Goal: Task Accomplishment & Management: Manage account settings

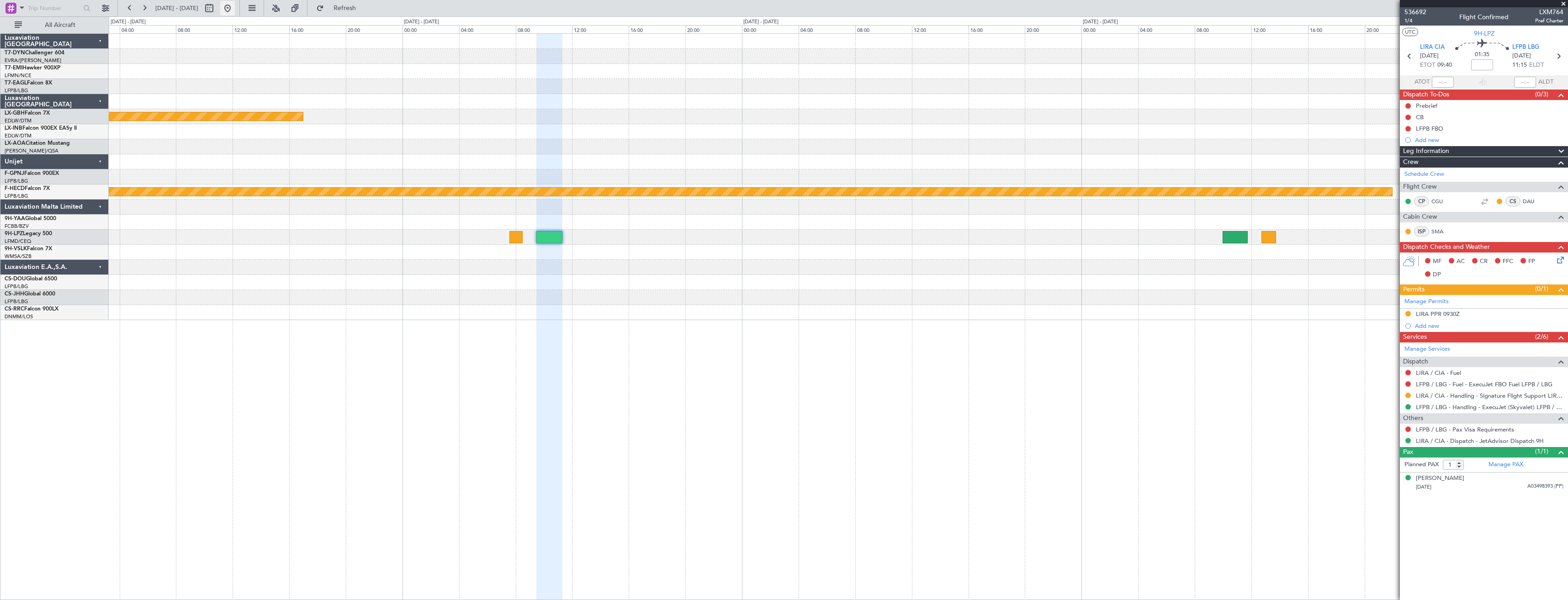
click at [235, 12] on button at bounding box center [227, 8] width 15 height 15
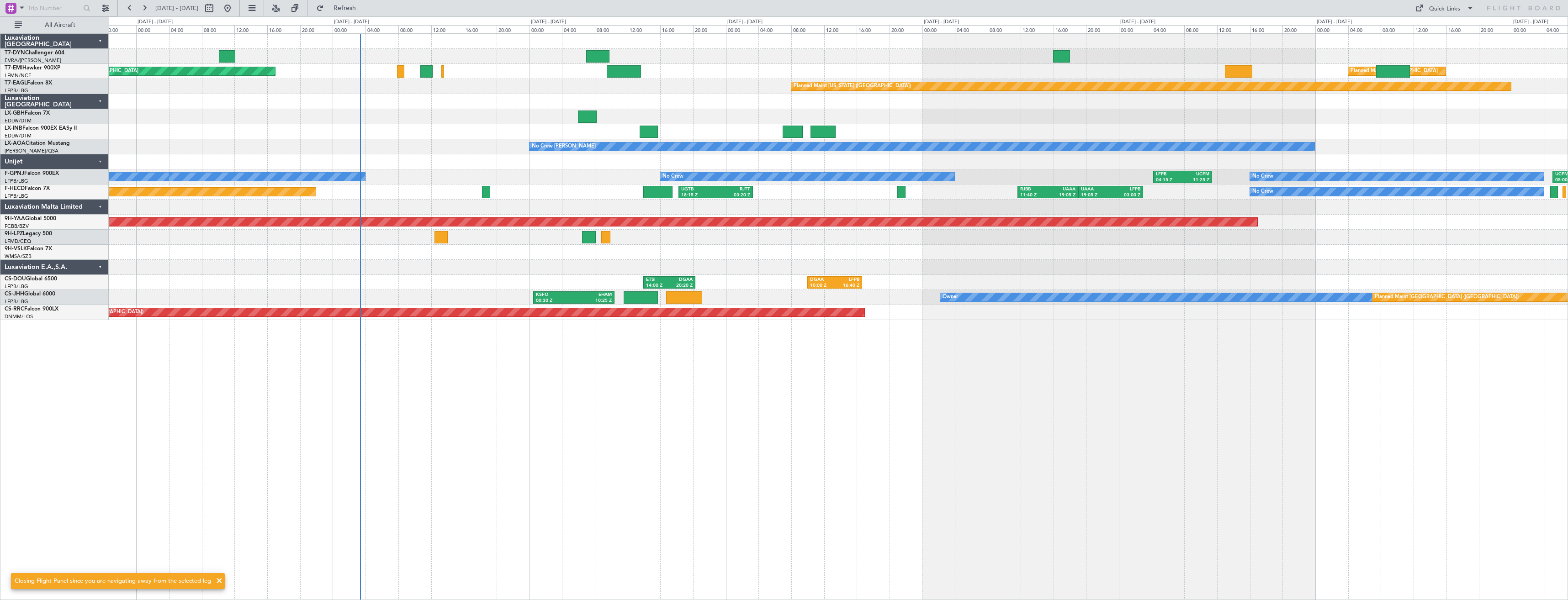
click at [603, 337] on div "Planned Maint [GEOGRAPHIC_DATA] Planned Maint [GEOGRAPHIC_DATA] Planned Maint […" at bounding box center [838, 316] width 1459 height 567
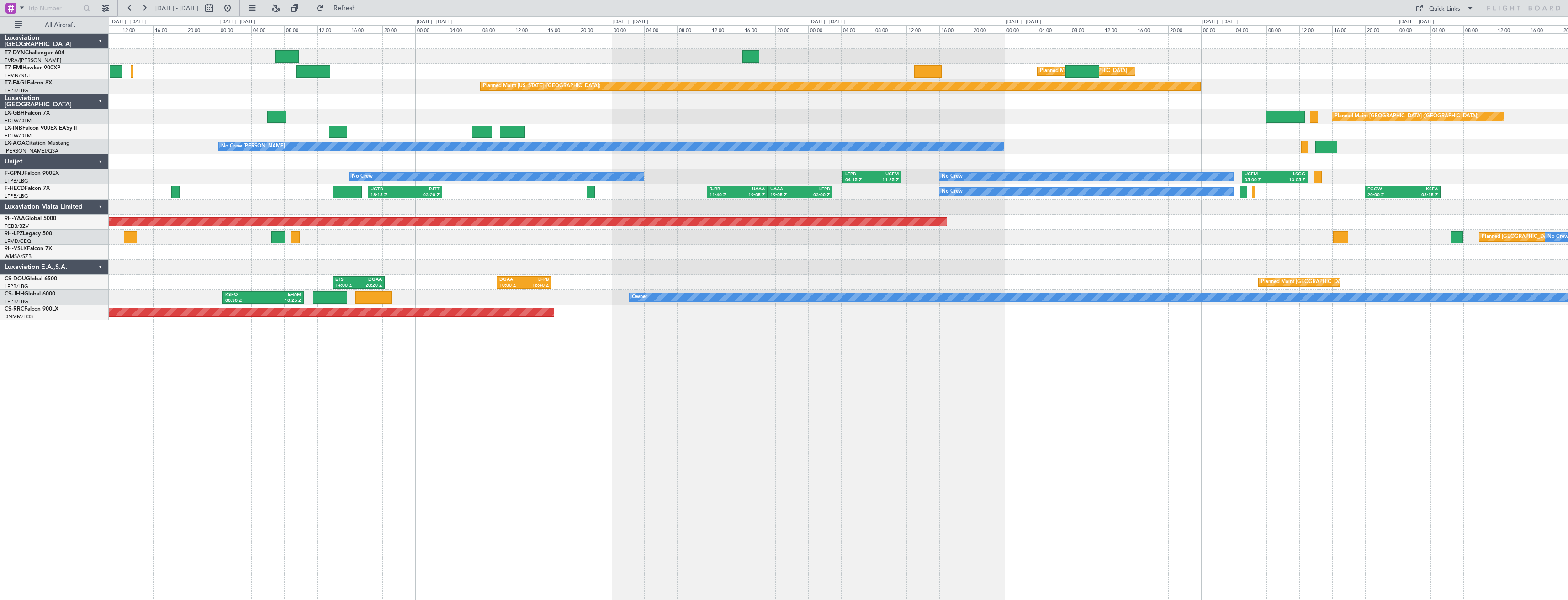
click at [579, 339] on div "Planned Maint [GEOGRAPHIC_DATA] Planned Maint [GEOGRAPHIC_DATA] Planned Maint […" at bounding box center [838, 316] width 1459 height 567
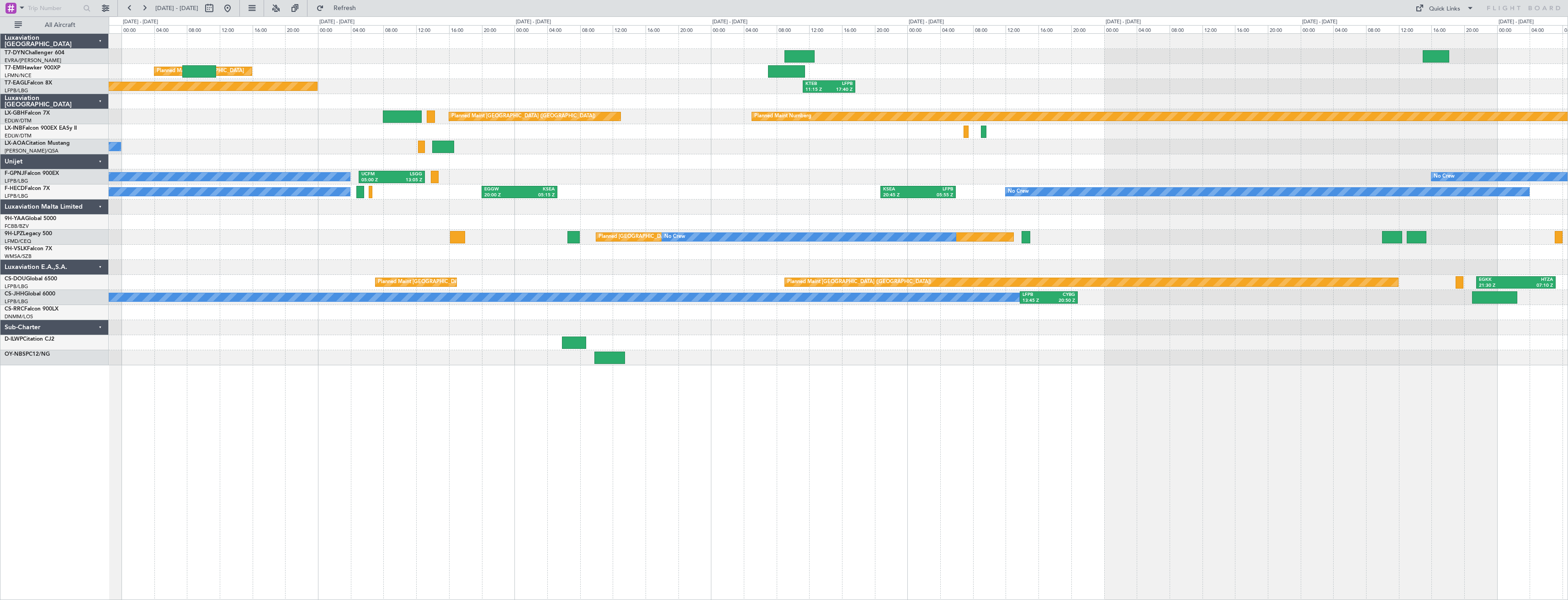
click at [445, 362] on div "Planned Maint [GEOGRAPHIC_DATA] Planned Maint [US_STATE] ([GEOGRAPHIC_DATA]) KT…" at bounding box center [838, 316] width 1459 height 567
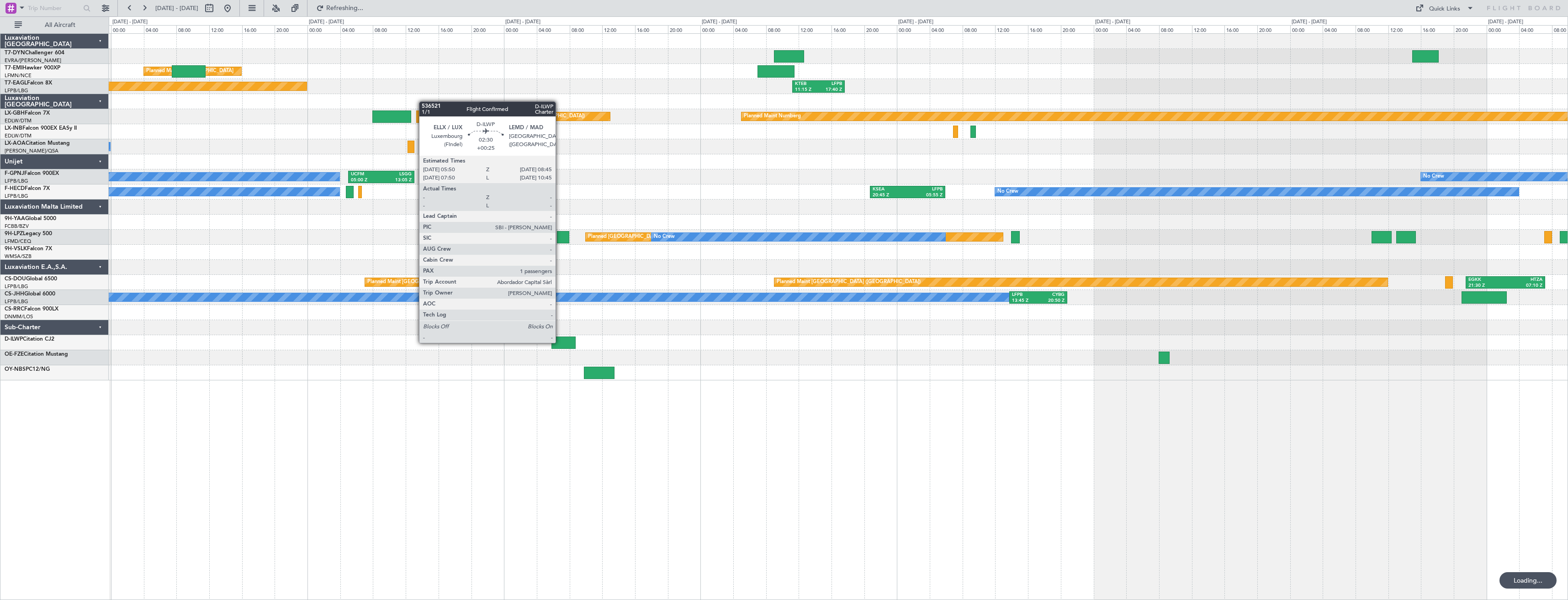
click at [560, 342] on div at bounding box center [564, 343] width 24 height 12
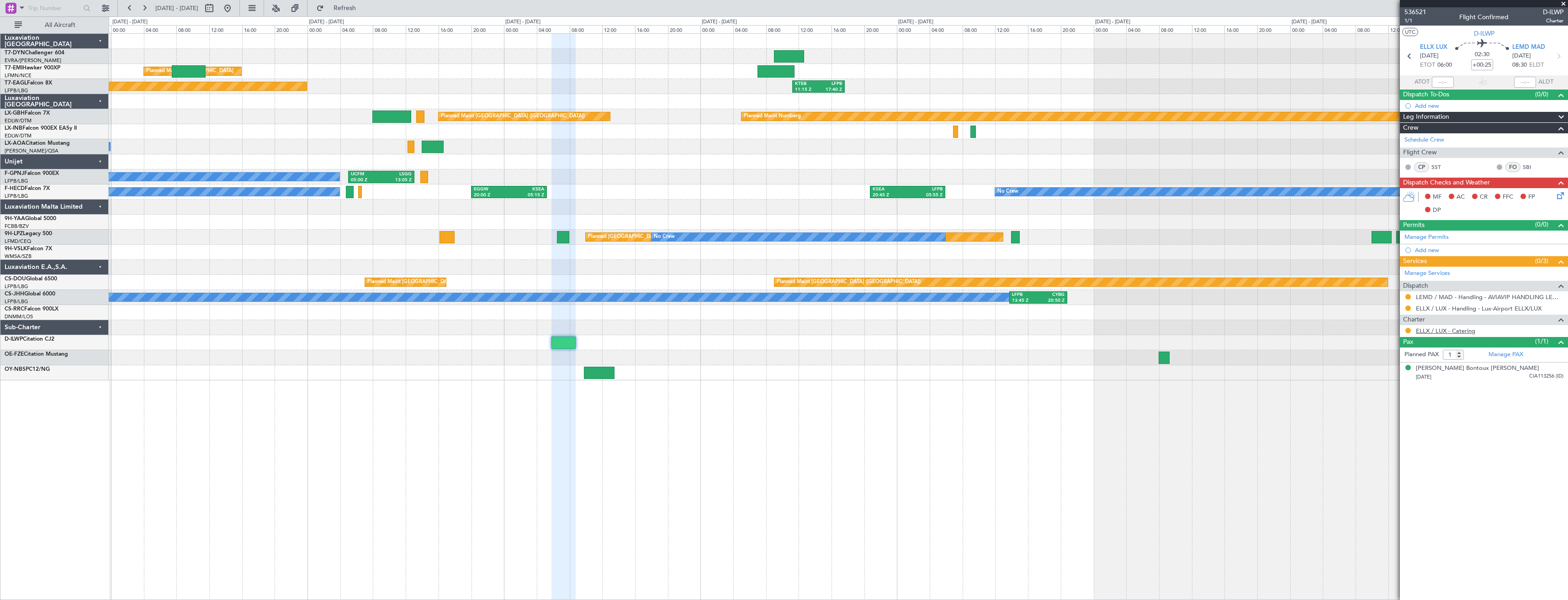
click at [1432, 332] on link "ELLX / LUX - Catering" at bounding box center [1445, 331] width 59 height 7
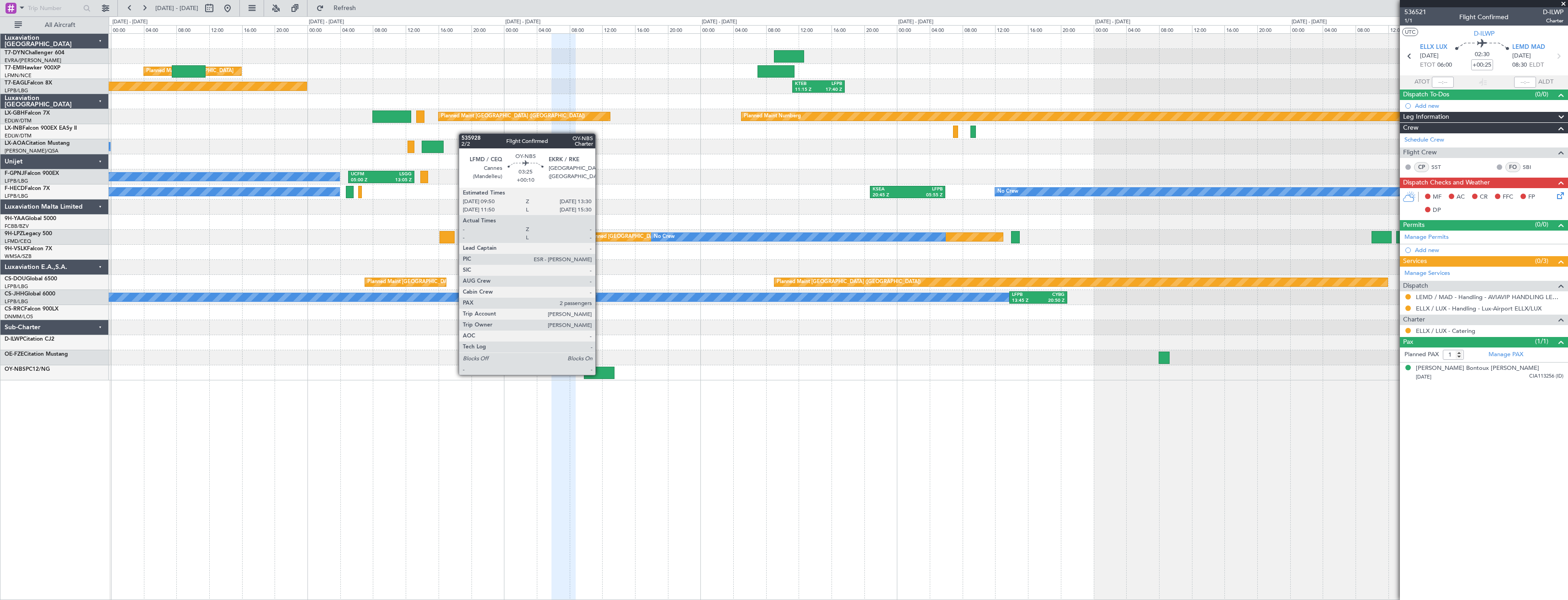
click at [600, 374] on div at bounding box center [599, 373] width 30 height 12
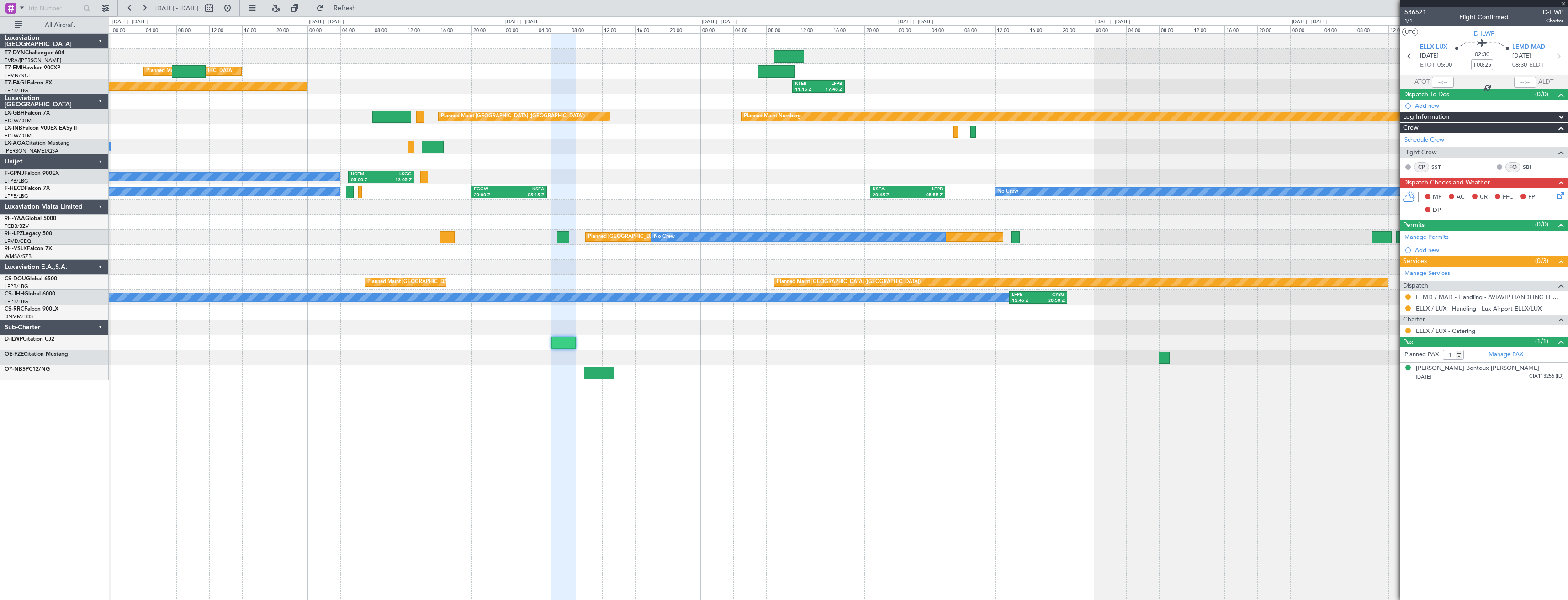
type input "+00:10"
type input "2"
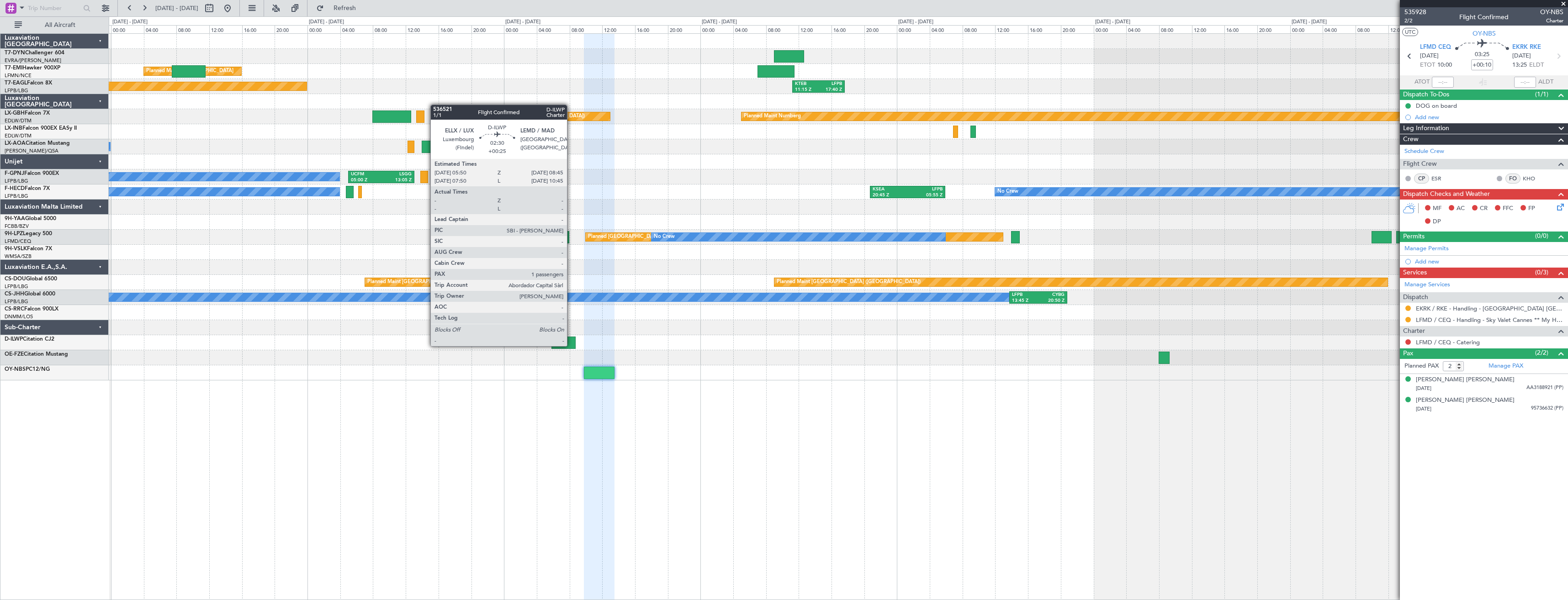
click at [571, 345] on div at bounding box center [564, 343] width 24 height 12
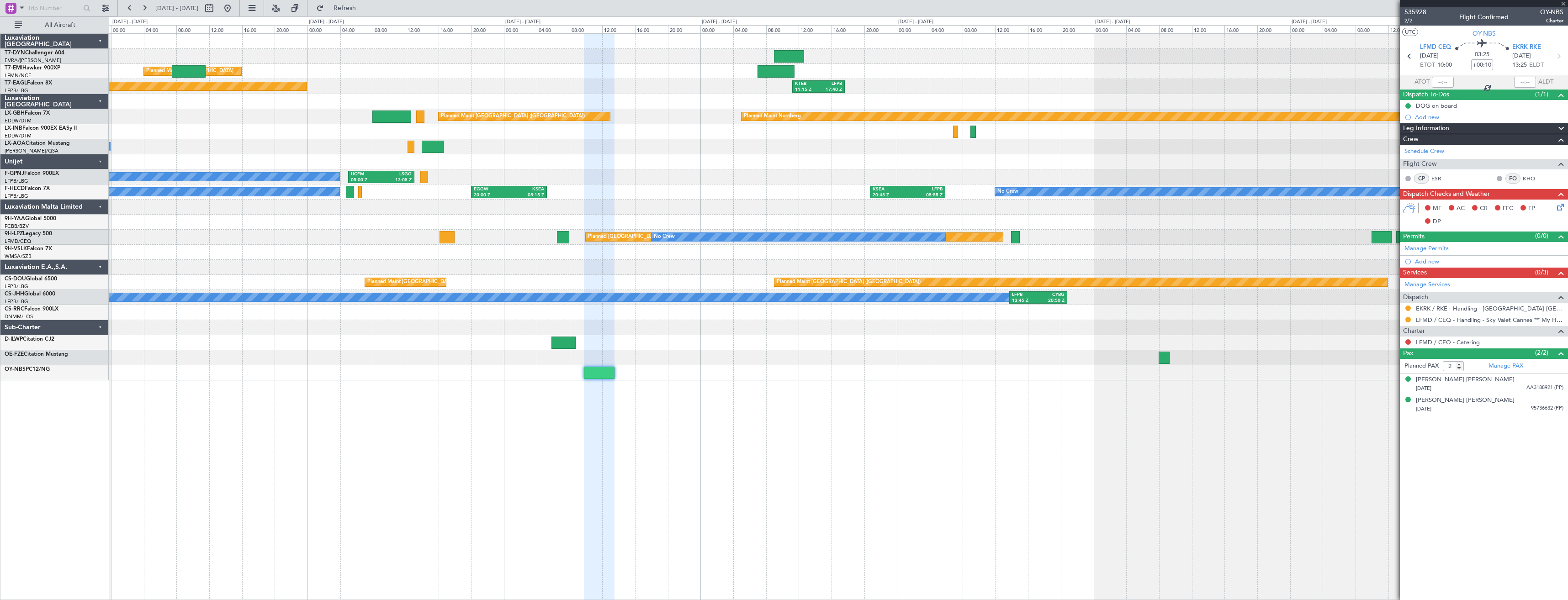
type input "+00:25"
type input "1"
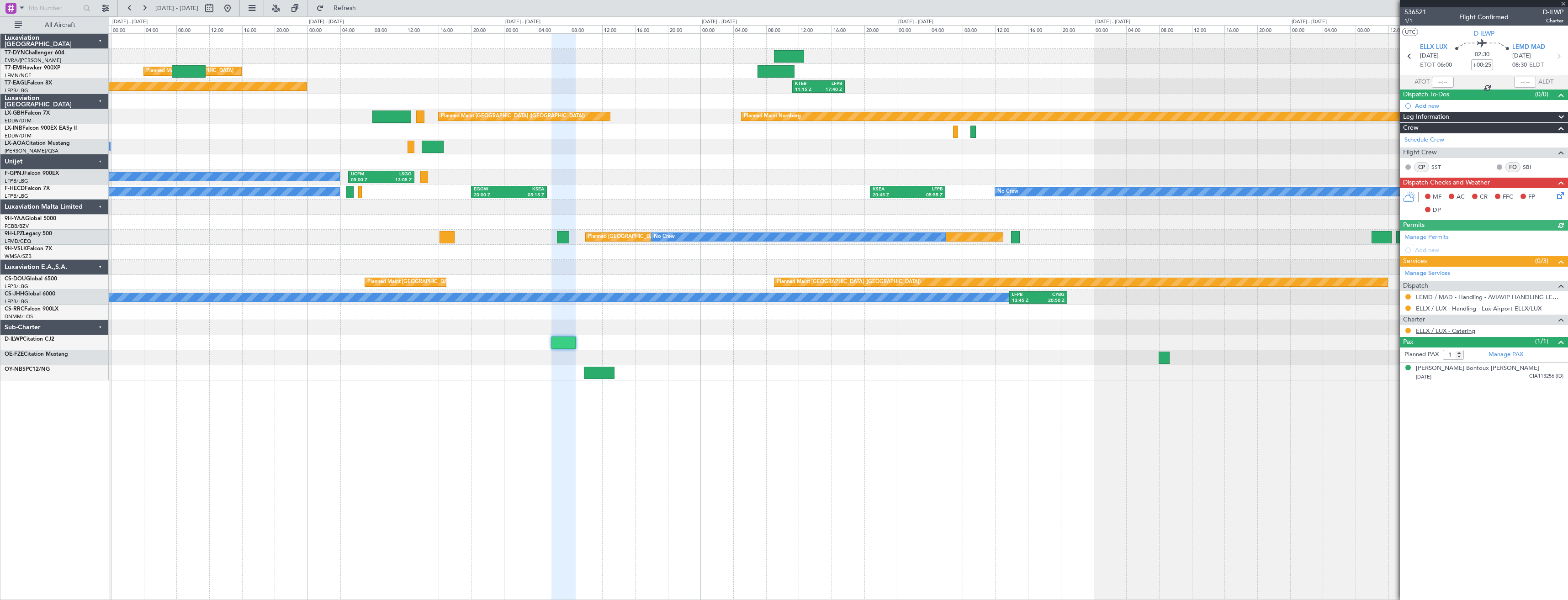
click at [1437, 332] on link "ELLX / LUX - Catering" at bounding box center [1445, 331] width 59 height 7
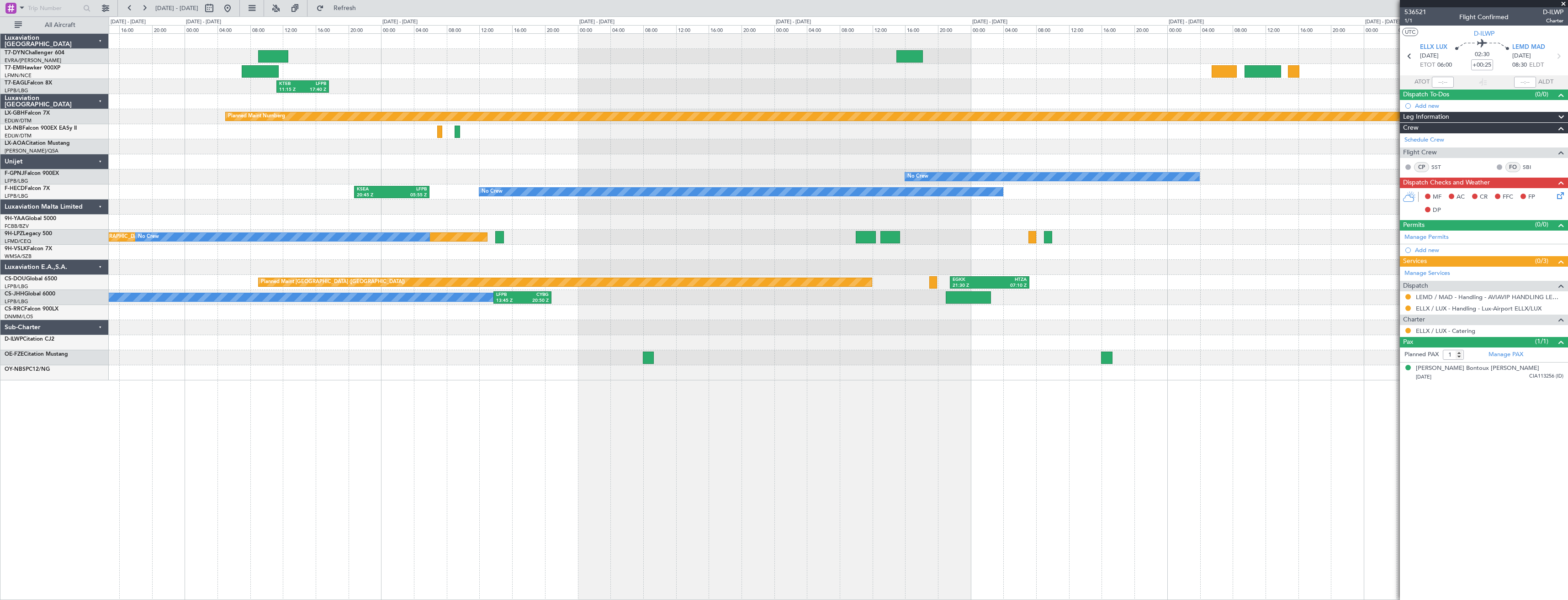
click at [363, 213] on div at bounding box center [838, 207] width 1459 height 15
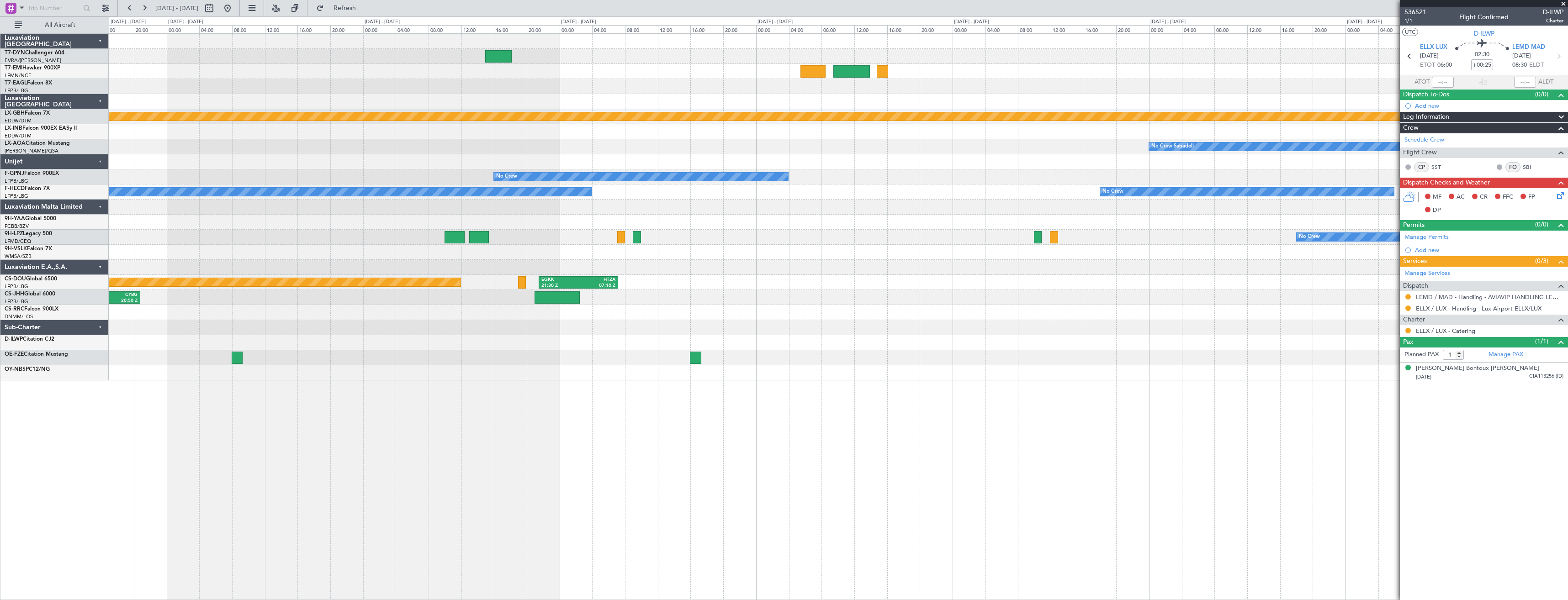
click at [445, 204] on div at bounding box center [838, 207] width 1459 height 15
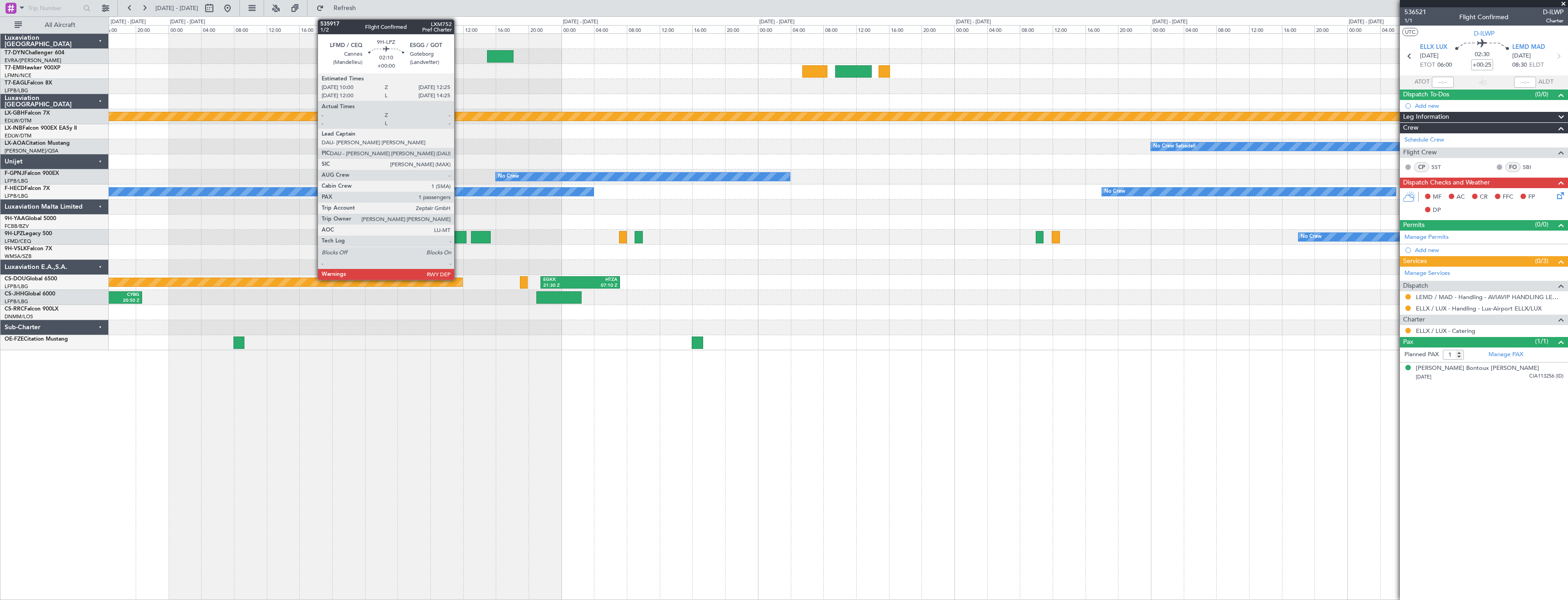
click at [458, 237] on div at bounding box center [456, 237] width 20 height 12
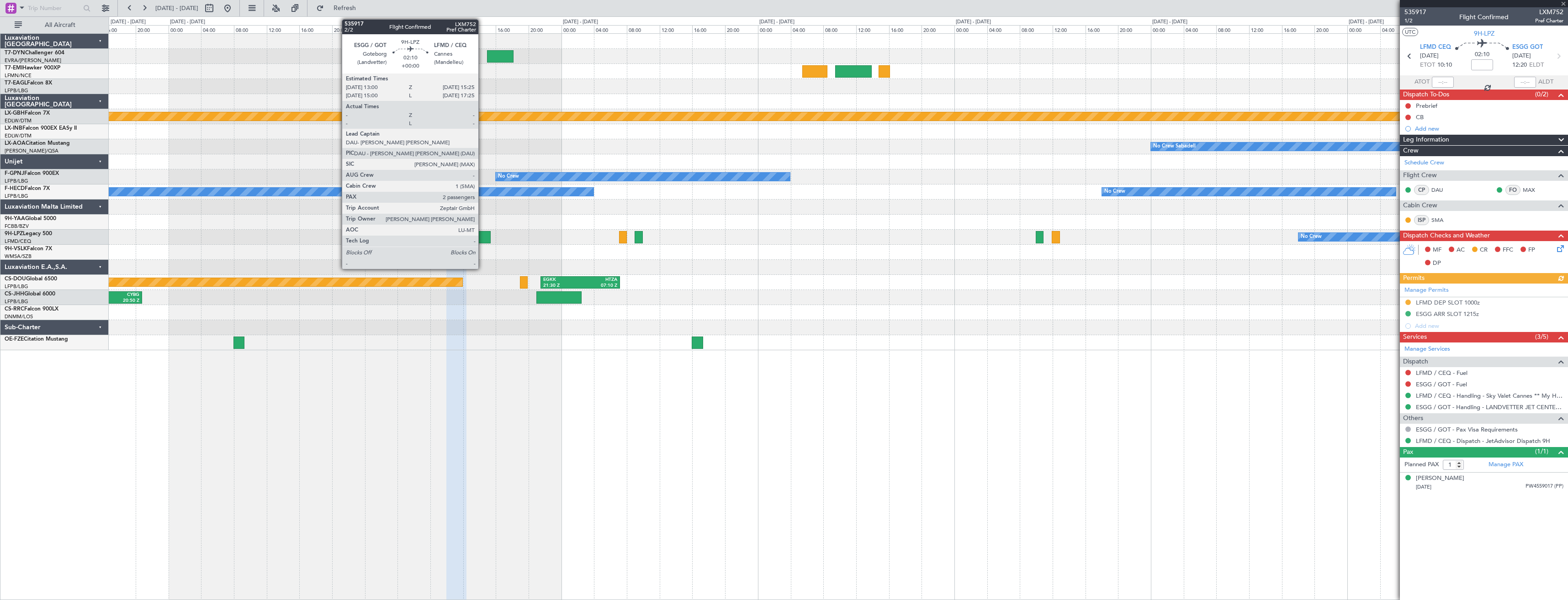
click at [483, 238] on div at bounding box center [481, 237] width 20 height 12
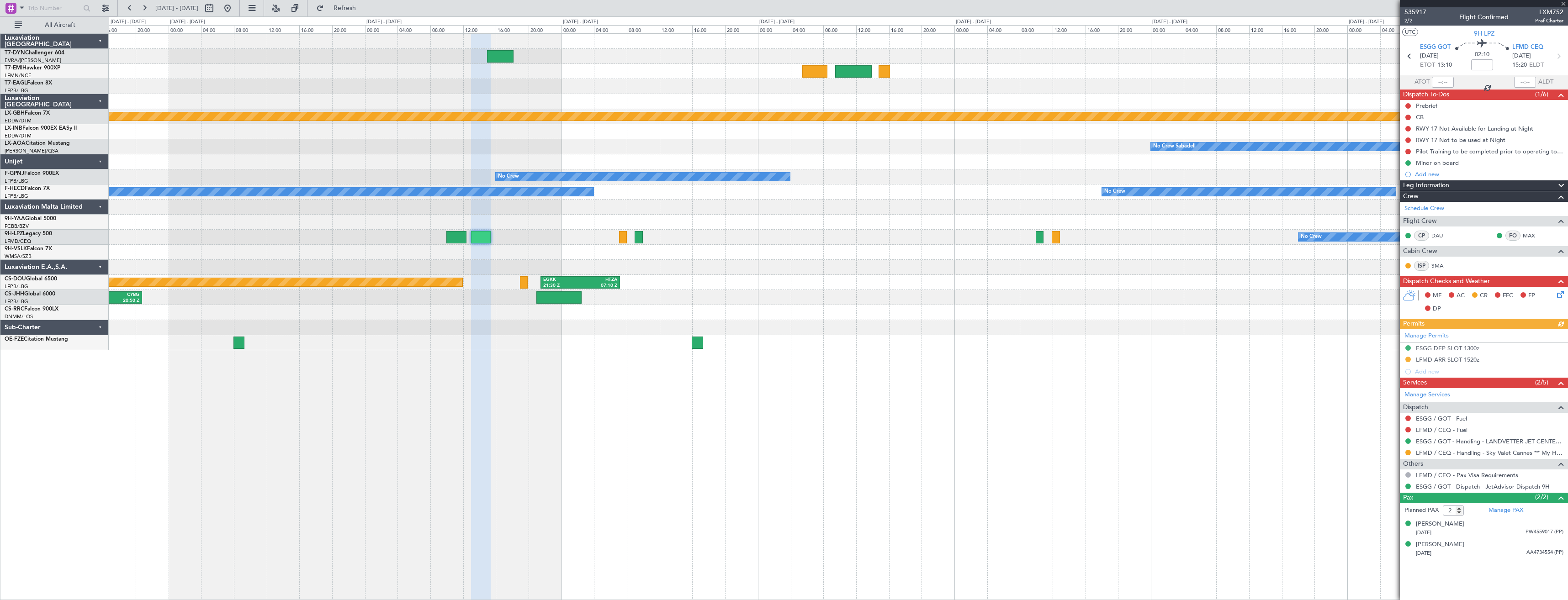
click at [1083, 192] on div "KTEB 11:15 Z LFPB 17:40 Z Planned Maint Nurnberg No Crew Sabadell No Crew No Cr…" at bounding box center [838, 192] width 1459 height 316
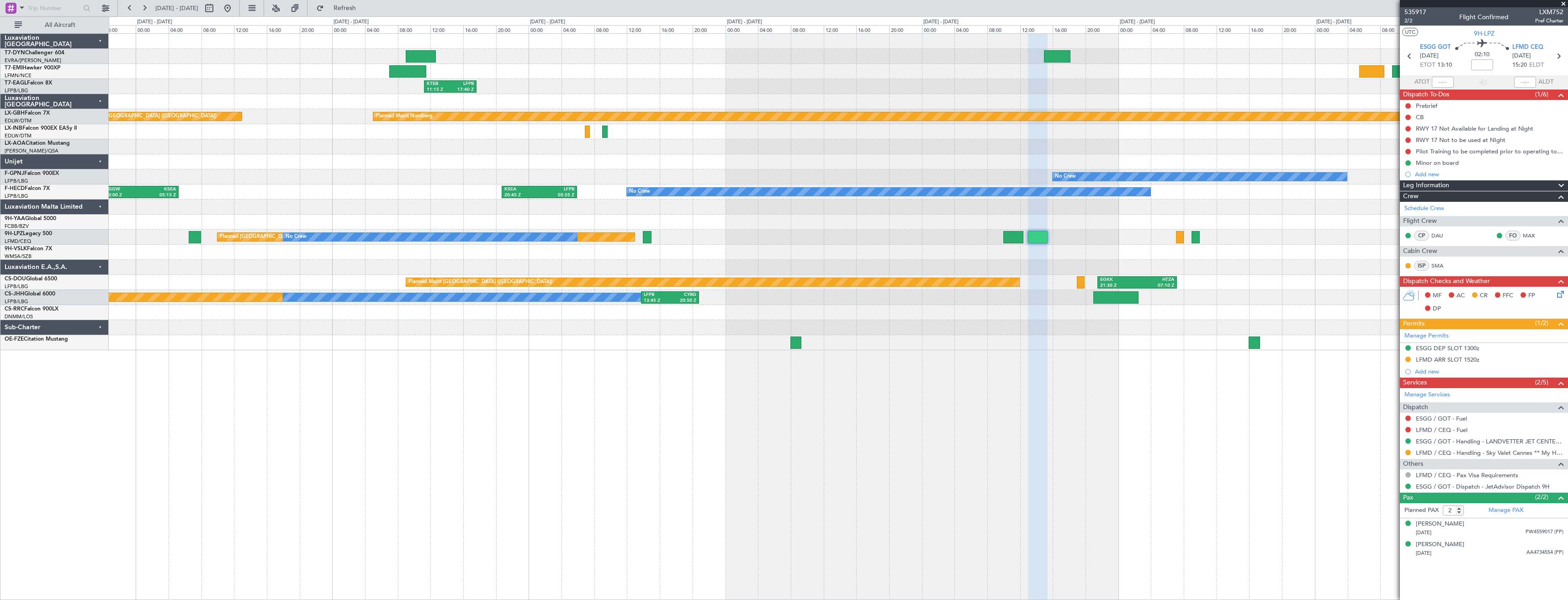
click at [958, 193] on div "Planned Maint [GEOGRAPHIC_DATA] KTEB 11:15 Z LFPB 17:40 Z Planned Maint [US_STA…" at bounding box center [838, 192] width 1459 height 316
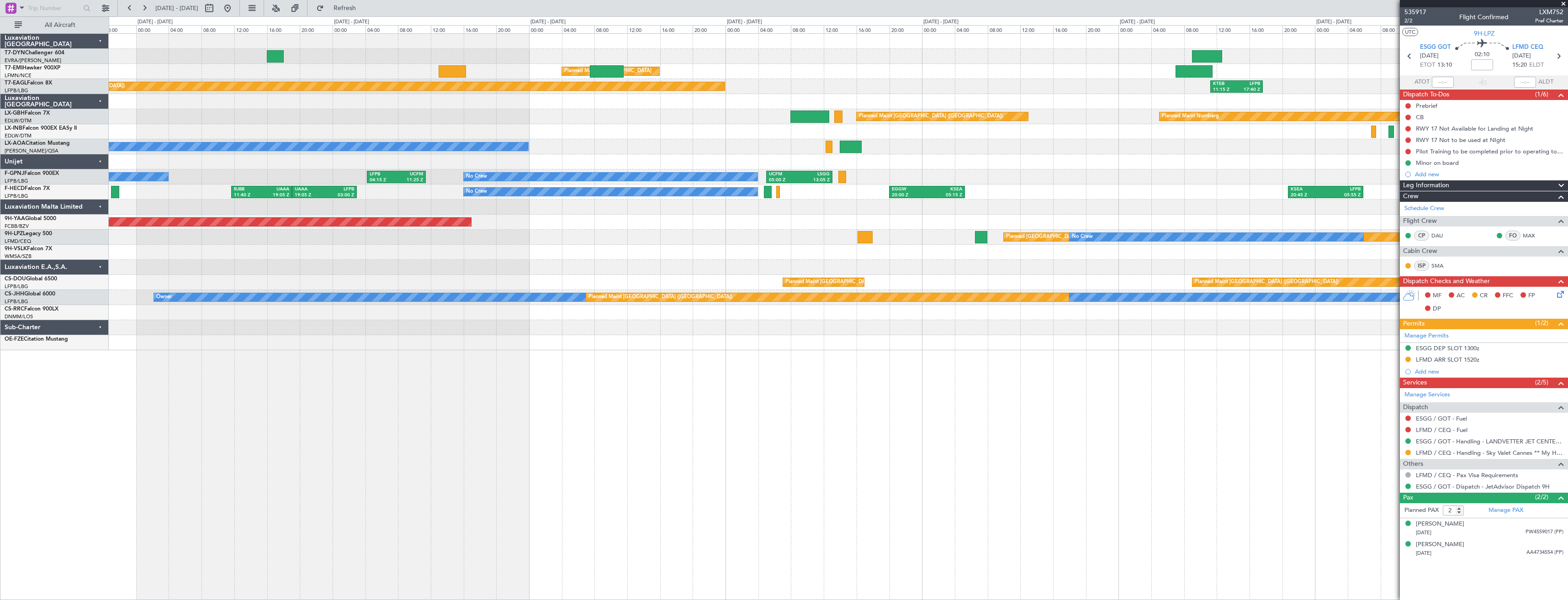
click at [997, 185] on div "Planned Maint [GEOGRAPHIC_DATA] KTEB 11:15 Z LFPB 17:40 Z Planned Maint [US_STA…" at bounding box center [838, 192] width 1459 height 316
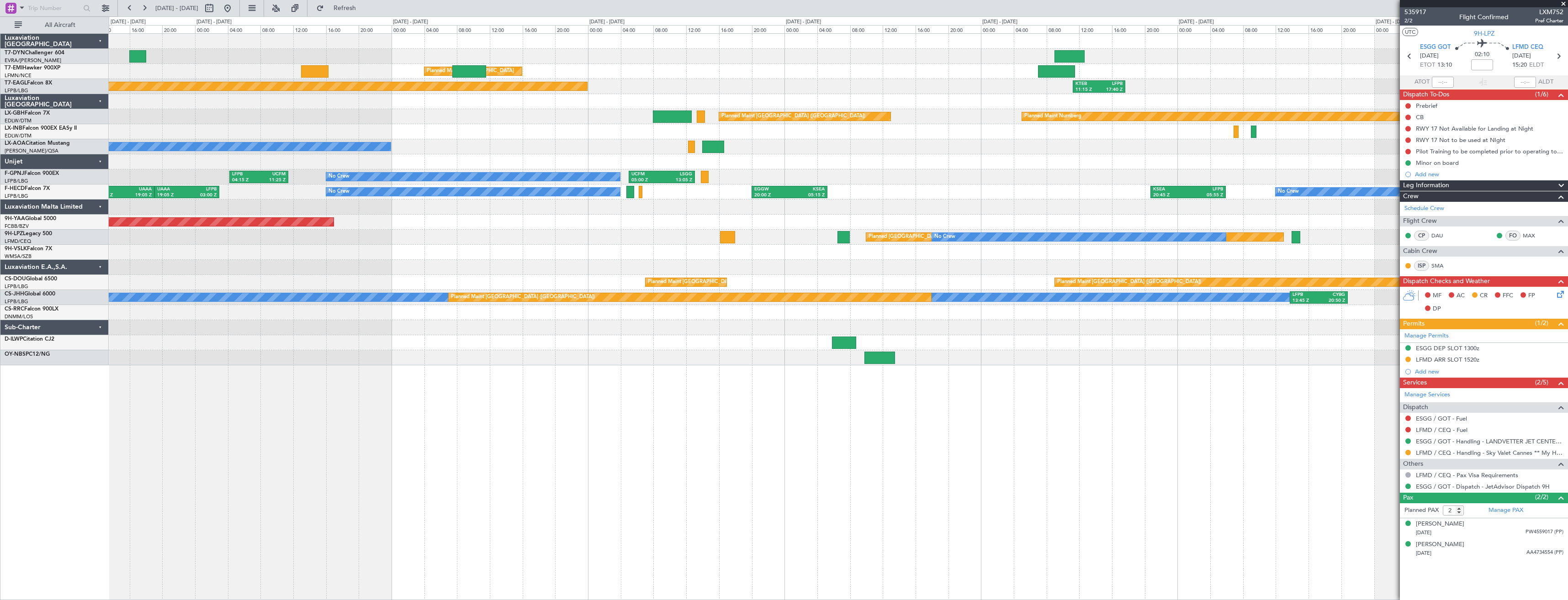
click at [597, 216] on div "Planned Maint [GEOGRAPHIC_DATA] KTEB 11:15 Z LFPB 17:40 Z Planned Maint [US_STA…" at bounding box center [838, 200] width 1459 height 332
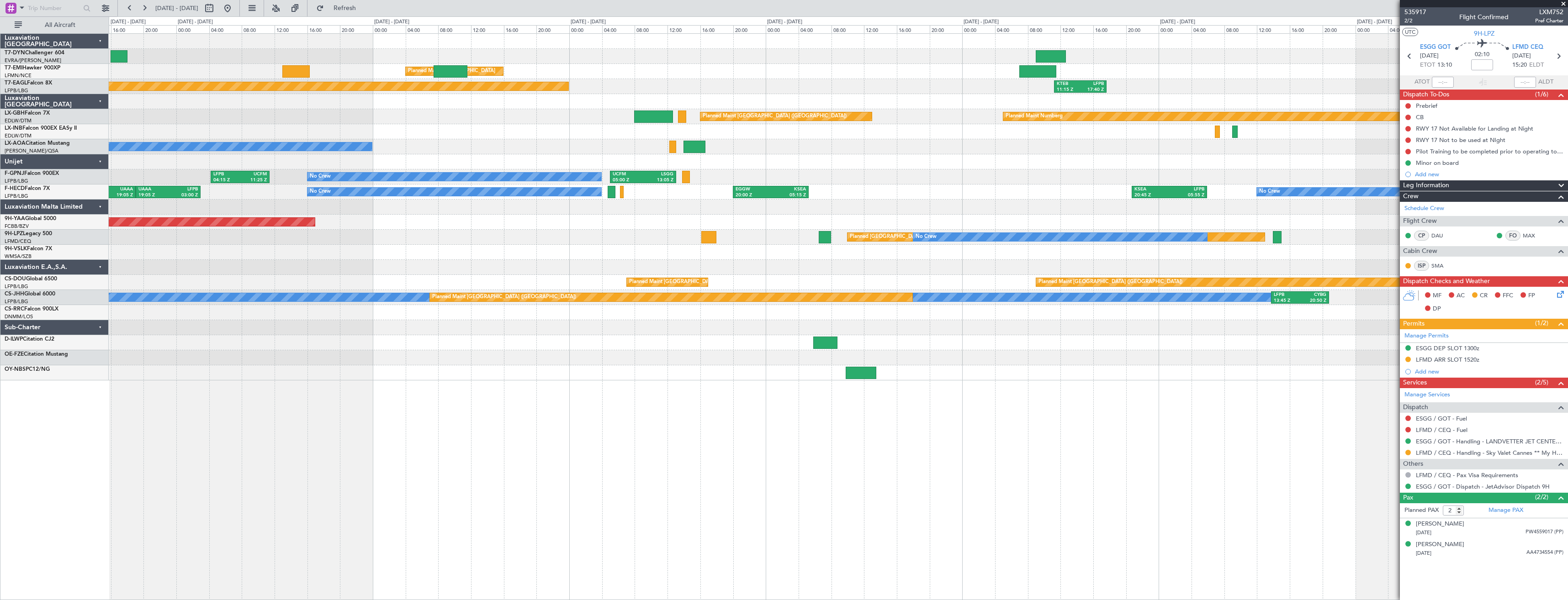
click at [307, 199] on div "No Crew KSEA 20:45 Z LFPB 05:55 Z EGGW 20:00 Z KSEA 05:15 Z No Crew UAAA 19:05 …" at bounding box center [838, 192] width 1459 height 15
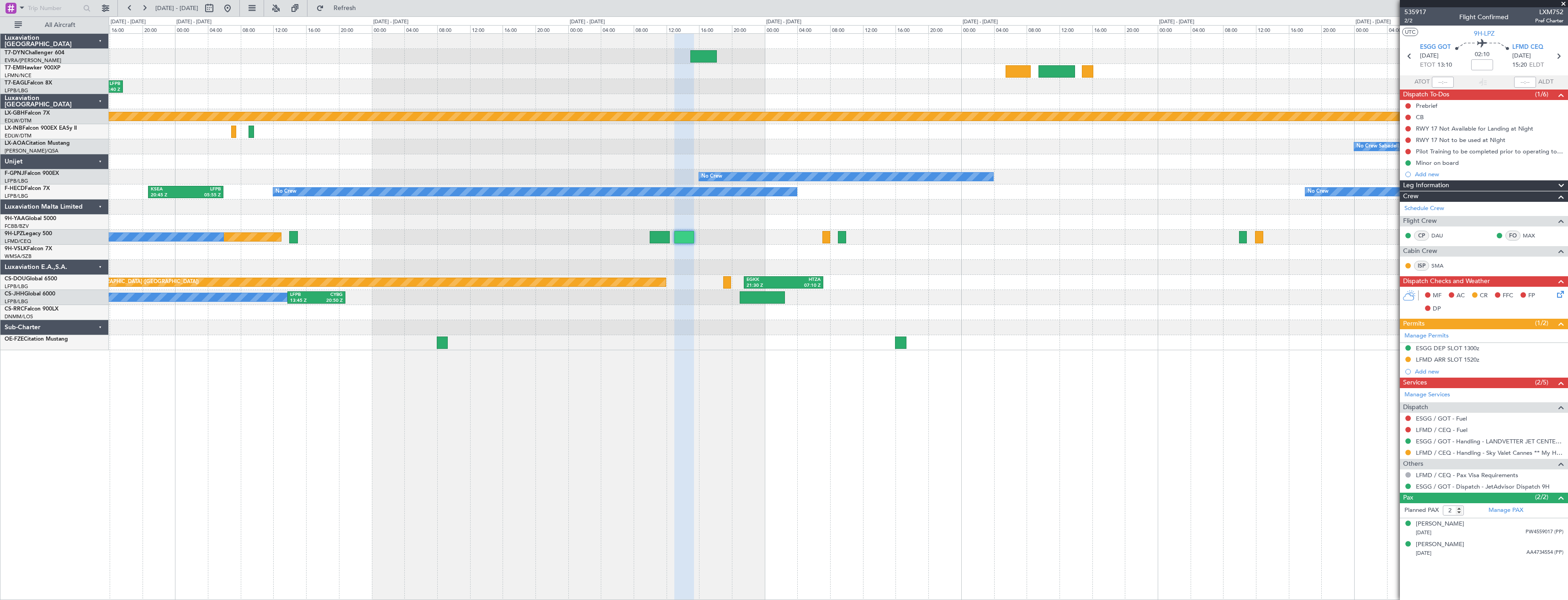
click at [835, 237] on div "Planned [GEOGRAPHIC_DATA] ([GEOGRAPHIC_DATA]) No Crew No Crew" at bounding box center [838, 237] width 1459 height 15
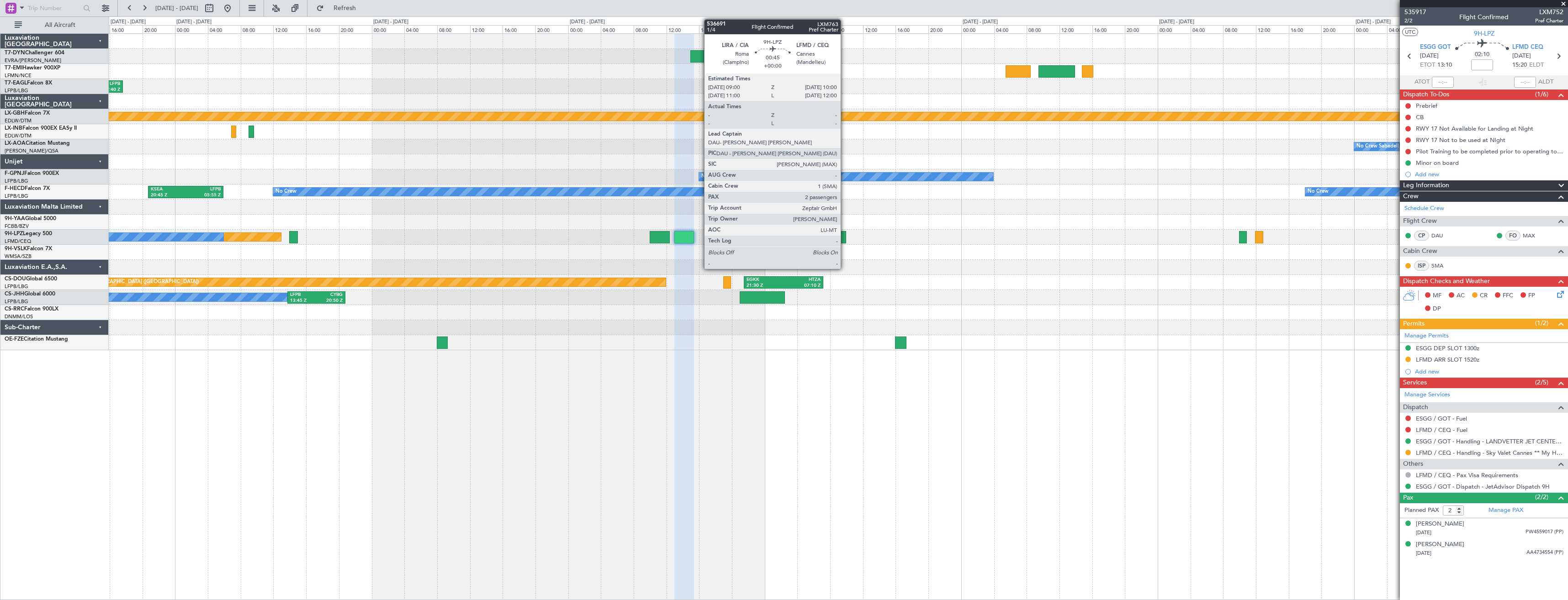
click at [845, 238] on div at bounding box center [842, 237] width 8 height 12
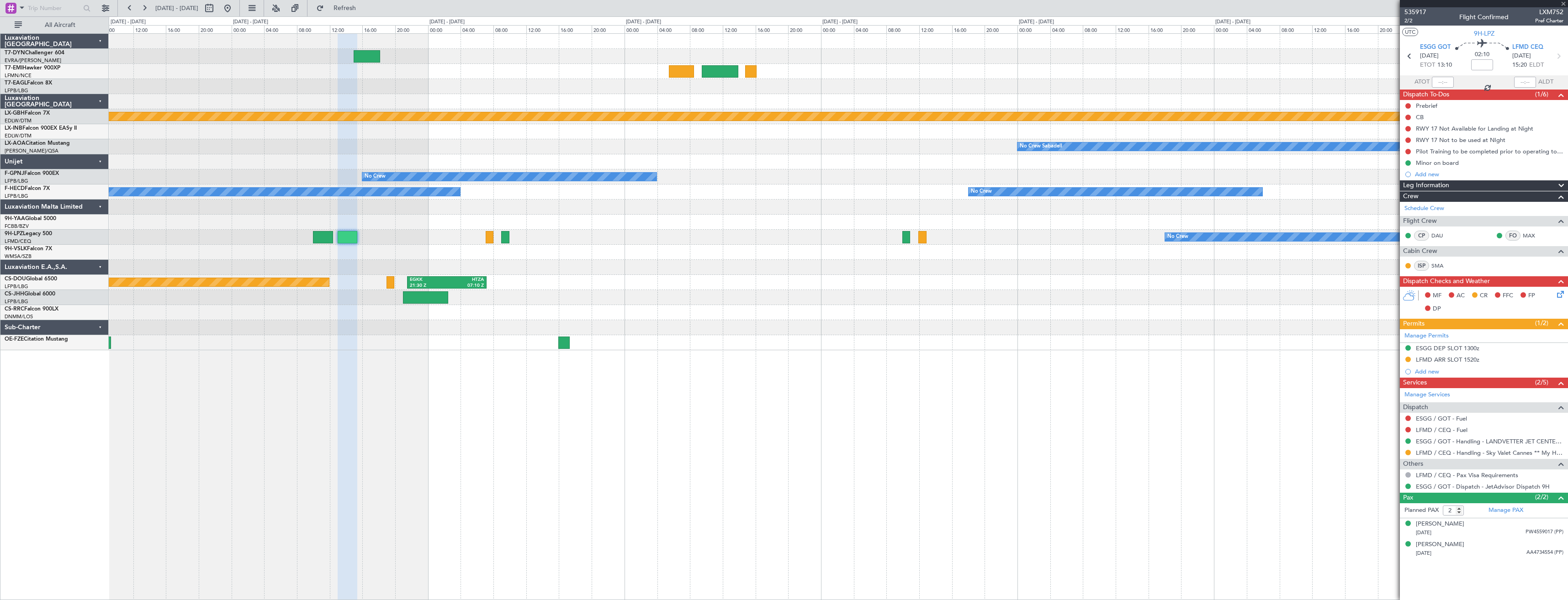
click at [533, 232] on div "No Crew [GEOGRAPHIC_DATA] ([GEOGRAPHIC_DATA]) No Crew" at bounding box center [838, 237] width 1459 height 15
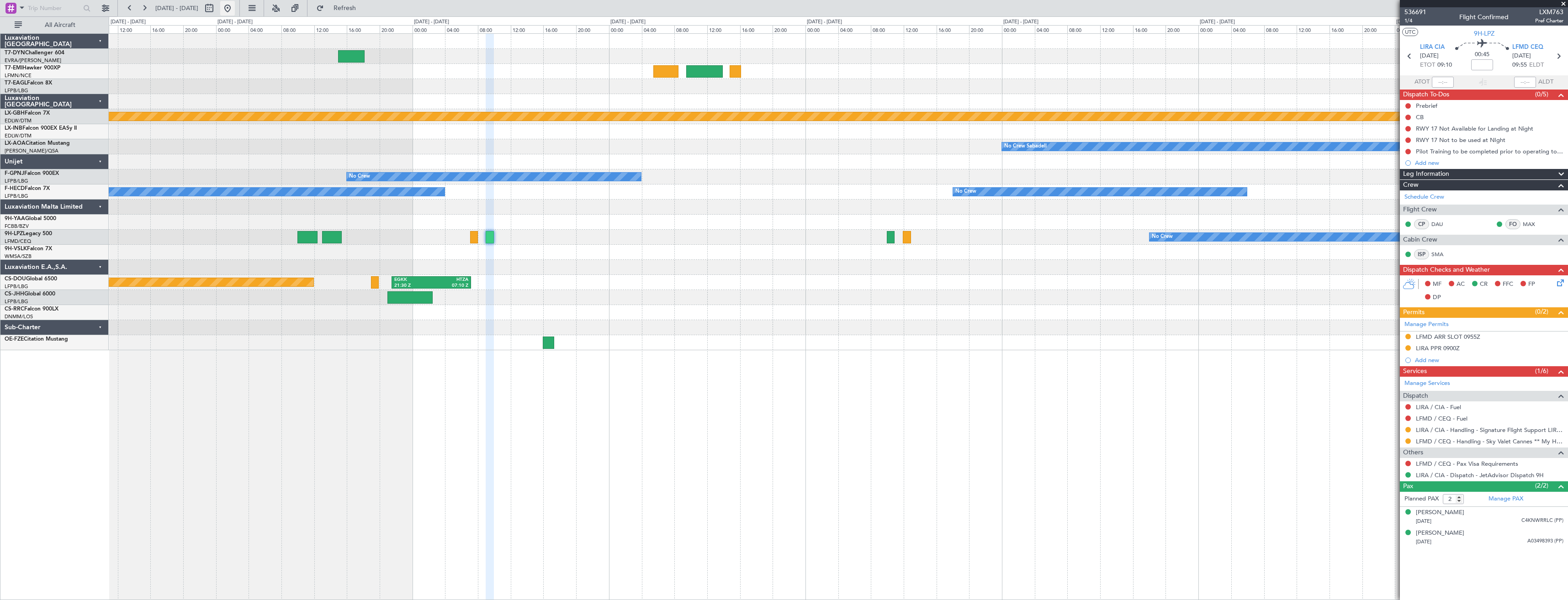
click at [235, 10] on button at bounding box center [227, 8] width 15 height 15
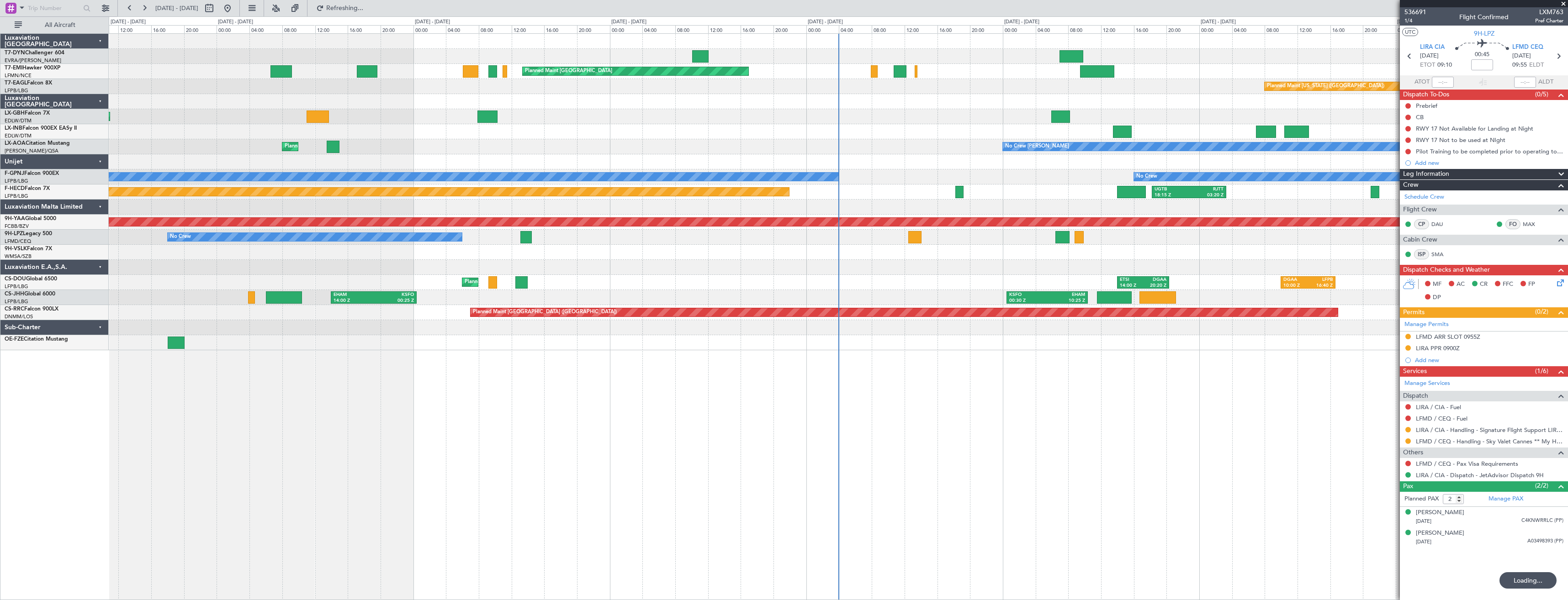
click at [519, 92] on div "Planned Maint [GEOGRAPHIC_DATA] Planned Maint [GEOGRAPHIC_DATA] Planned Maint […" at bounding box center [838, 192] width 1459 height 316
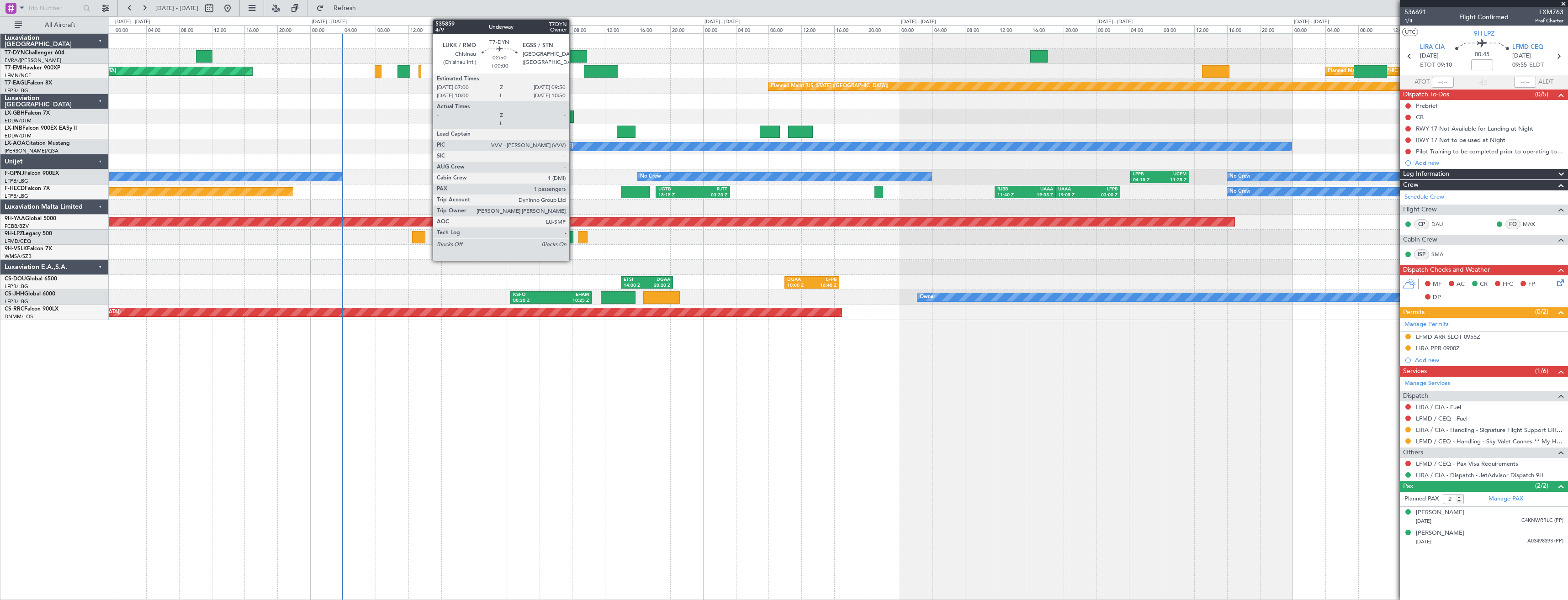
click at [574, 56] on div at bounding box center [575, 56] width 23 height 12
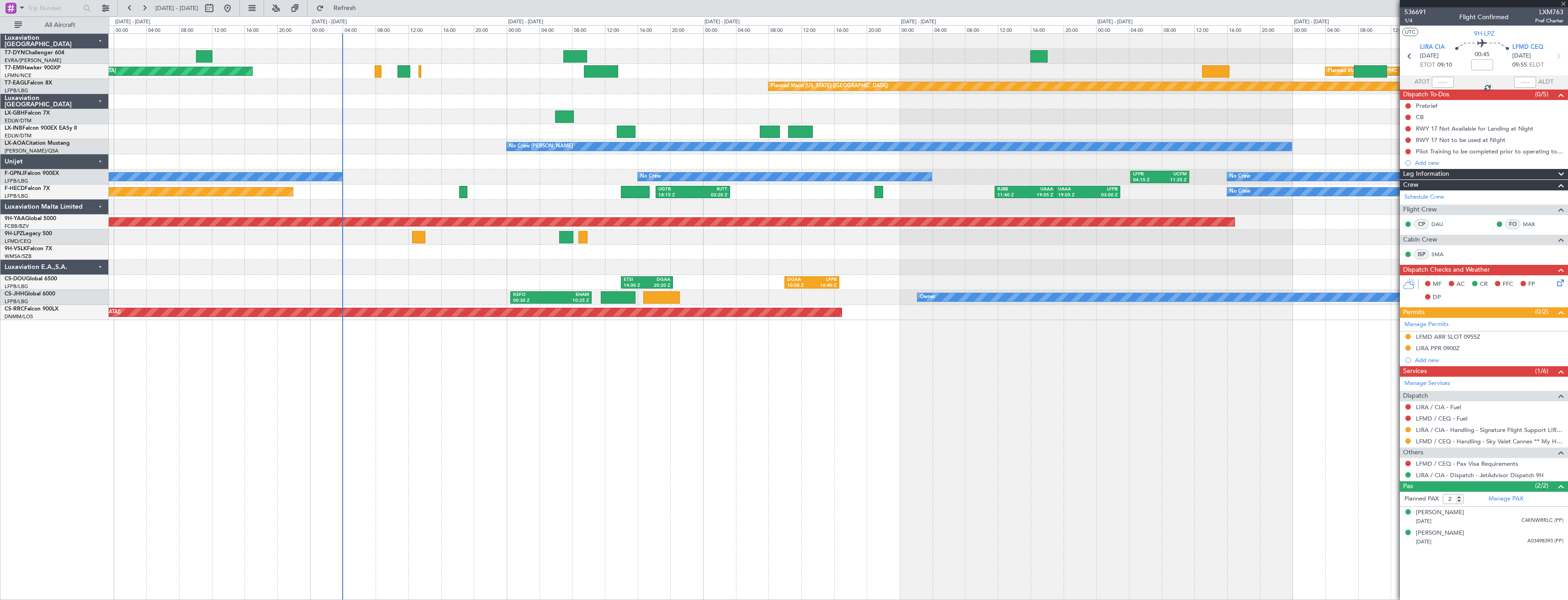
type input "1"
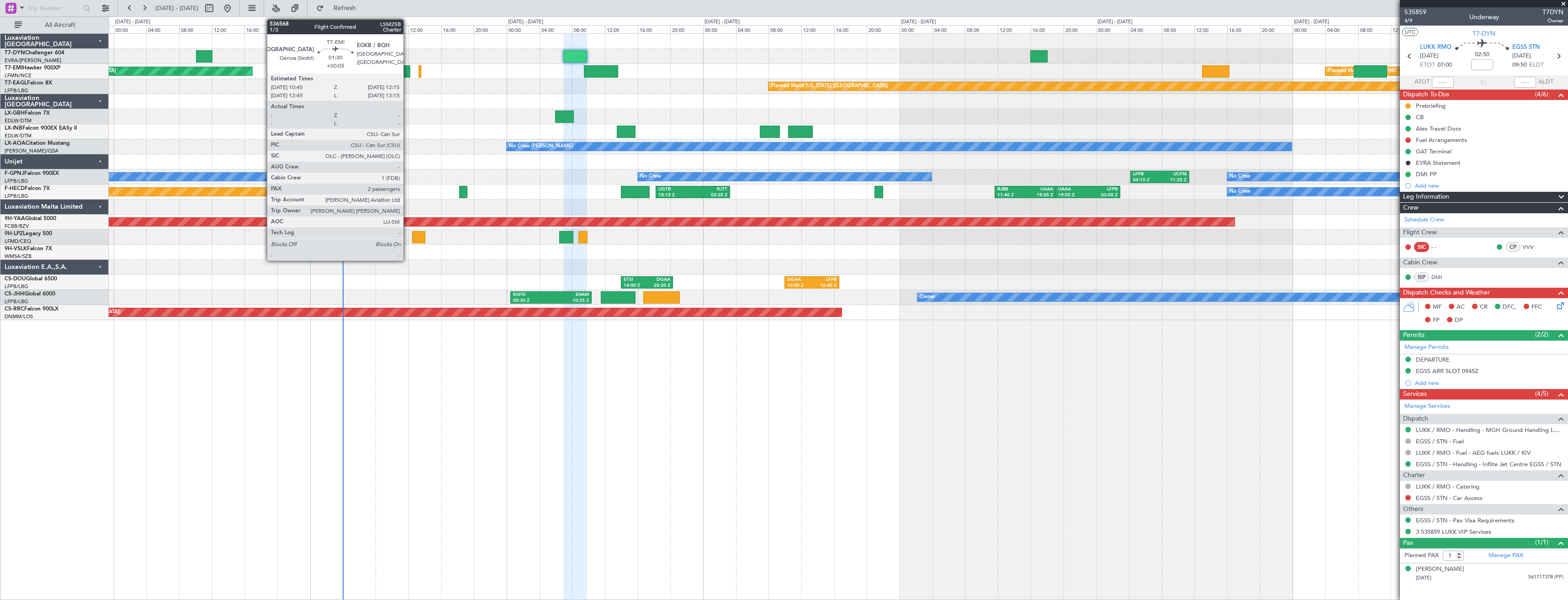
click at [407, 75] on div at bounding box center [403, 71] width 12 height 12
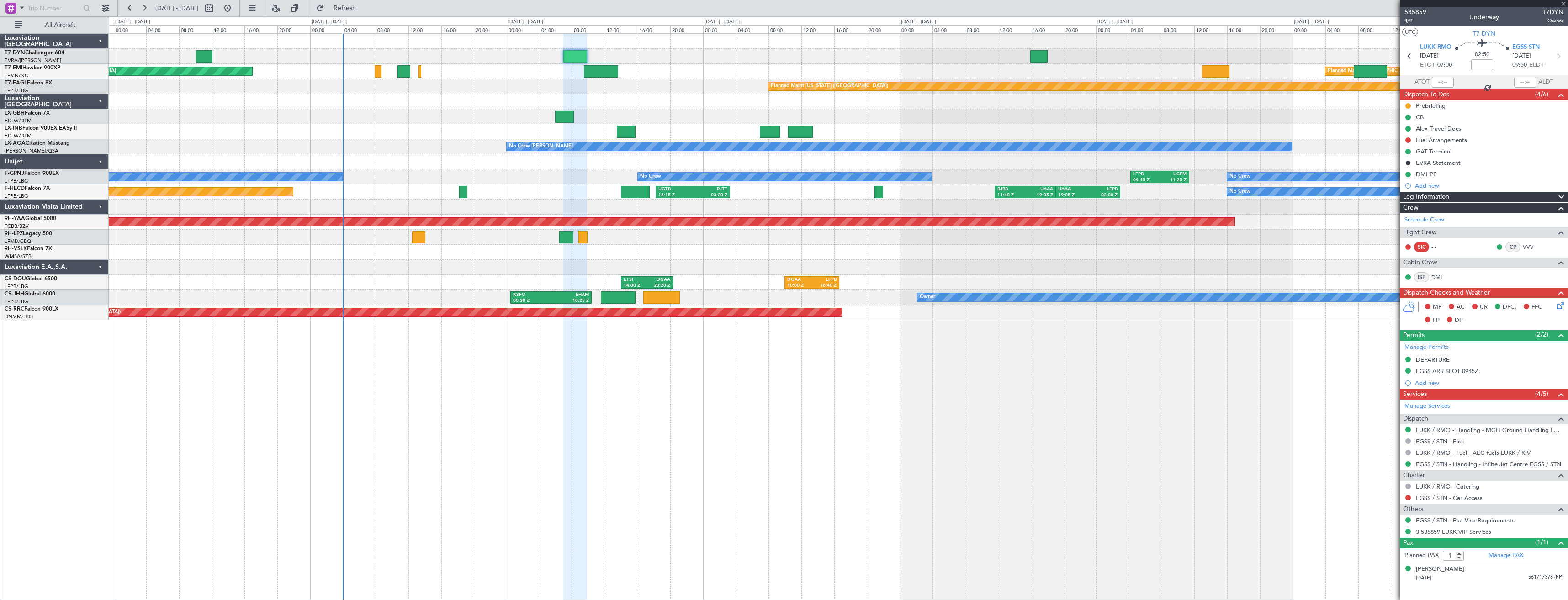
type input "+00:05"
type input "2"
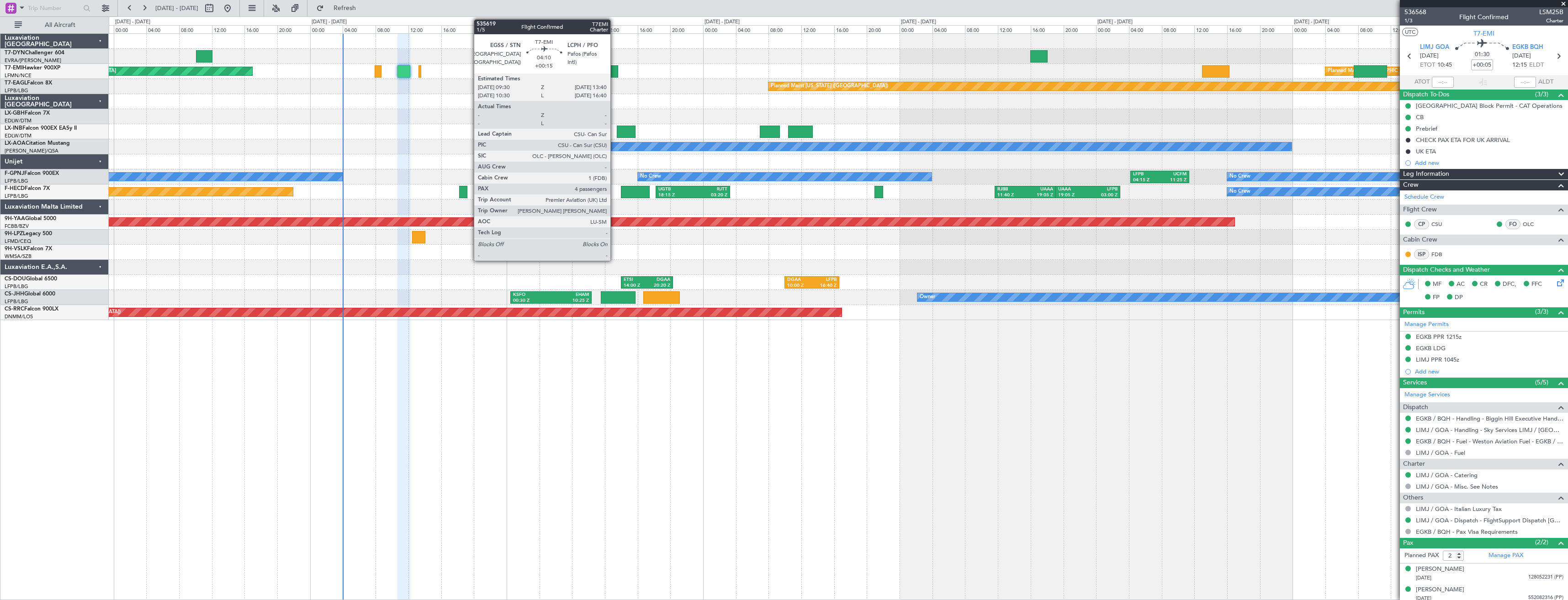
click at [615, 74] on div at bounding box center [601, 71] width 34 height 12
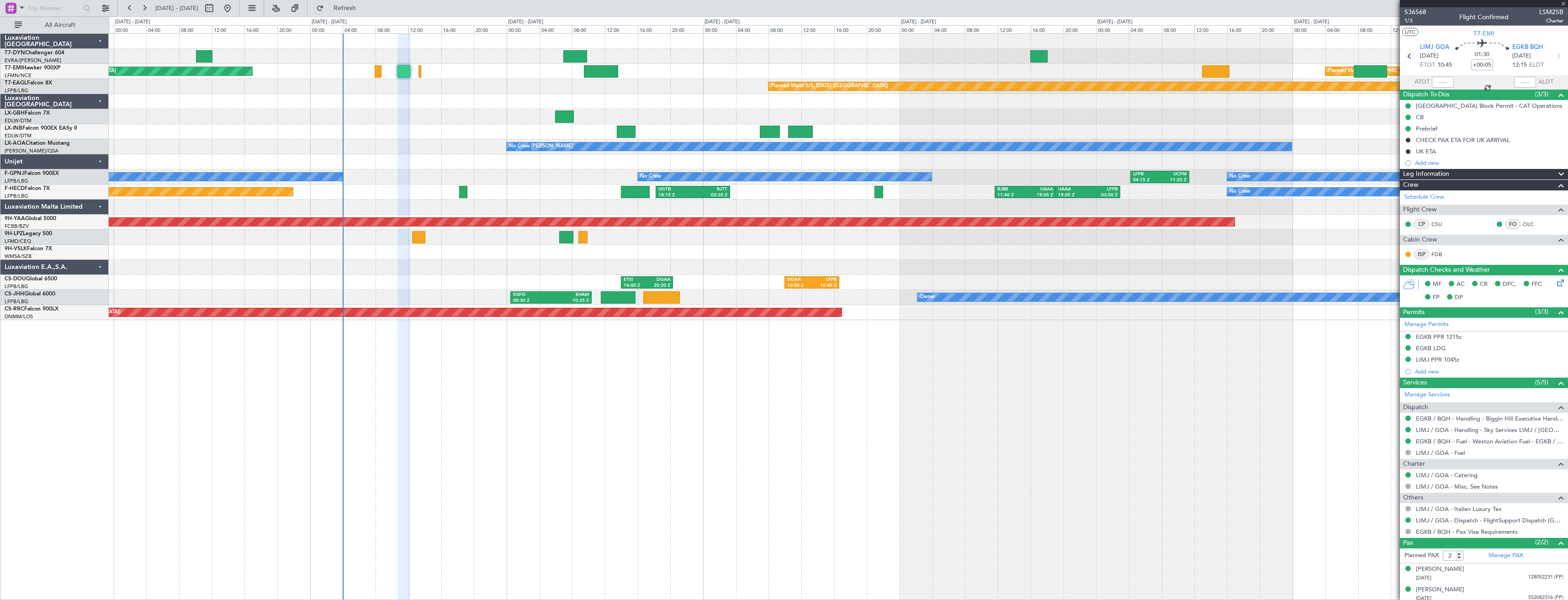
type input "+00:15"
type input "4"
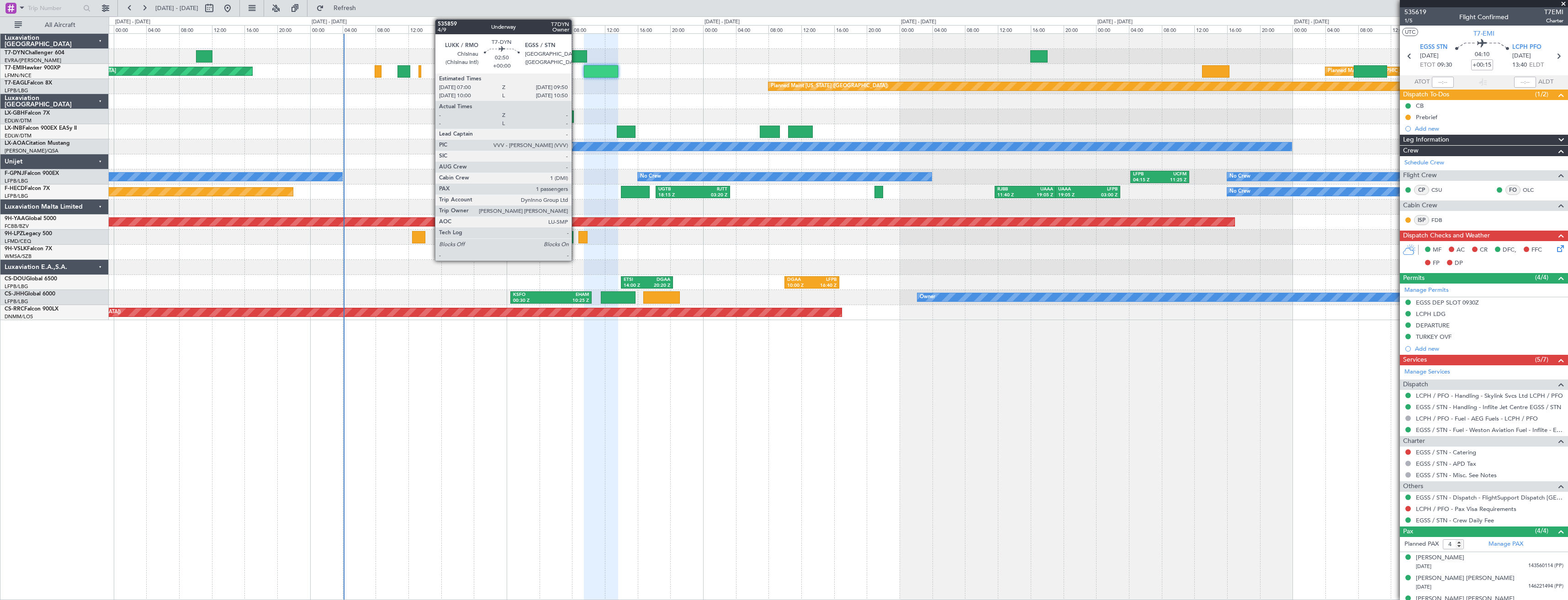
click at [576, 54] on div at bounding box center [575, 56] width 23 height 12
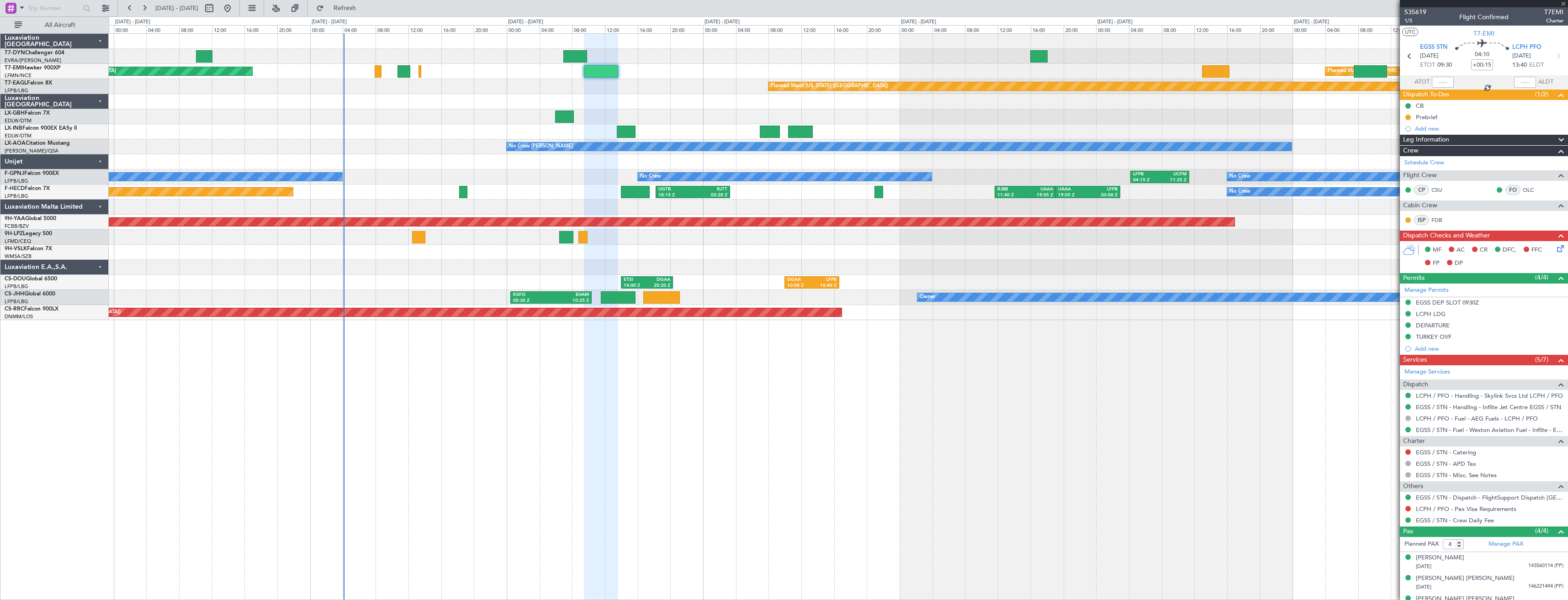
type input "1"
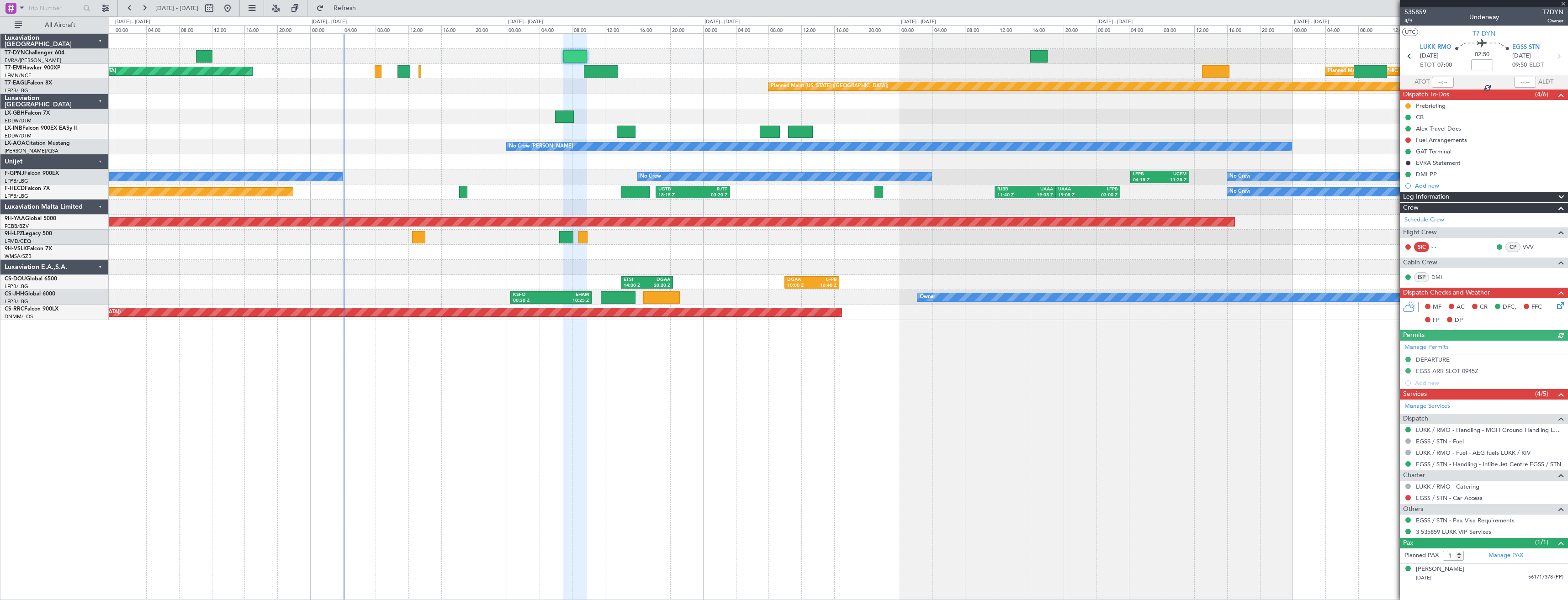
click at [548, 45] on div "Planned Maint [GEOGRAPHIC_DATA] Planned Maint [GEOGRAPHIC_DATA] Planned Maint […" at bounding box center [838, 177] width 1459 height 286
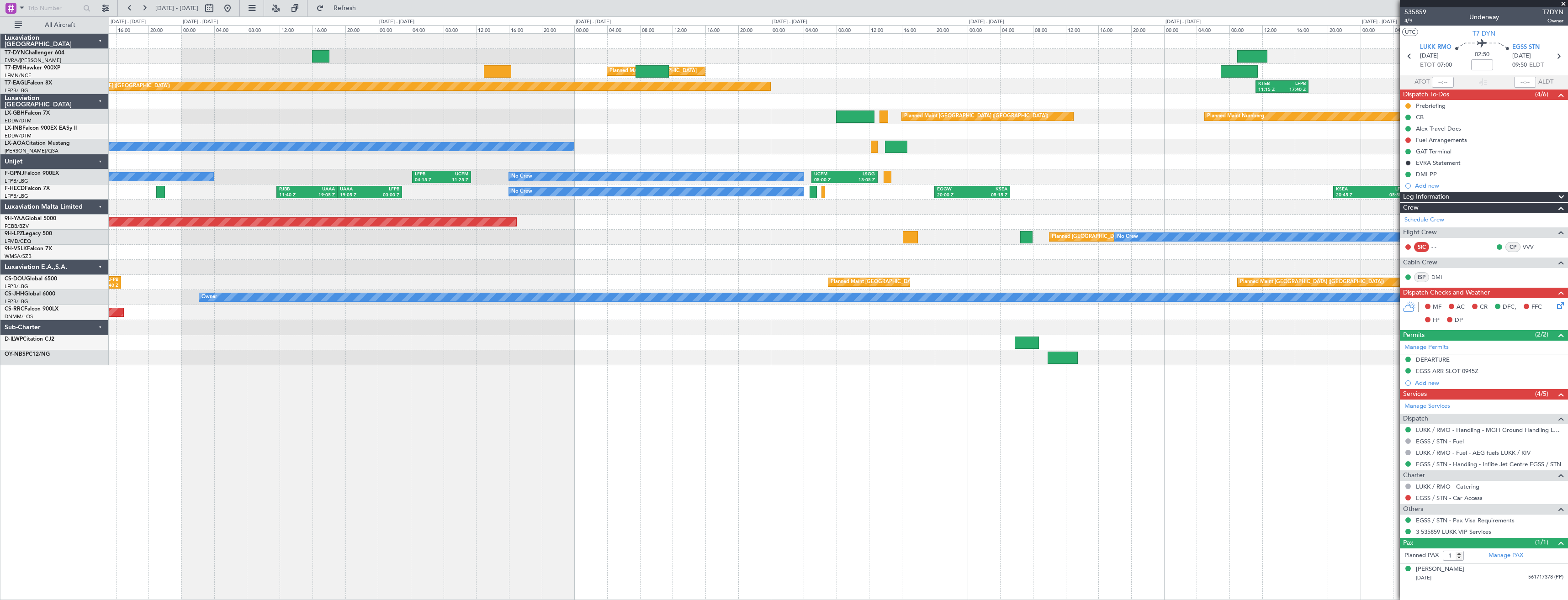
click at [623, 47] on div "Planned Maint [GEOGRAPHIC_DATA] Planned Maint [US_STATE] ([GEOGRAPHIC_DATA]) KT…" at bounding box center [838, 200] width 1459 height 332
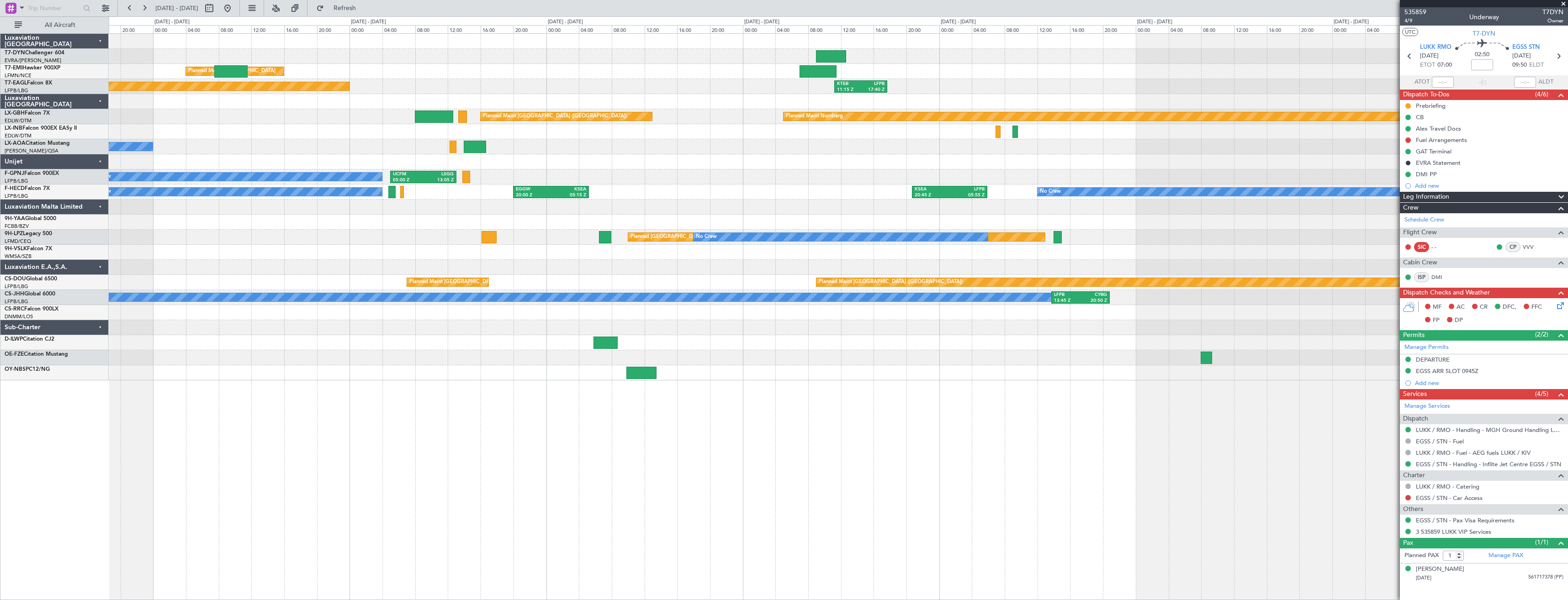
click at [1173, 79] on div "Planned Maint [US_STATE] ([GEOGRAPHIC_DATA]) KTEB 11:15 Z LFPB 17:40 Z" at bounding box center [838, 86] width 1459 height 15
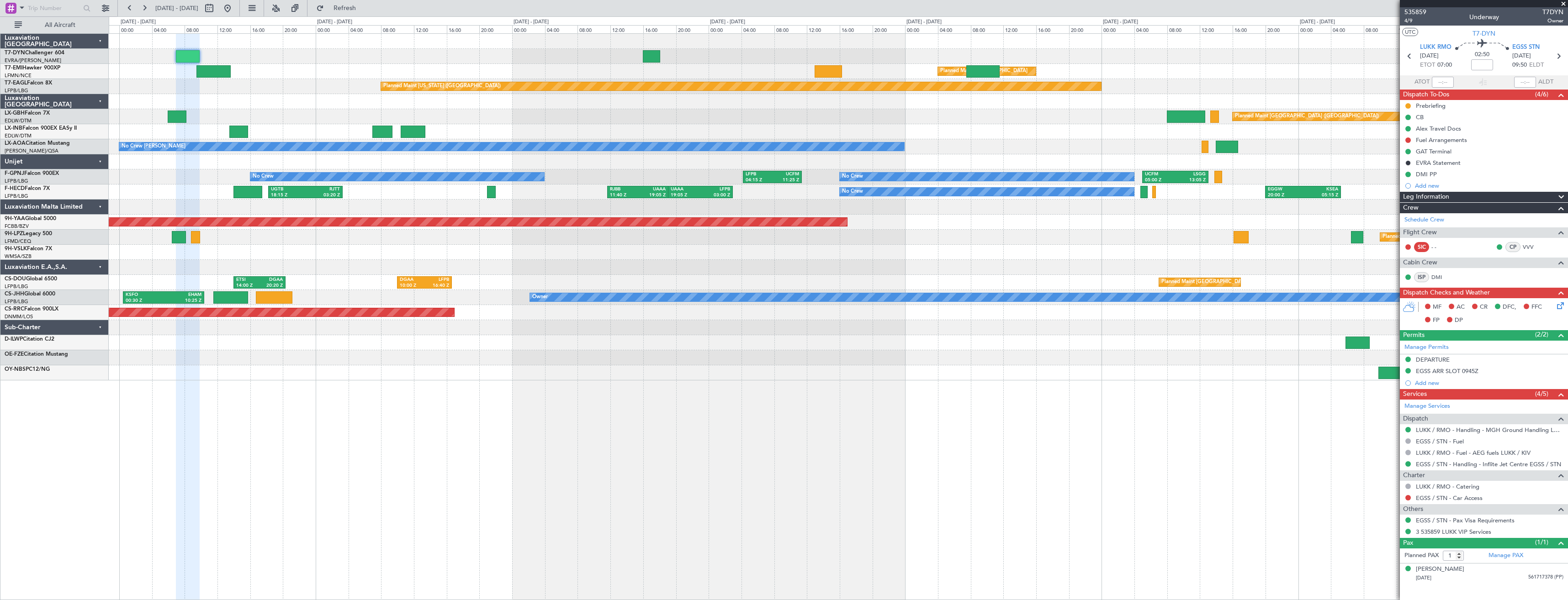
click at [852, 77] on div "Planned Maint [GEOGRAPHIC_DATA] Planned Maint [GEOGRAPHIC_DATA] Planned Maint […" at bounding box center [838, 207] width 1459 height 347
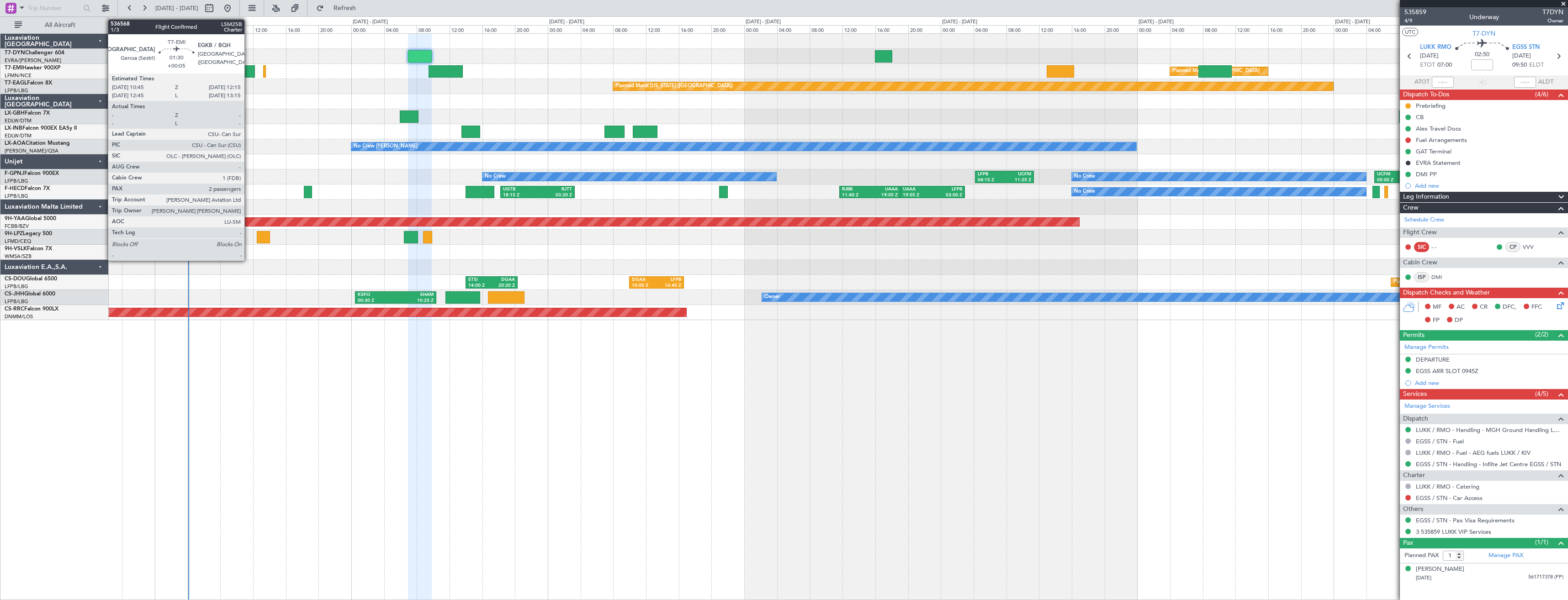
click at [249, 71] on div at bounding box center [249, 71] width 12 height 12
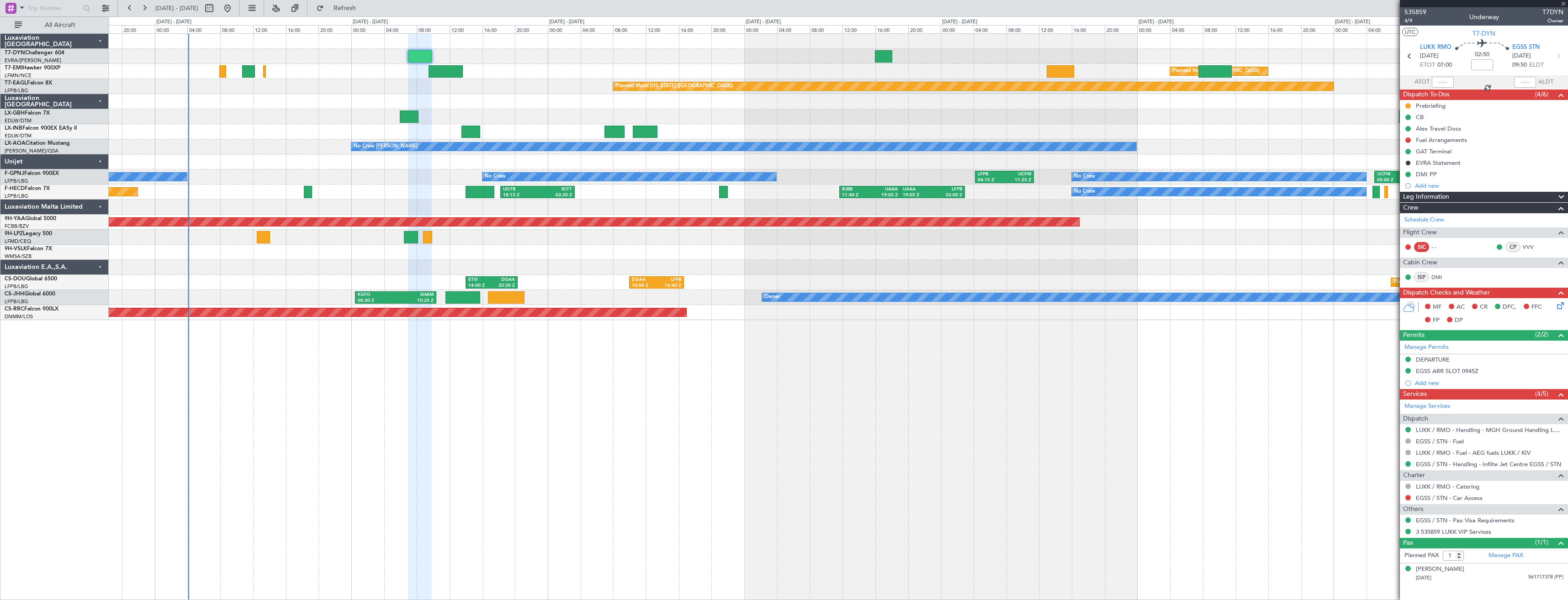
type input "+00:05"
type input "2"
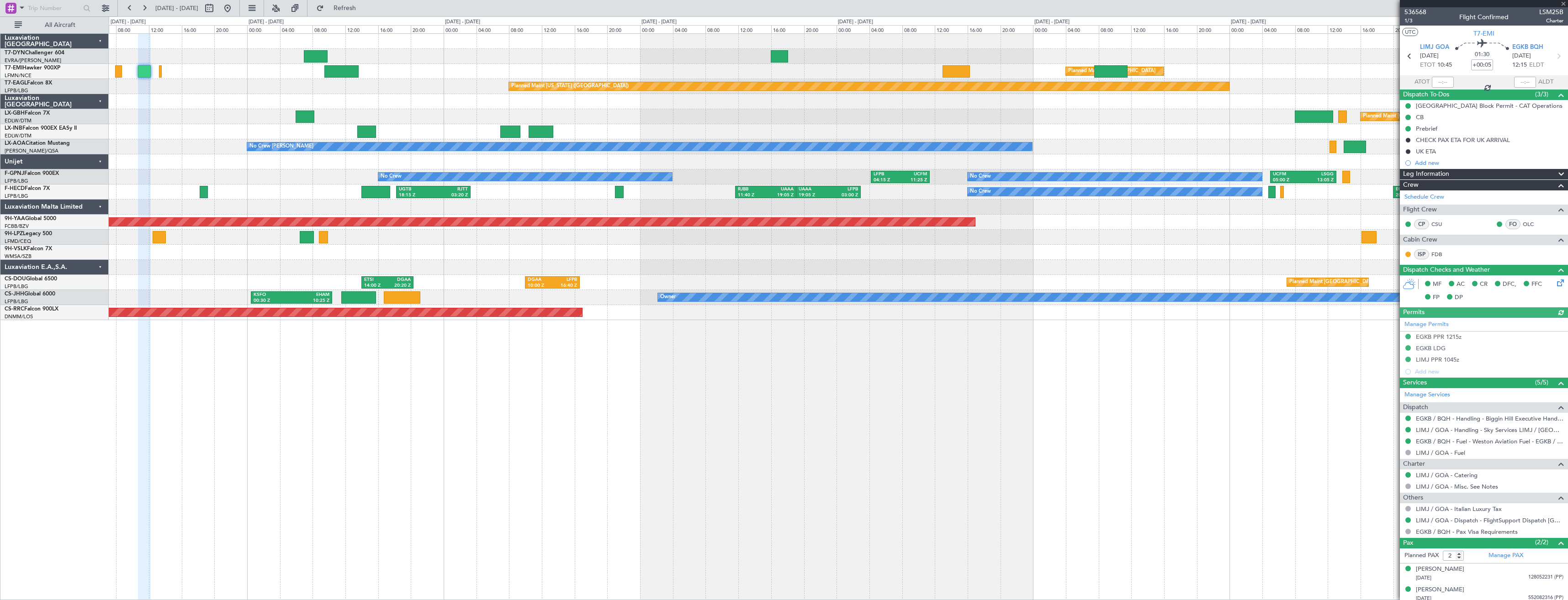
click at [463, 69] on div "Planned Maint [GEOGRAPHIC_DATA] Planned Maint [GEOGRAPHIC_DATA] Planned Maint […" at bounding box center [838, 177] width 1459 height 286
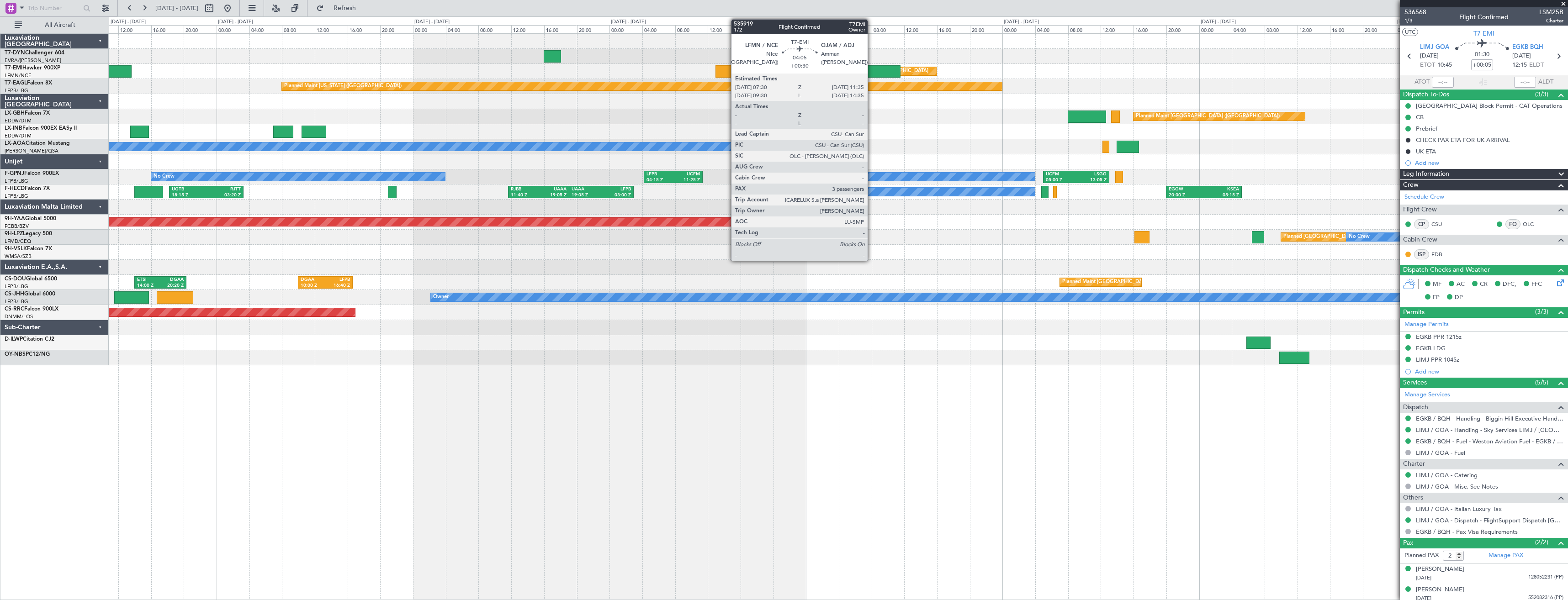
click at [872, 73] on div at bounding box center [884, 71] width 34 height 12
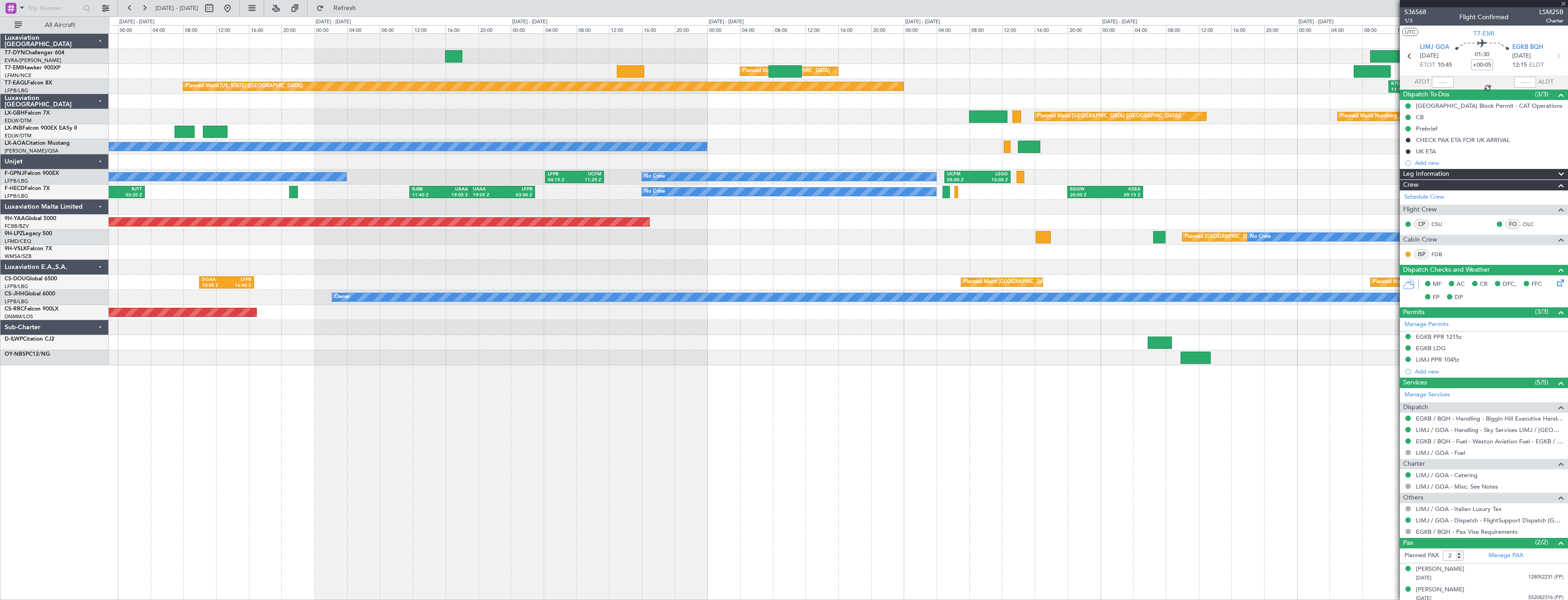
type input "+00:30"
type input "3"
click at [665, 54] on div at bounding box center [838, 56] width 1459 height 15
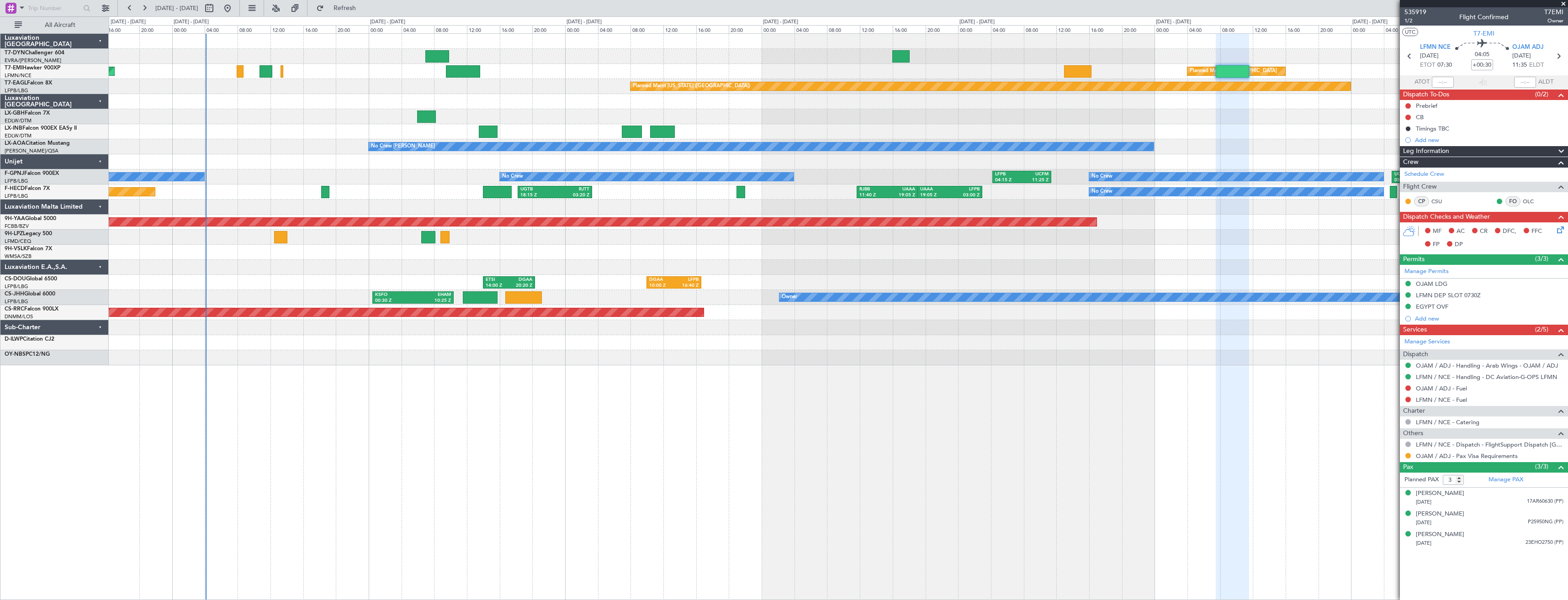
click at [931, 122] on div "Planned Maint [GEOGRAPHIC_DATA] ([GEOGRAPHIC_DATA]) Planned Maint Nurnberg" at bounding box center [838, 117] width 1459 height 15
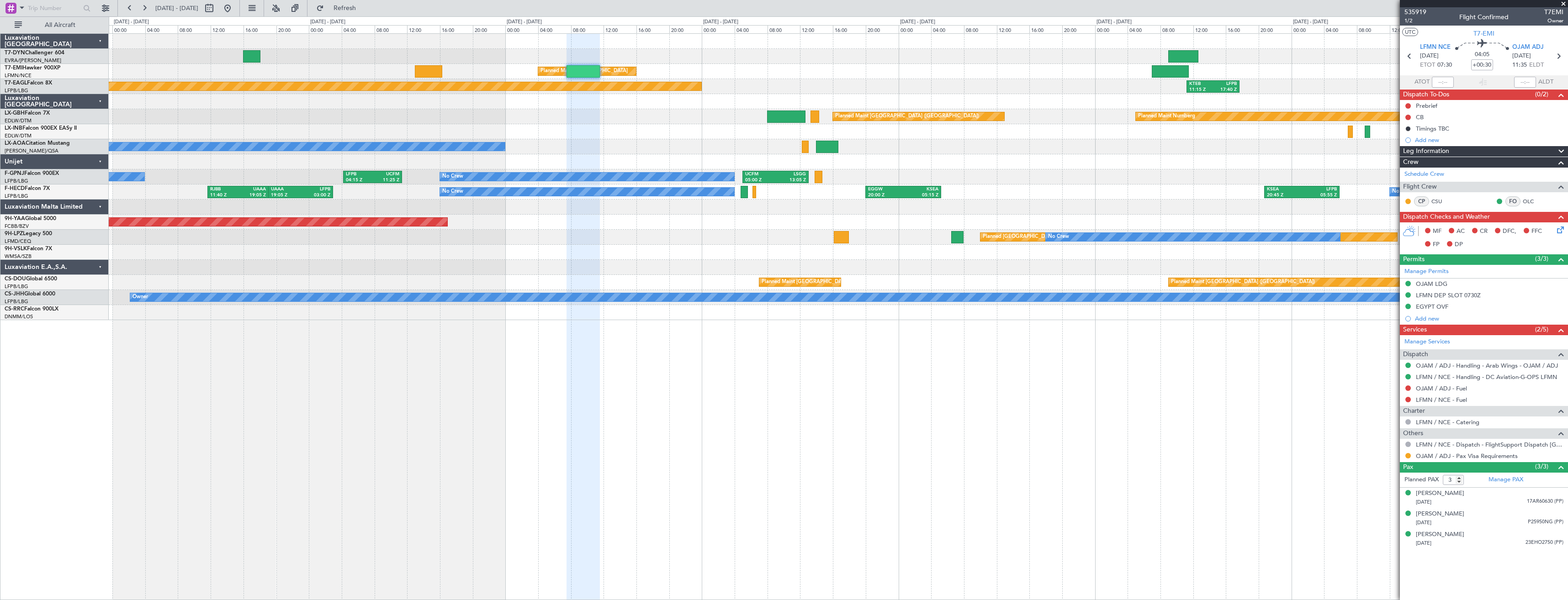
click at [383, 64] on div "Planned Maint [GEOGRAPHIC_DATA]" at bounding box center [838, 71] width 1459 height 15
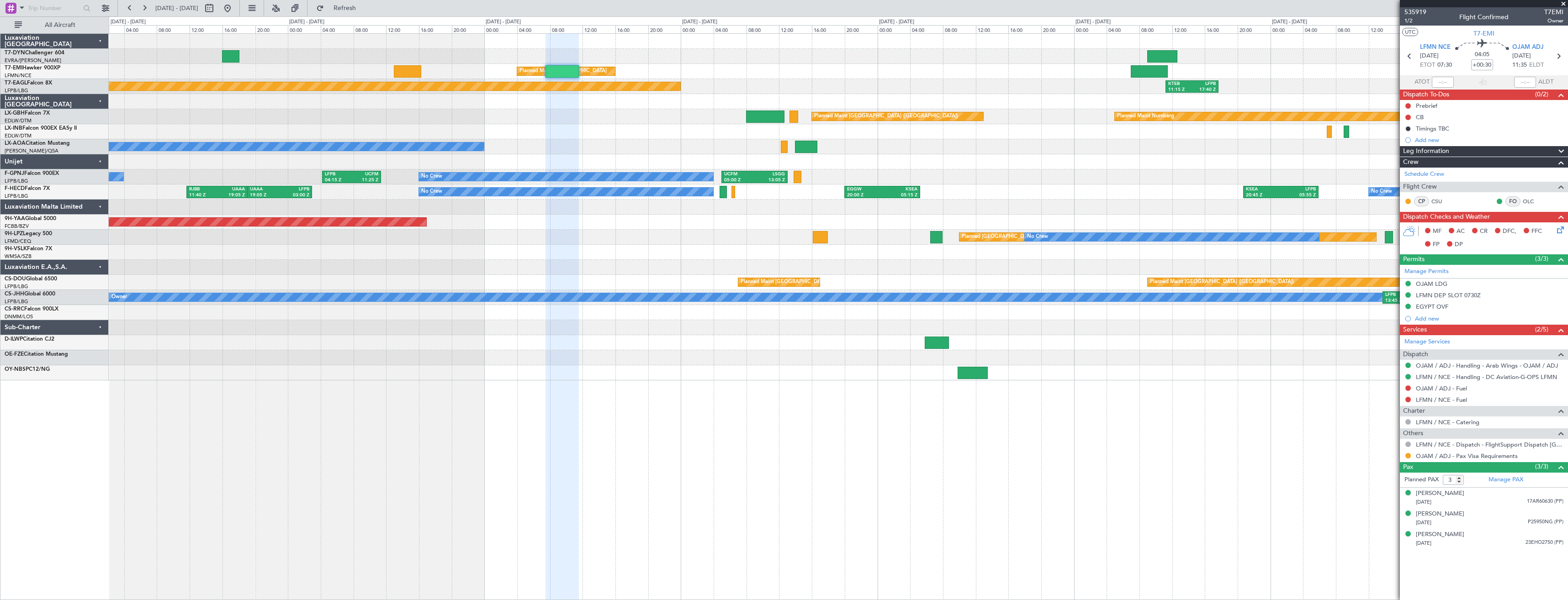
click at [822, 96] on div at bounding box center [838, 102] width 1459 height 15
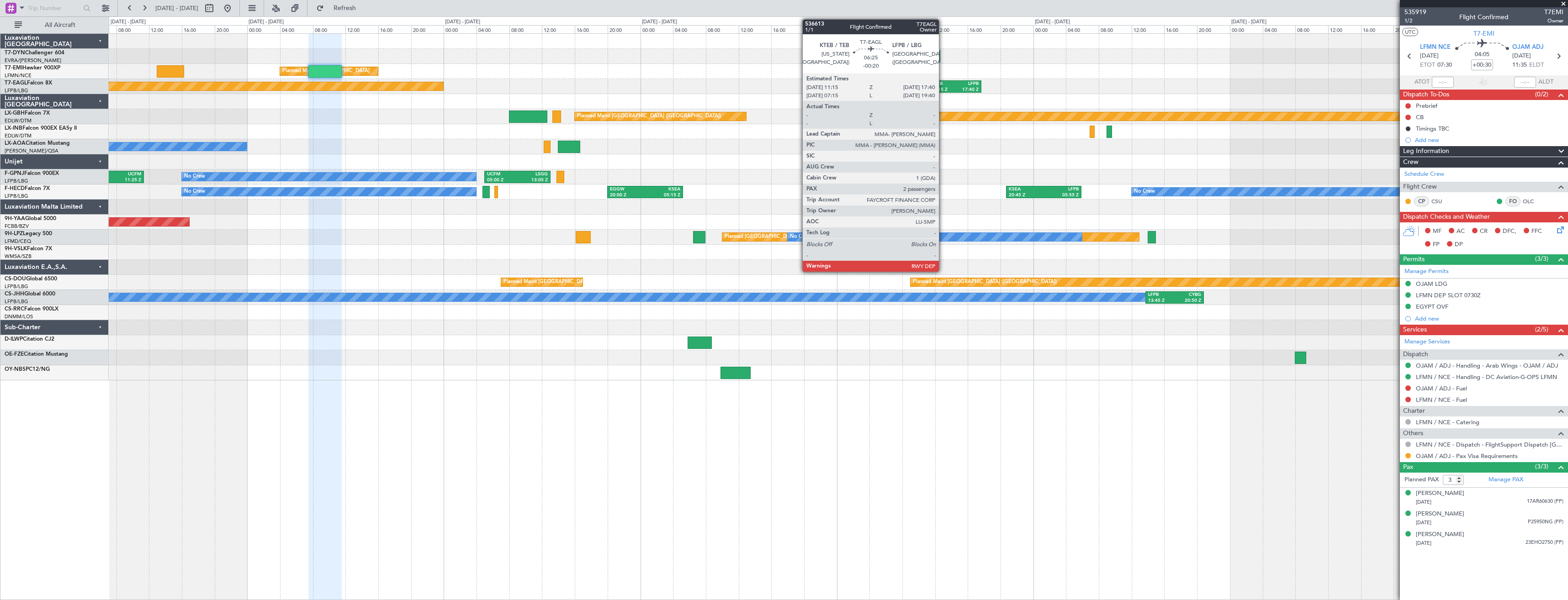
click at [943, 88] on div "11:15 Z" at bounding box center [943, 90] width 24 height 6
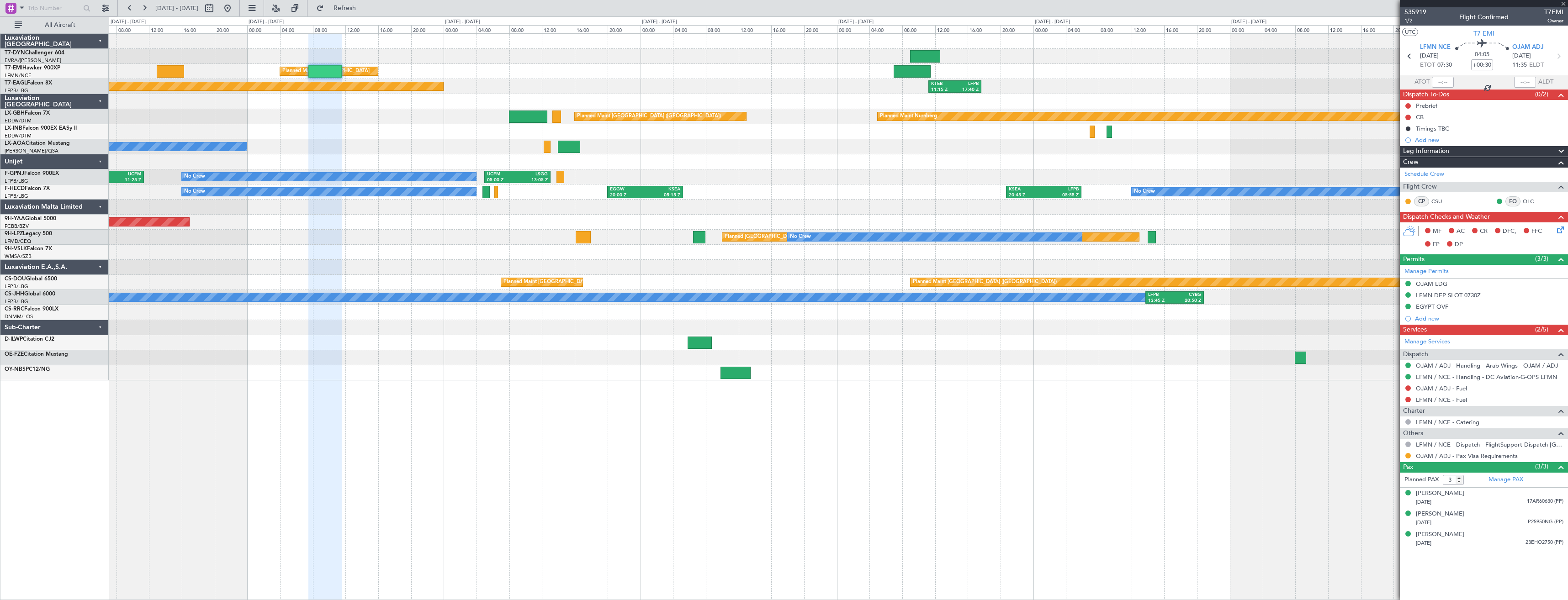
type input "-00:20"
type input "2"
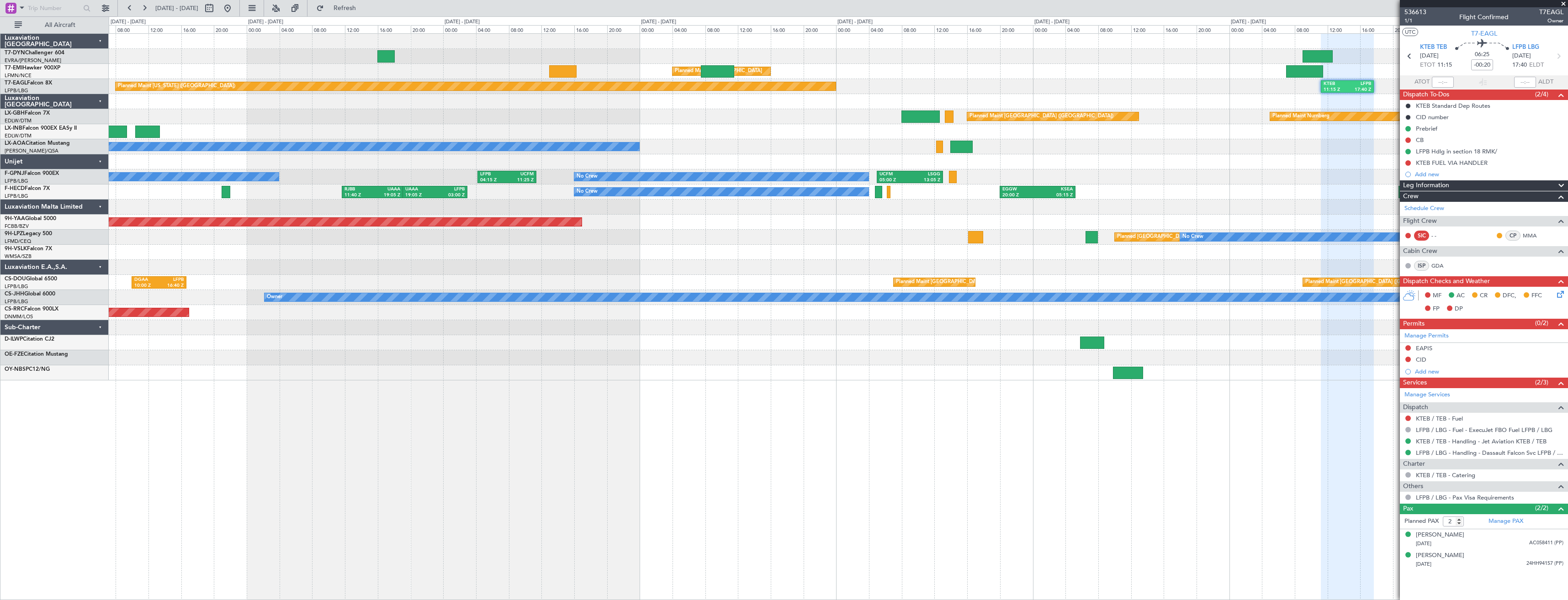
click at [771, 119] on div "Planned Maint Nurnberg Planned Maint [GEOGRAPHIC_DATA] ([GEOGRAPHIC_DATA])" at bounding box center [838, 117] width 1459 height 15
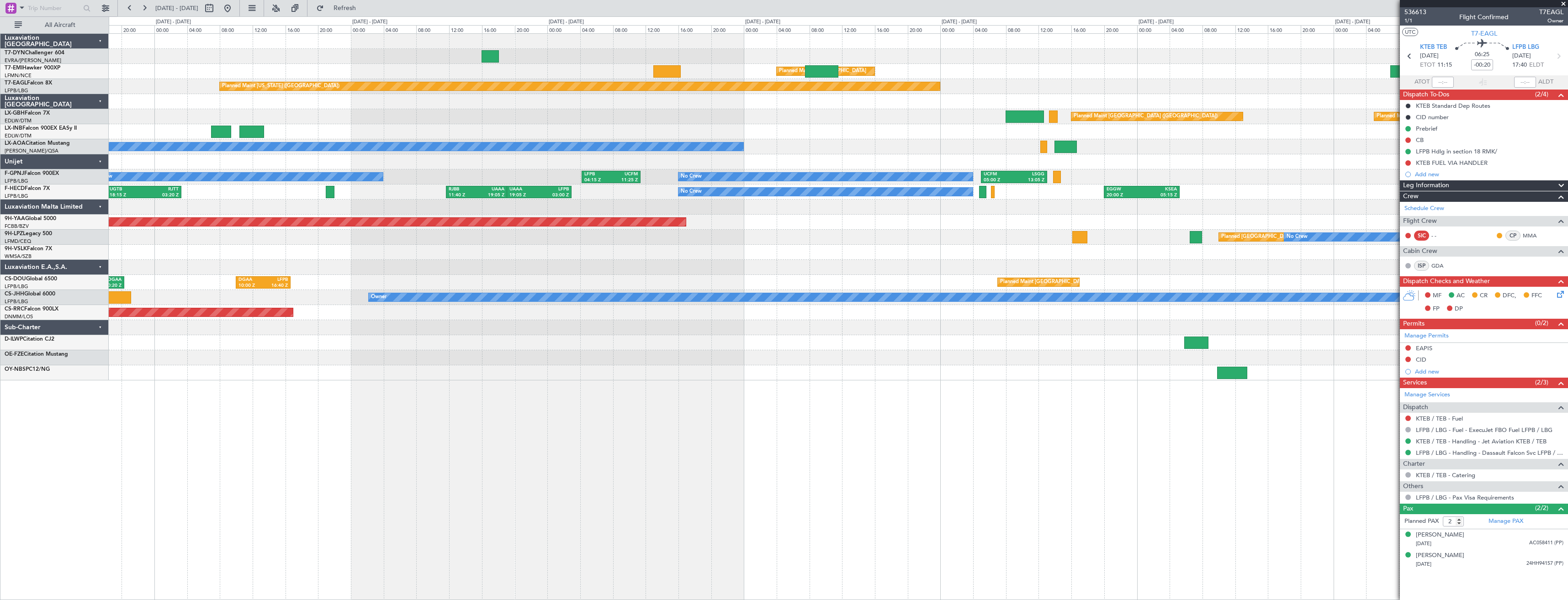
click at [641, 121] on div "Planned Maint Nurnberg Planned Maint [GEOGRAPHIC_DATA] ([GEOGRAPHIC_DATA])" at bounding box center [838, 117] width 1459 height 15
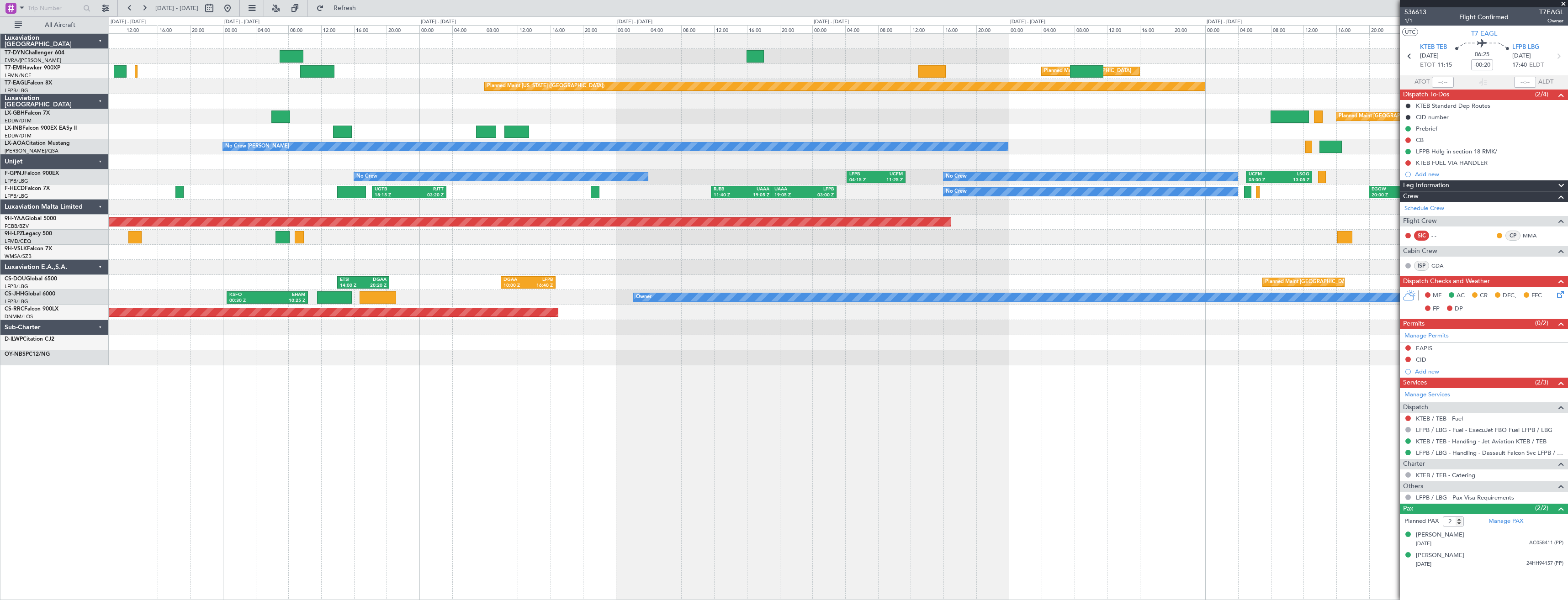
click at [906, 89] on div "Planned Maint [GEOGRAPHIC_DATA] Planned Maint [GEOGRAPHIC_DATA] Planned Maint […" at bounding box center [838, 200] width 1459 height 332
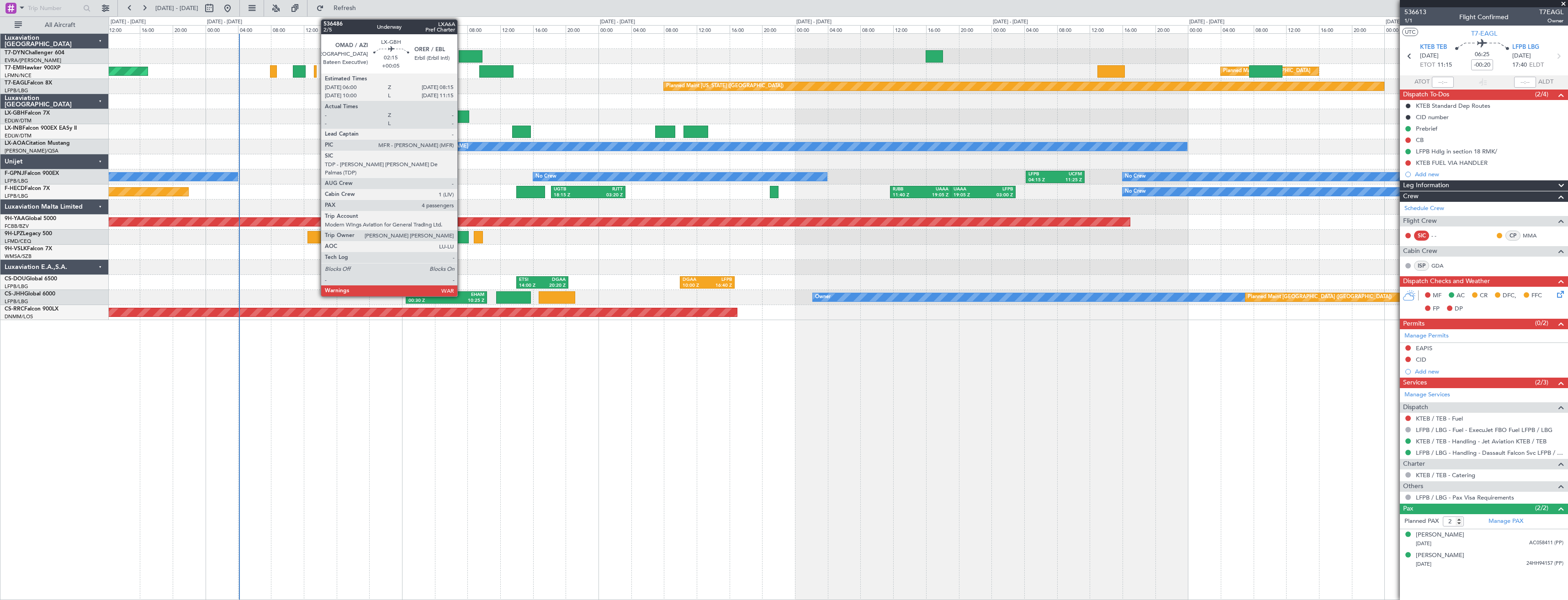
click at [462, 116] on div at bounding box center [460, 117] width 19 height 12
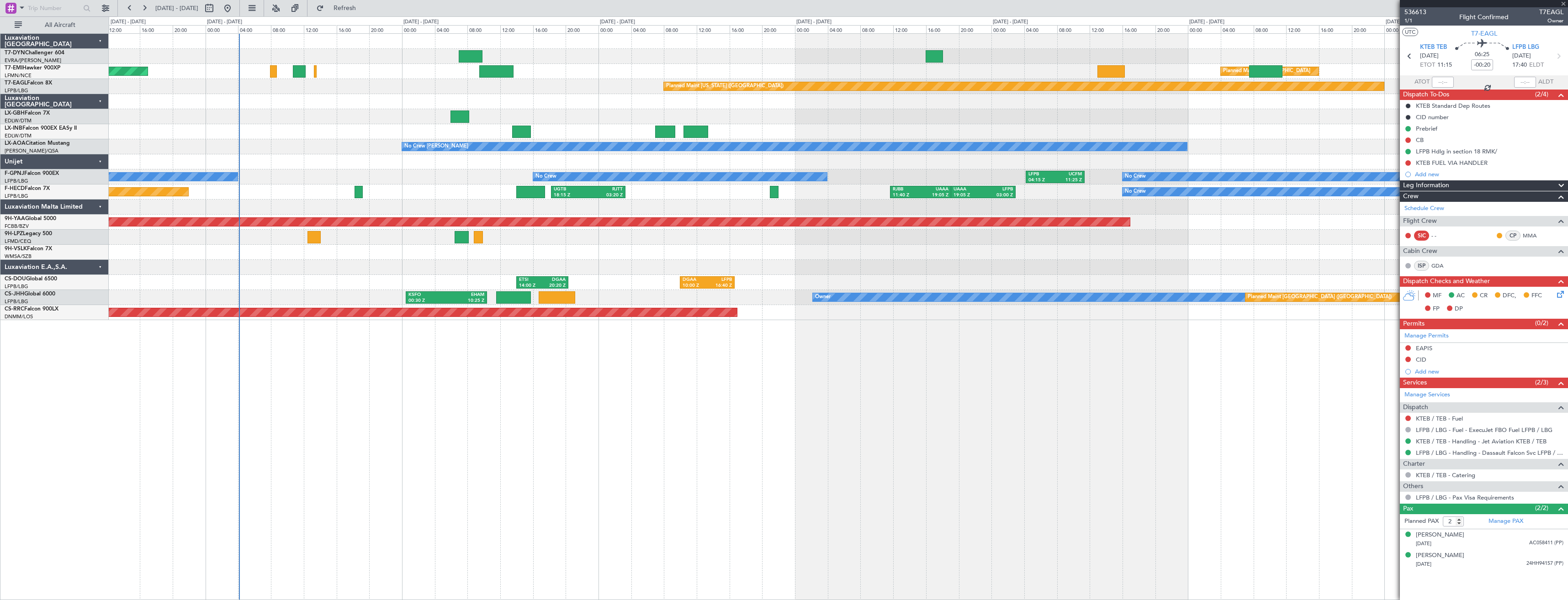
type input "+00:05"
type input "4"
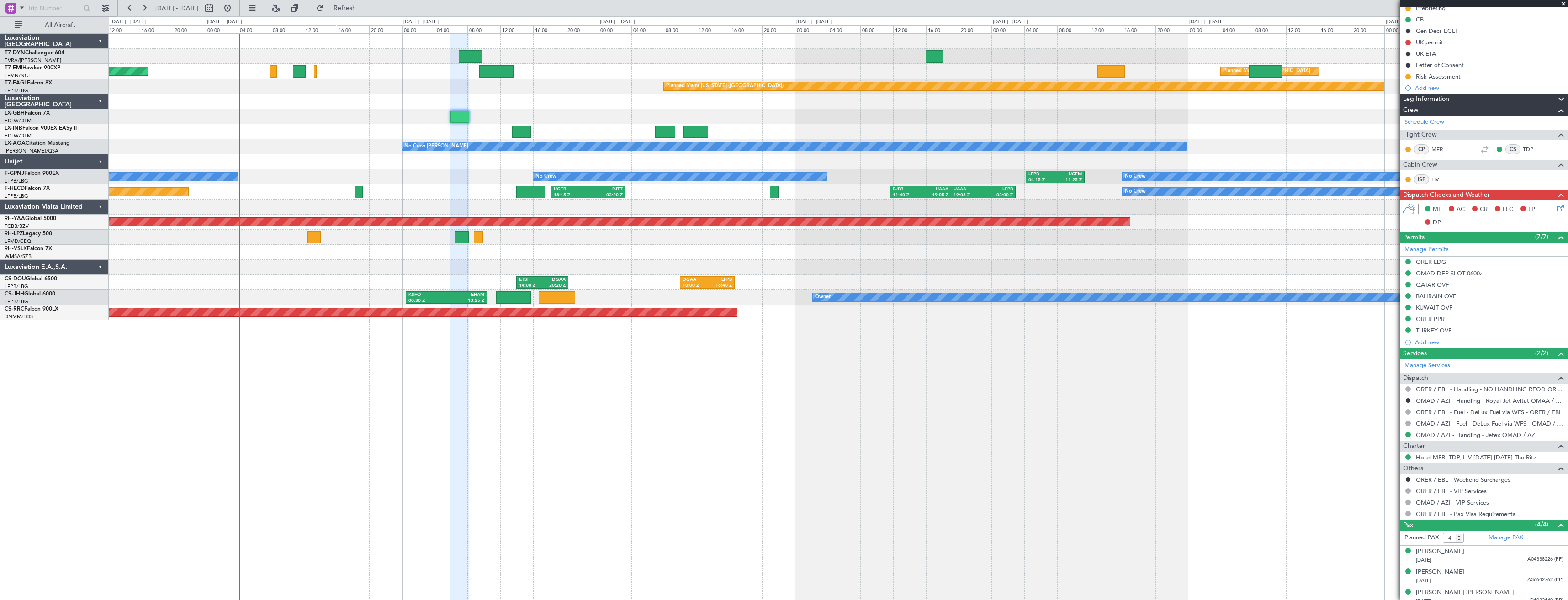
scroll to position [125, 0]
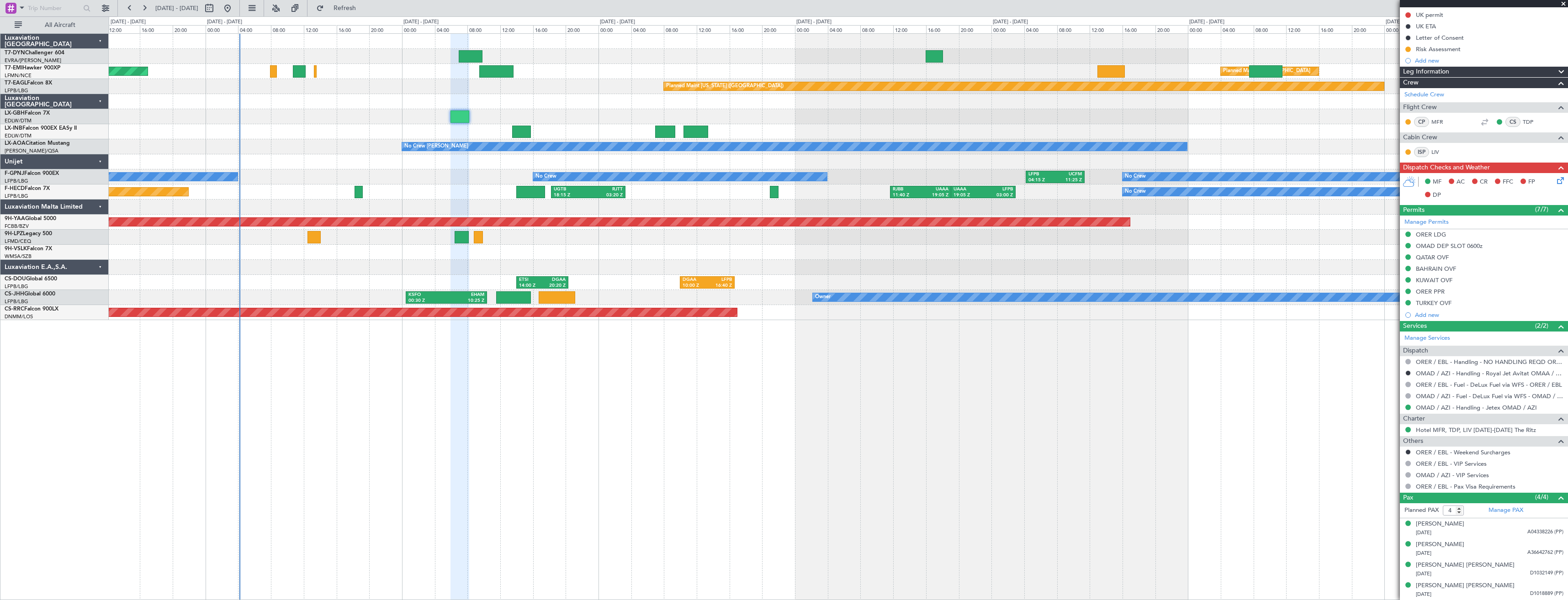
click at [407, 111] on div "Planned Maint [GEOGRAPHIC_DATA] ([GEOGRAPHIC_DATA]) Planned Maint Nurnberg" at bounding box center [838, 117] width 1459 height 15
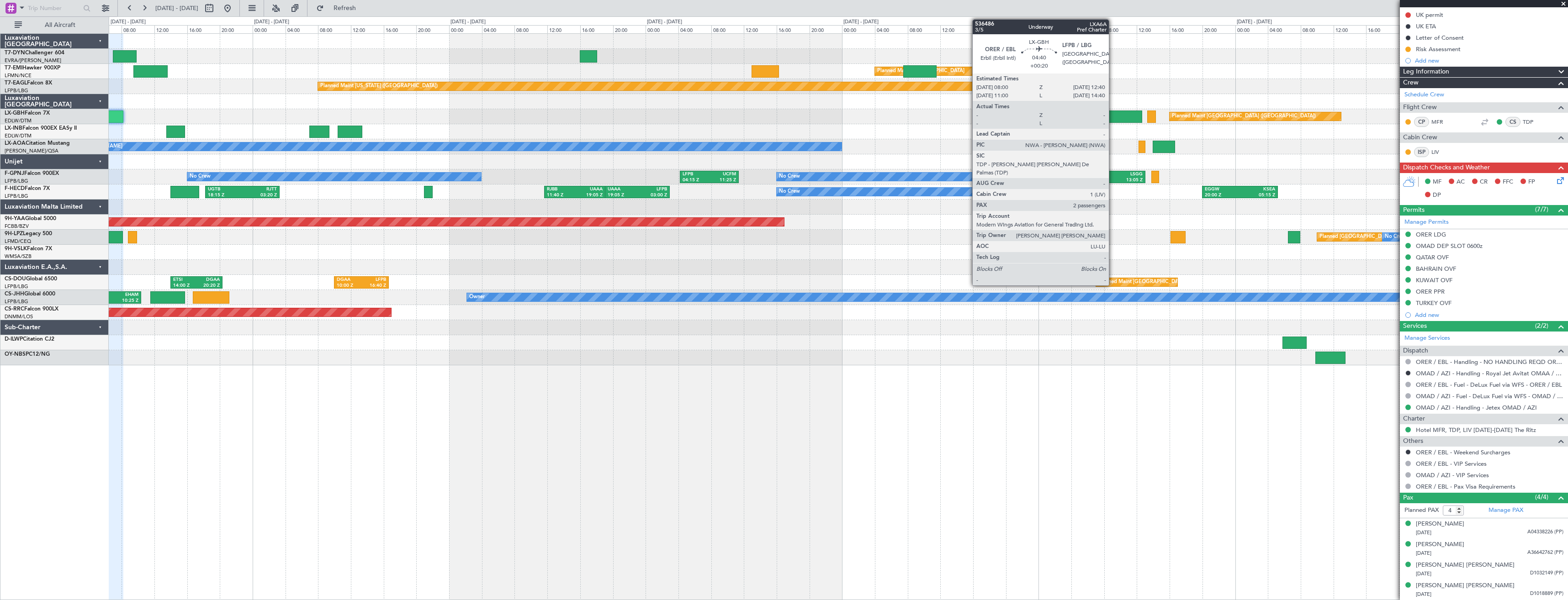
click at [1113, 115] on div at bounding box center [1123, 117] width 39 height 12
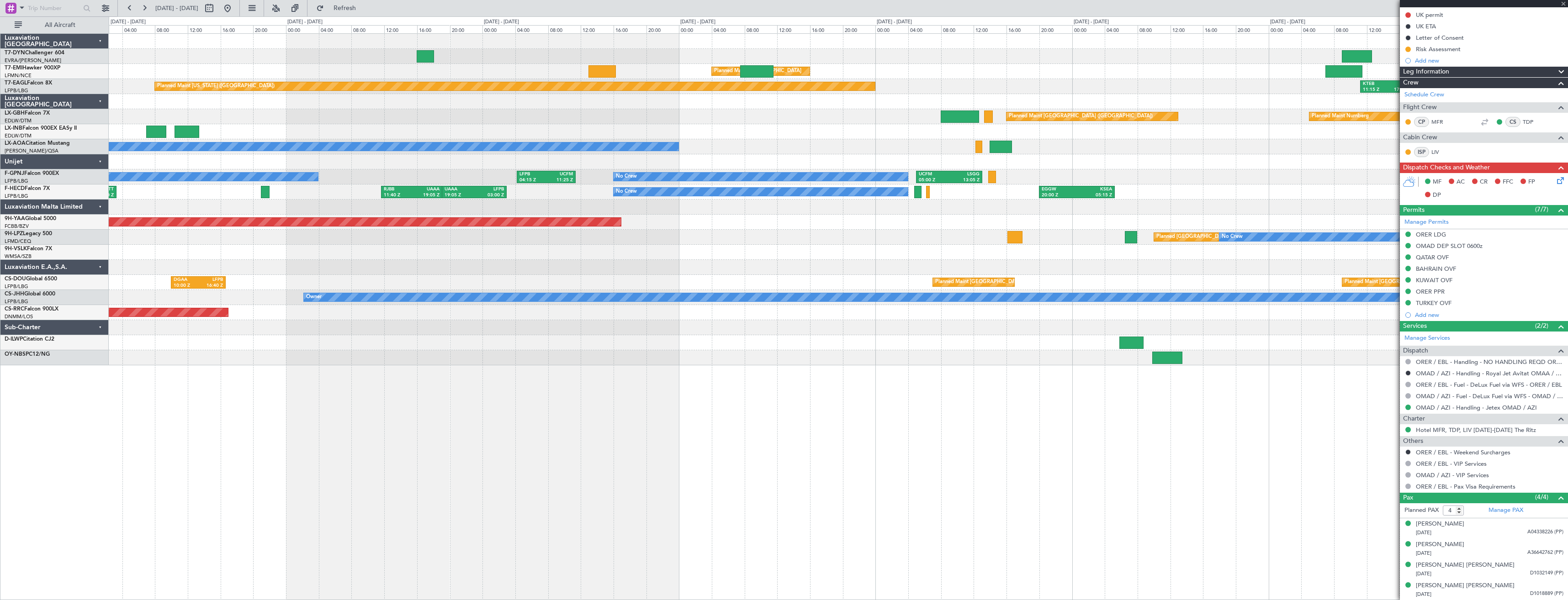
click at [935, 120] on div "Planned Maint [GEOGRAPHIC_DATA] ([GEOGRAPHIC_DATA]) Planned Maint Nurnberg" at bounding box center [838, 117] width 1459 height 15
type input "+00:20"
type input "2"
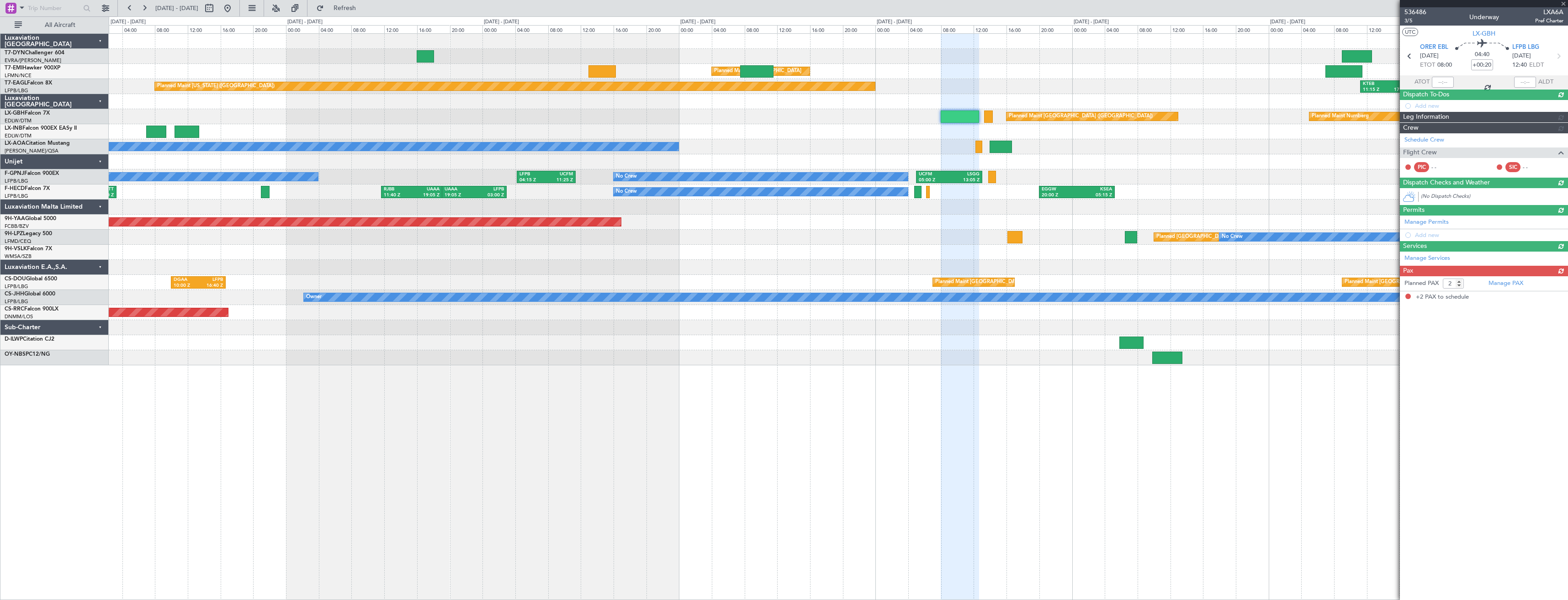
scroll to position [0, 0]
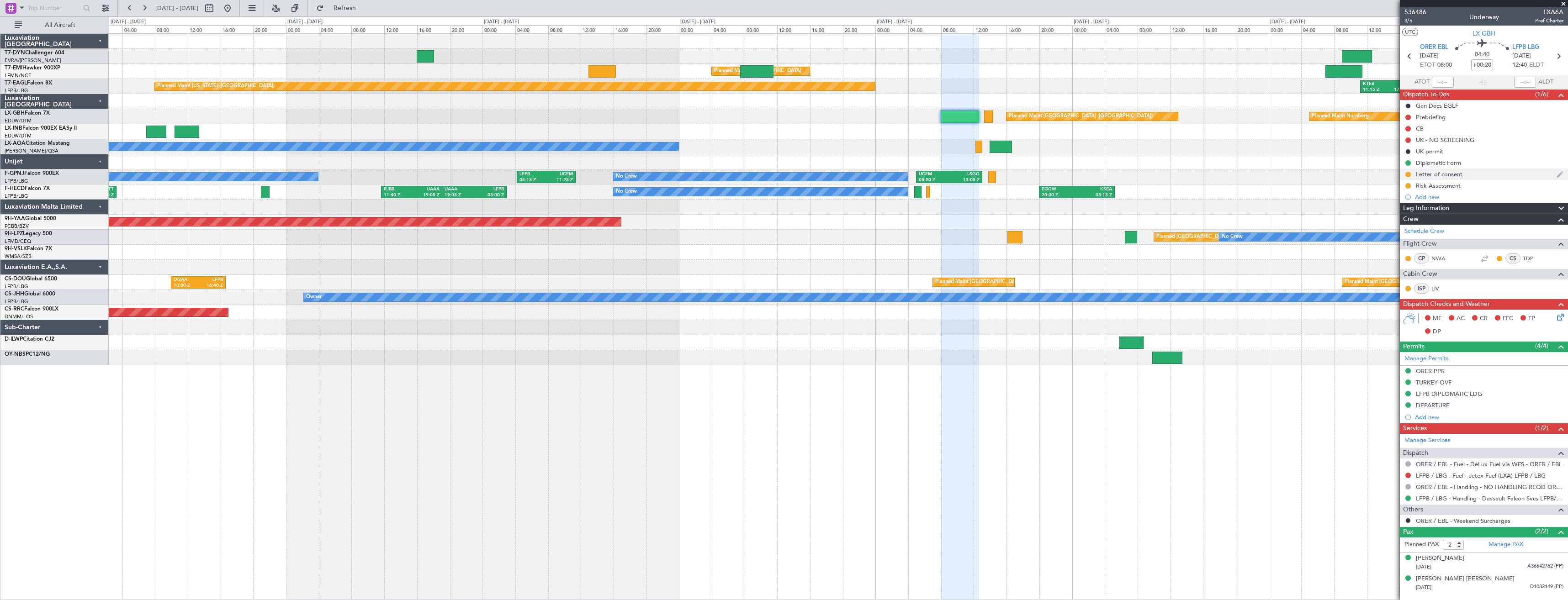
click at [1503, 176] on div "Letter of consent" at bounding box center [1484, 174] width 168 height 12
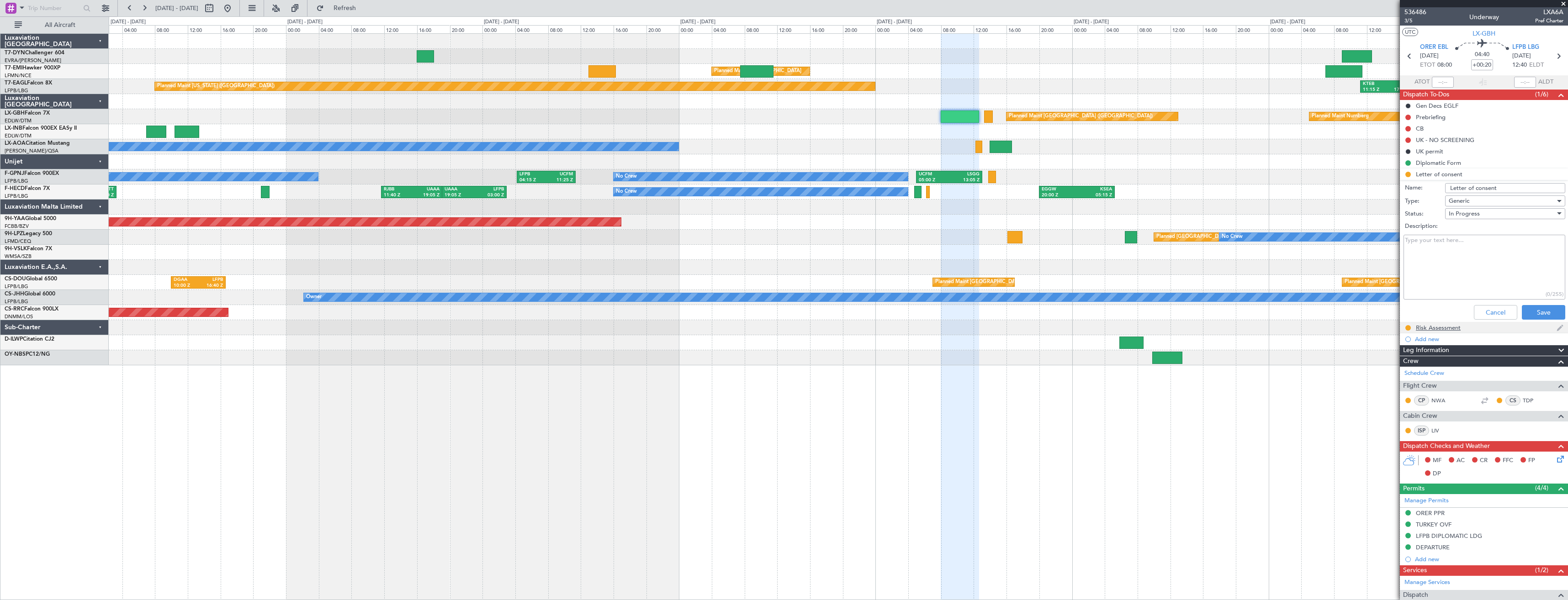
click at [1475, 325] on div "Risk Assessment" at bounding box center [1484, 327] width 168 height 12
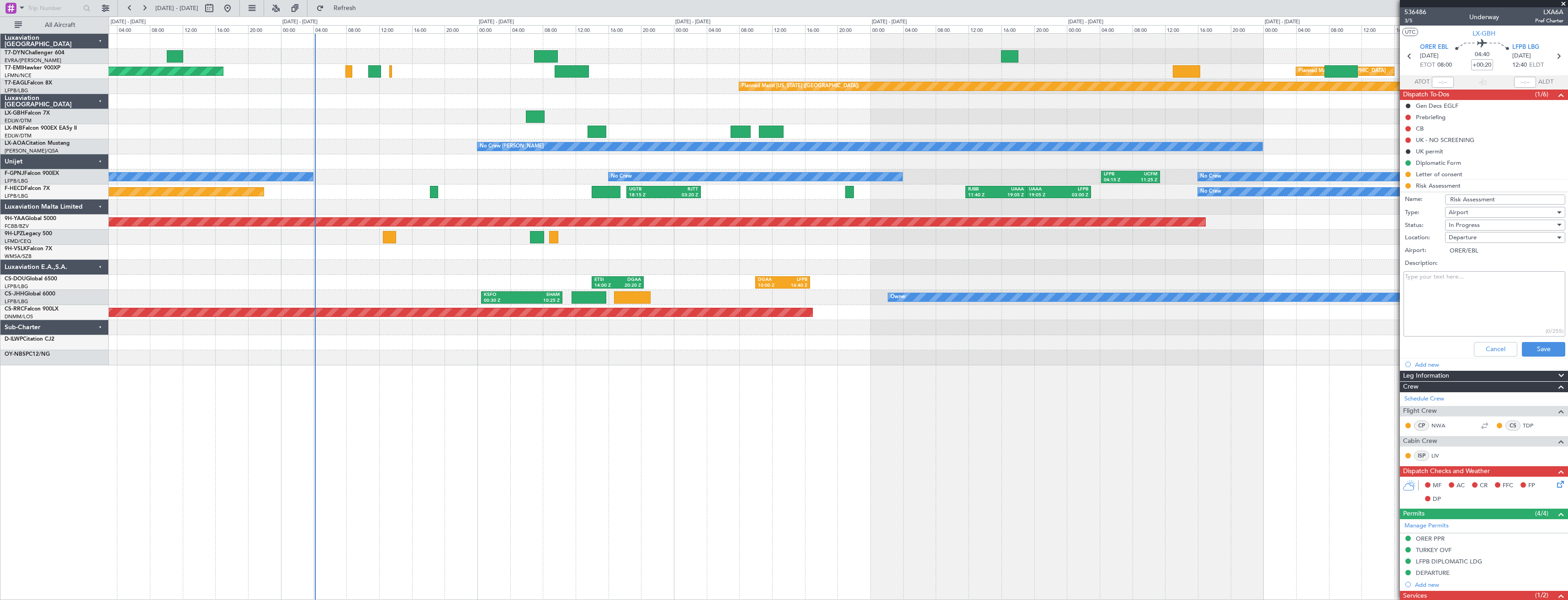
click at [1075, 117] on div "Planned Maint [GEOGRAPHIC_DATA] ([GEOGRAPHIC_DATA]) Planned Maint Nurnberg" at bounding box center [838, 117] width 1459 height 15
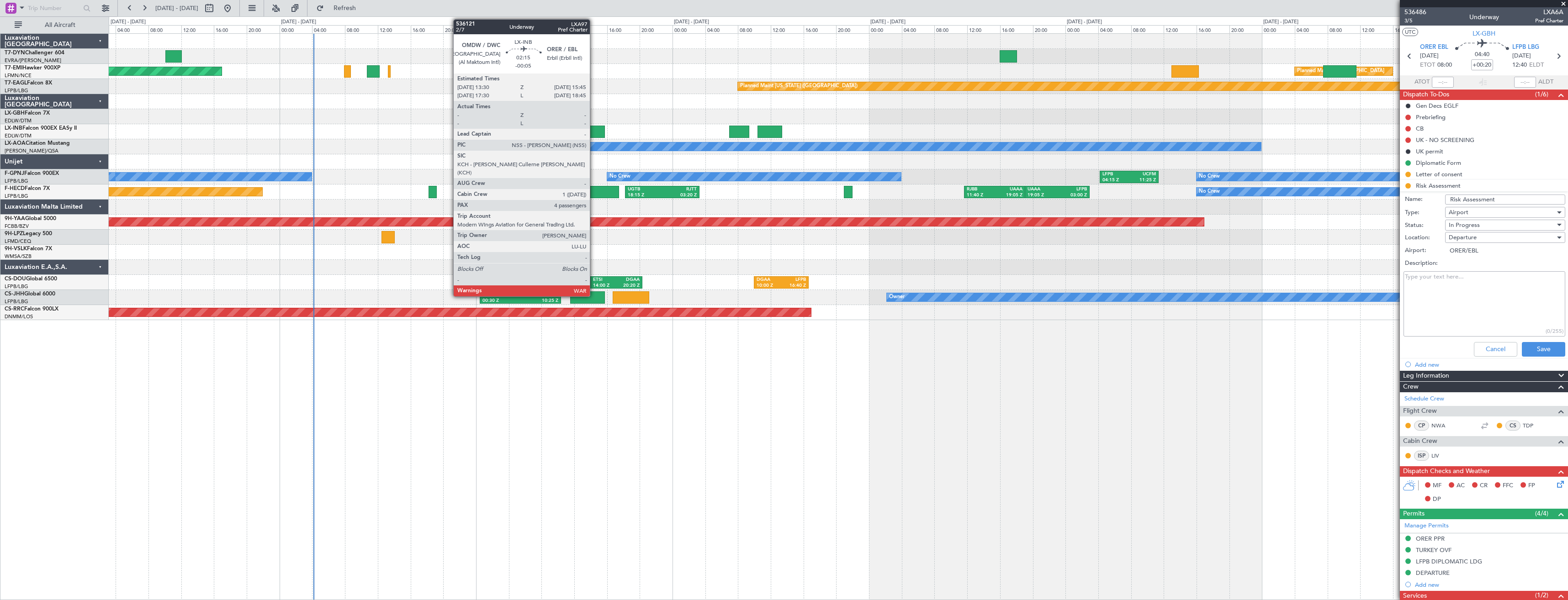
click at [594, 133] on div at bounding box center [596, 132] width 19 height 12
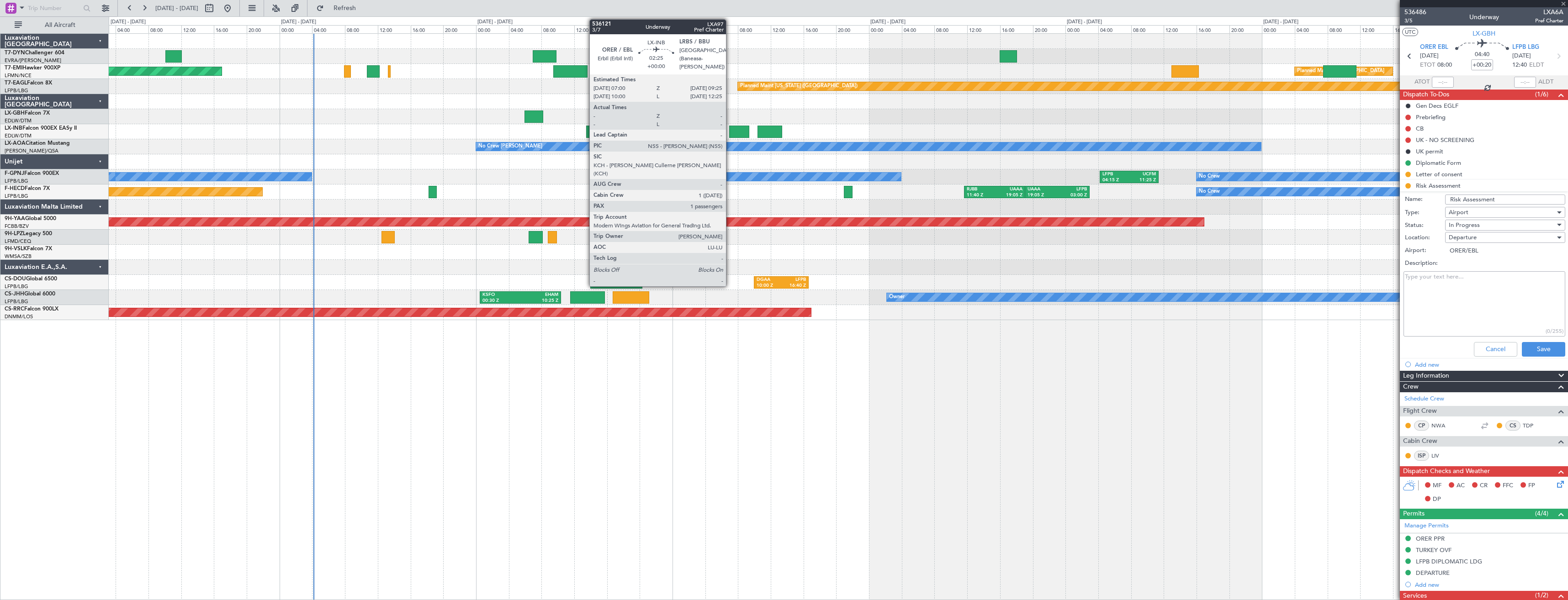
type input "-00:05"
type input "4"
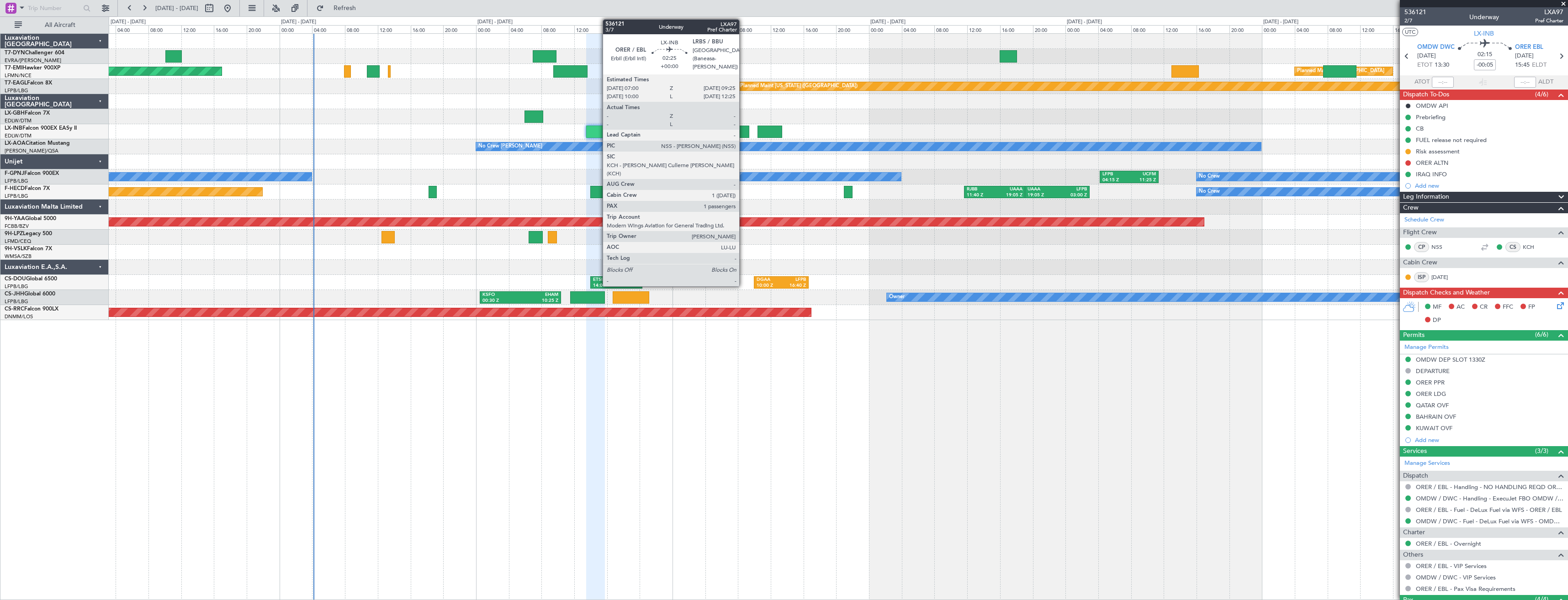
click at [744, 132] on div at bounding box center [740, 132] width 20 height 12
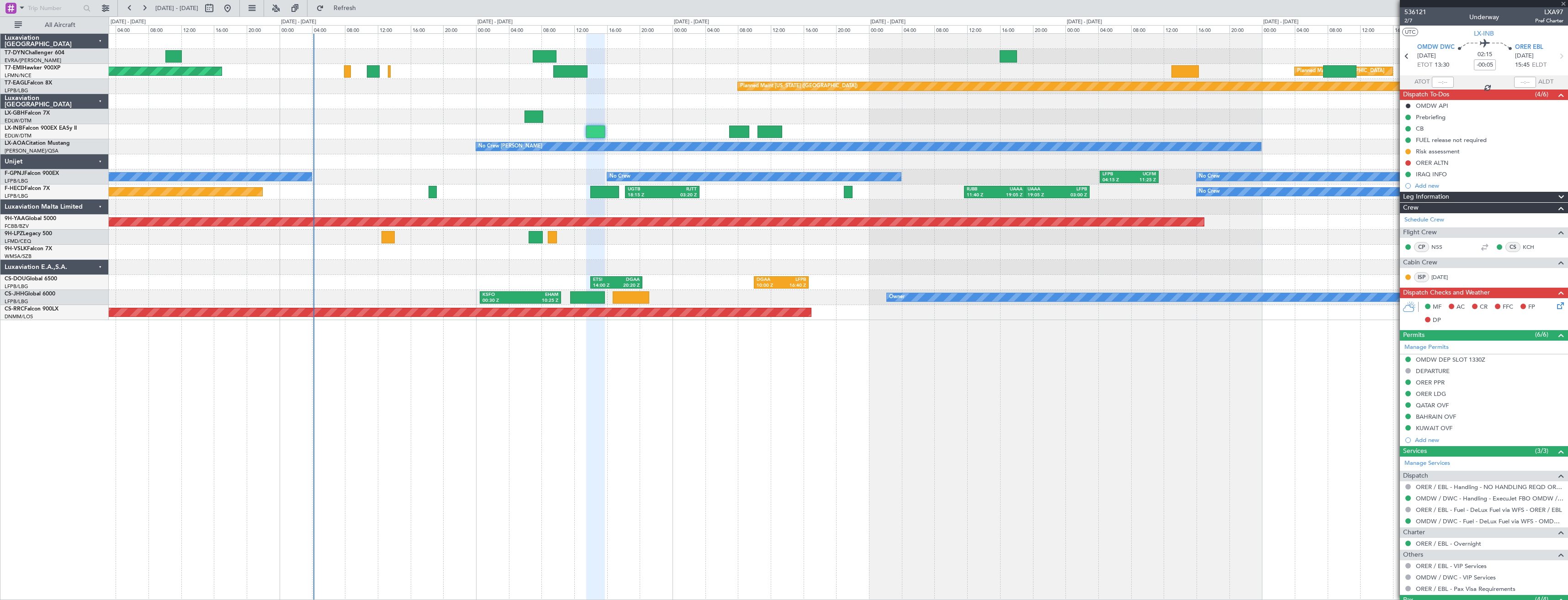
type input "1"
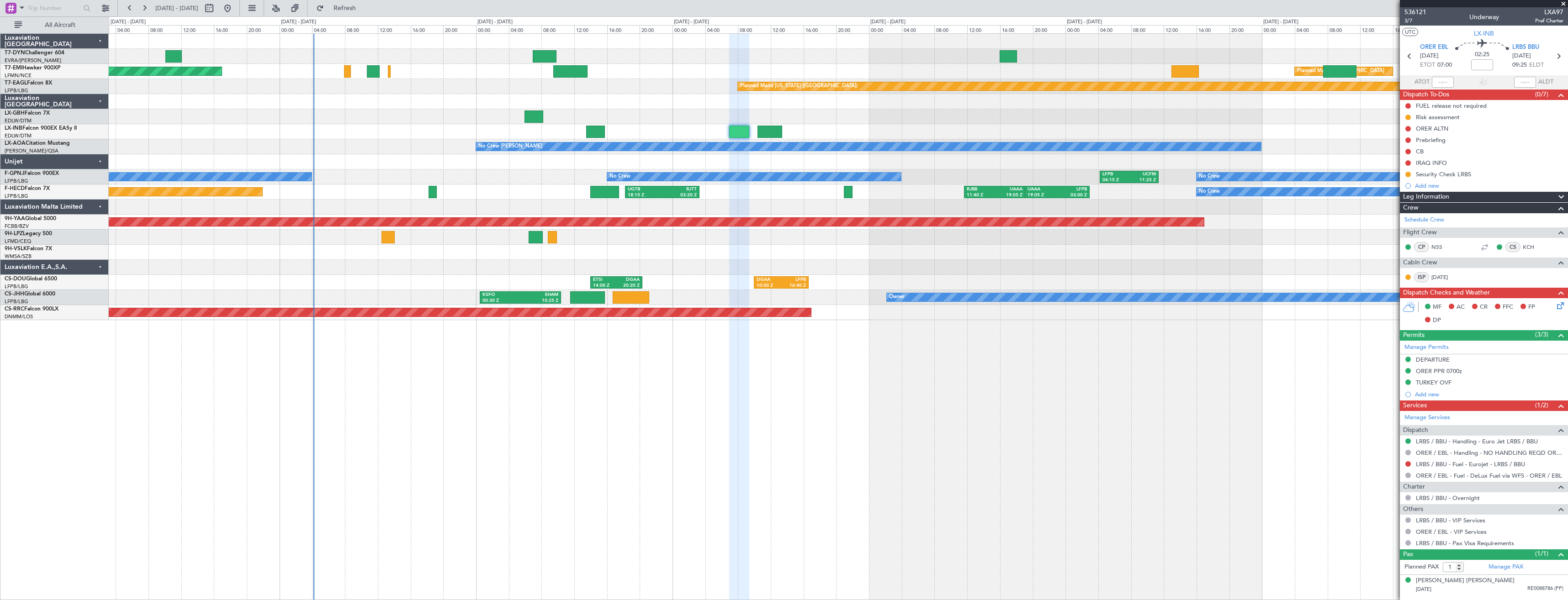
click at [608, 131] on div at bounding box center [838, 132] width 1459 height 15
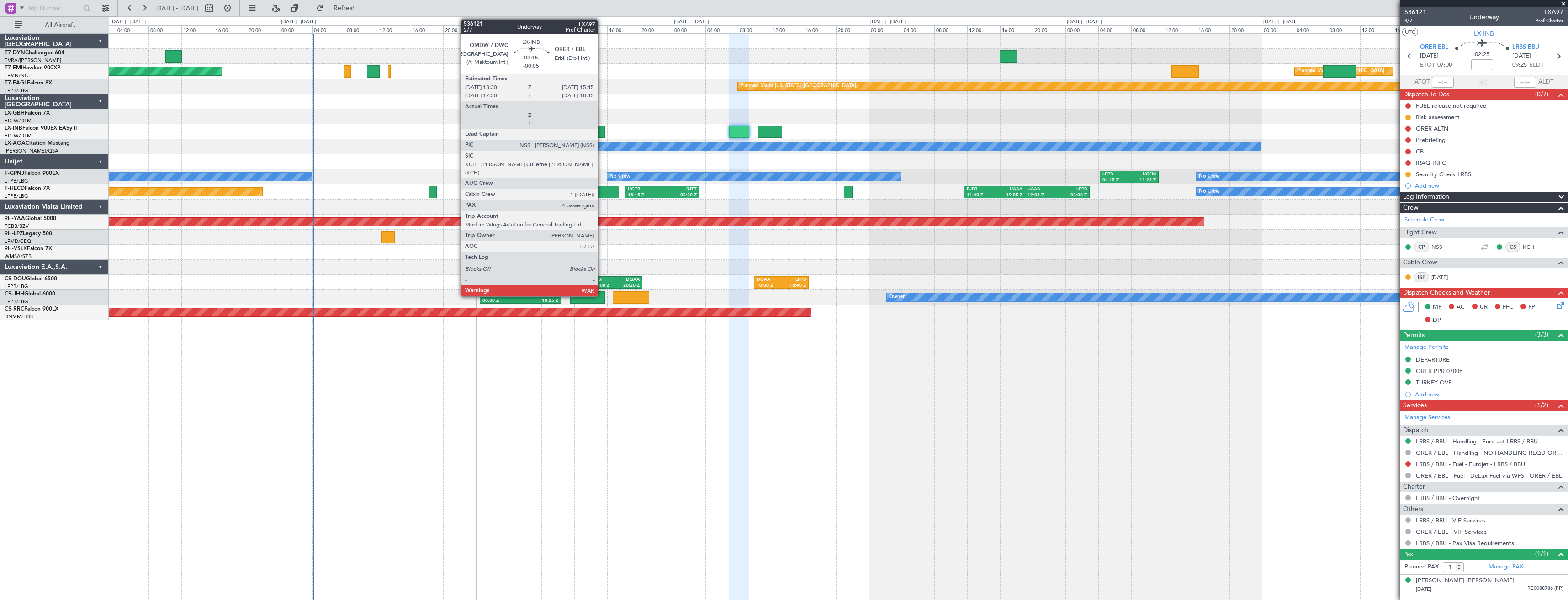
click at [602, 131] on div at bounding box center [596, 132] width 19 height 12
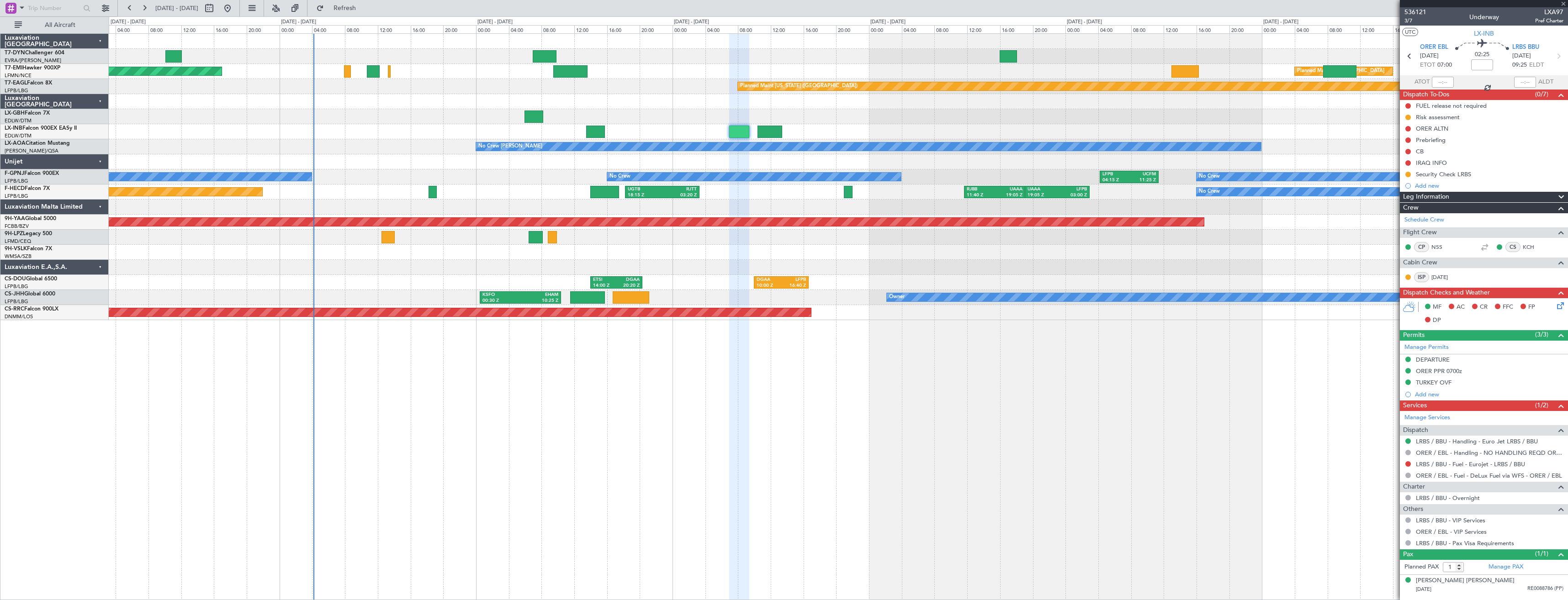
type input "-00:05"
type input "4"
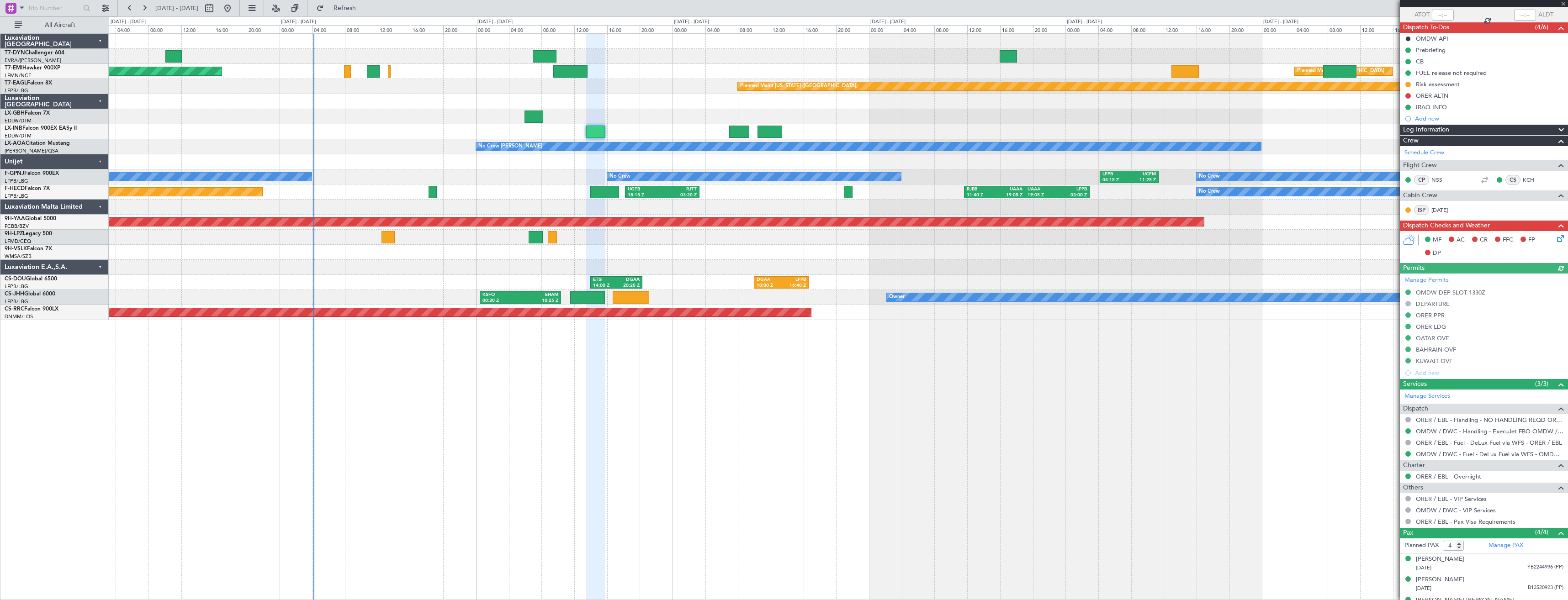
scroll to position [102, 0]
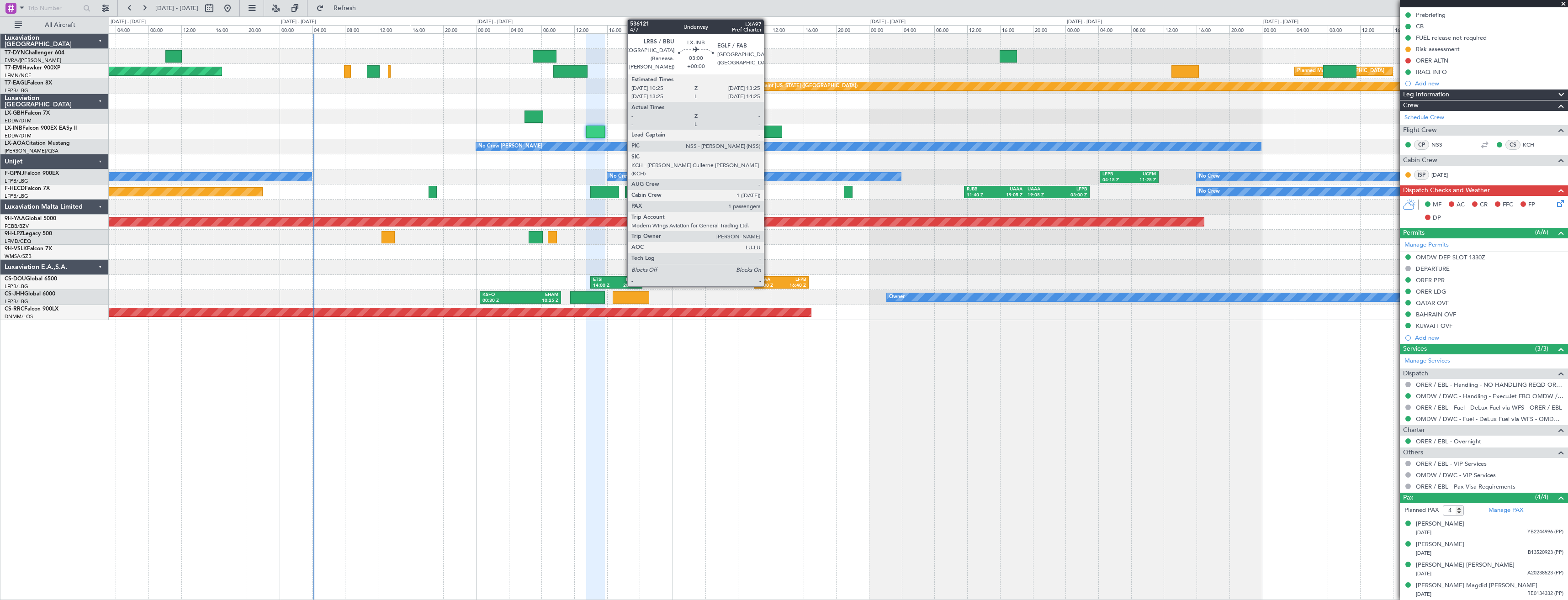
click at [768, 130] on div at bounding box center [770, 132] width 24 height 12
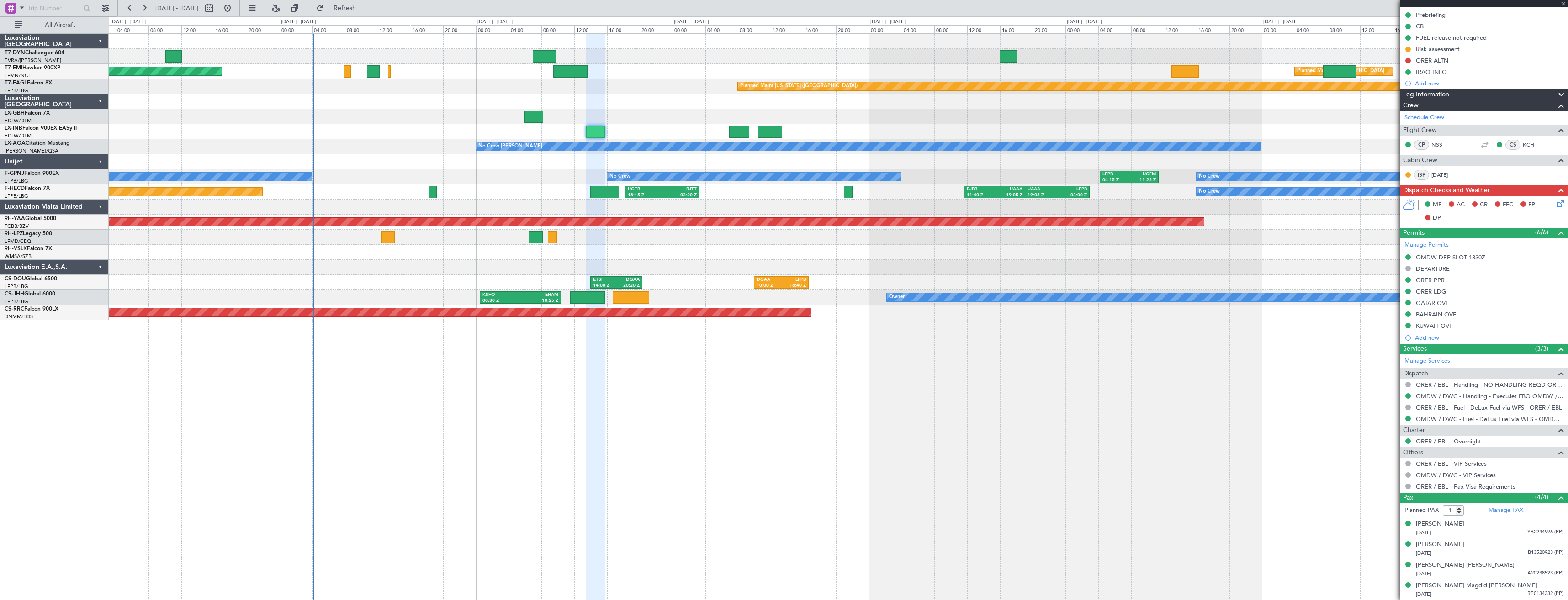
scroll to position [0, 0]
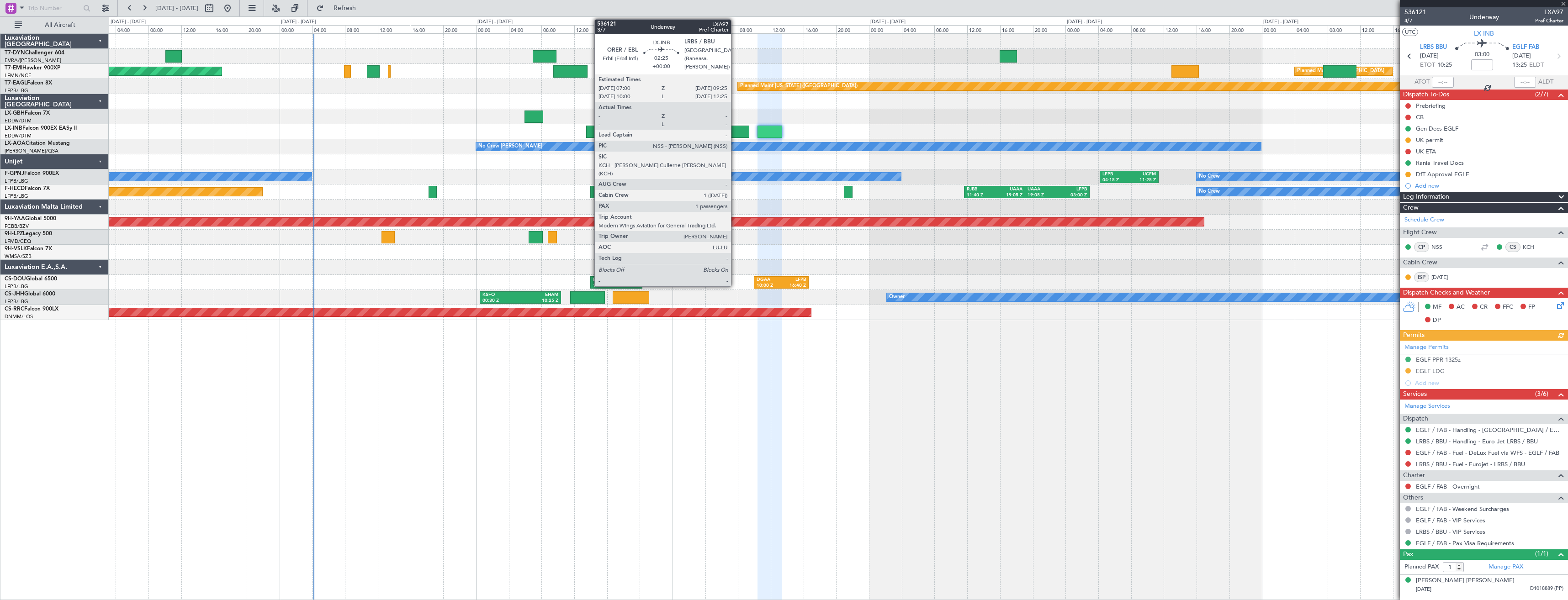
click at [735, 126] on div at bounding box center [740, 132] width 20 height 12
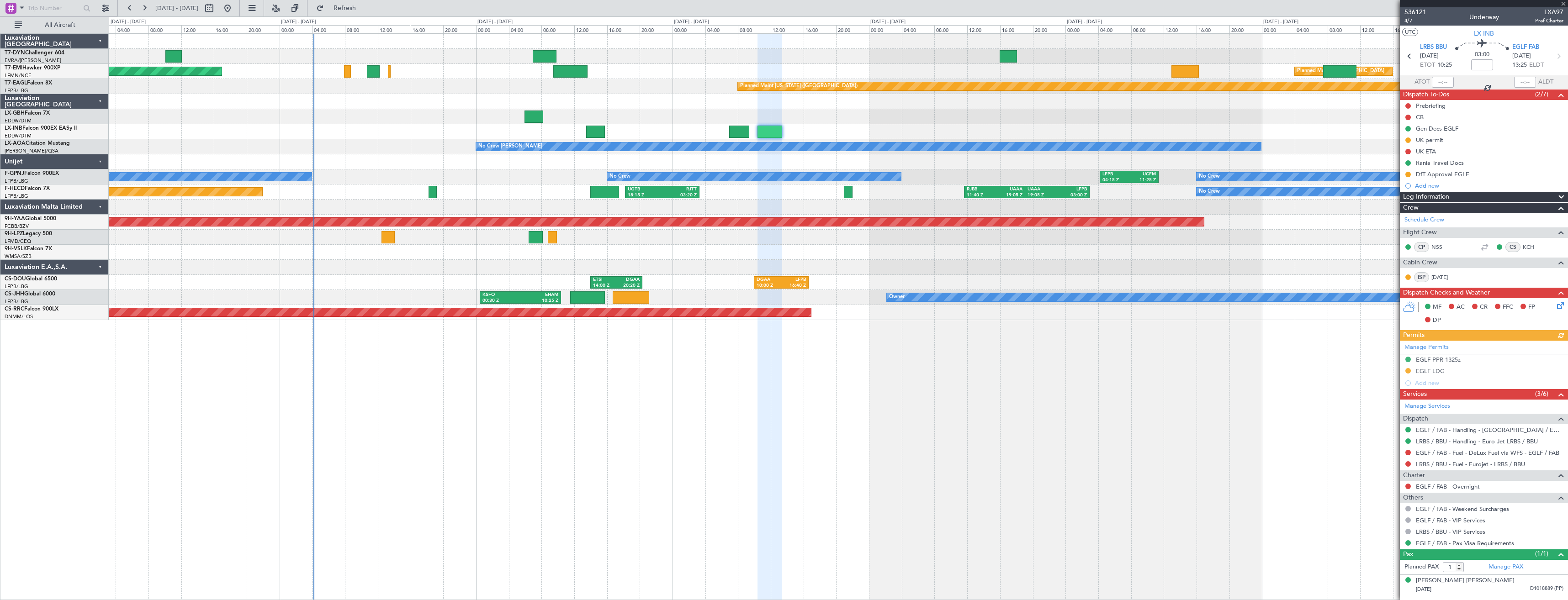
click at [733, 128] on div at bounding box center [740, 132] width 20 height 12
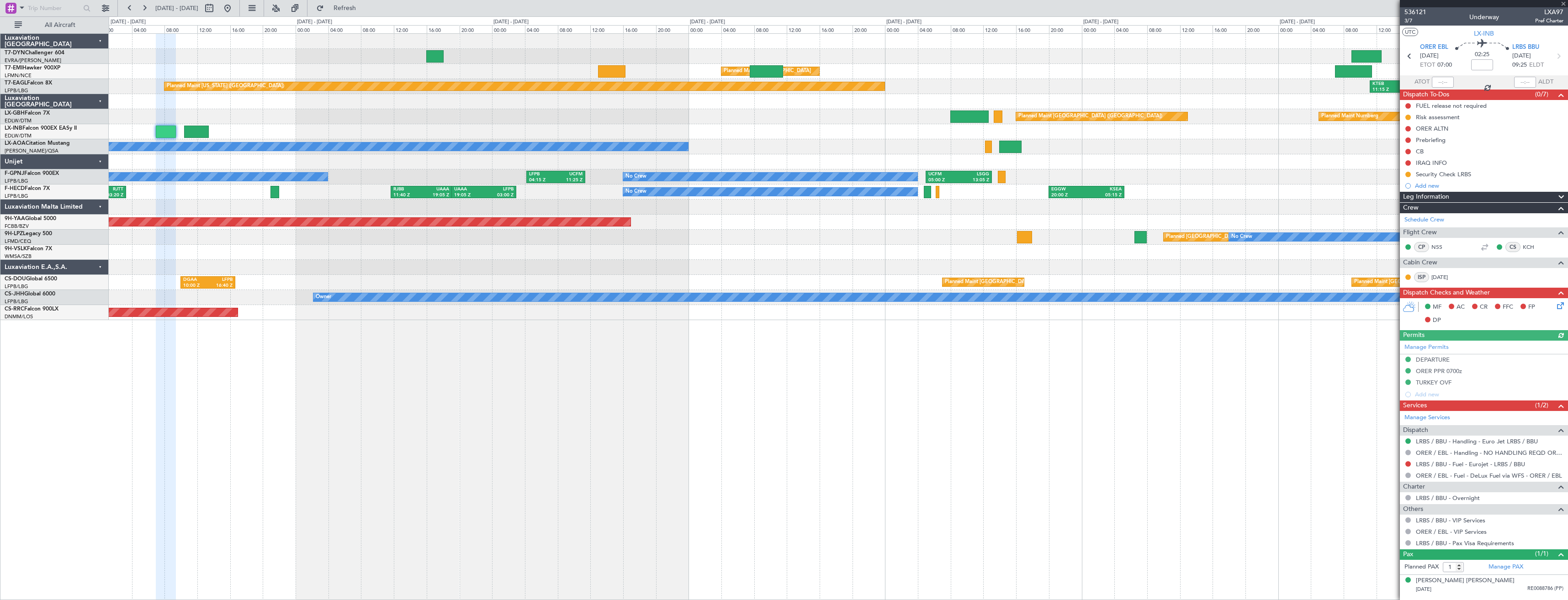
click at [473, 121] on div "Planned Maint [GEOGRAPHIC_DATA] Planned Maint [US_STATE] ([GEOGRAPHIC_DATA]) KT…" at bounding box center [838, 177] width 1459 height 286
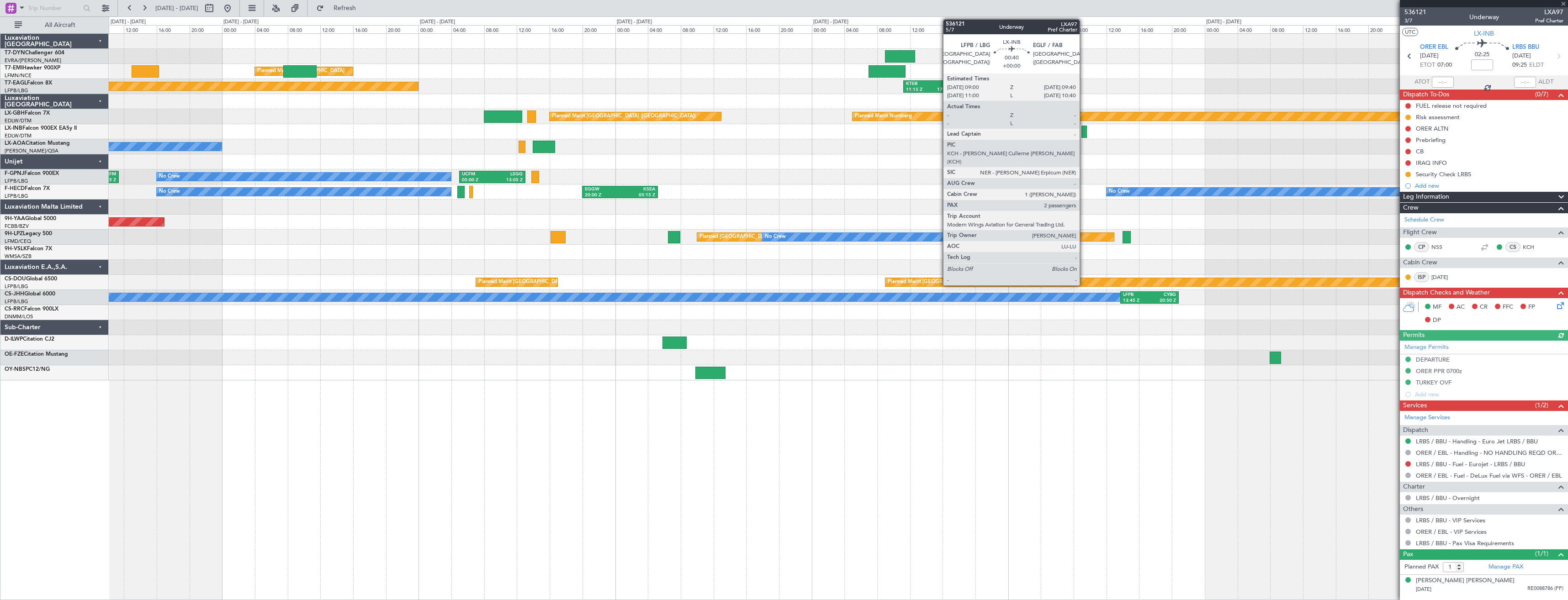
click at [1084, 136] on div at bounding box center [1084, 132] width 5 height 12
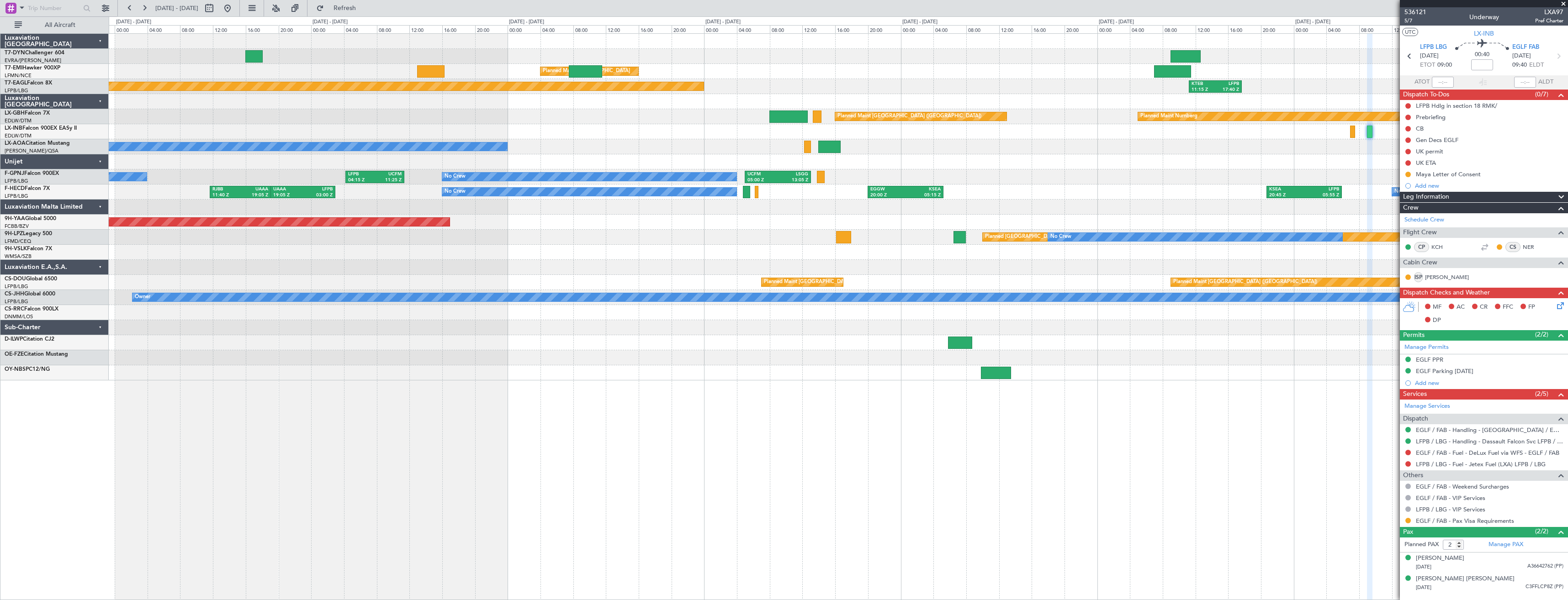
click at [1004, 143] on div "No Crew [PERSON_NAME]" at bounding box center [838, 147] width 1459 height 15
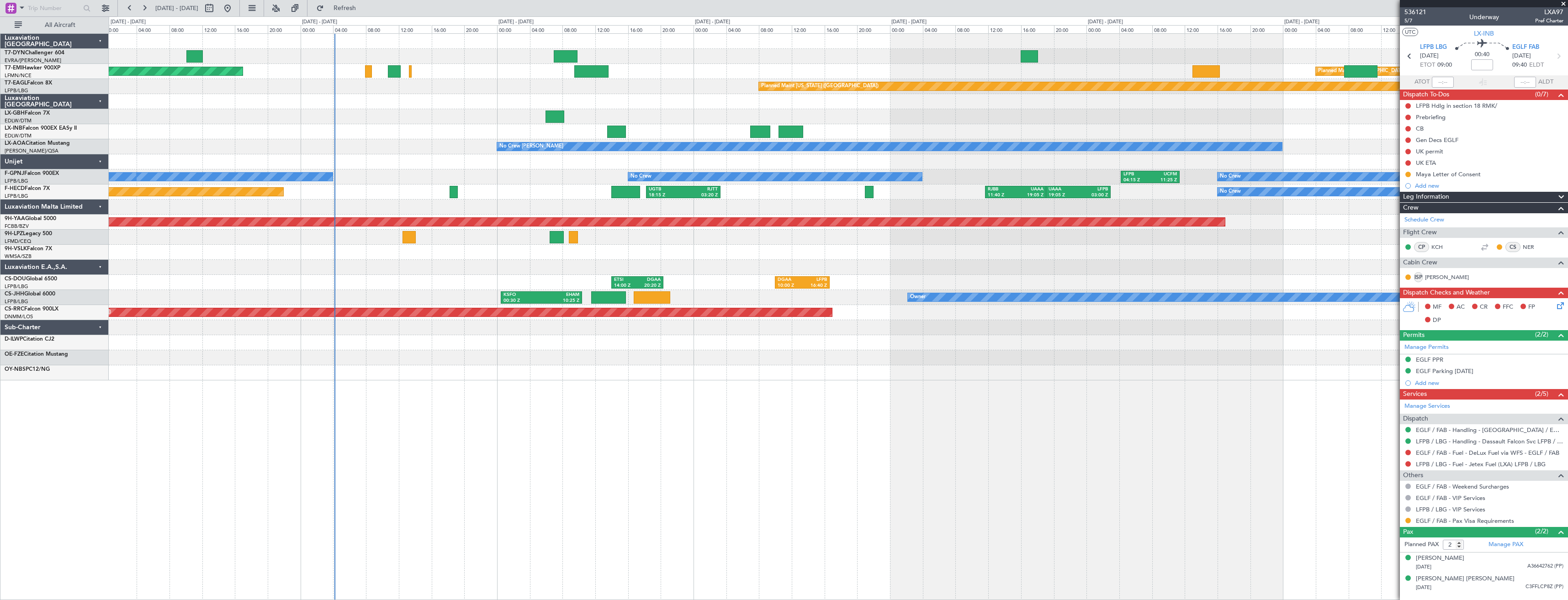
click at [917, 108] on div "Planned Maint [GEOGRAPHIC_DATA] Planned Maint [GEOGRAPHIC_DATA] Planned Maint […" at bounding box center [838, 207] width 1459 height 347
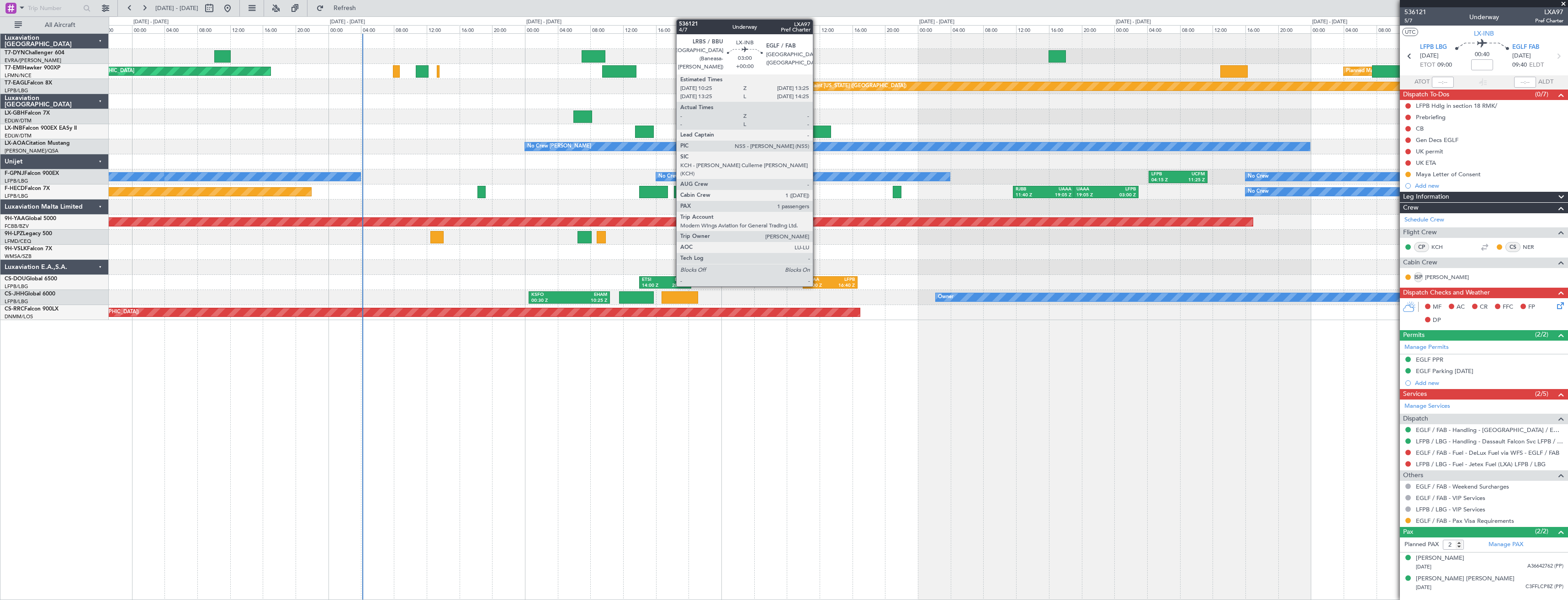
click at [817, 133] on div at bounding box center [819, 132] width 24 height 12
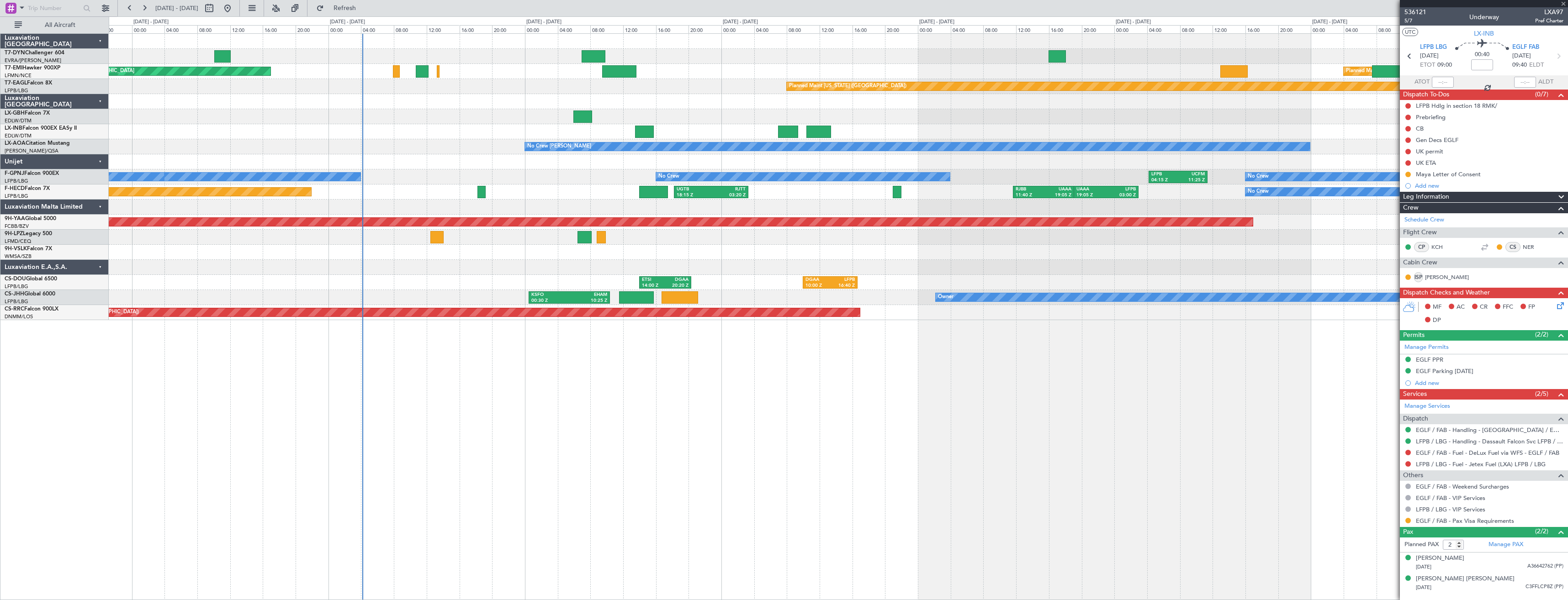
click at [809, 111] on div "Planned Maint [GEOGRAPHIC_DATA] ([GEOGRAPHIC_DATA])" at bounding box center [838, 117] width 1459 height 15
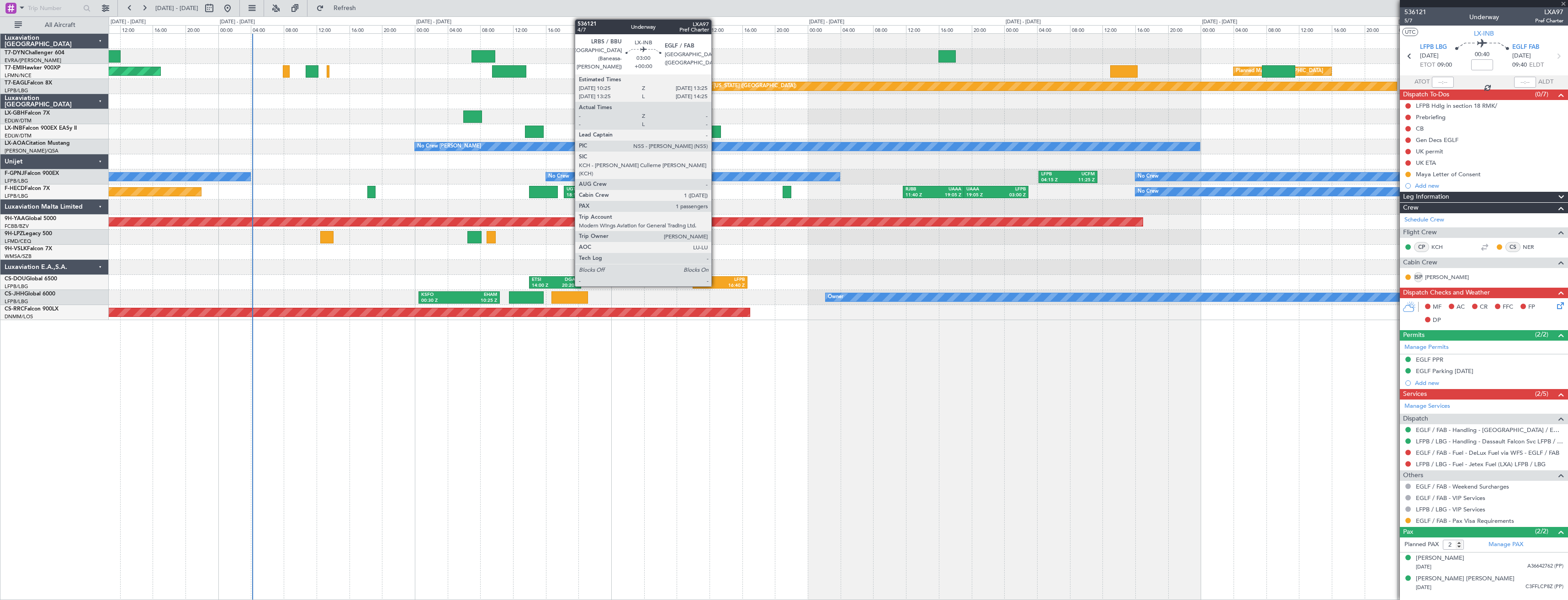
type input "1"
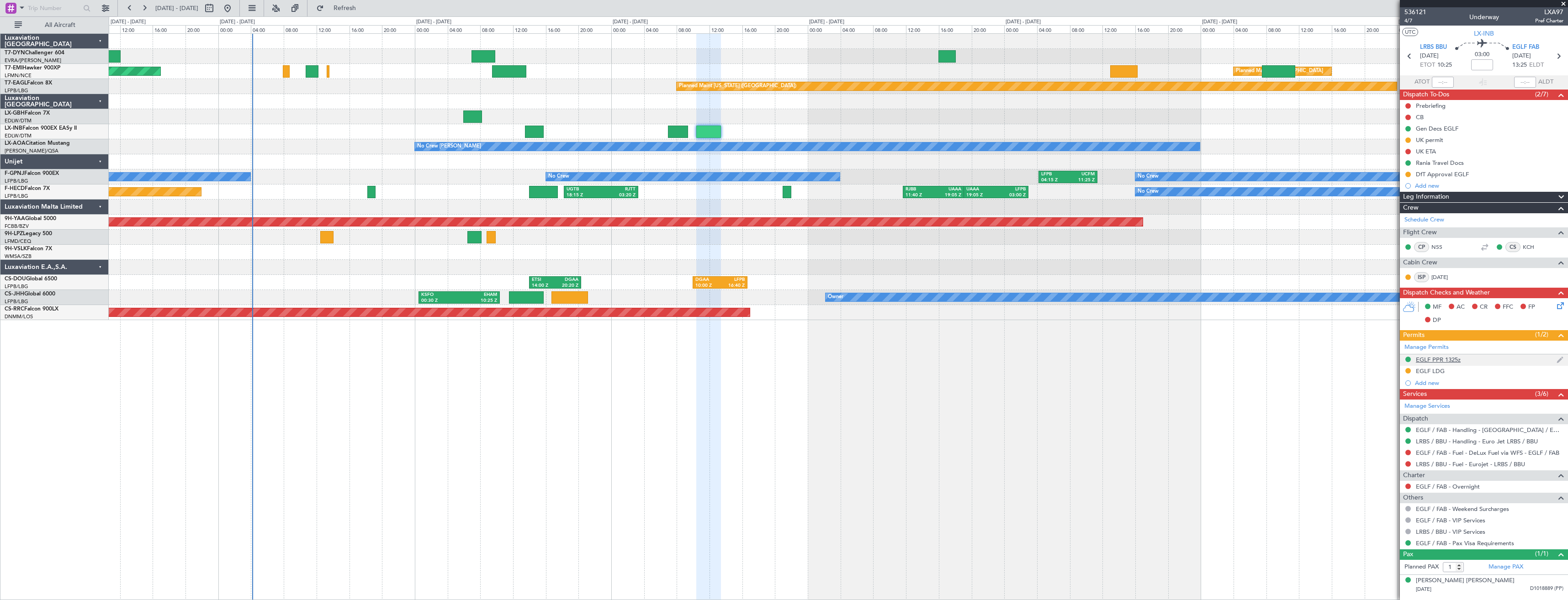
click at [1475, 360] on div "EGLF PPR 1325z" at bounding box center [1484, 360] width 168 height 12
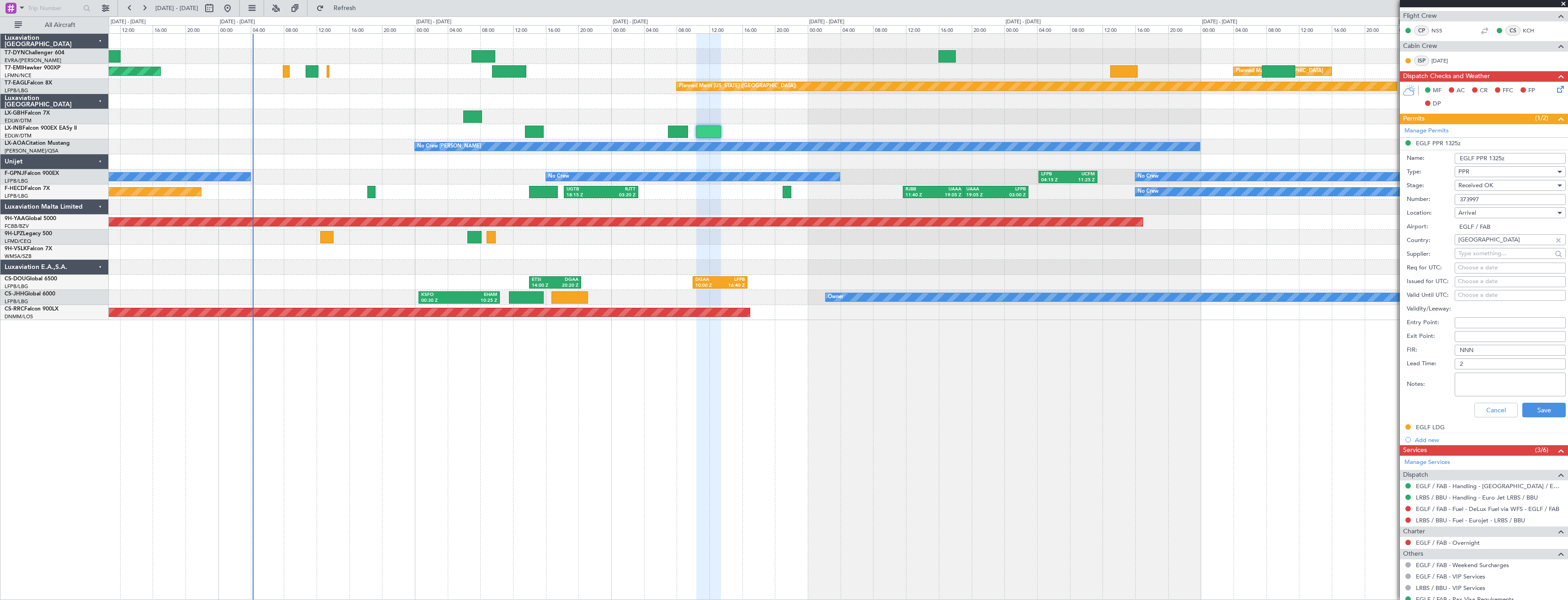
scroll to position [267, 0]
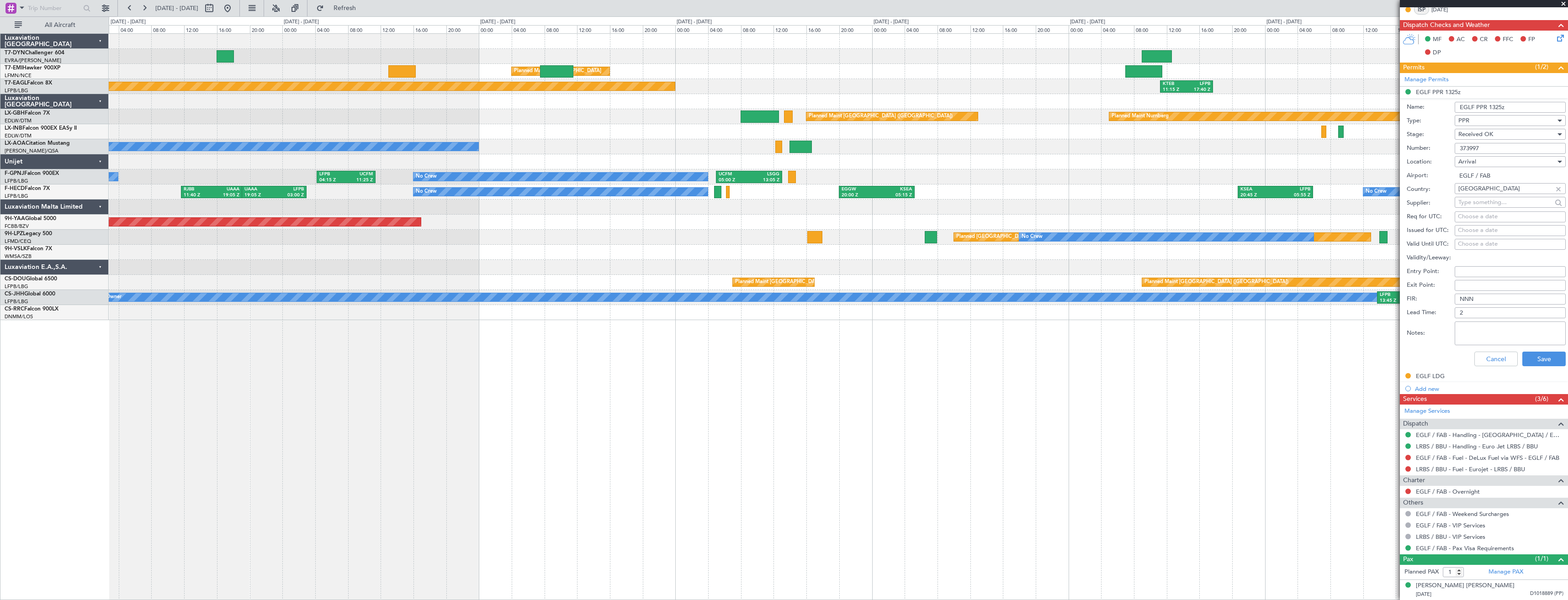
click at [540, 128] on div at bounding box center [838, 132] width 1459 height 15
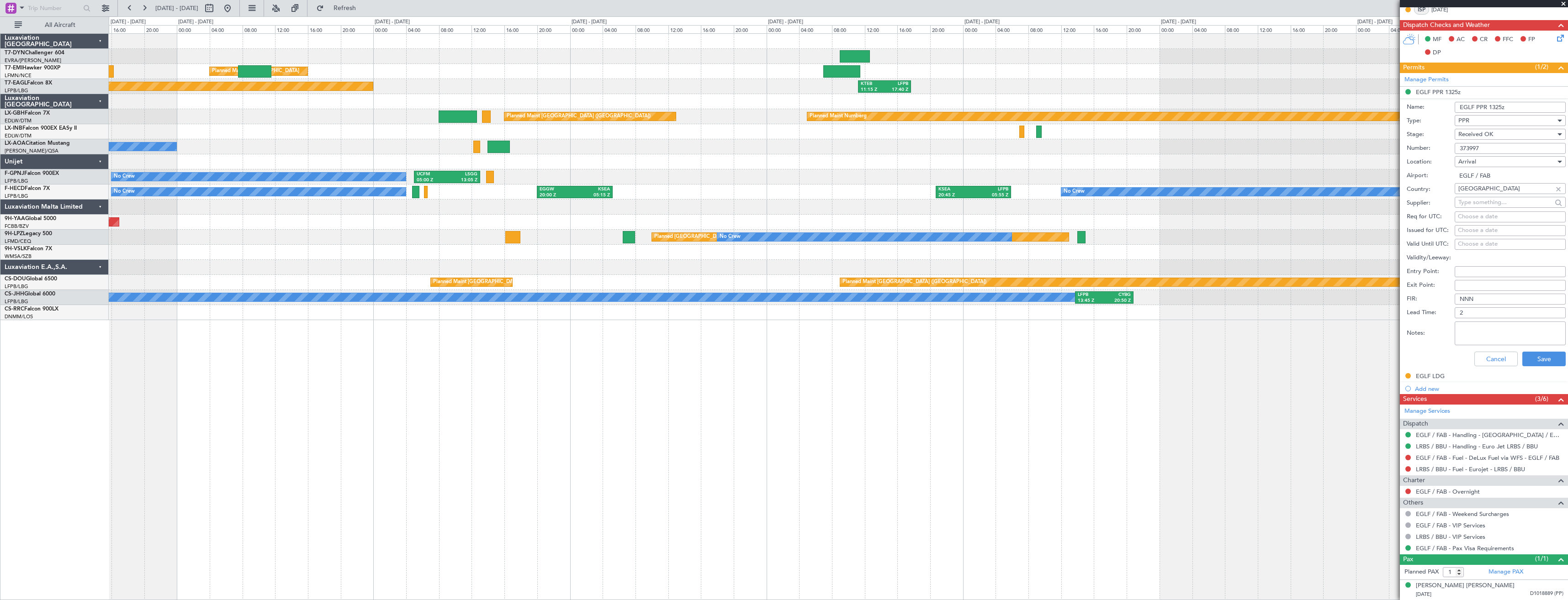
click at [809, 130] on div at bounding box center [838, 132] width 1459 height 15
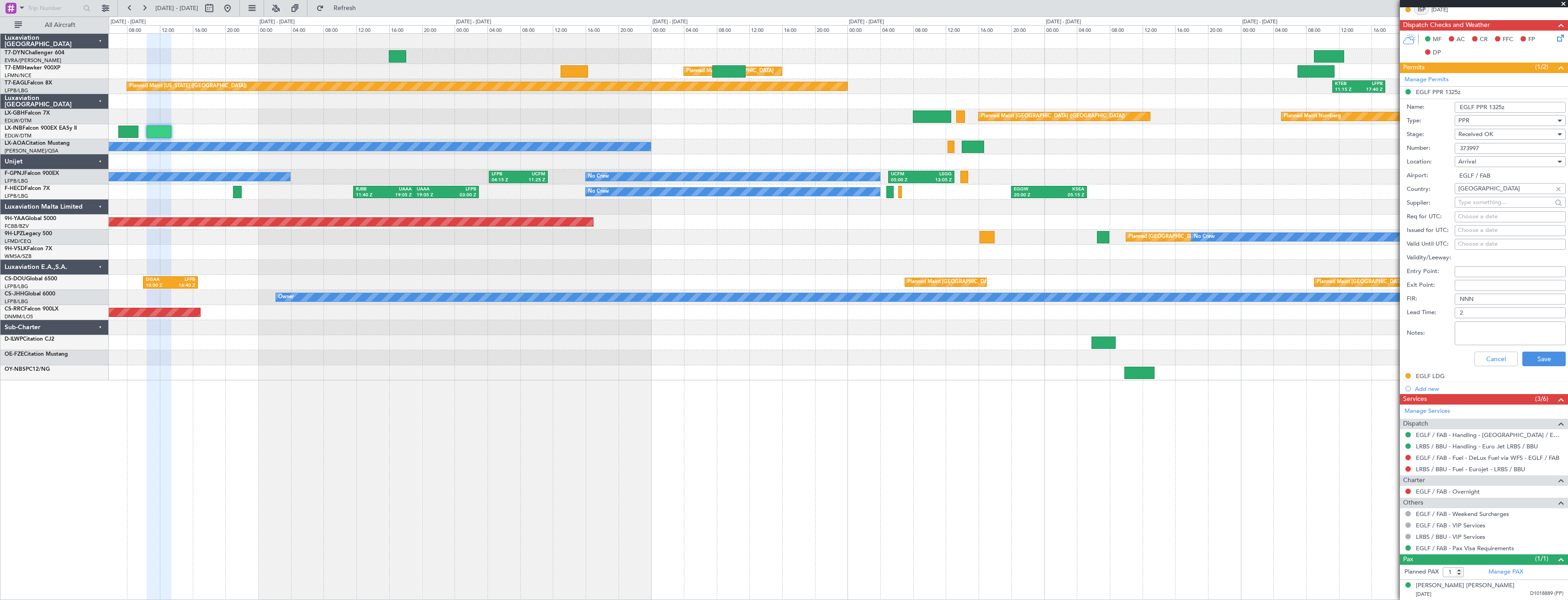
click at [1281, 132] on div at bounding box center [838, 132] width 1459 height 15
click at [1228, 114] on div "Planned Maint [GEOGRAPHIC_DATA] Planned Maint [US_STATE] ([GEOGRAPHIC_DATA]) KT…" at bounding box center [838, 207] width 1459 height 347
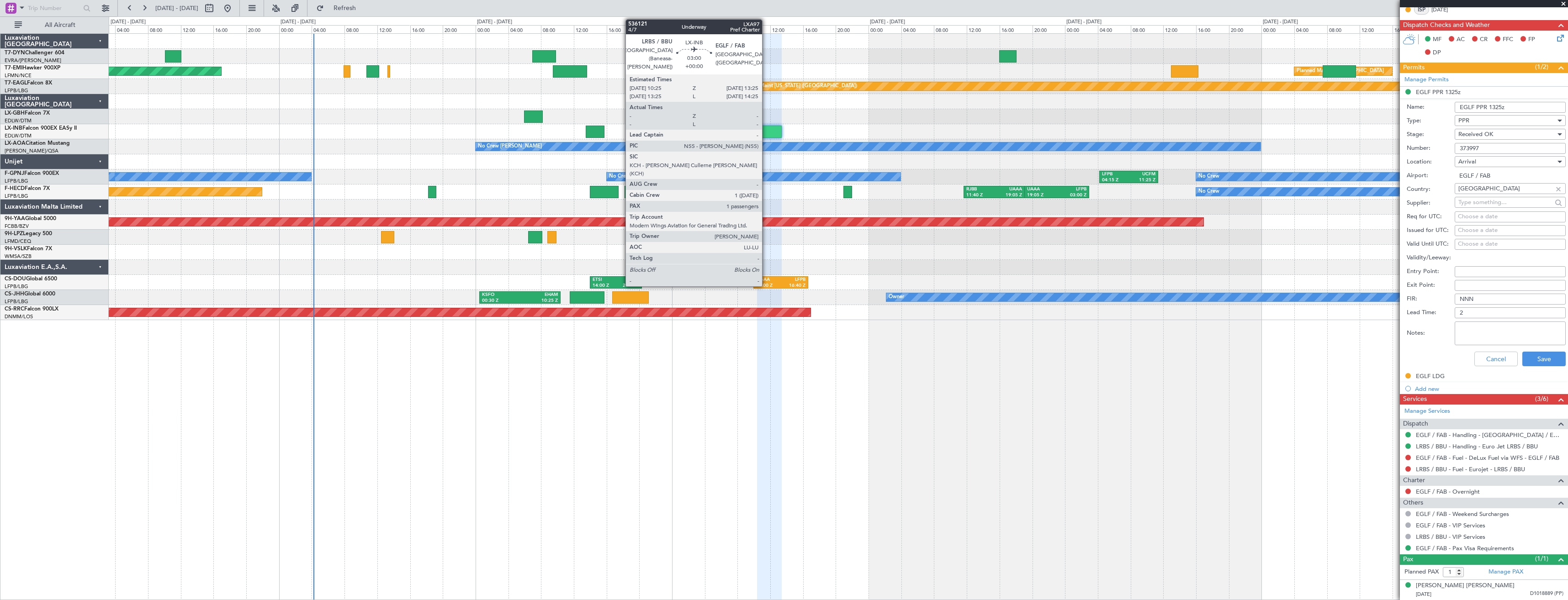
click at [766, 126] on div at bounding box center [769, 132] width 24 height 12
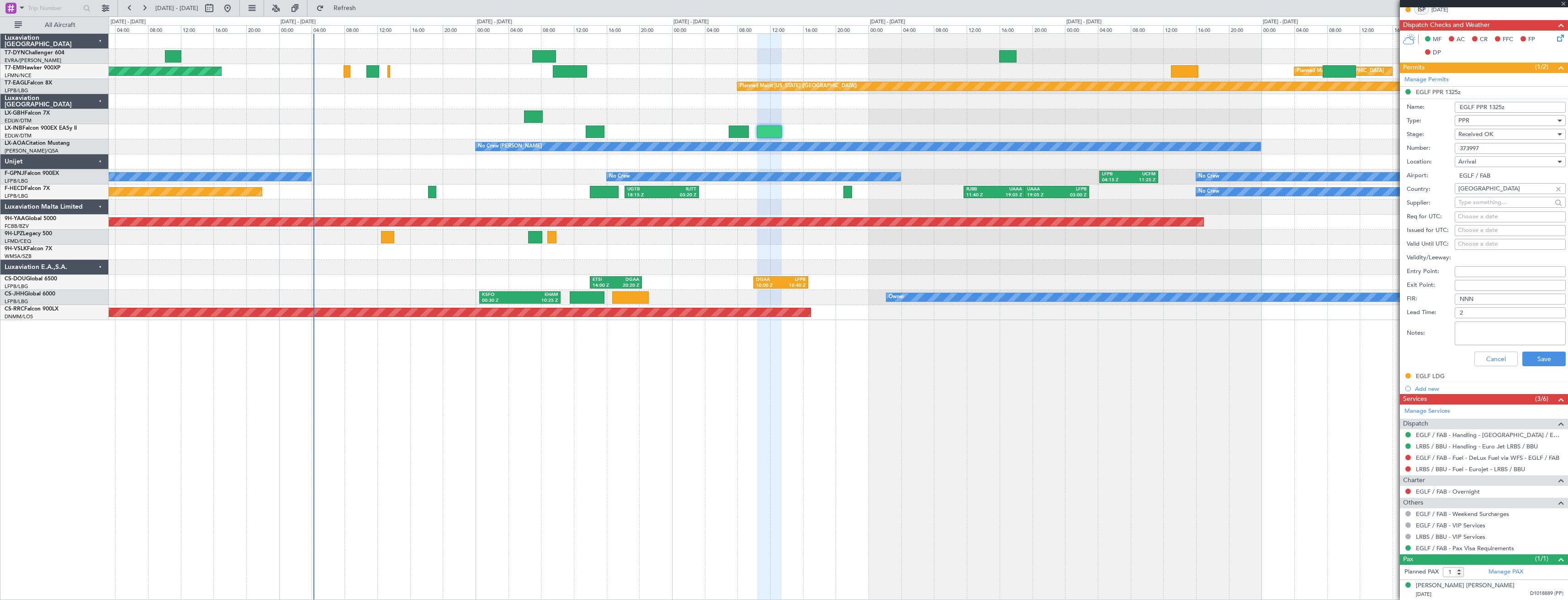
scroll to position [0, 0]
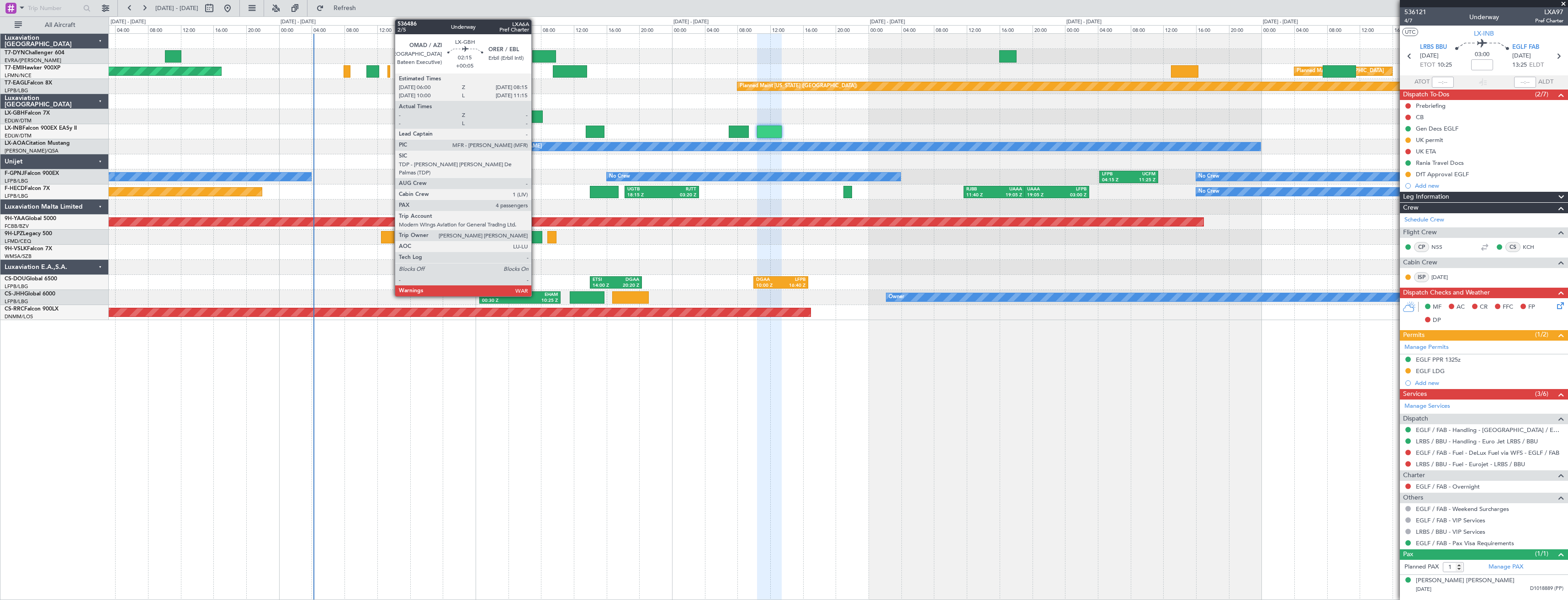
click at [536, 122] on div at bounding box center [534, 117] width 19 height 12
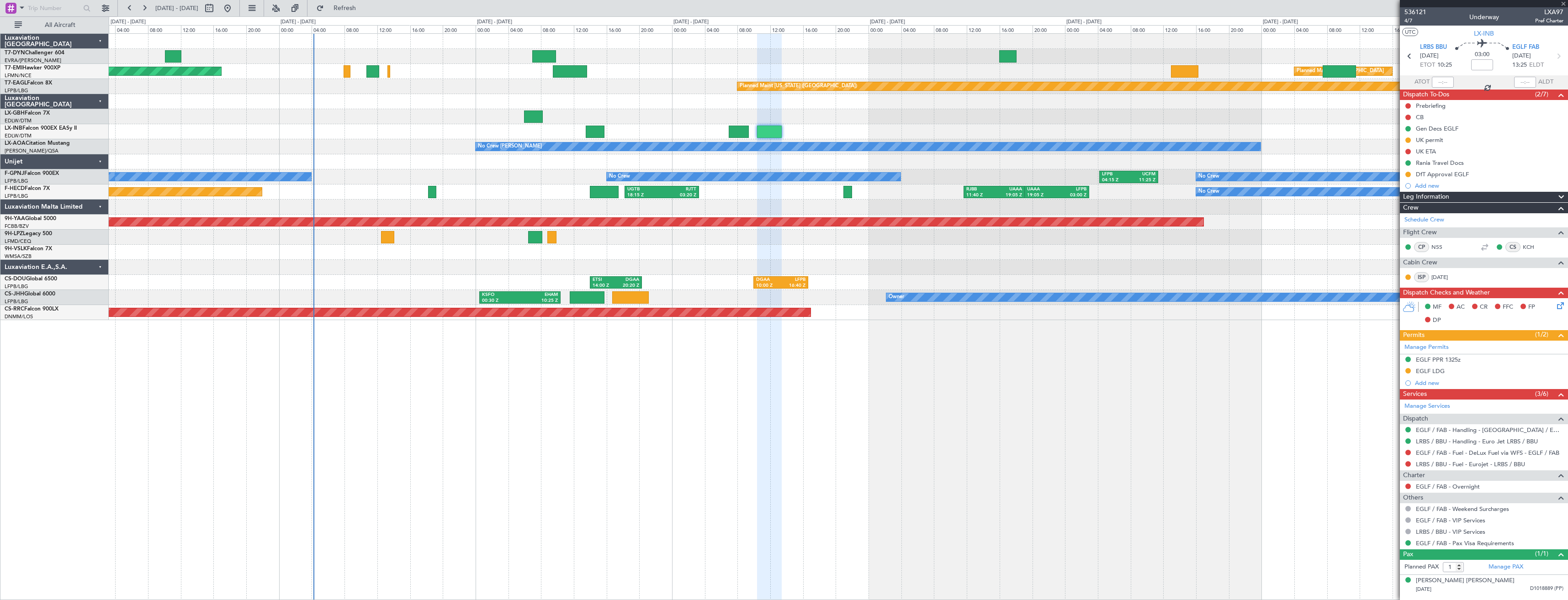
type input "+00:05"
type input "4"
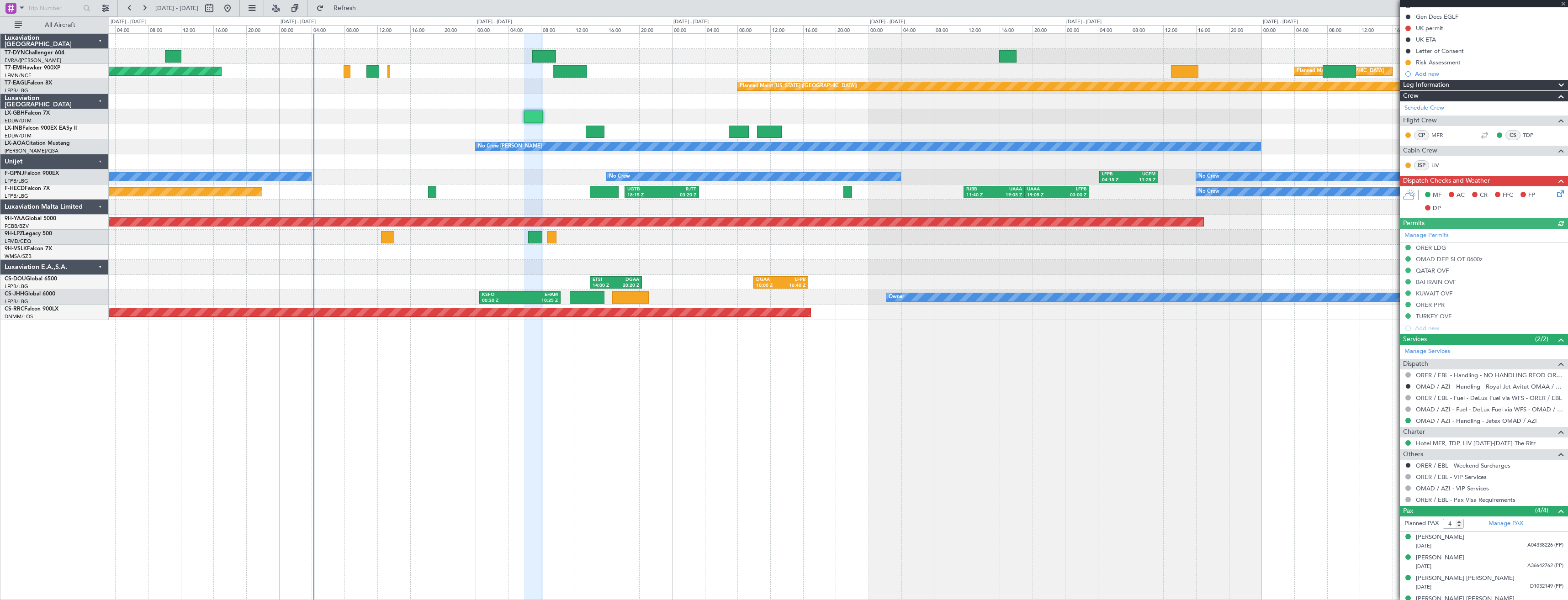
scroll to position [125, 0]
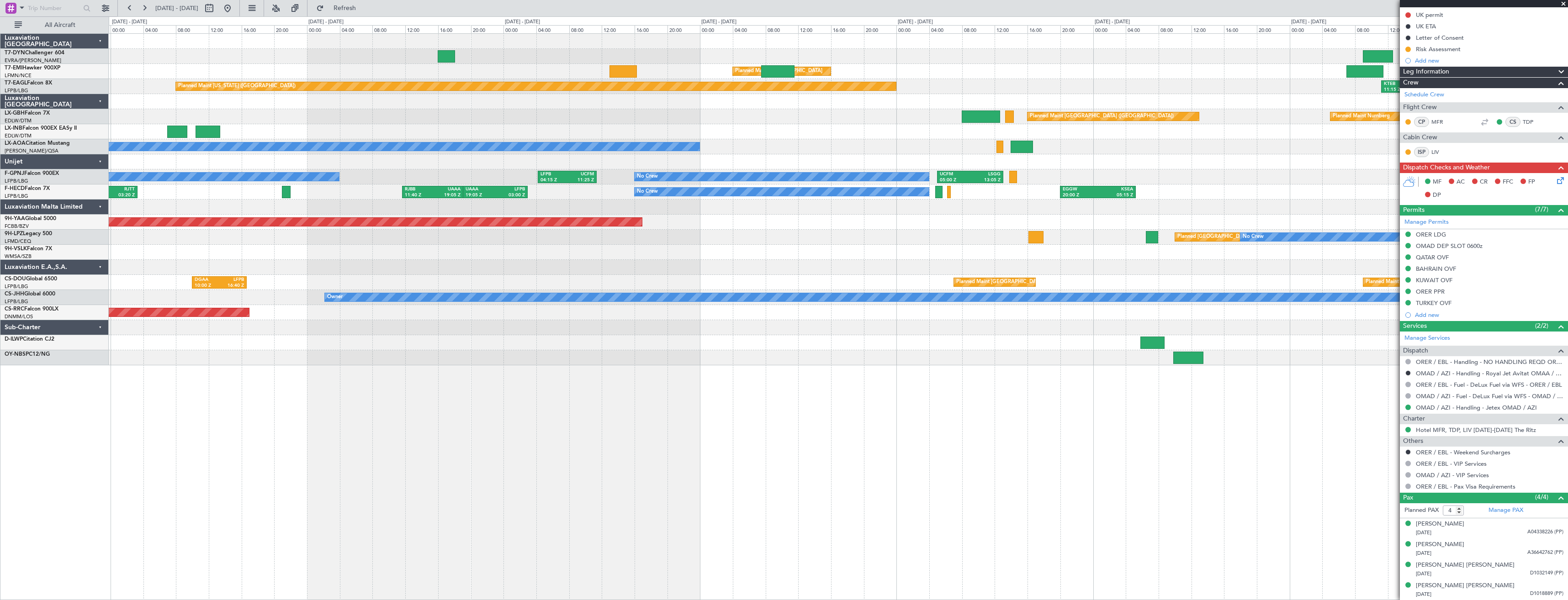
click at [804, 147] on div "No Crew [PERSON_NAME]" at bounding box center [838, 147] width 1459 height 15
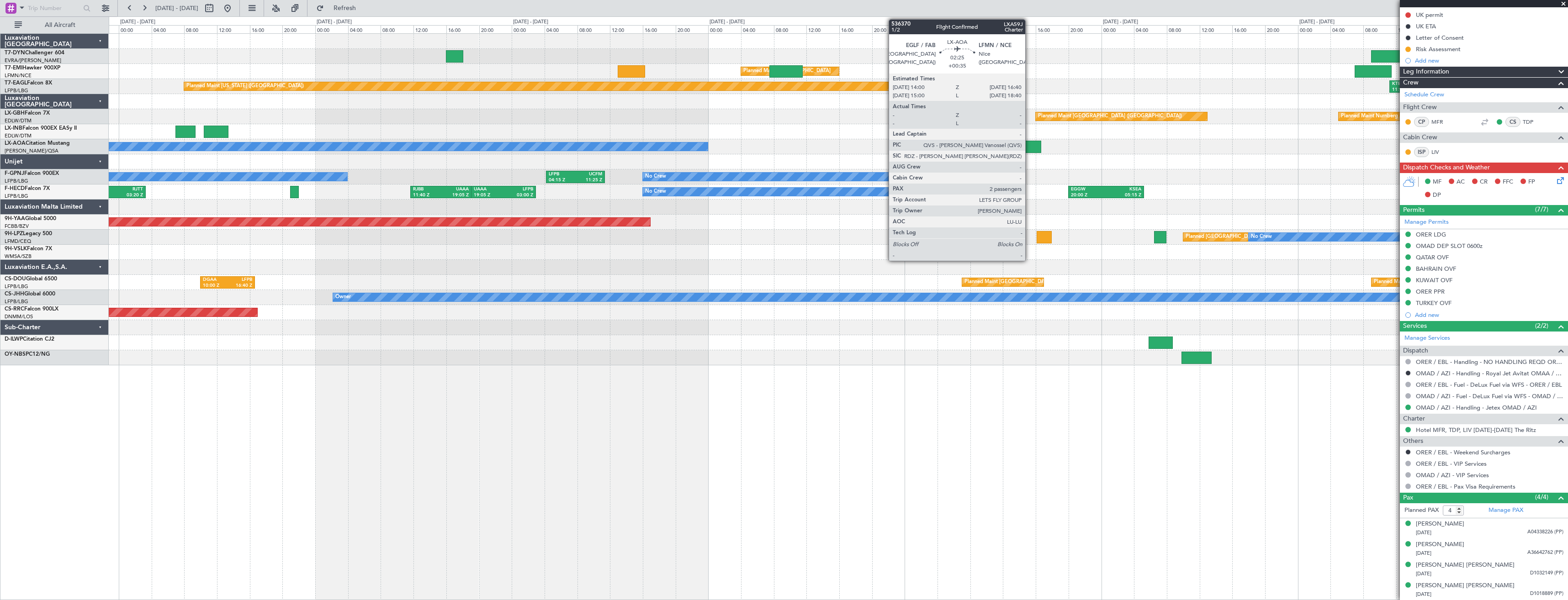
click at [1029, 147] on div at bounding box center [1030, 147] width 22 height 12
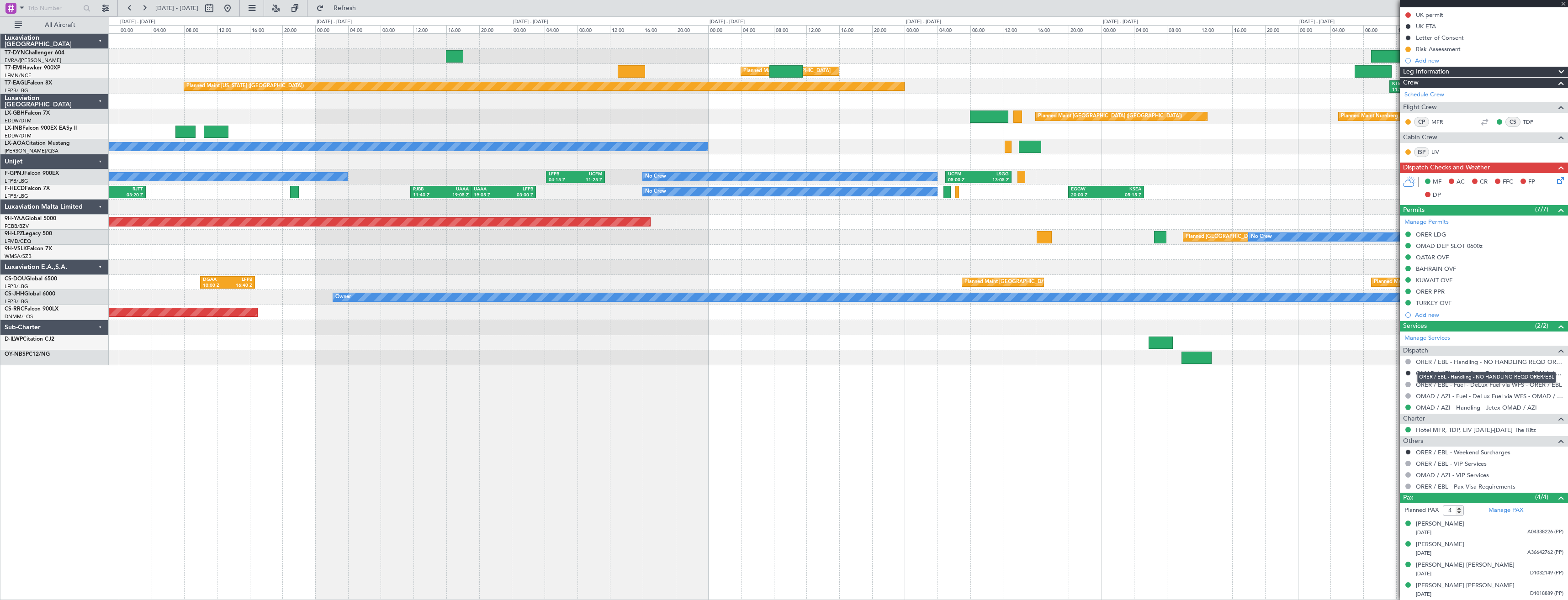
type input "+00:35"
type input "2"
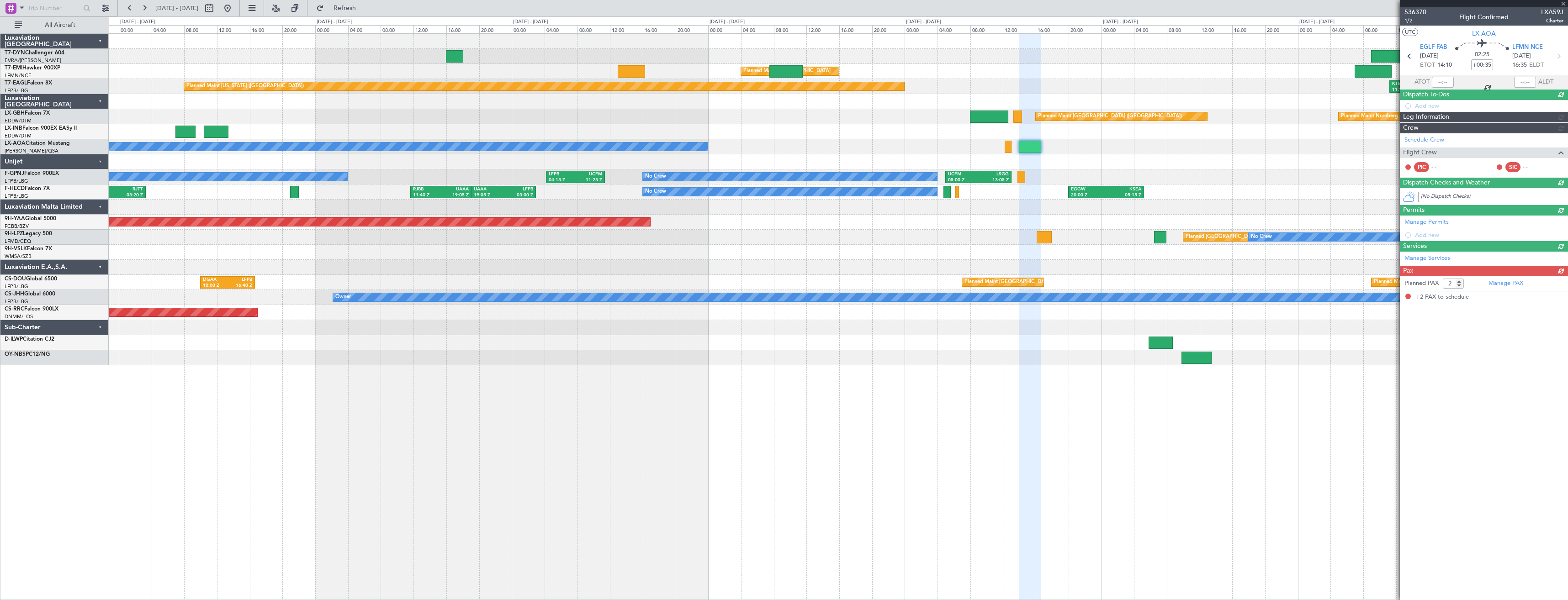
scroll to position [0, 0]
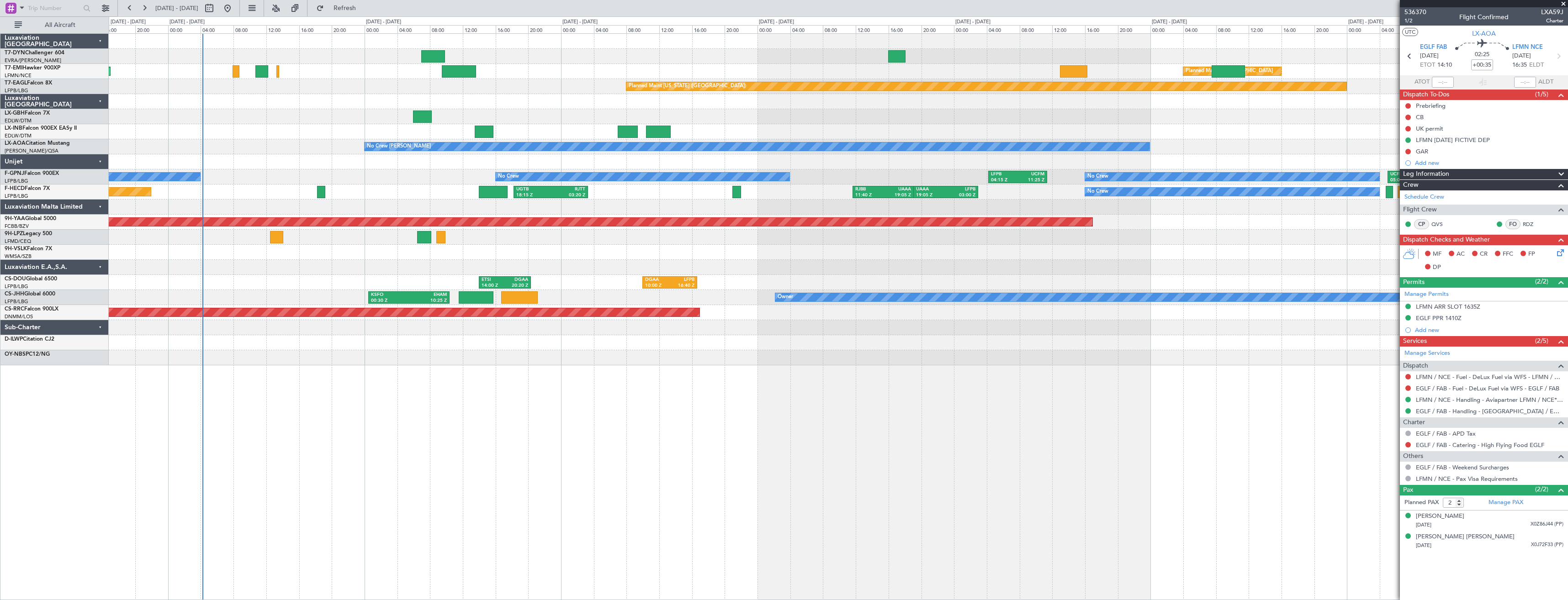
click at [1082, 122] on div "Planned Maint [GEOGRAPHIC_DATA] ([GEOGRAPHIC_DATA]) Planned Maint Nurnberg" at bounding box center [838, 117] width 1459 height 15
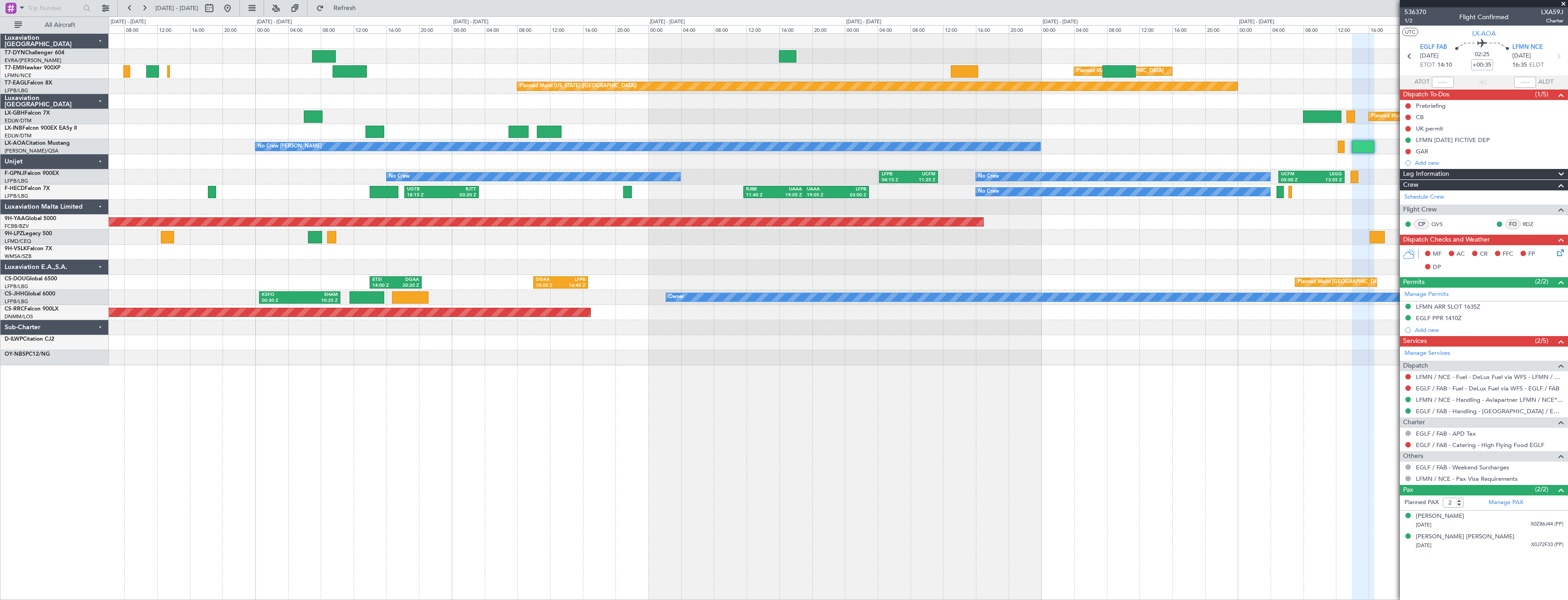
click at [664, 168] on div "Planned Maint [GEOGRAPHIC_DATA] Planned Maint [GEOGRAPHIC_DATA] Planned Maint […" at bounding box center [838, 200] width 1459 height 332
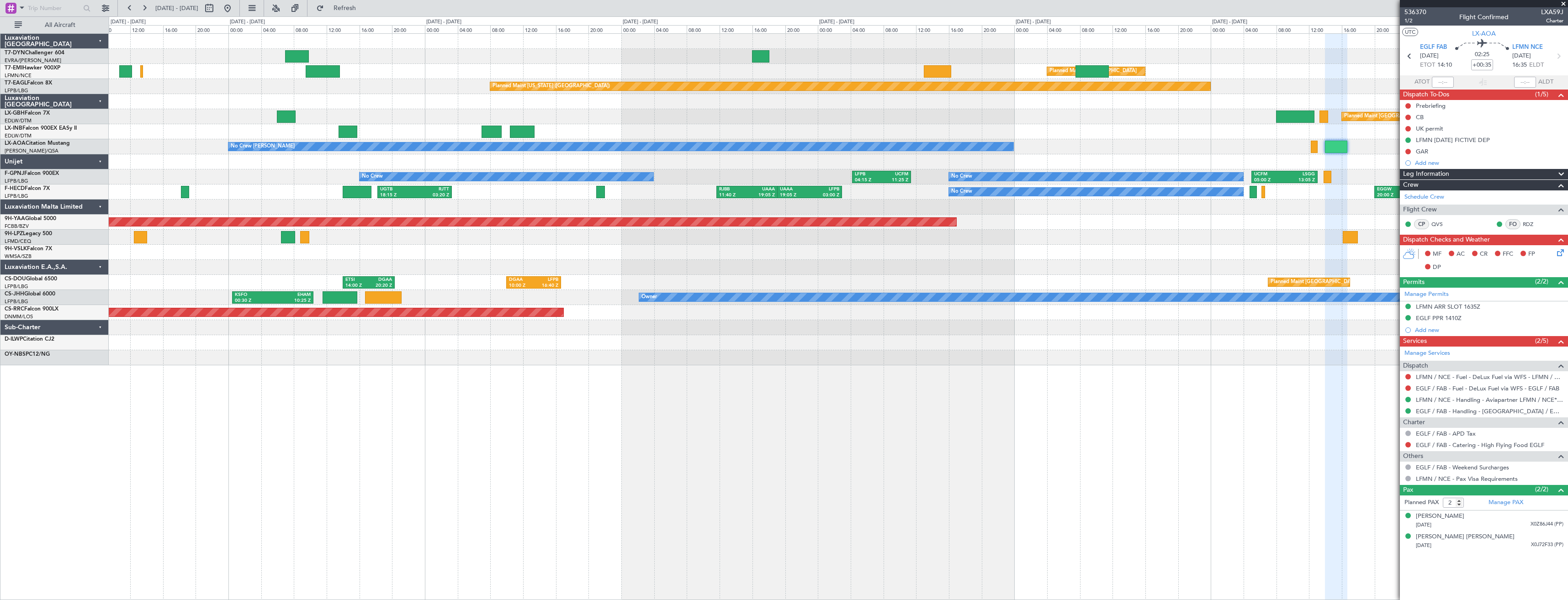
click at [301, 168] on div at bounding box center [838, 162] width 1459 height 15
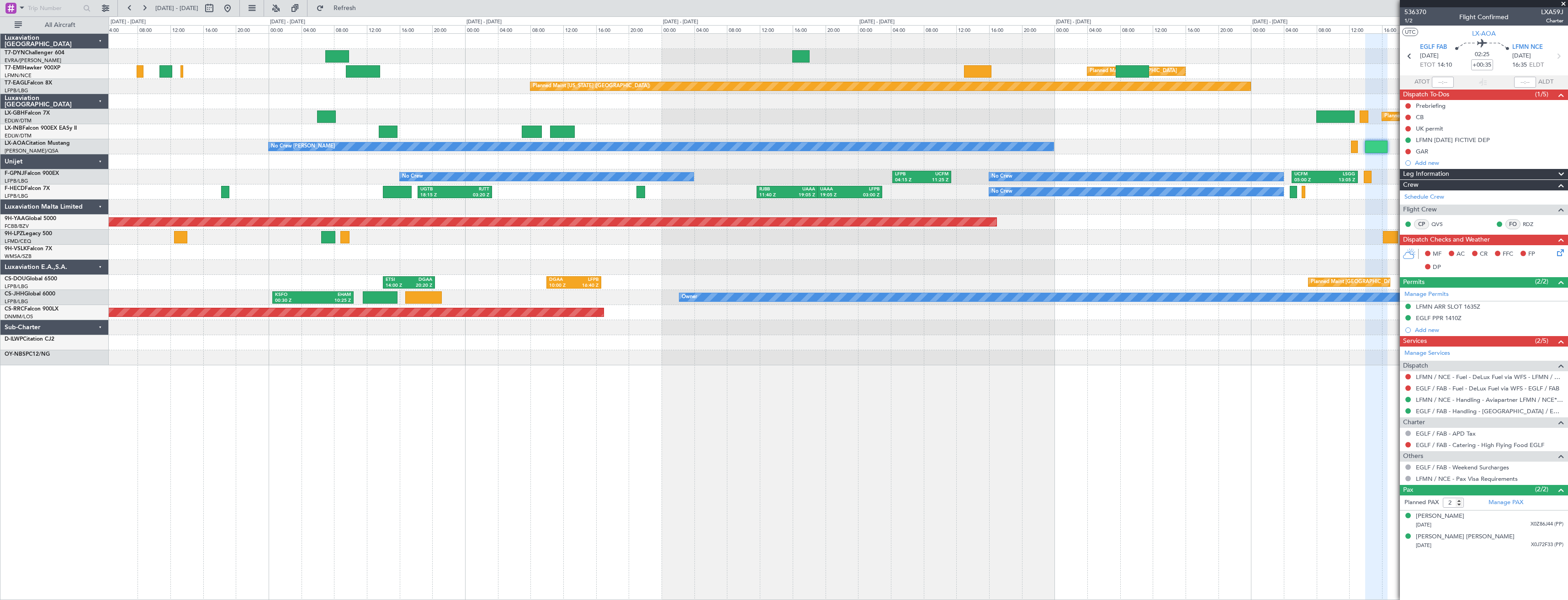
click at [289, 176] on div "No Crew No Crew LFPB 04:15 Z UCFM 11:25 Z UCFM 05:00 Z LSGG 13:05 Z No Crew No …" at bounding box center [838, 177] width 1459 height 15
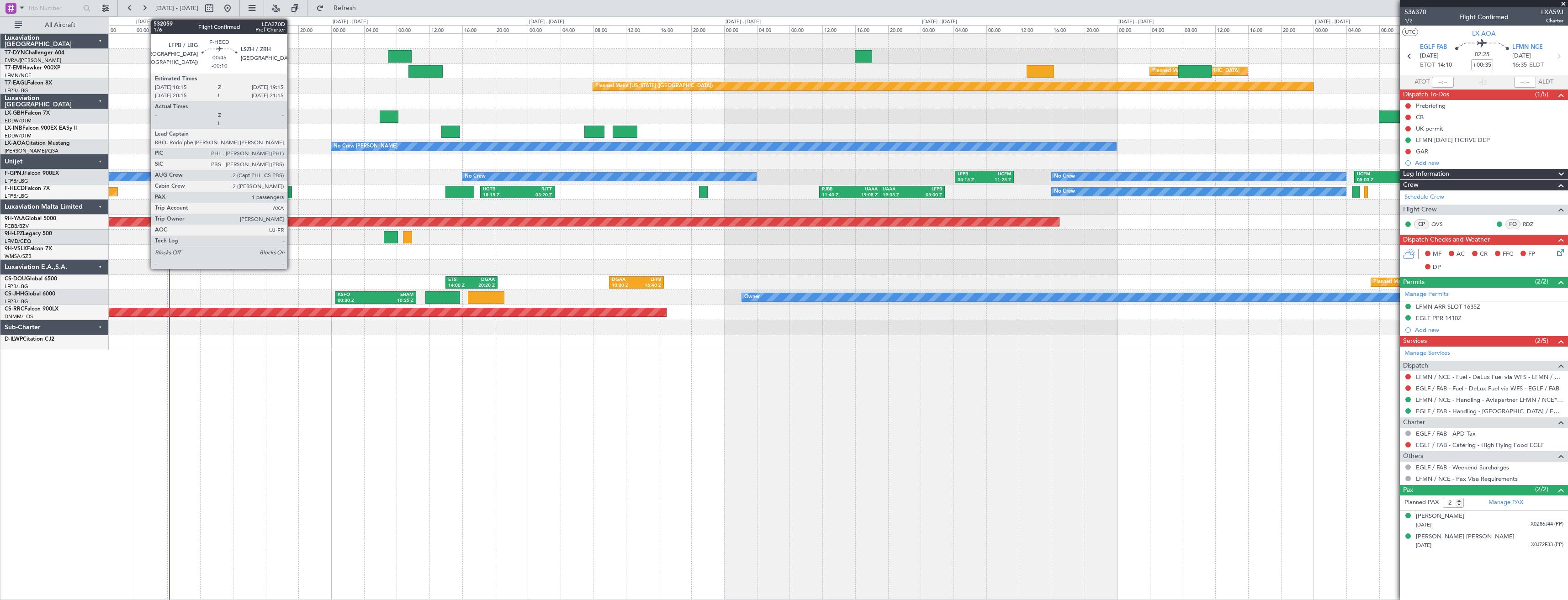
click at [291, 191] on div at bounding box center [288, 192] width 8 height 12
type input "-00:10"
type input "1"
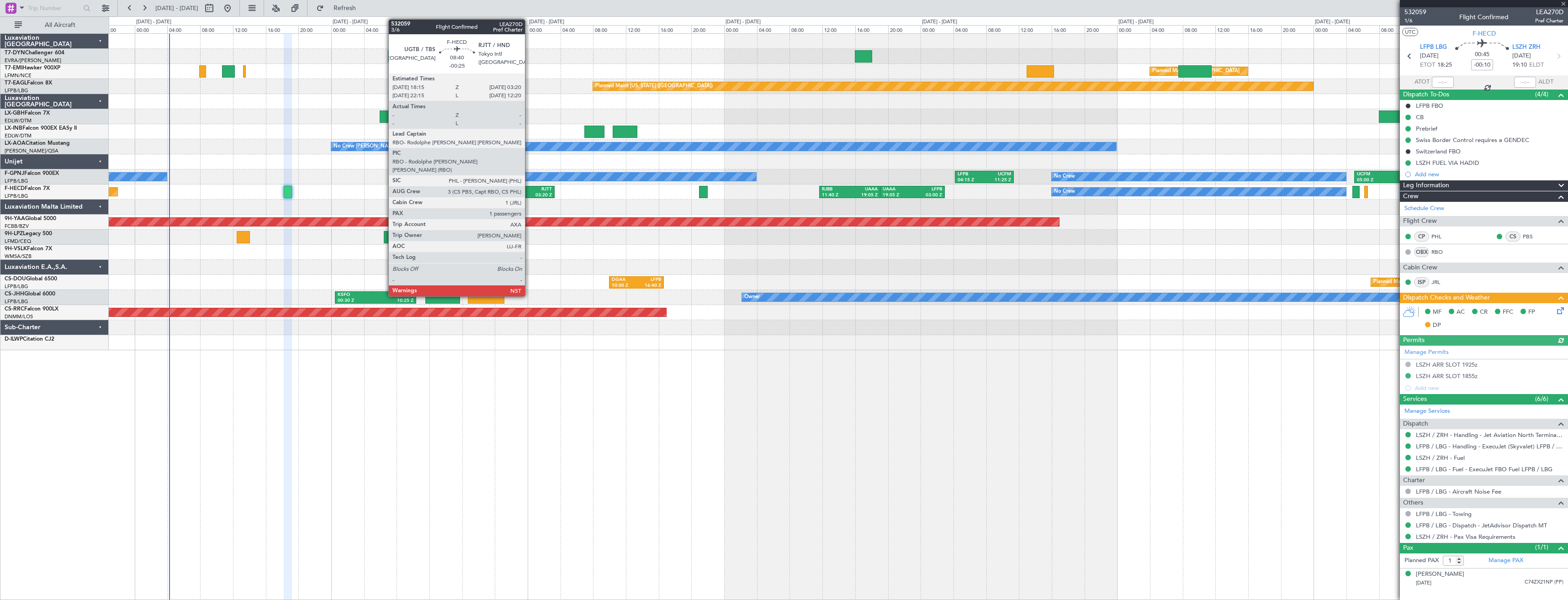
click at [529, 191] on div "RJTT" at bounding box center [534, 189] width 35 height 6
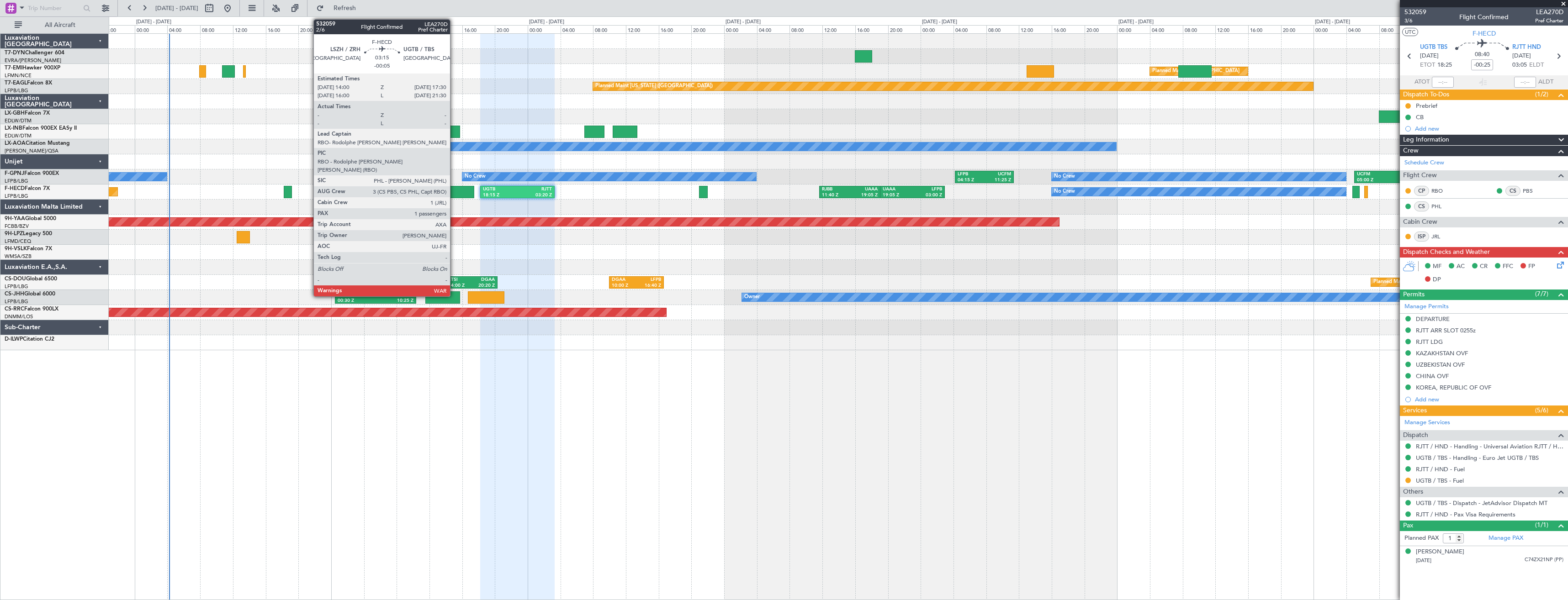
click at [454, 193] on div at bounding box center [460, 192] width 29 height 12
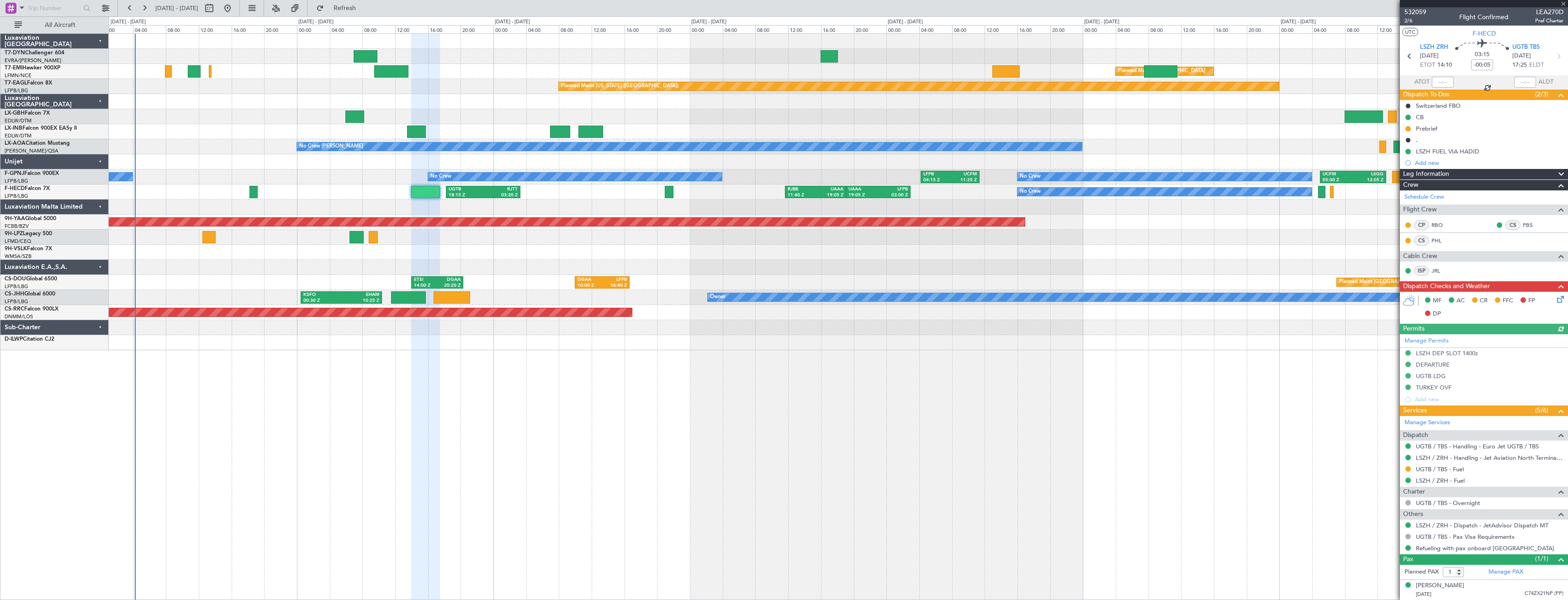
click at [562, 211] on div at bounding box center [838, 207] width 1459 height 15
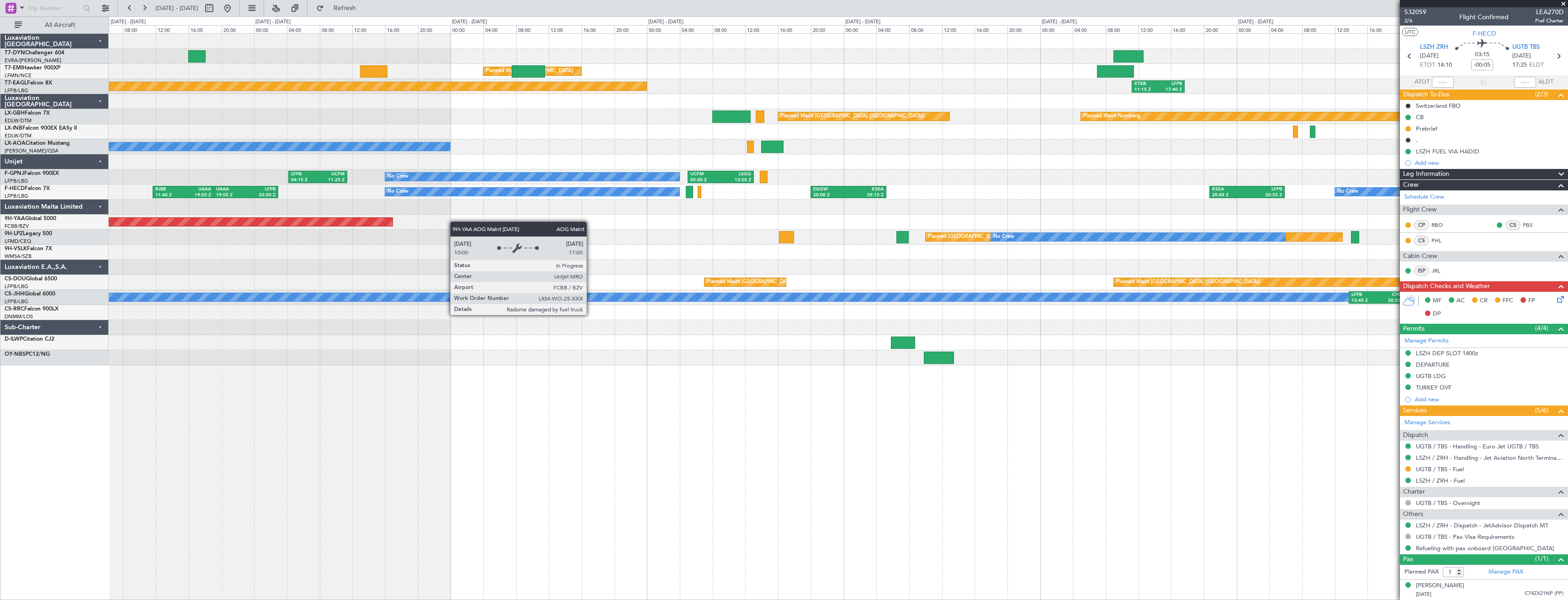
click at [321, 222] on div "Planned Maint [GEOGRAPHIC_DATA] Planned Maint [US_STATE] ([GEOGRAPHIC_DATA]) KT…" at bounding box center [838, 200] width 1459 height 332
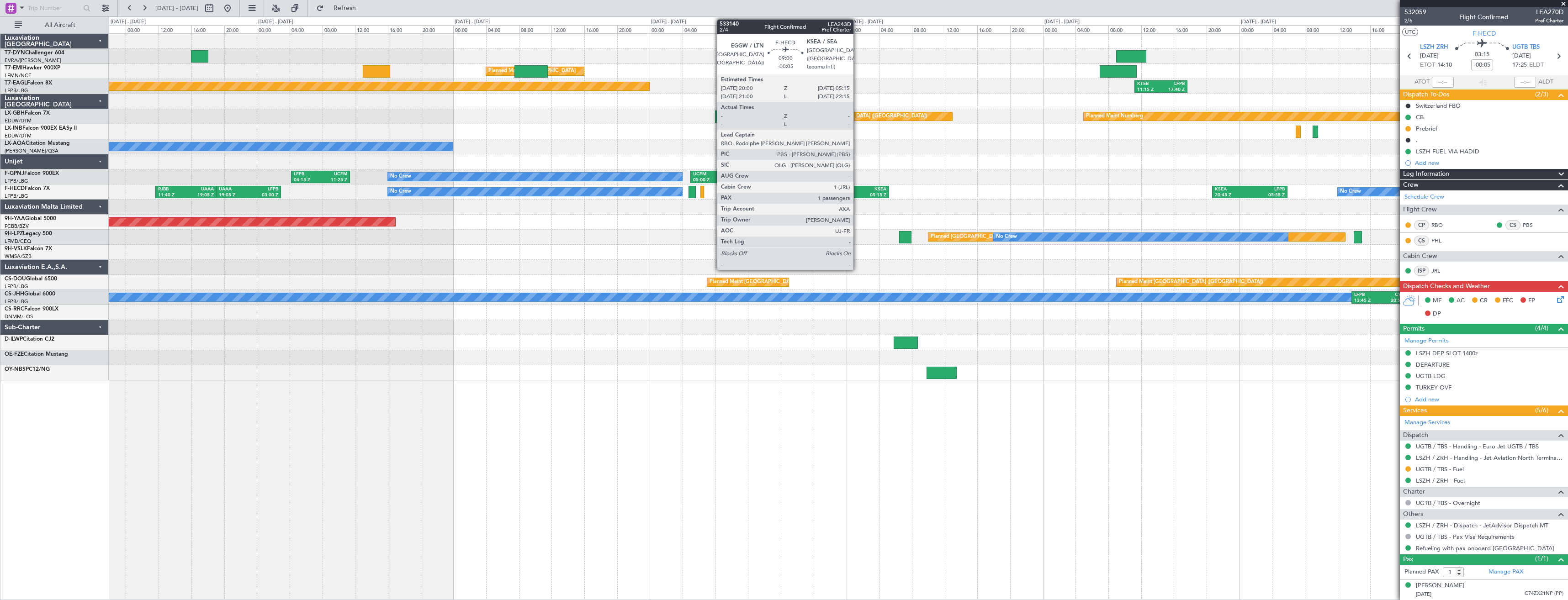
click at [858, 188] on div "KSEA" at bounding box center [869, 189] width 35 height 6
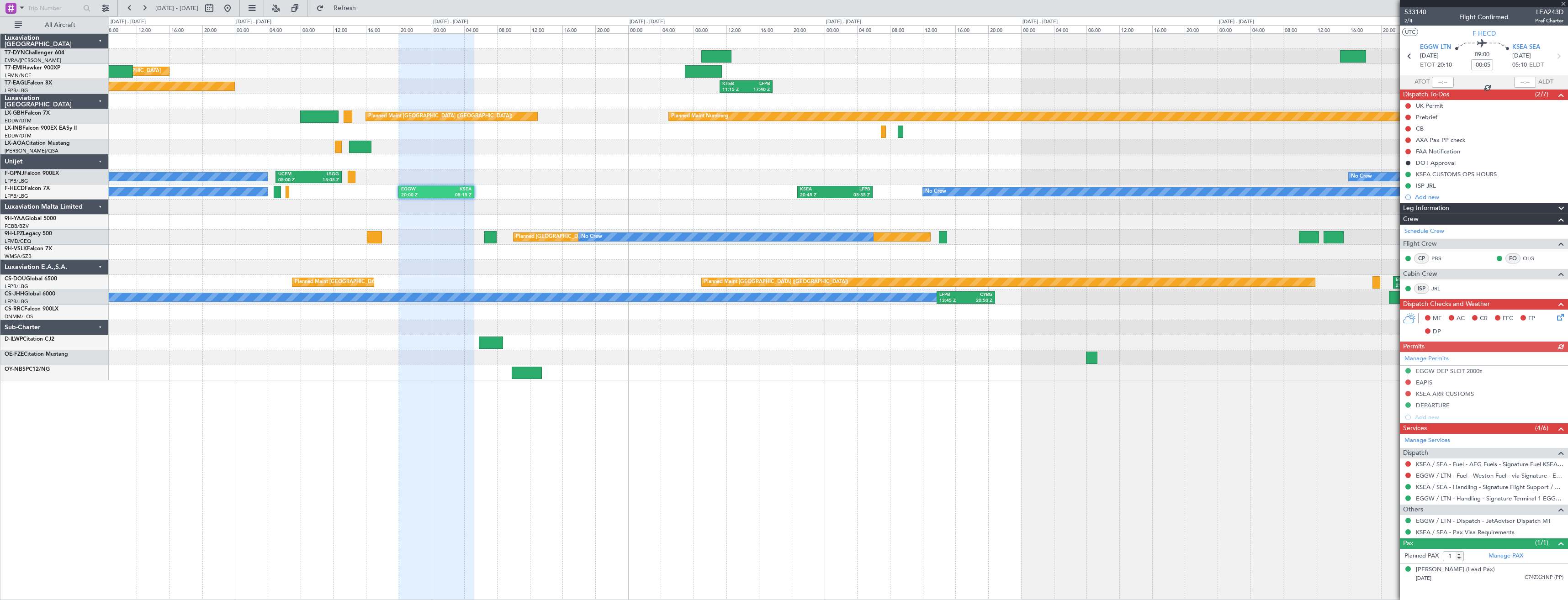
click at [477, 176] on div "Planned Maint [GEOGRAPHIC_DATA] Planned Maint [US_STATE] ([GEOGRAPHIC_DATA]) KT…" at bounding box center [838, 207] width 1459 height 347
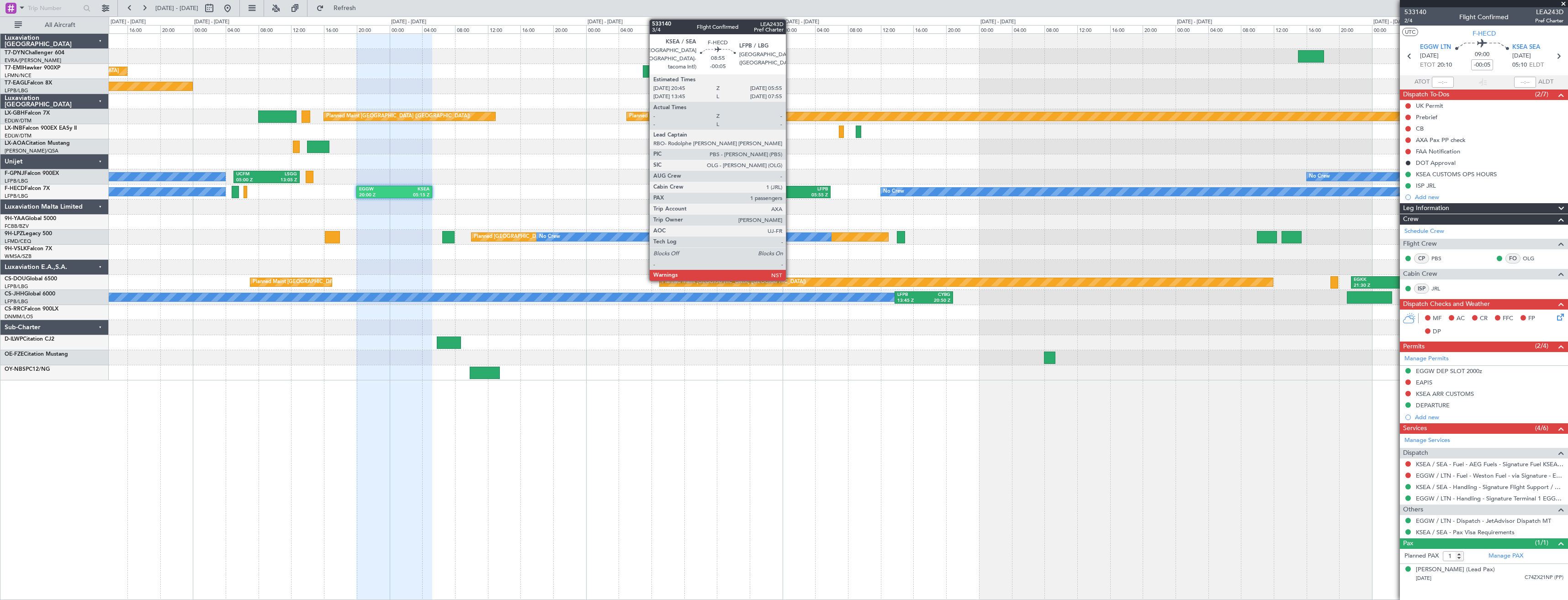
click at [790, 191] on div "KSEA" at bounding box center [775, 189] width 35 height 6
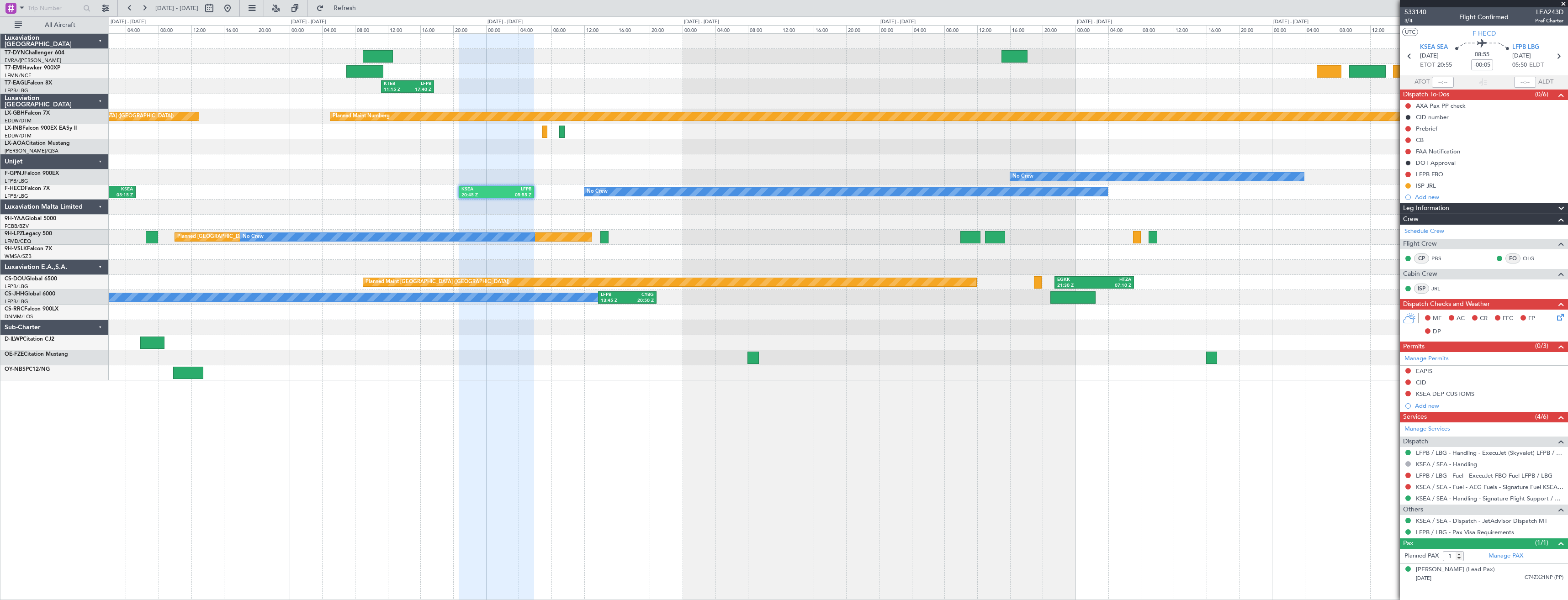
click at [776, 168] on div at bounding box center [838, 162] width 1459 height 15
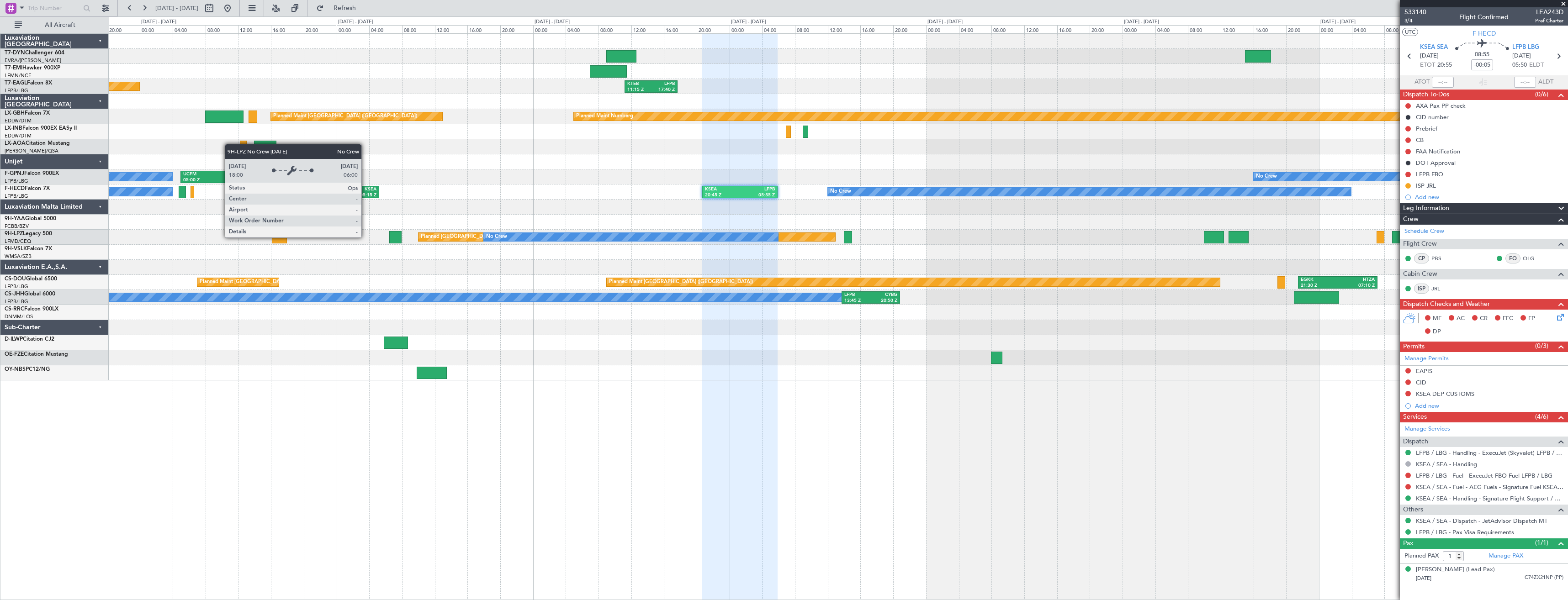
click at [773, 234] on div "No Crew" at bounding box center [631, 237] width 294 height 8
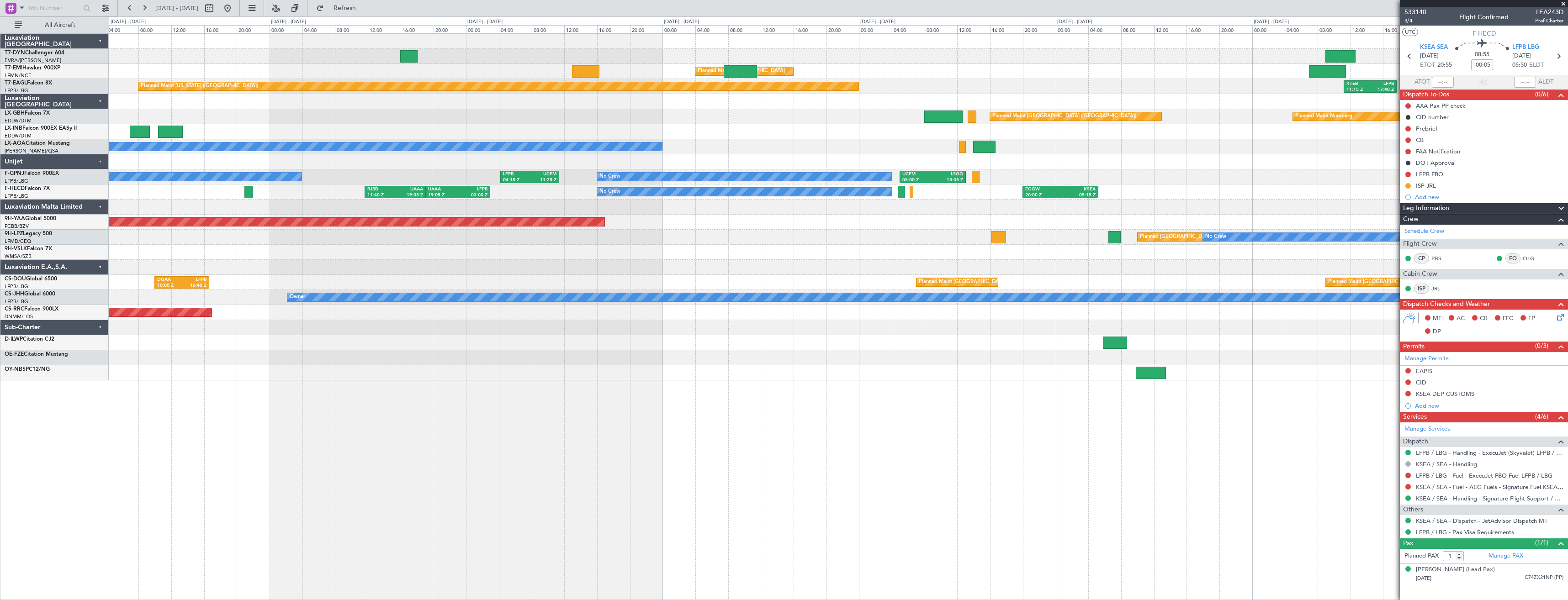
click at [1065, 203] on div "Planned Maint [GEOGRAPHIC_DATA] KTEB 11:15 Z LFPB 17:40 Z Planned Maint [US_STA…" at bounding box center [838, 207] width 1459 height 347
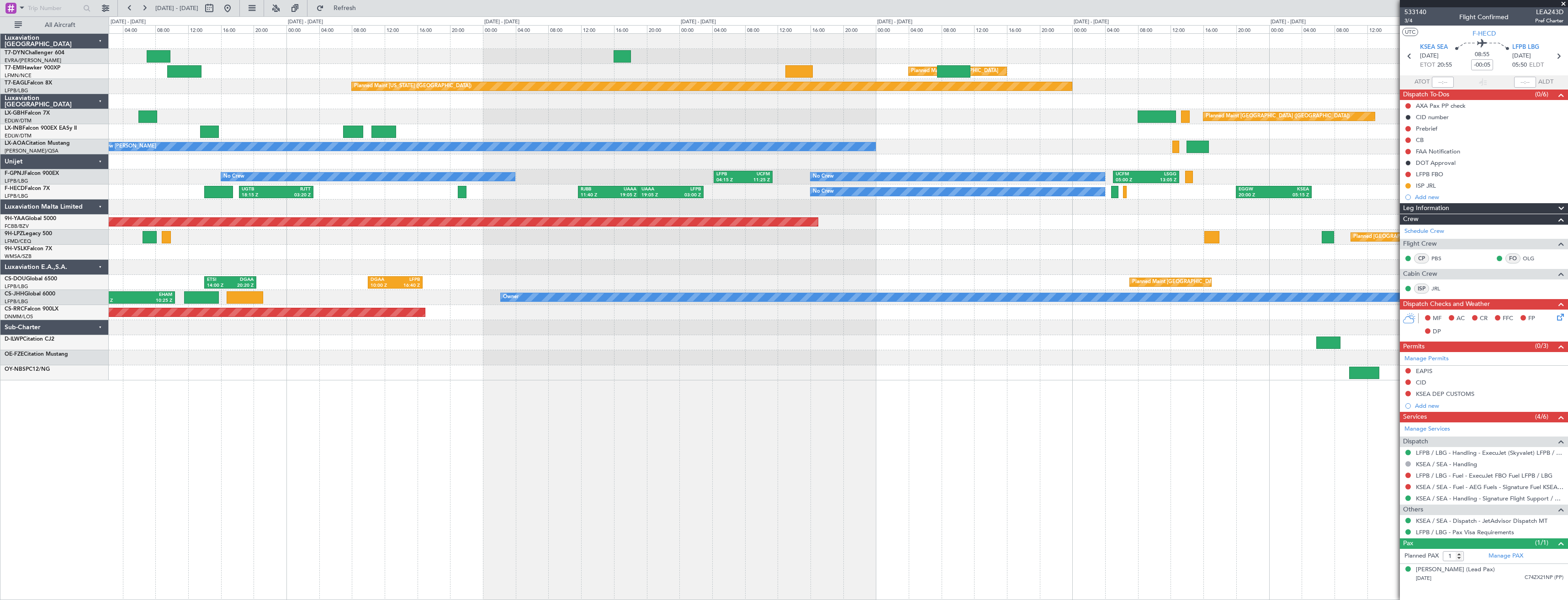
click at [1075, 250] on div "Planned Maint [GEOGRAPHIC_DATA] Planned Maint [GEOGRAPHIC_DATA] KTEB 11:15 Z LF…" at bounding box center [838, 207] width 1459 height 347
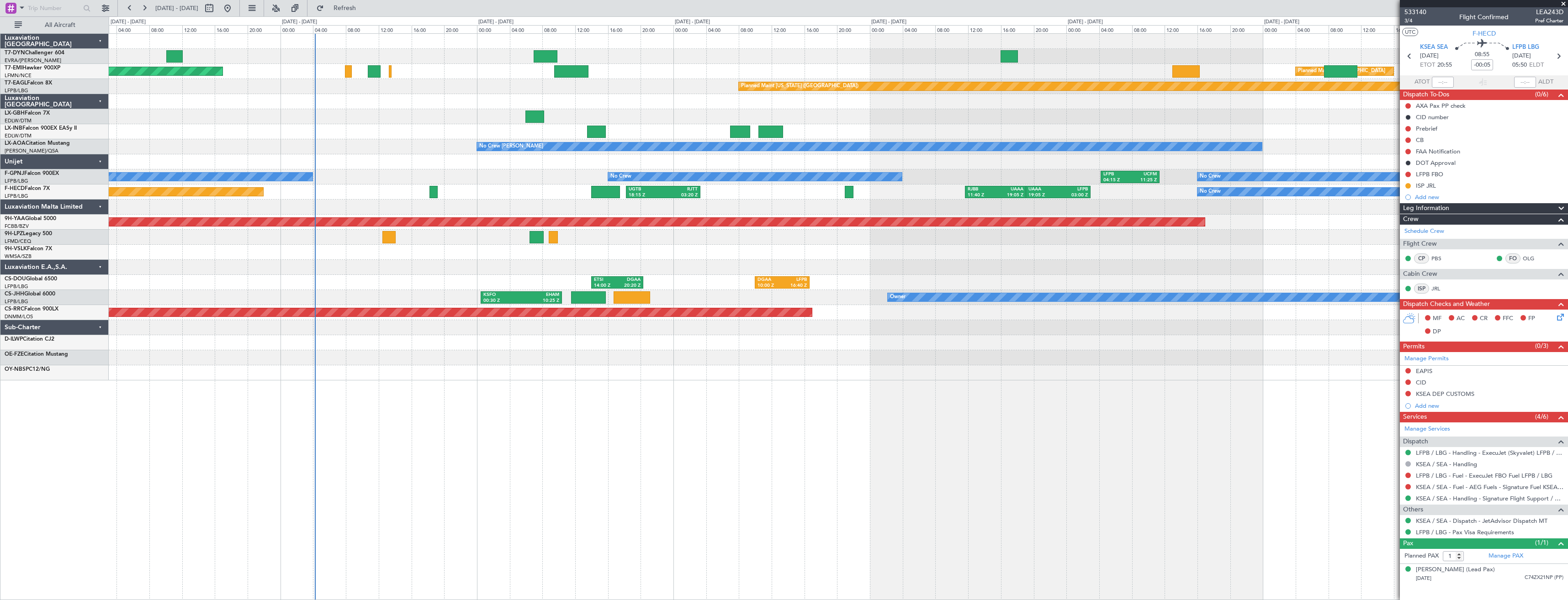
click at [658, 232] on div "Planned [GEOGRAPHIC_DATA] ([GEOGRAPHIC_DATA]) No Crew No Crew" at bounding box center [838, 237] width 1459 height 15
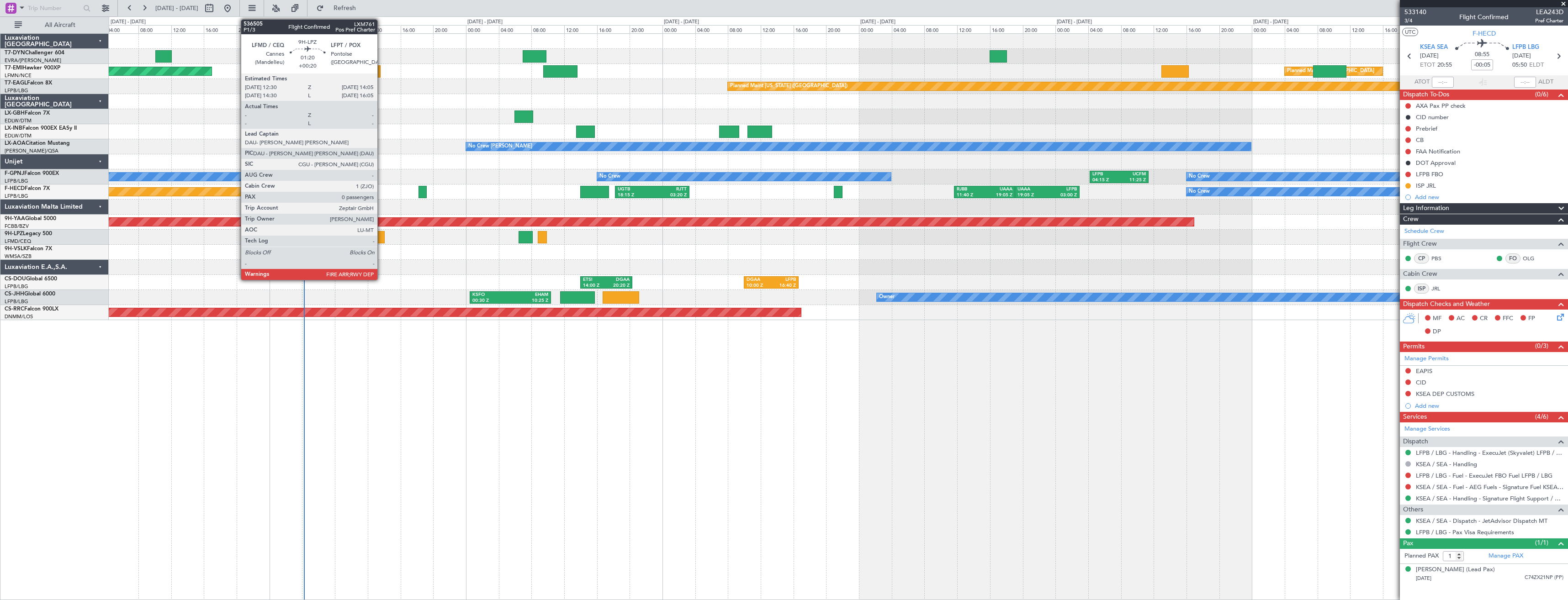
click at [382, 241] on div at bounding box center [378, 237] width 14 height 12
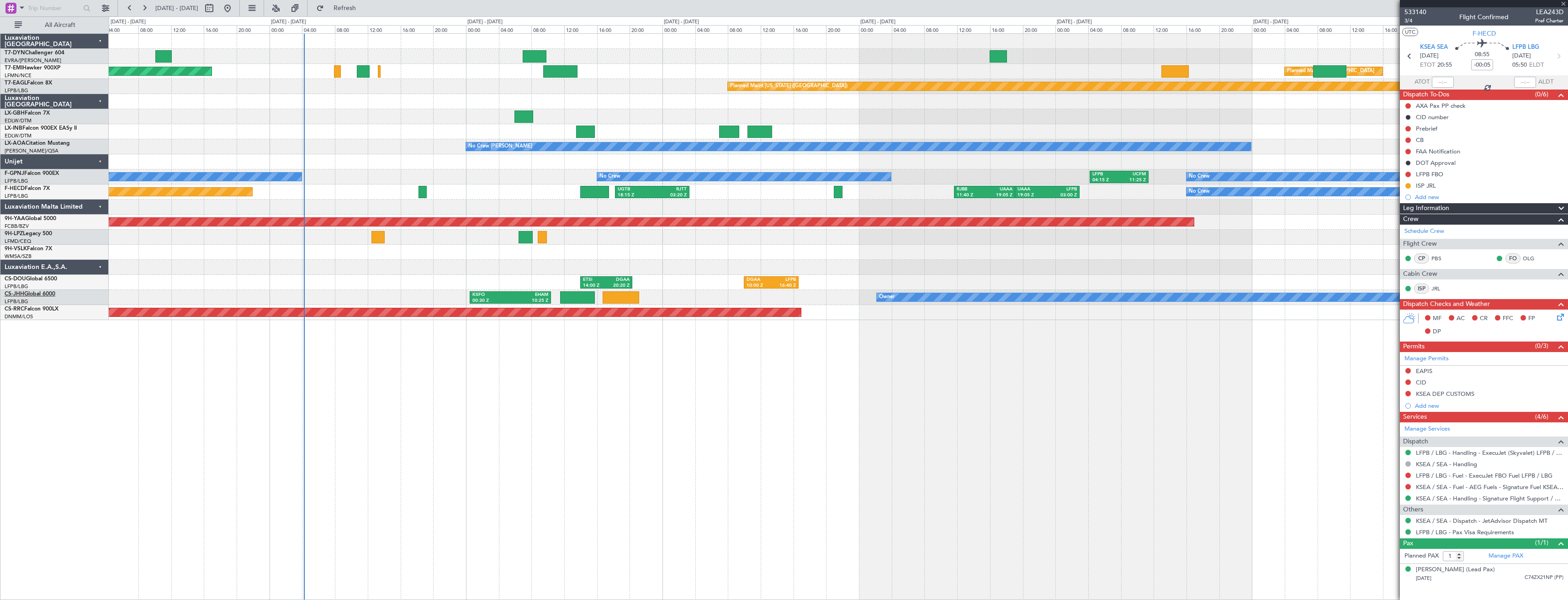
type input "+00:20"
type input "0"
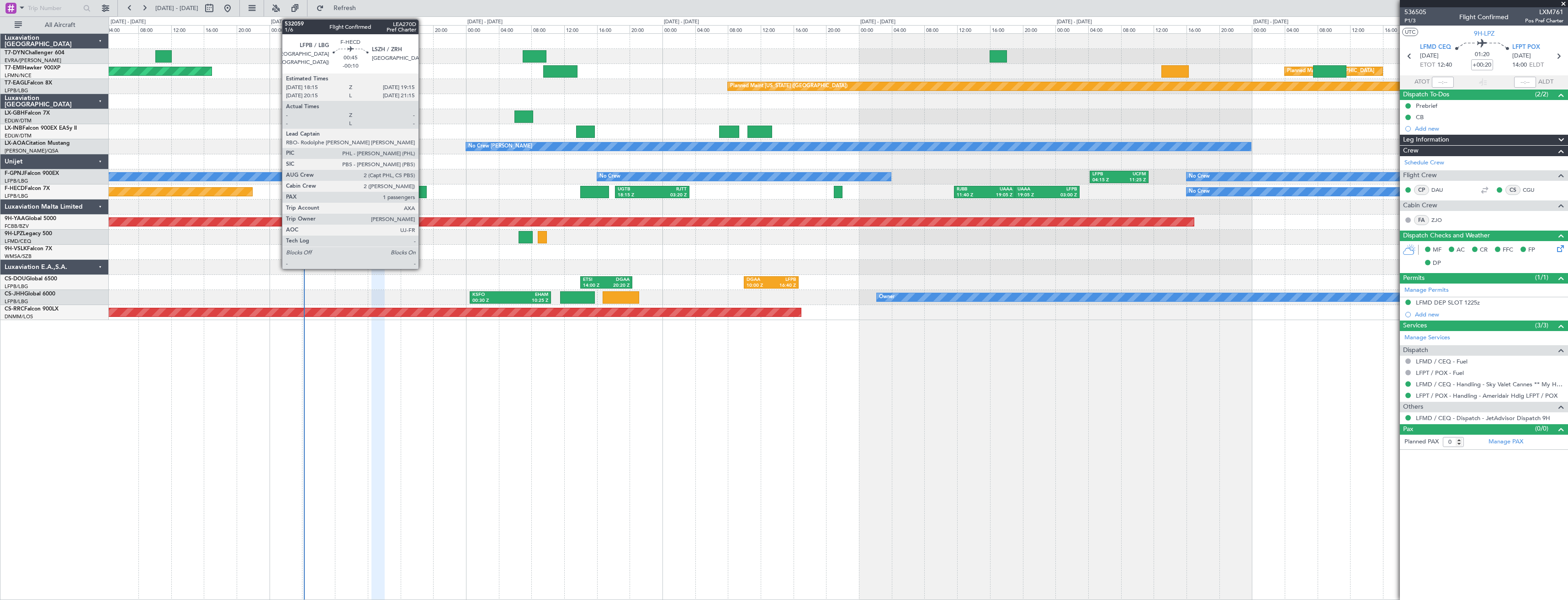
click at [422, 195] on div at bounding box center [422, 192] width 8 height 12
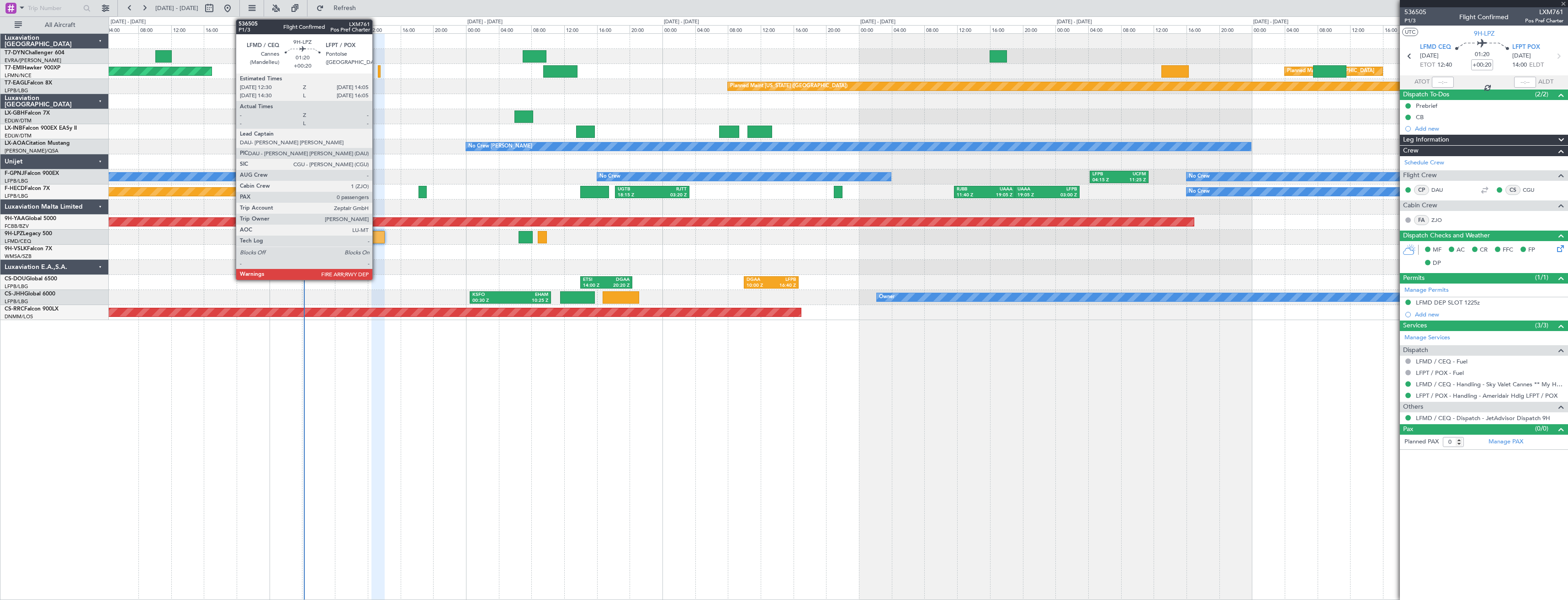
click at [376, 240] on div at bounding box center [378, 237] width 14 height 12
type input "-00:10"
type input "1"
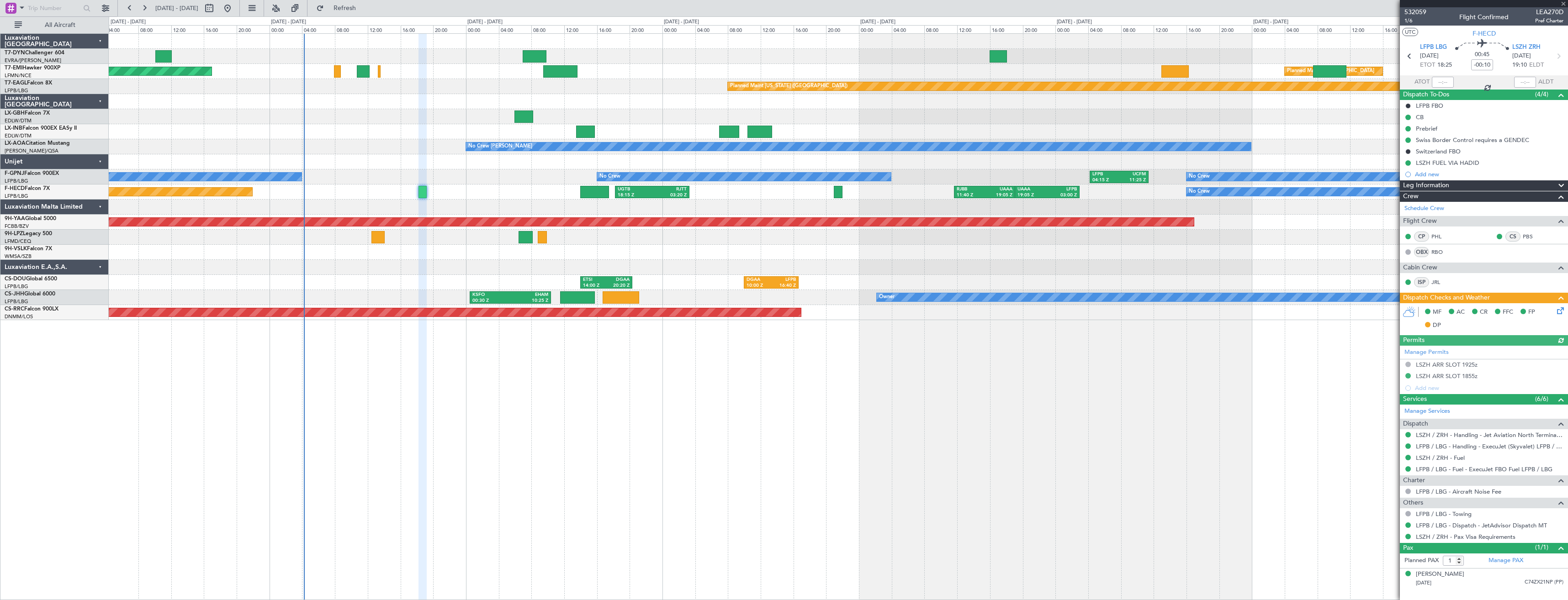
click at [508, 238] on div "Planned [GEOGRAPHIC_DATA] ([GEOGRAPHIC_DATA]) No Crew No Crew" at bounding box center [838, 237] width 1459 height 15
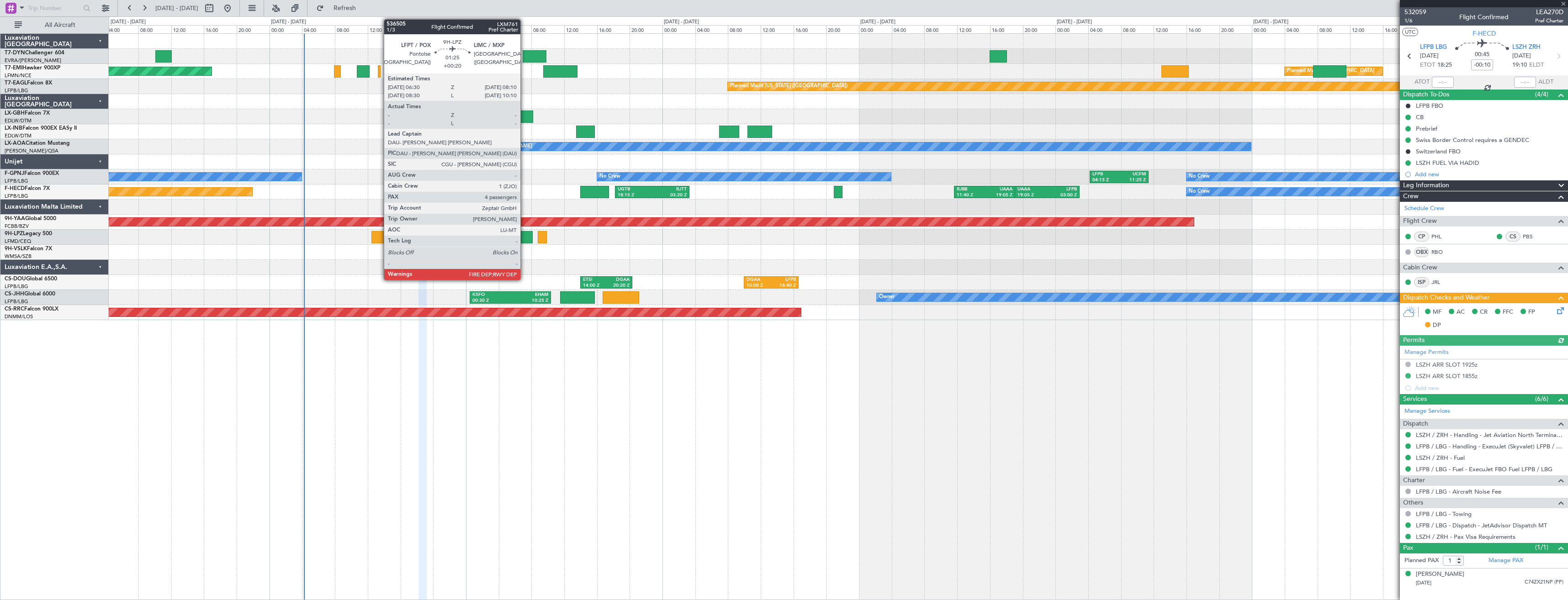
click at [525, 238] on div at bounding box center [526, 237] width 14 height 12
type input "+00:20"
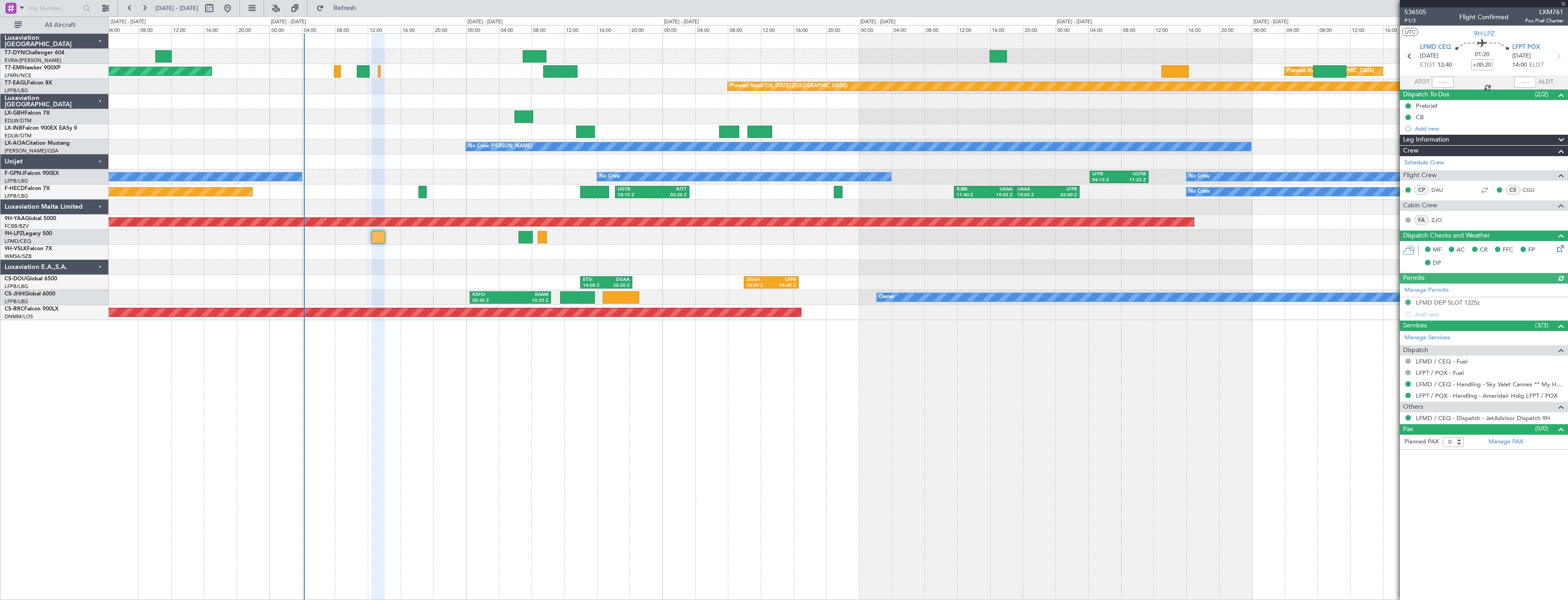
click at [525, 234] on div at bounding box center [526, 237] width 14 height 12
type input "4"
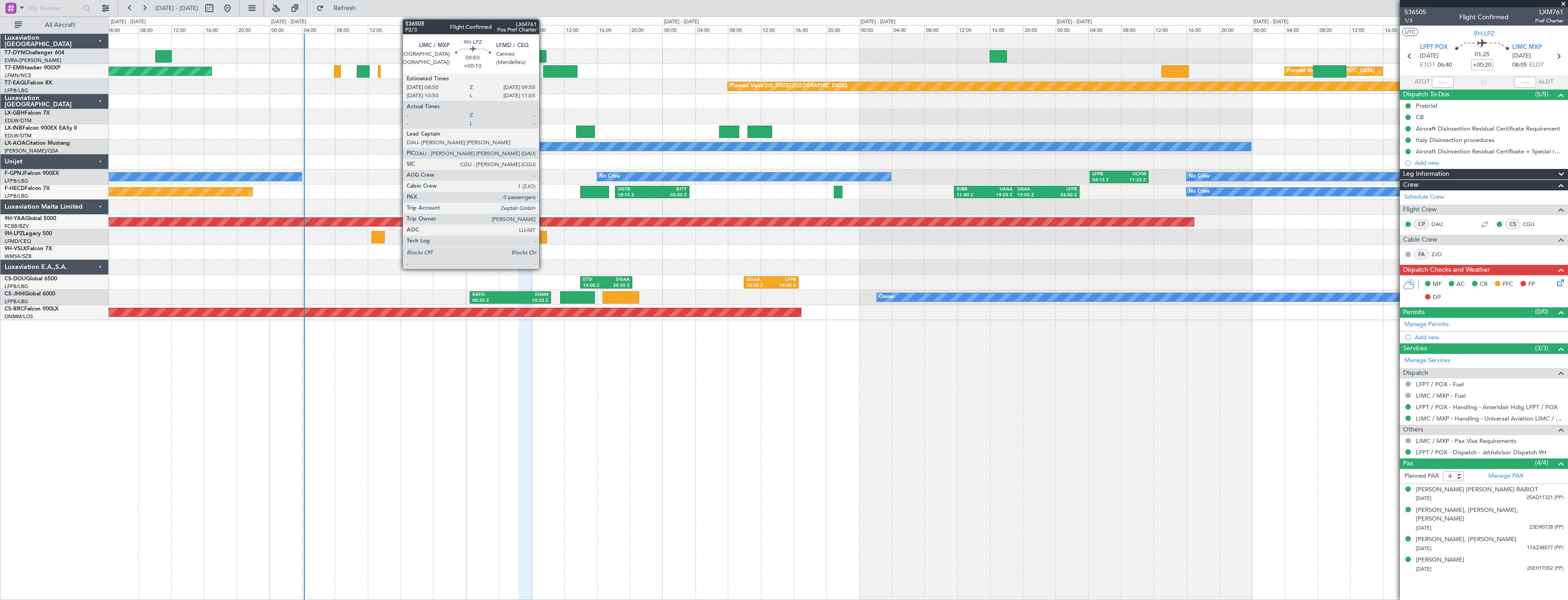
click at [543, 241] on div at bounding box center [542, 237] width 9 height 12
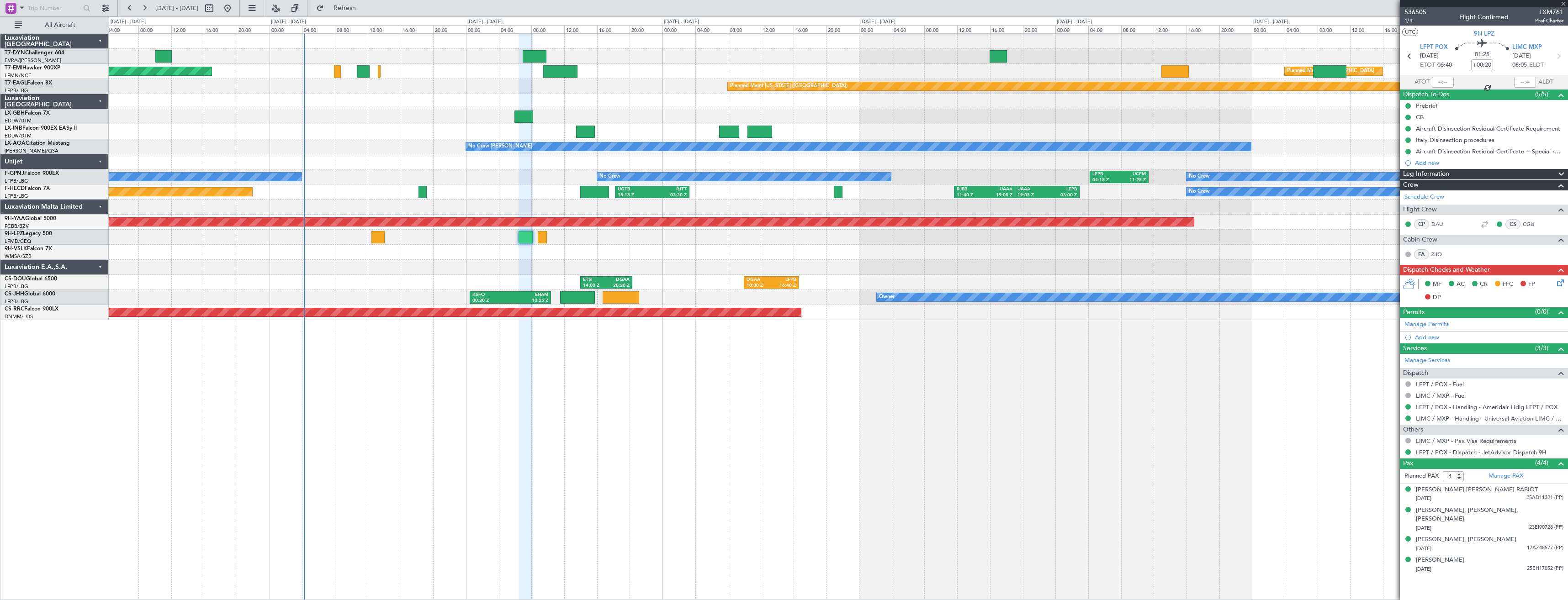
type input "+00:10"
type input "0"
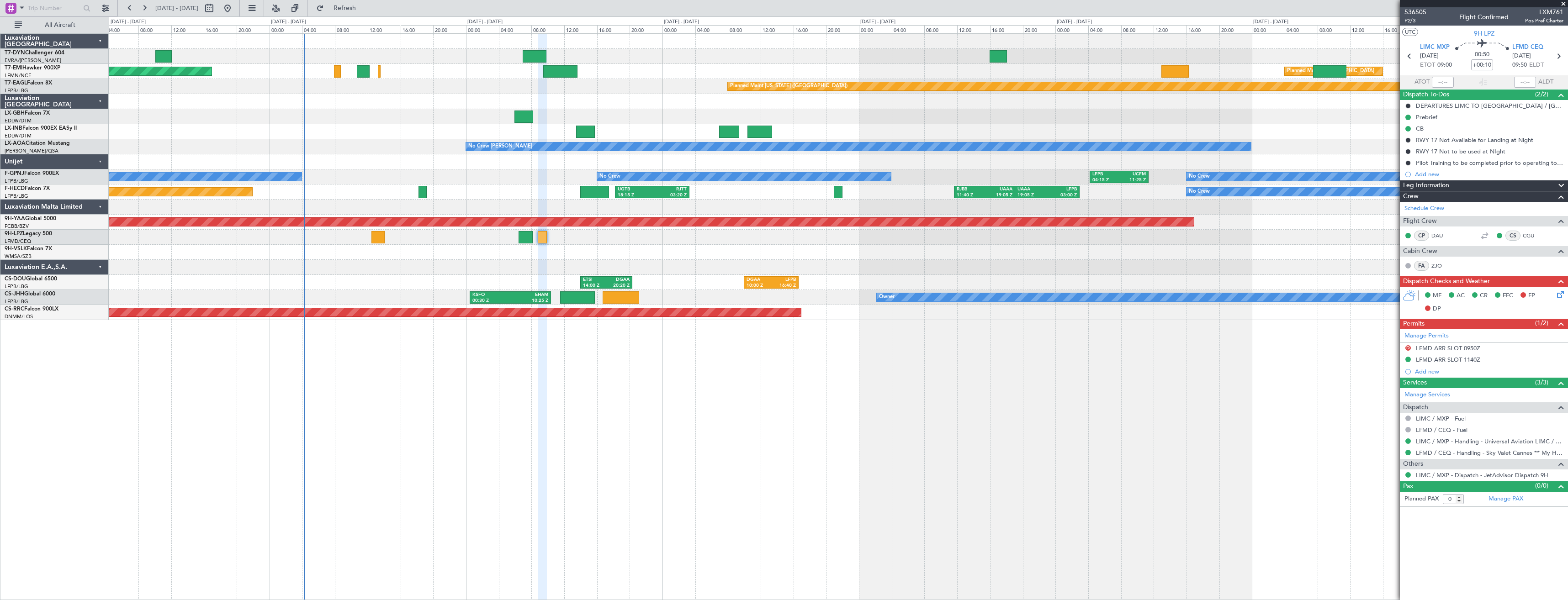
click at [337, 233] on div "Planned Maint [GEOGRAPHIC_DATA] Planned Maint [GEOGRAPHIC_DATA] Planned Maint […" at bounding box center [838, 177] width 1459 height 286
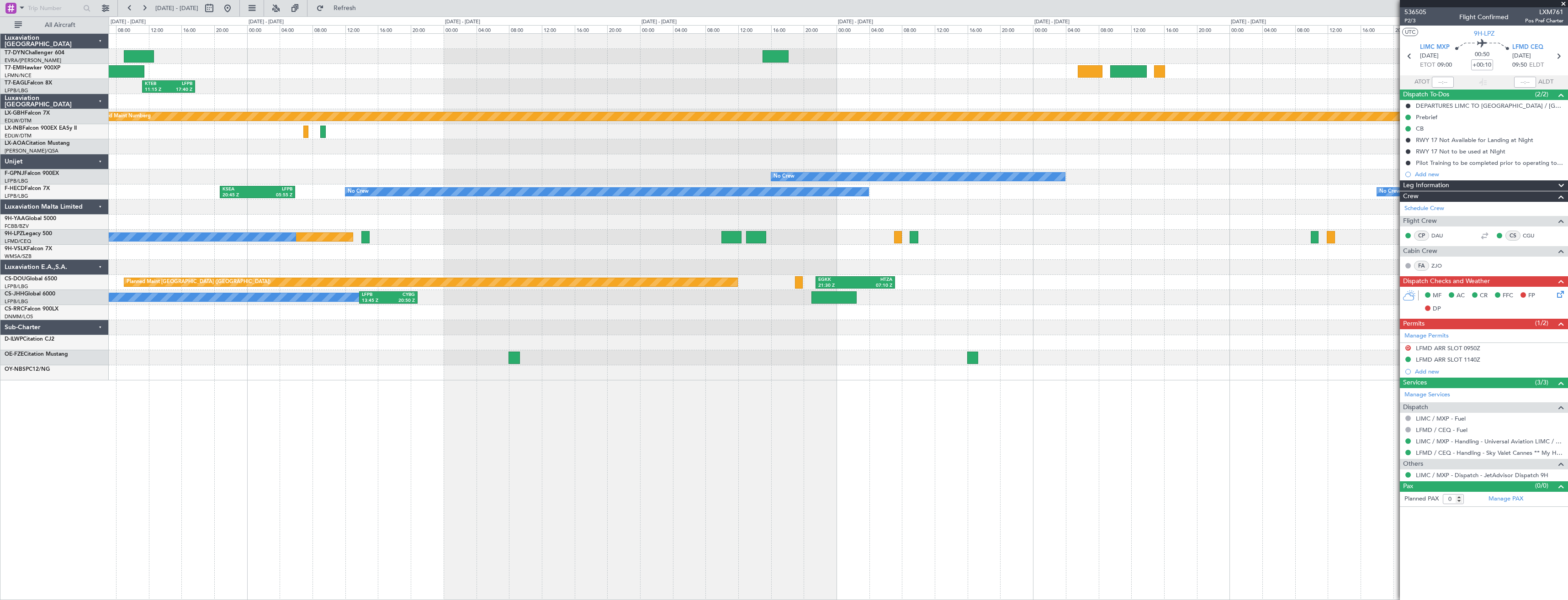
click at [550, 221] on div "KTEB 11:15 Z LFPB 17:40 Z Planned Maint Nurnberg Planned Maint [GEOGRAPHIC_DATA…" at bounding box center [838, 207] width 1459 height 347
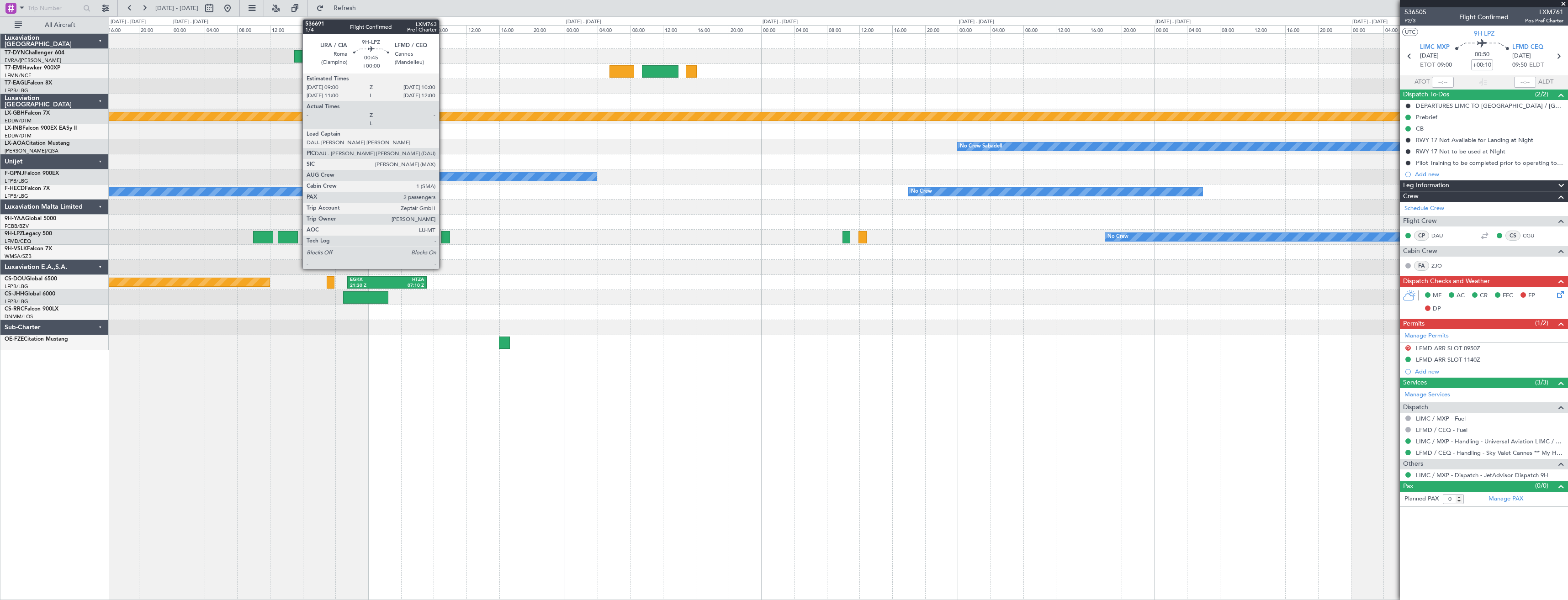
click at [443, 237] on div at bounding box center [445, 237] width 8 height 12
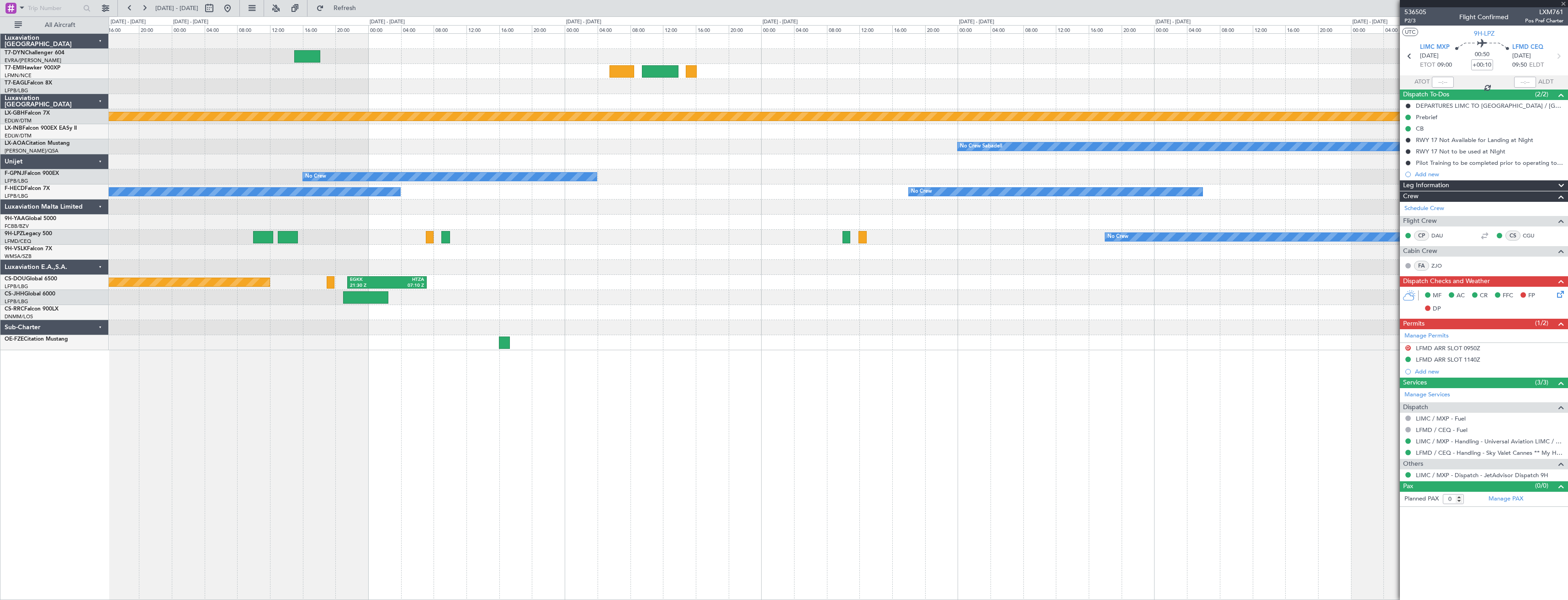
type input "2"
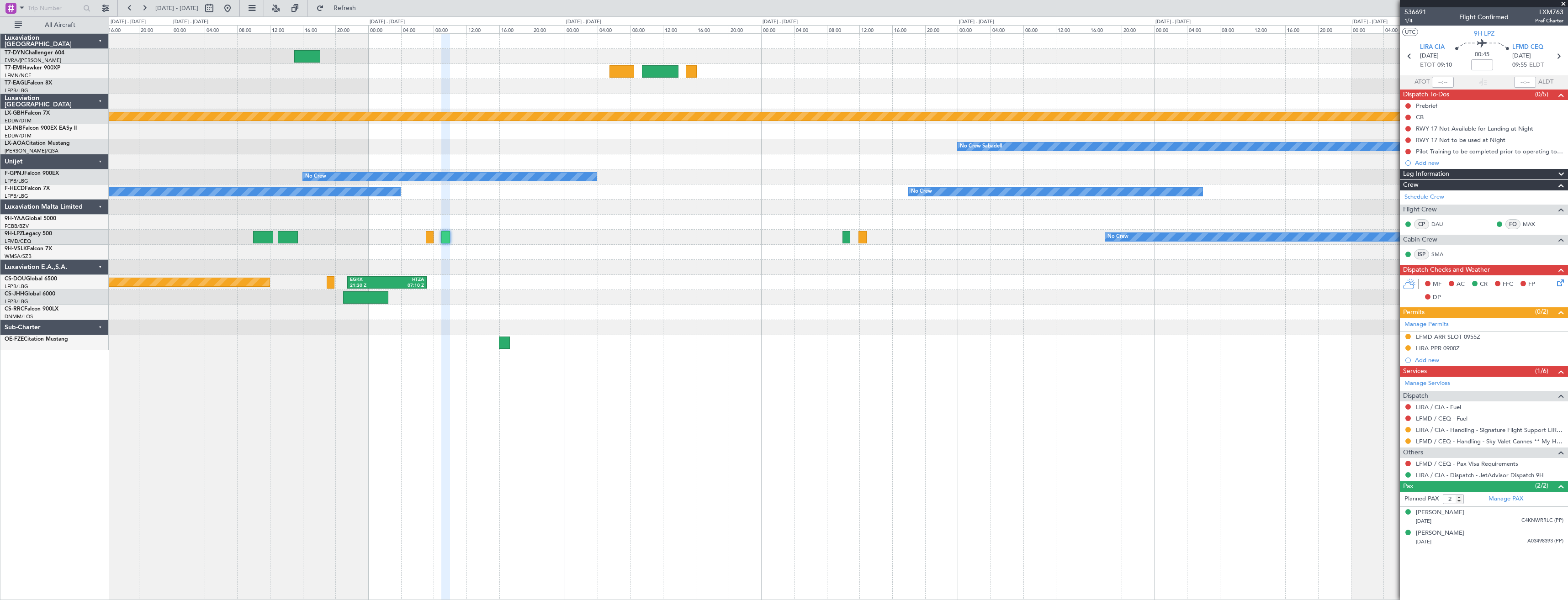
click at [467, 182] on div "No Crew" at bounding box center [838, 177] width 1459 height 15
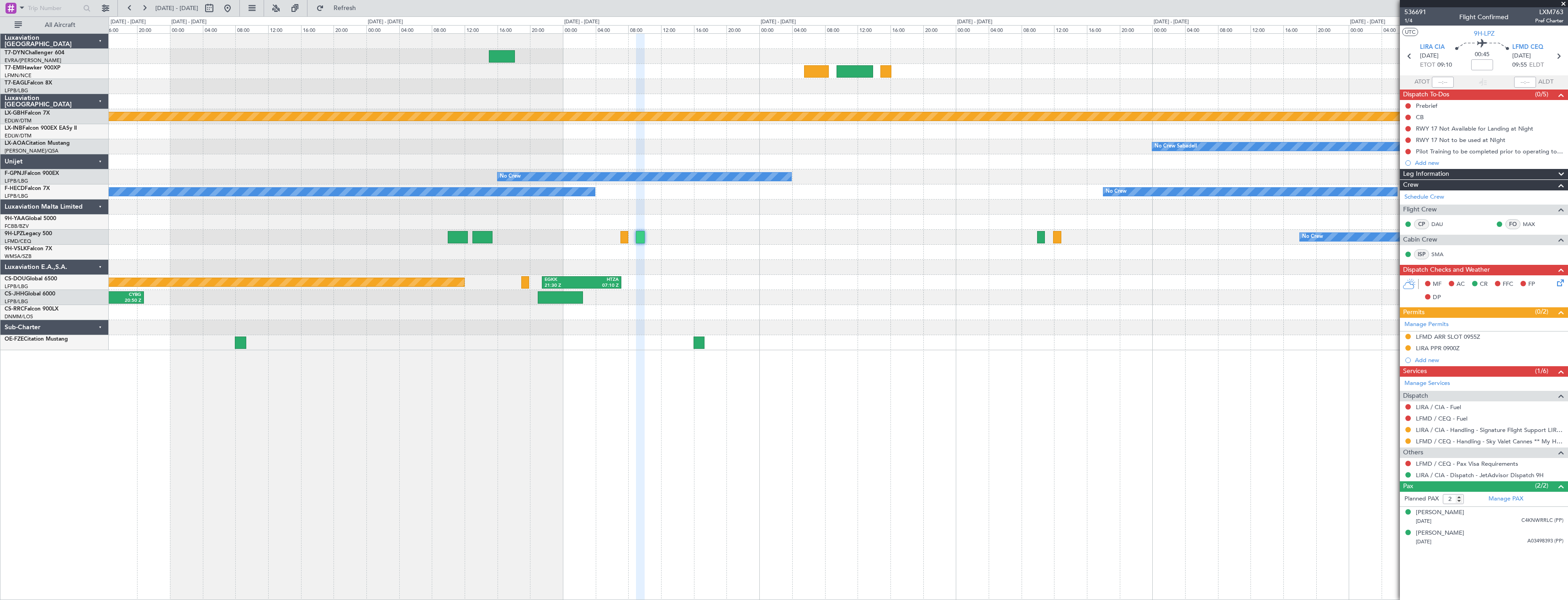
click at [697, 100] on div "KTEB 11:15 Z LFPB 17:40 Z Planned Maint Nurnberg No Crew Sabadell No Crew No Cr…" at bounding box center [838, 192] width 1459 height 316
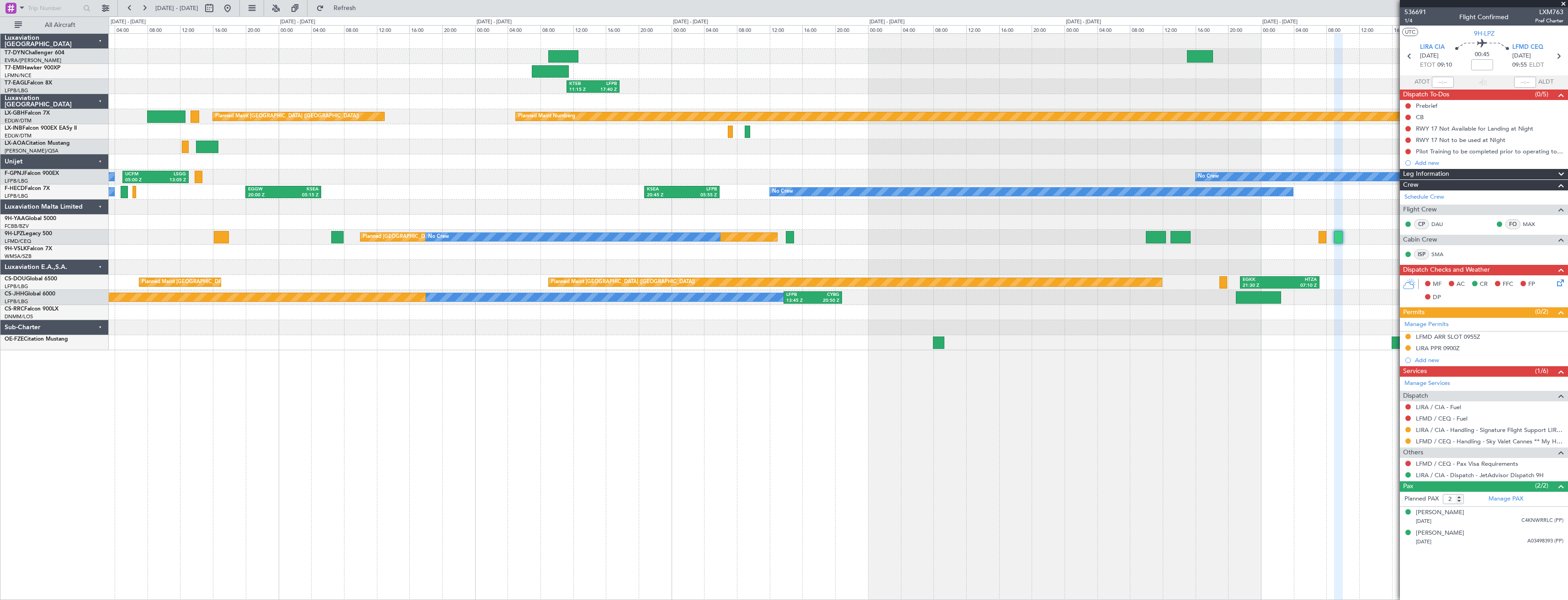
click at [789, 158] on div at bounding box center [838, 162] width 1459 height 15
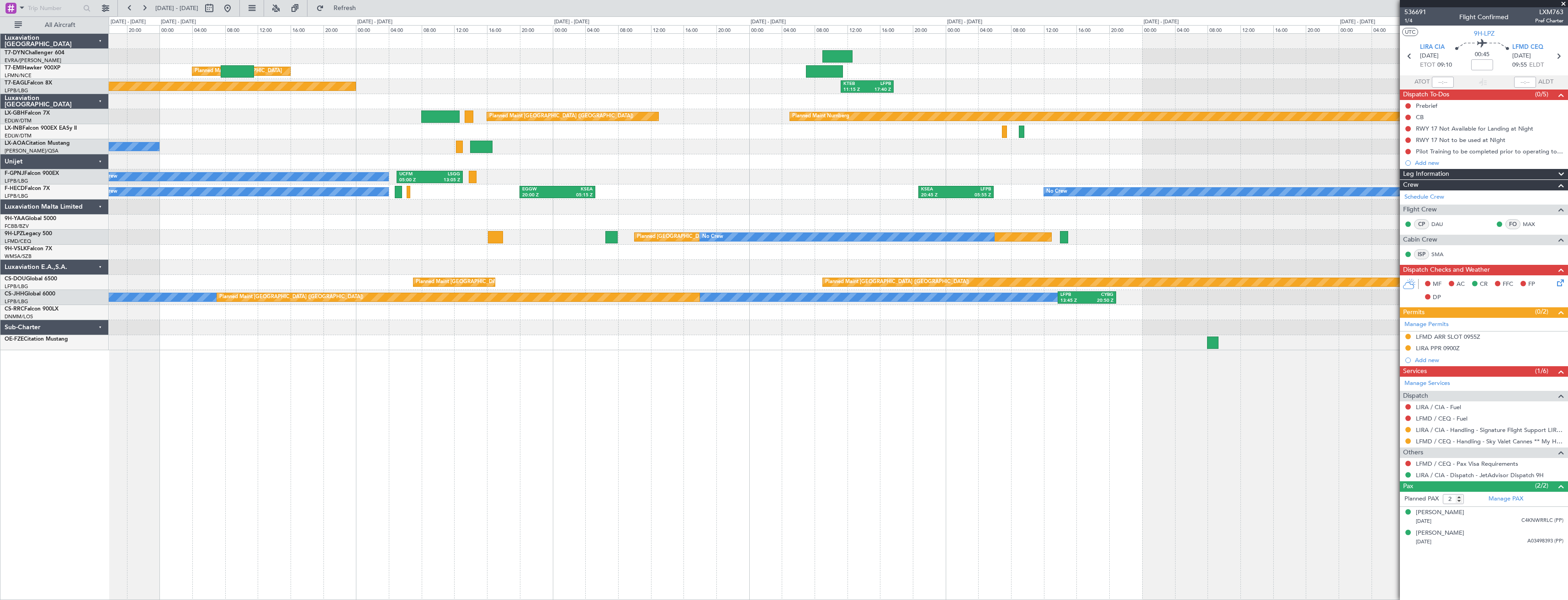
click at [646, 168] on div at bounding box center [838, 162] width 1459 height 15
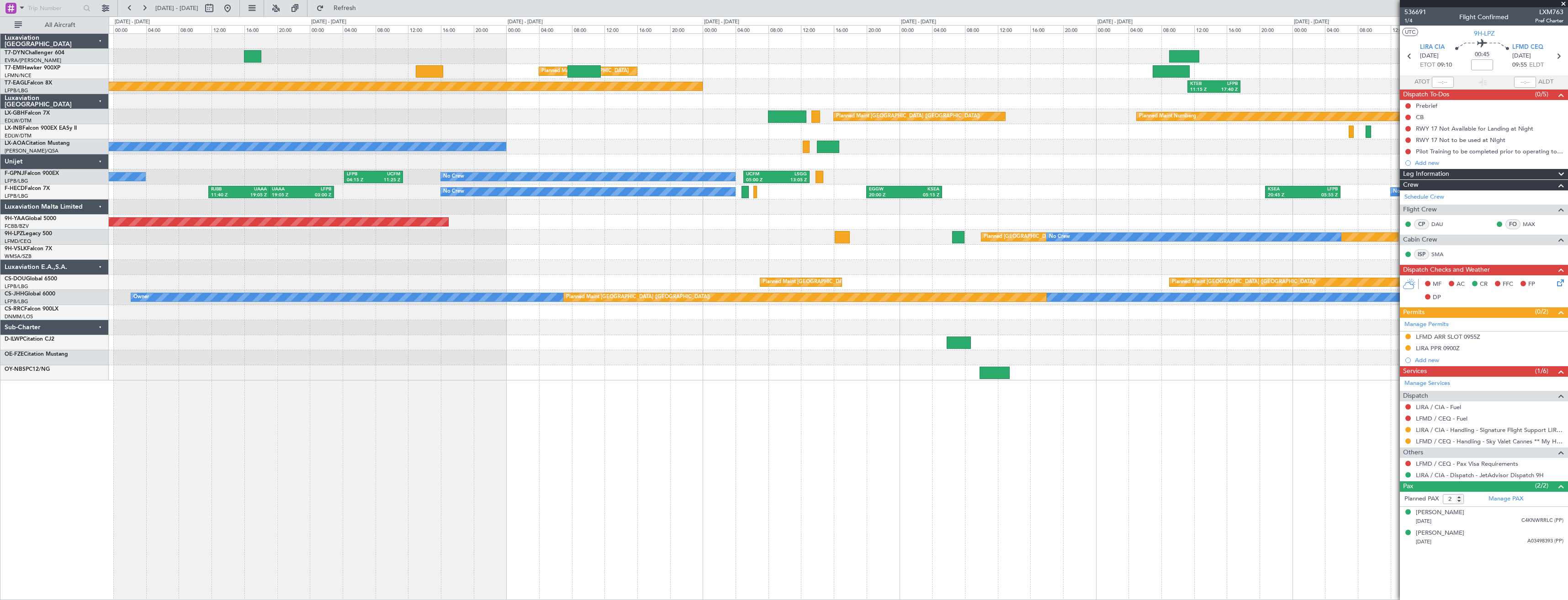
click at [886, 192] on div "Planned Maint [GEOGRAPHIC_DATA] KTEB 11:15 Z LFPB 17:40 Z Planned Maint [US_STA…" at bounding box center [838, 207] width 1459 height 347
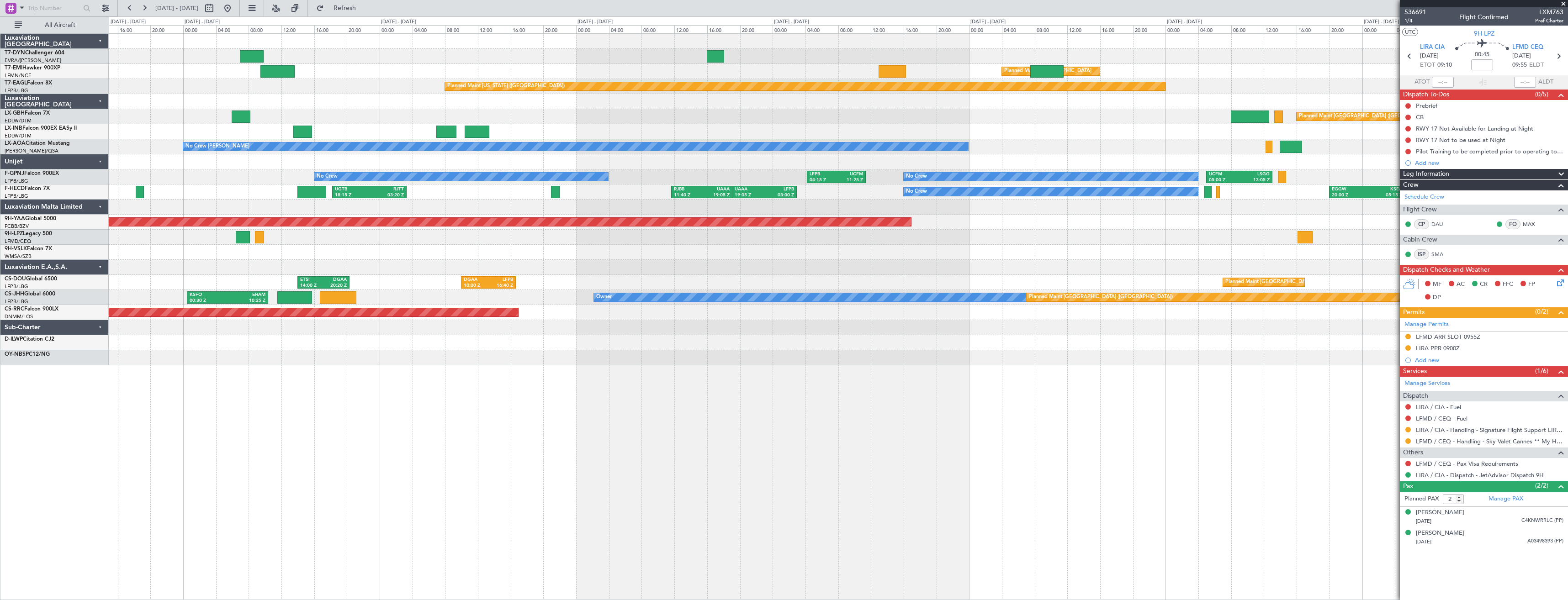
click at [879, 192] on div "Planned Maint [GEOGRAPHIC_DATA] Planned Maint [GEOGRAPHIC_DATA] Planned Maint […" at bounding box center [838, 200] width 1459 height 332
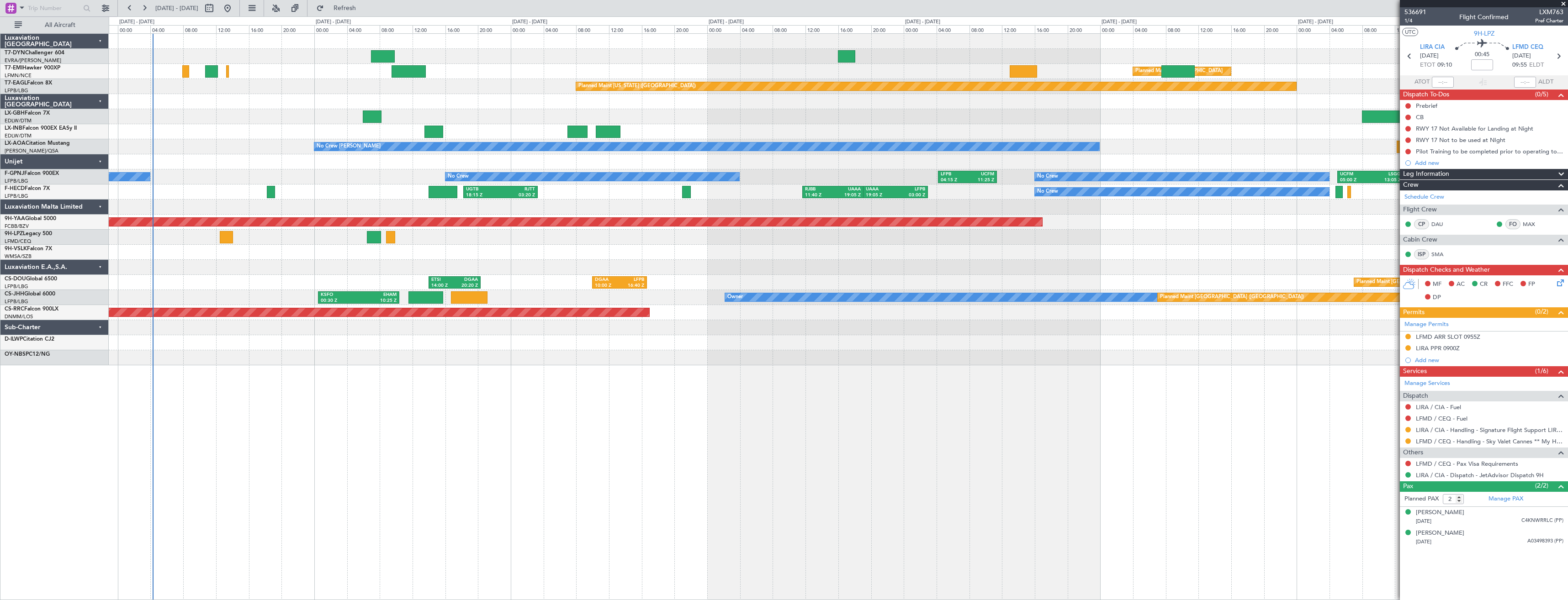
click at [820, 216] on div "Planned Maint [GEOGRAPHIC_DATA] Planned Maint [GEOGRAPHIC_DATA] Planned Maint […" at bounding box center [838, 200] width 1459 height 332
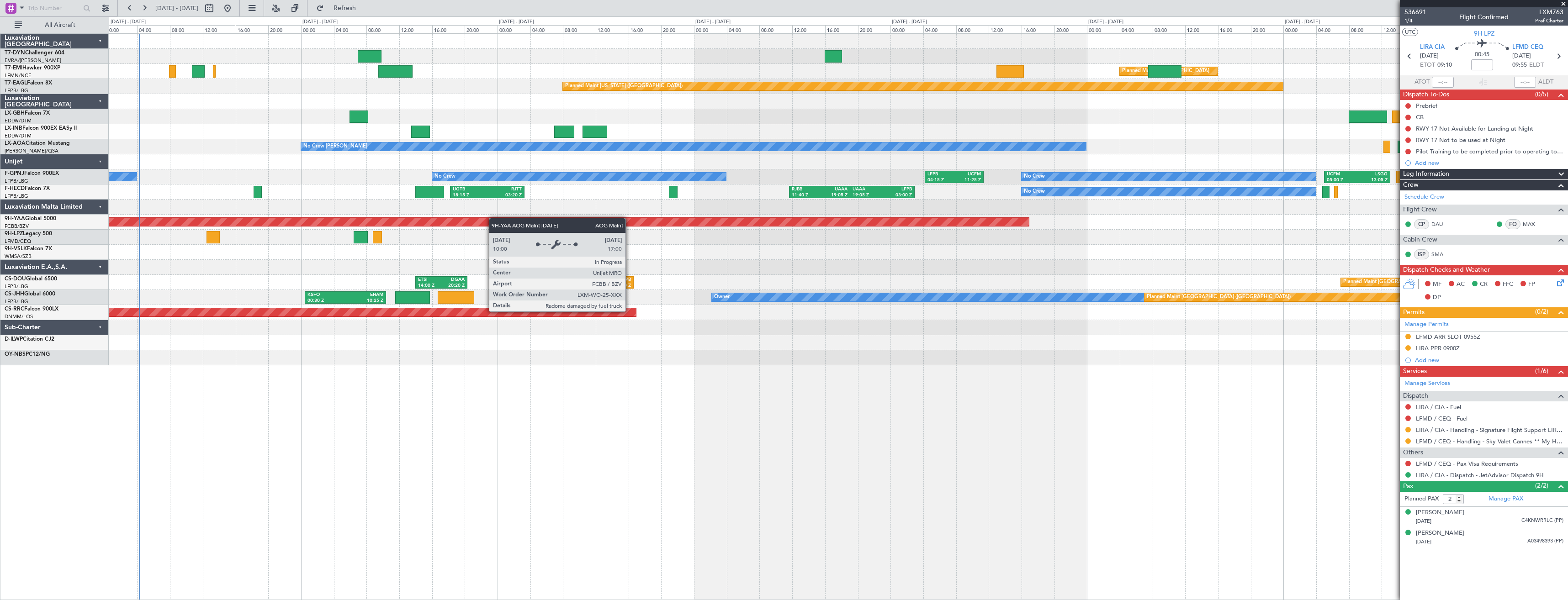
click at [481, 220] on div "AOG Maint Brazzaville (Maya-maya)" at bounding box center [116, 221] width 1827 height 9
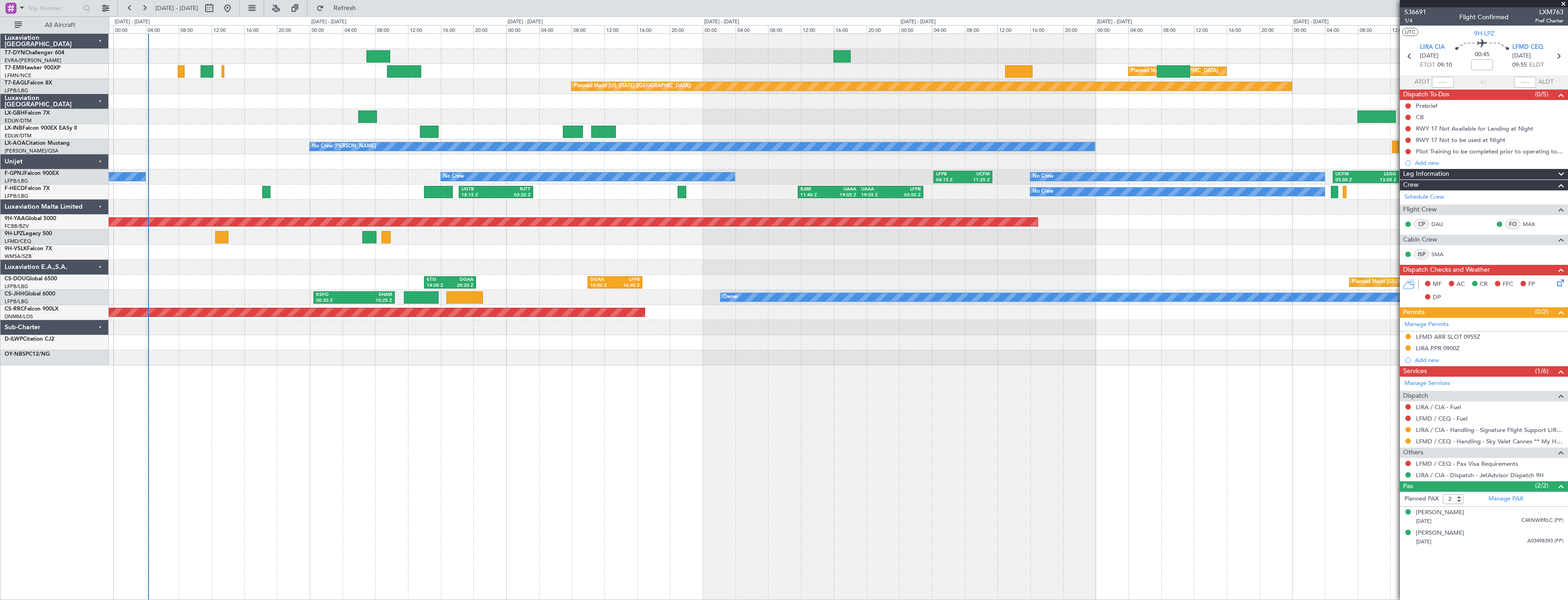
click at [381, 249] on div at bounding box center [838, 252] width 1459 height 15
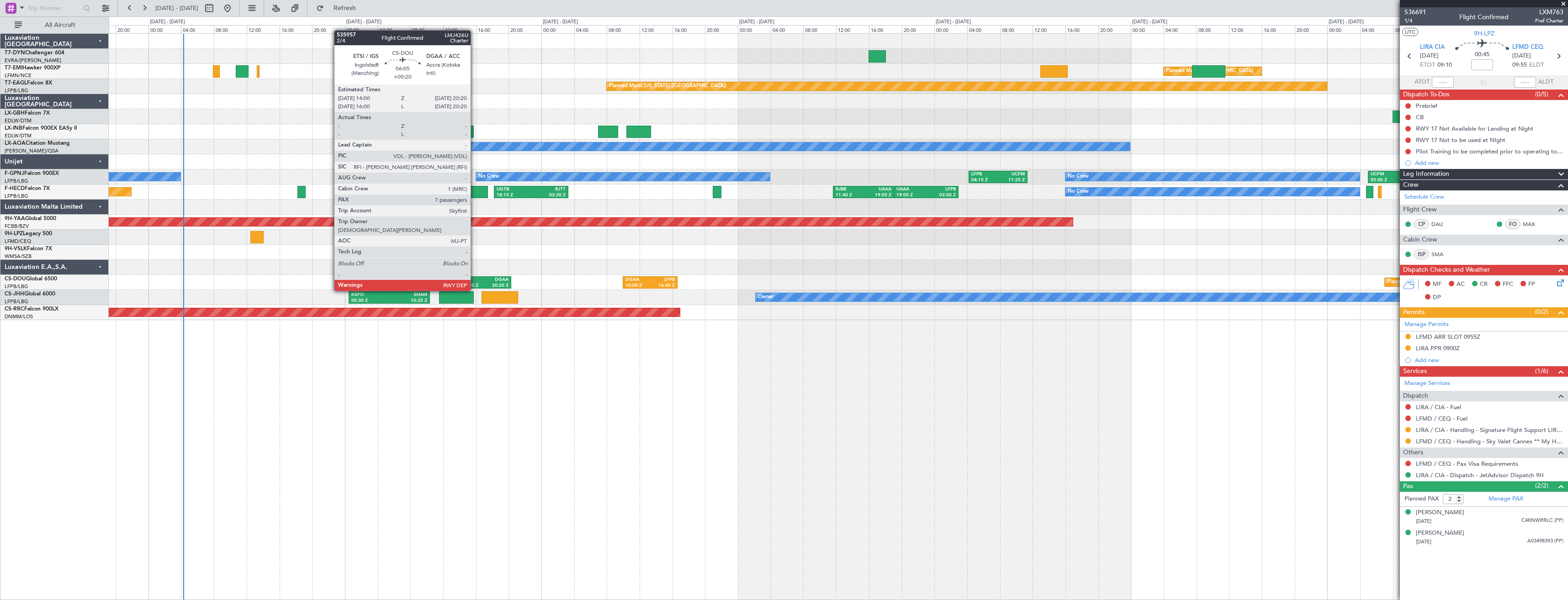
click at [475, 282] on div "ETSI" at bounding box center [473, 280] width 23 height 6
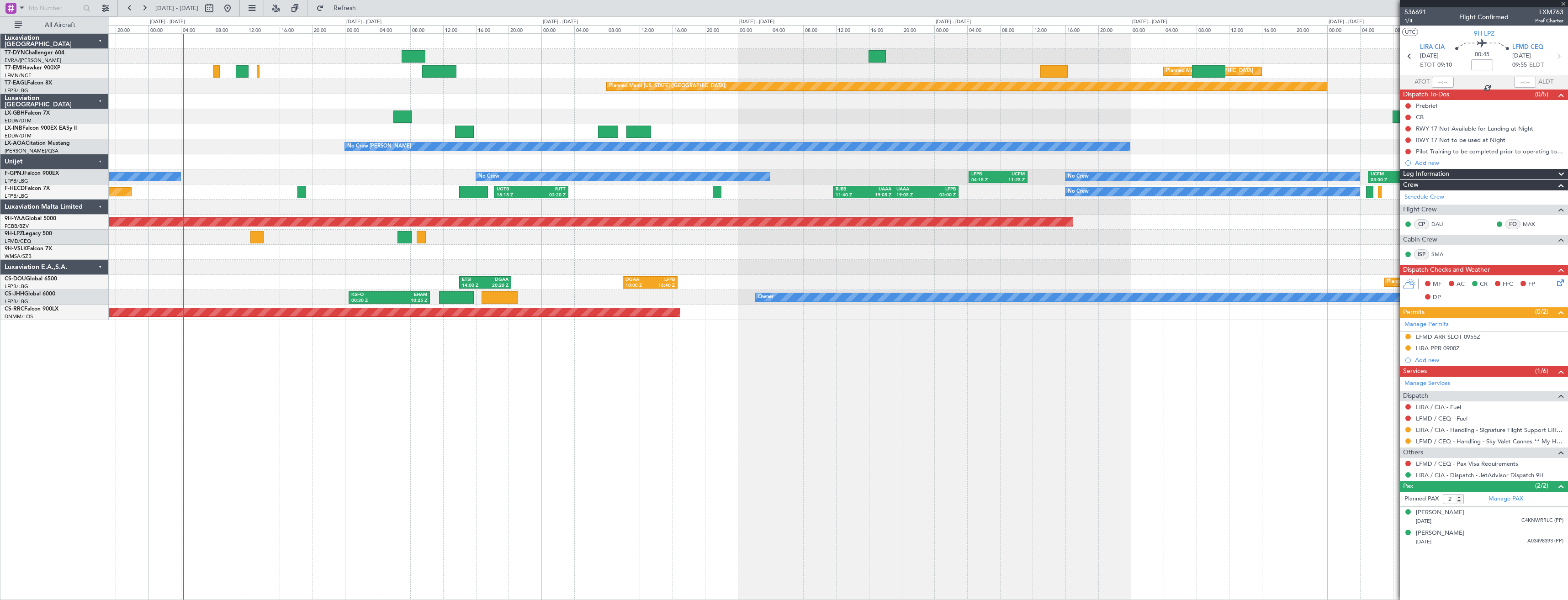
type input "+00:20"
type input "7"
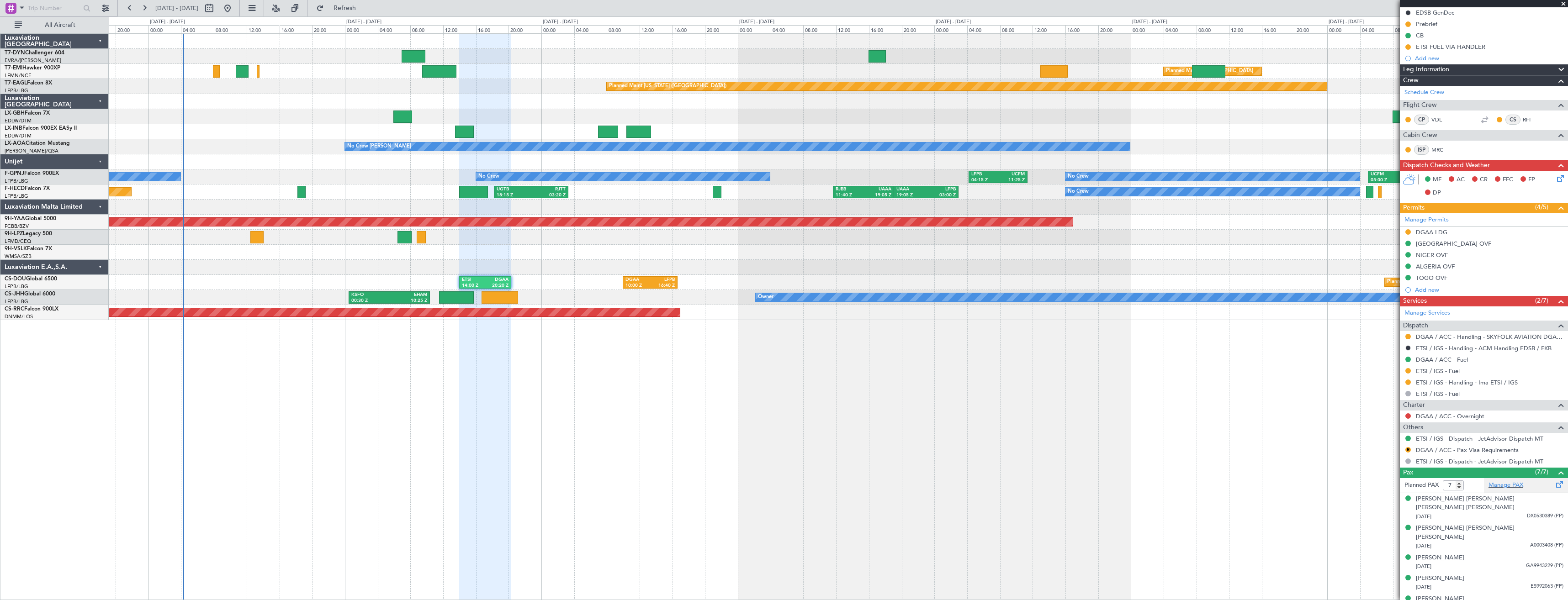
scroll to position [130, 0]
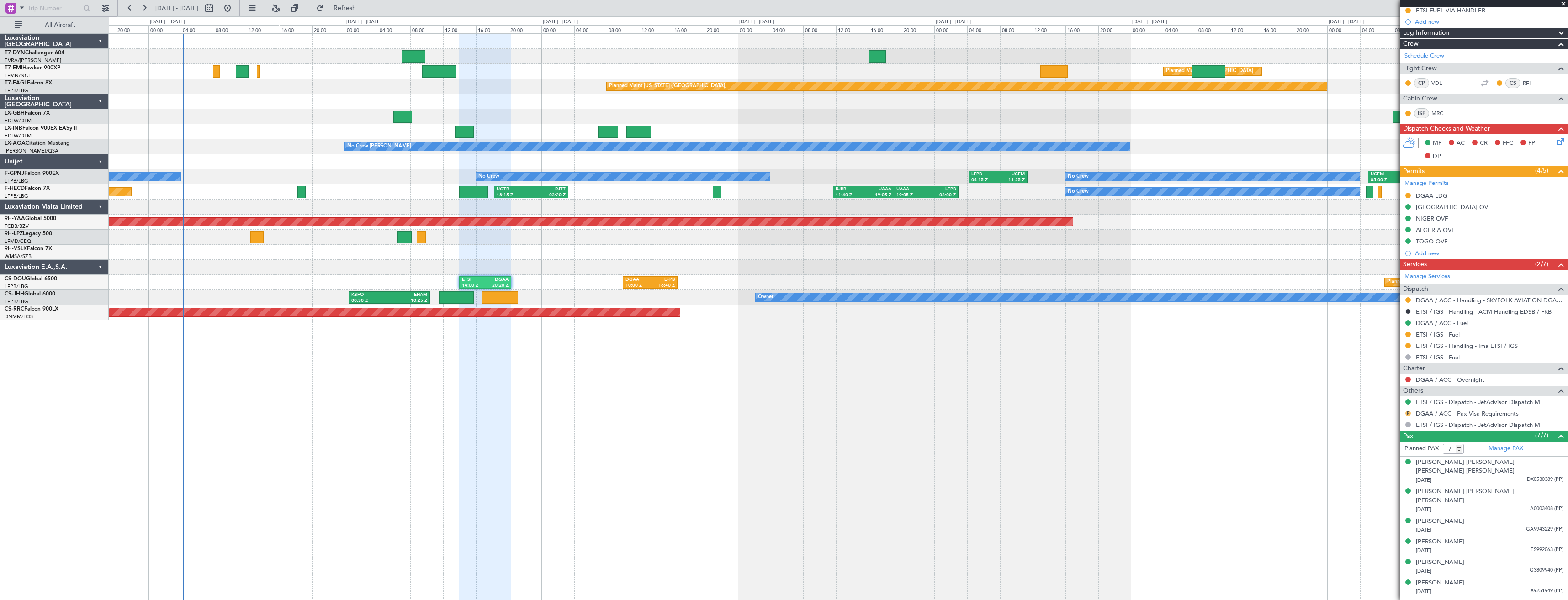
click at [1406, 414] on button "R" at bounding box center [1408, 413] width 5 height 5
click at [1391, 466] on span "Requested" at bounding box center [1383, 467] width 29 height 9
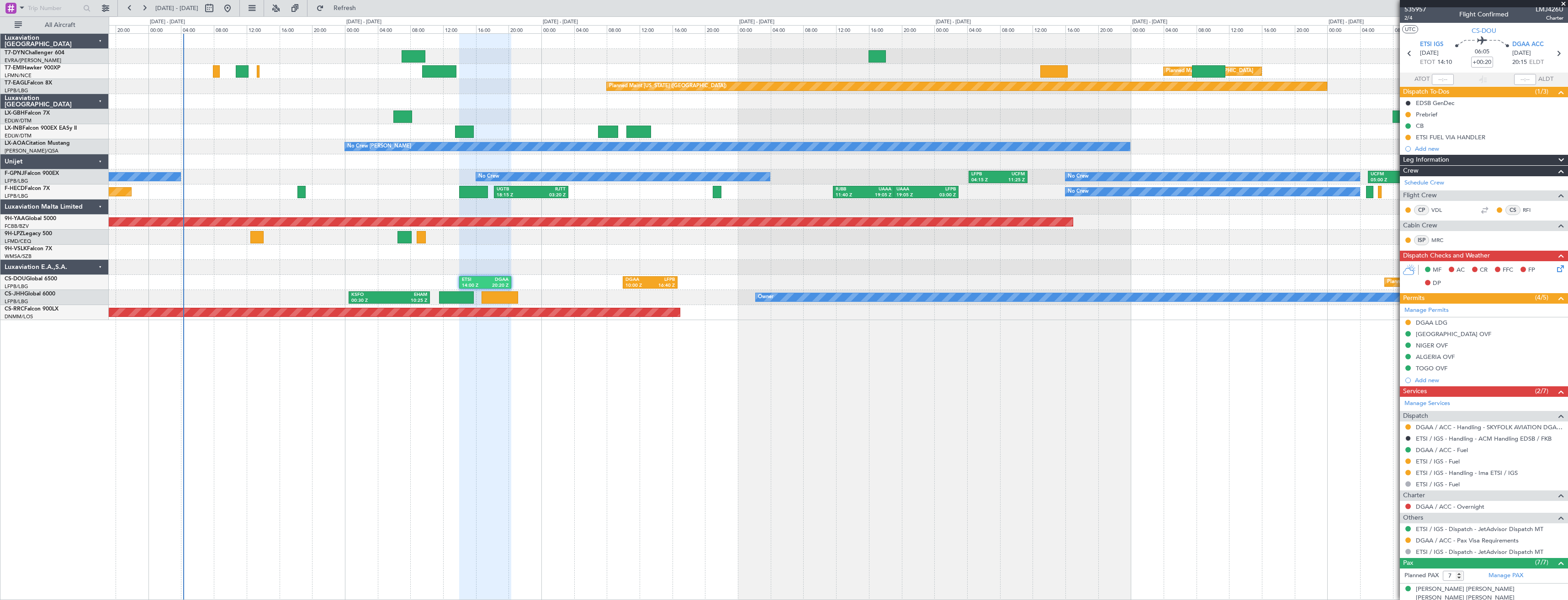
scroll to position [0, 0]
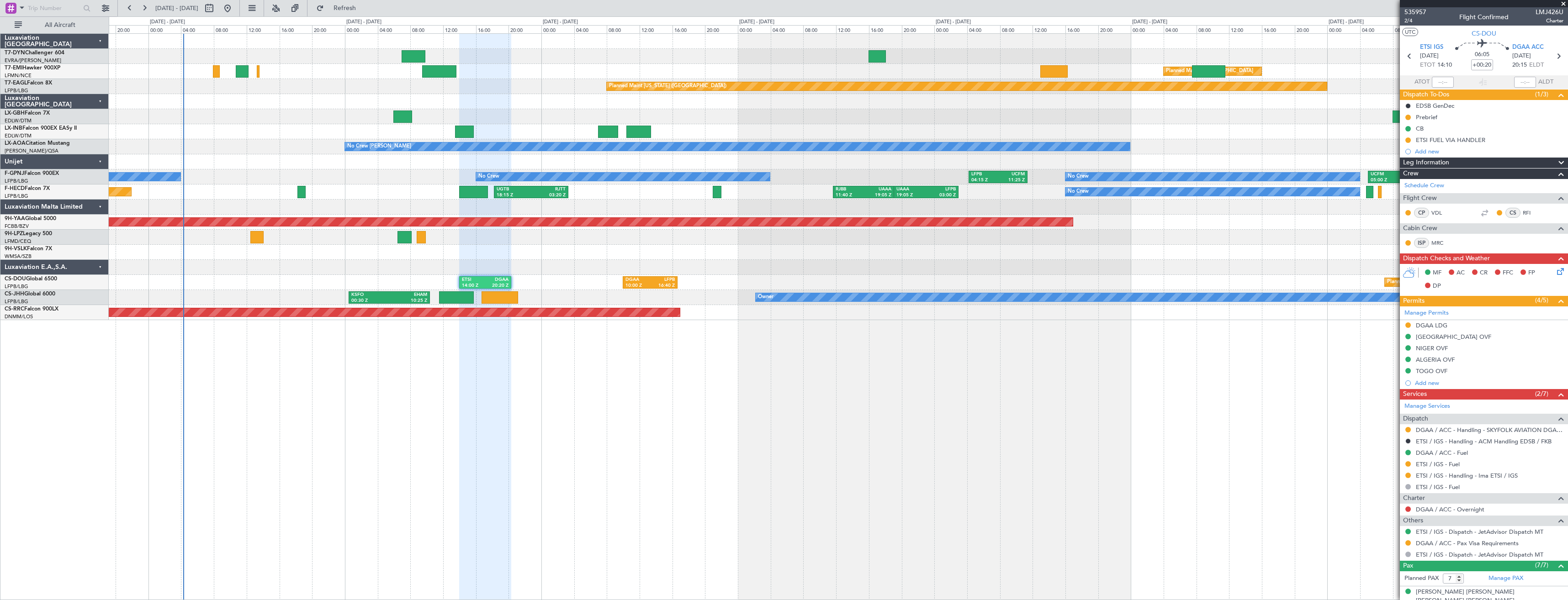
scroll to position [130, 0]
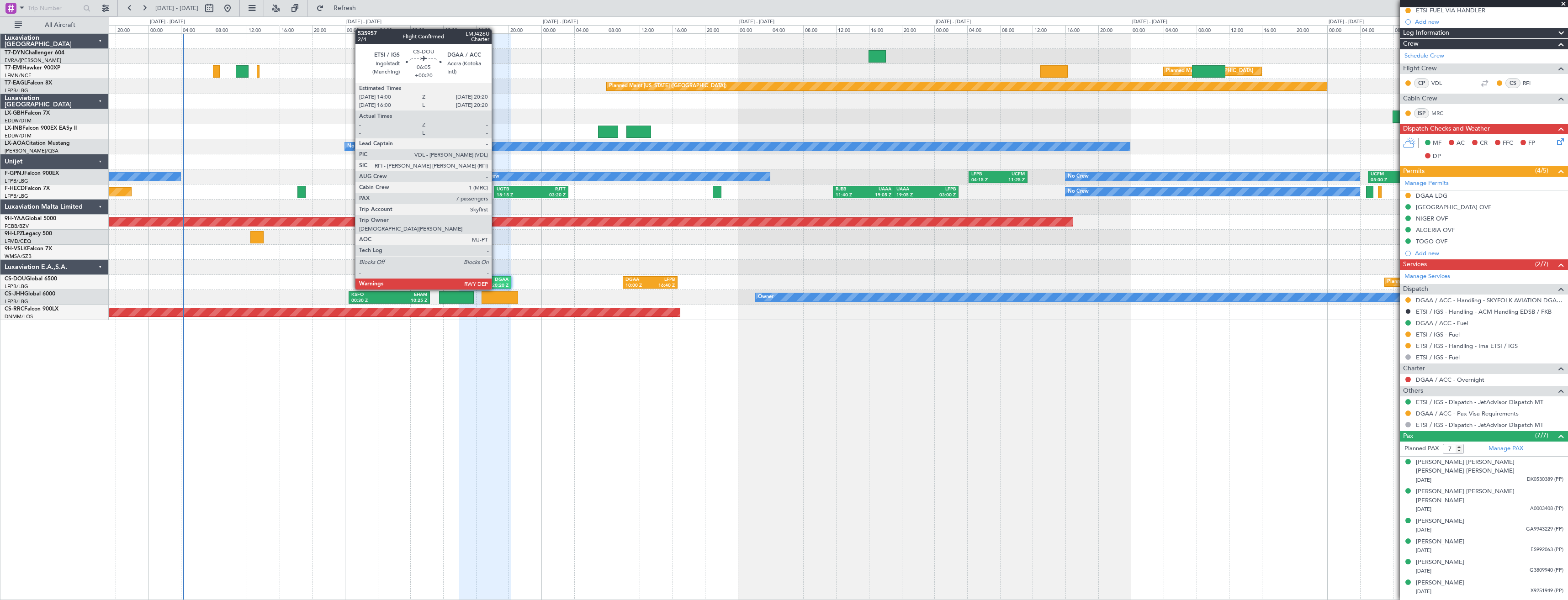
click at [496, 280] on div "DGAA" at bounding box center [497, 280] width 23 height 6
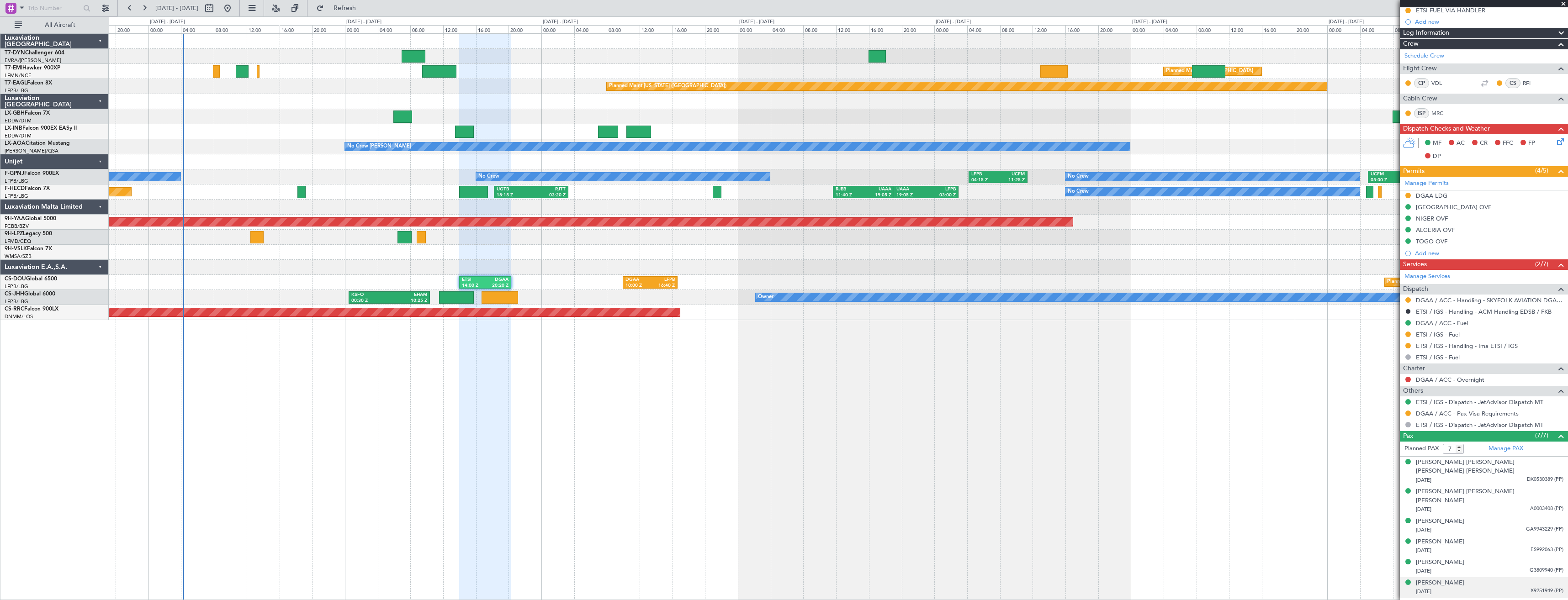
click at [1480, 587] on div "01/07/1989 X9251949 (PP)" at bounding box center [1489, 591] width 147 height 9
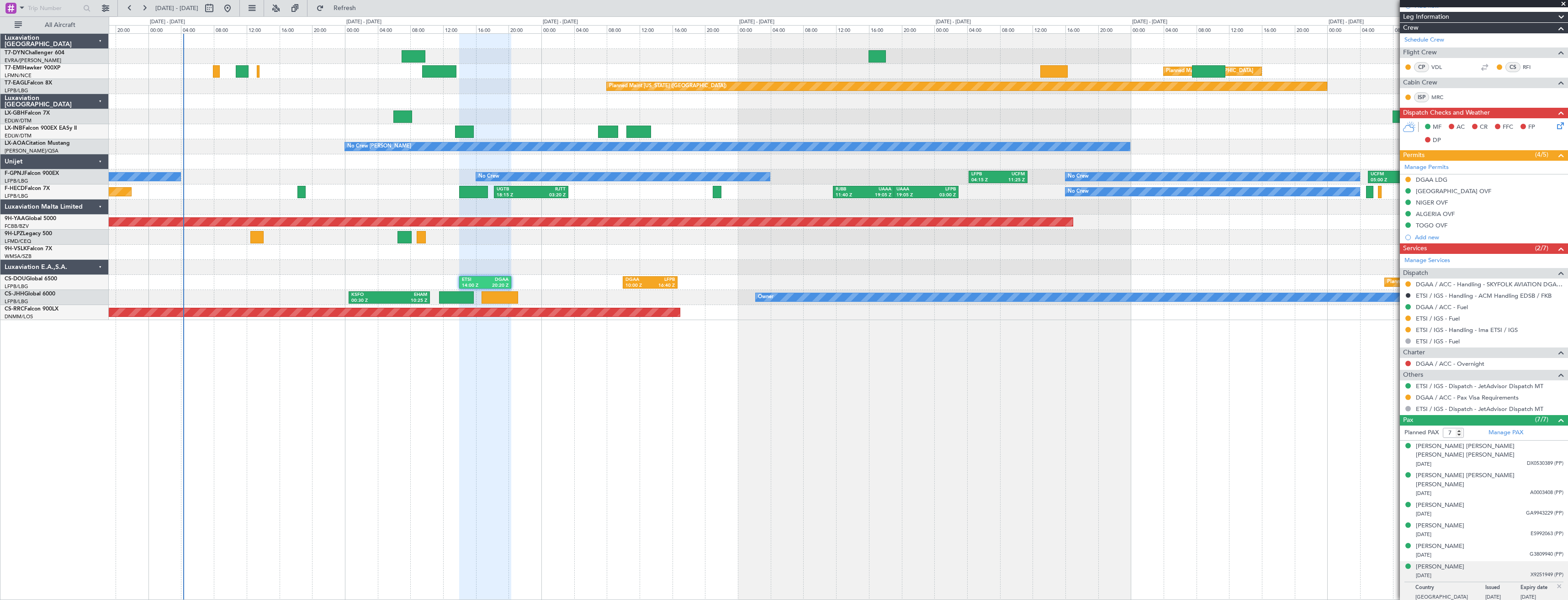
scroll to position [152, 0]
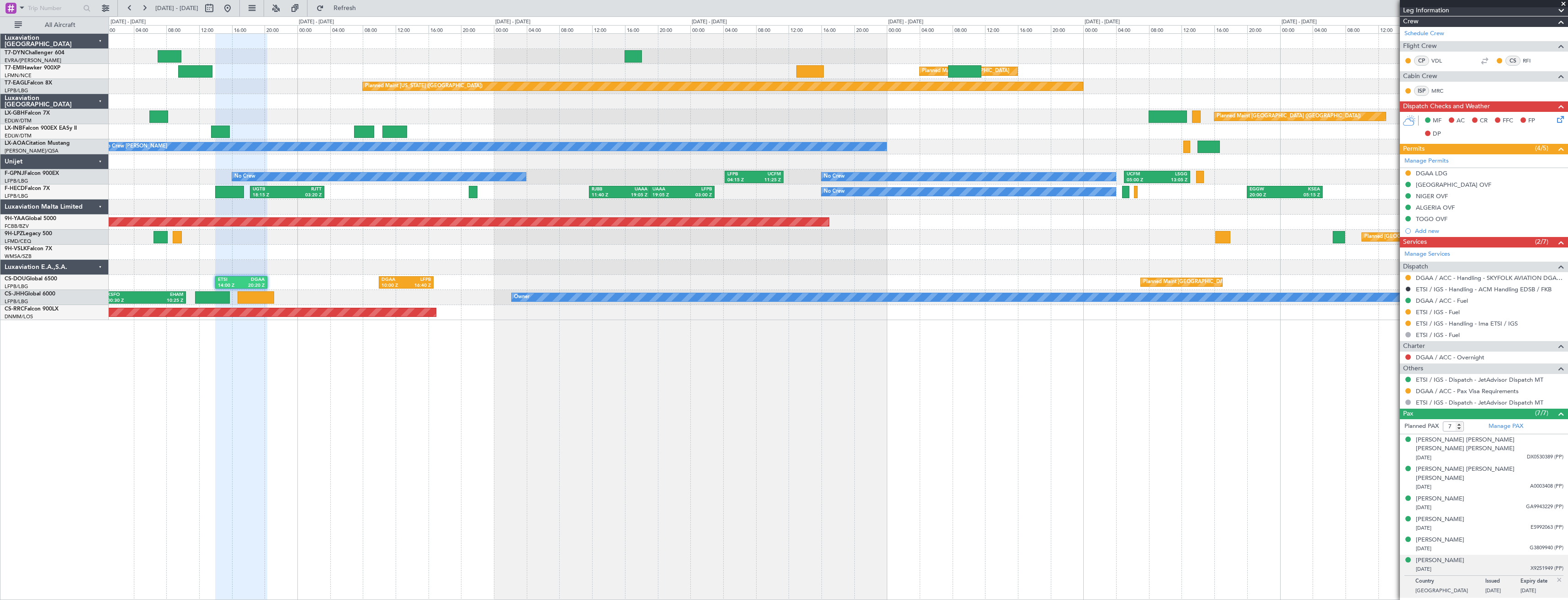
click at [513, 364] on div "Planned Maint Zurich Planned Maint Zurich Planned Maint New York (Teterboro) KT…" at bounding box center [838, 316] width 1459 height 567
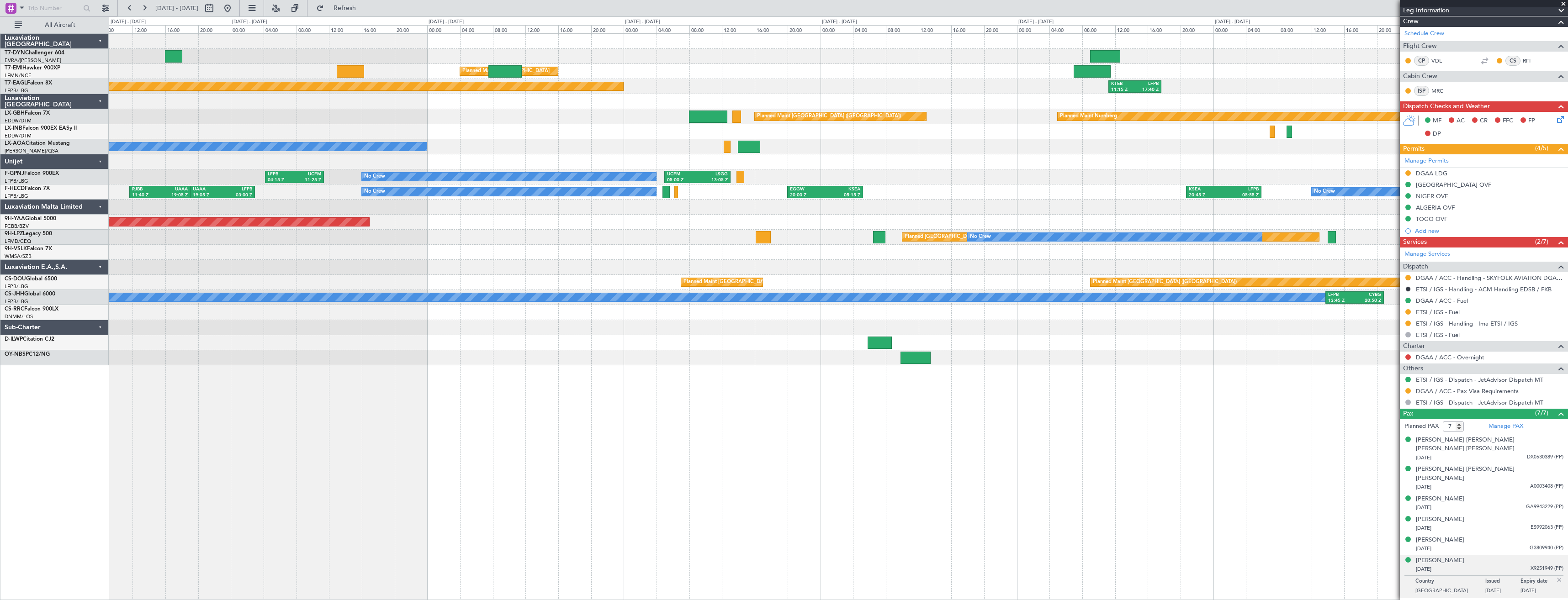
click at [132, 358] on div "Planned Maint [GEOGRAPHIC_DATA] Planned Maint [US_STATE] ([GEOGRAPHIC_DATA]) KT…" at bounding box center [838, 316] width 1459 height 567
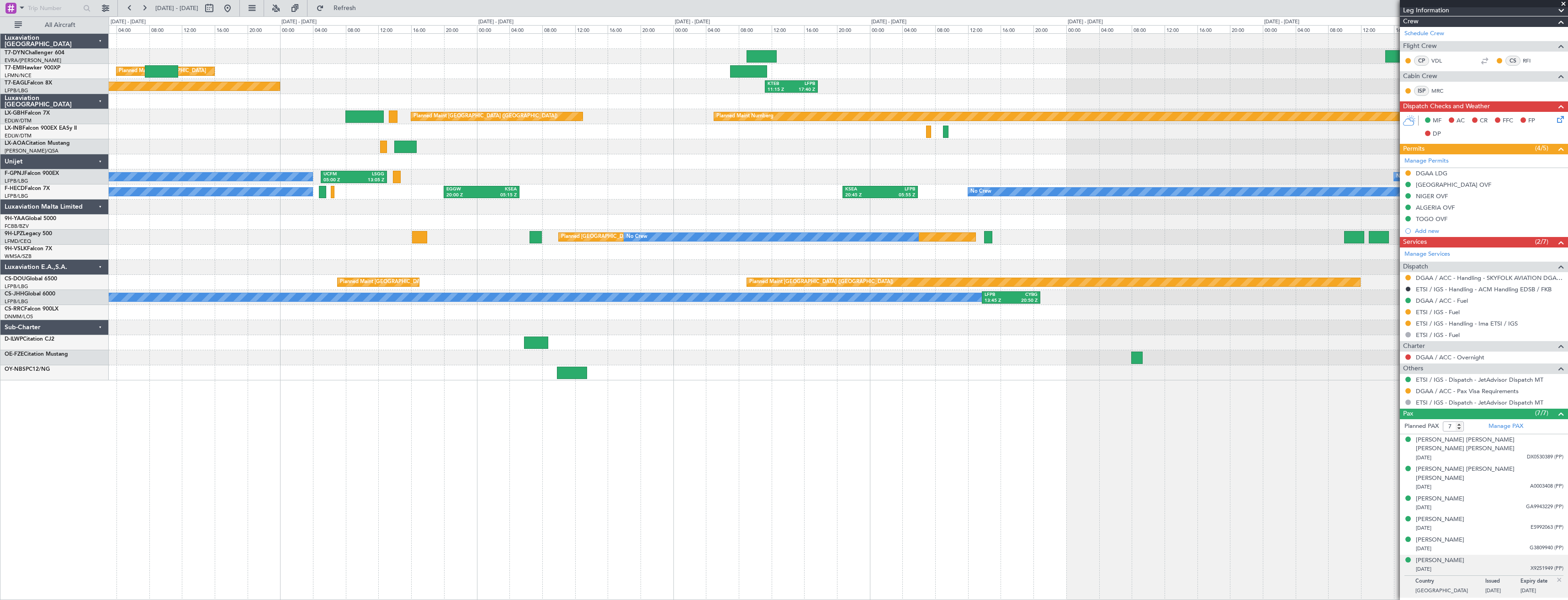
click at [437, 316] on div at bounding box center [838, 313] width 1459 height 15
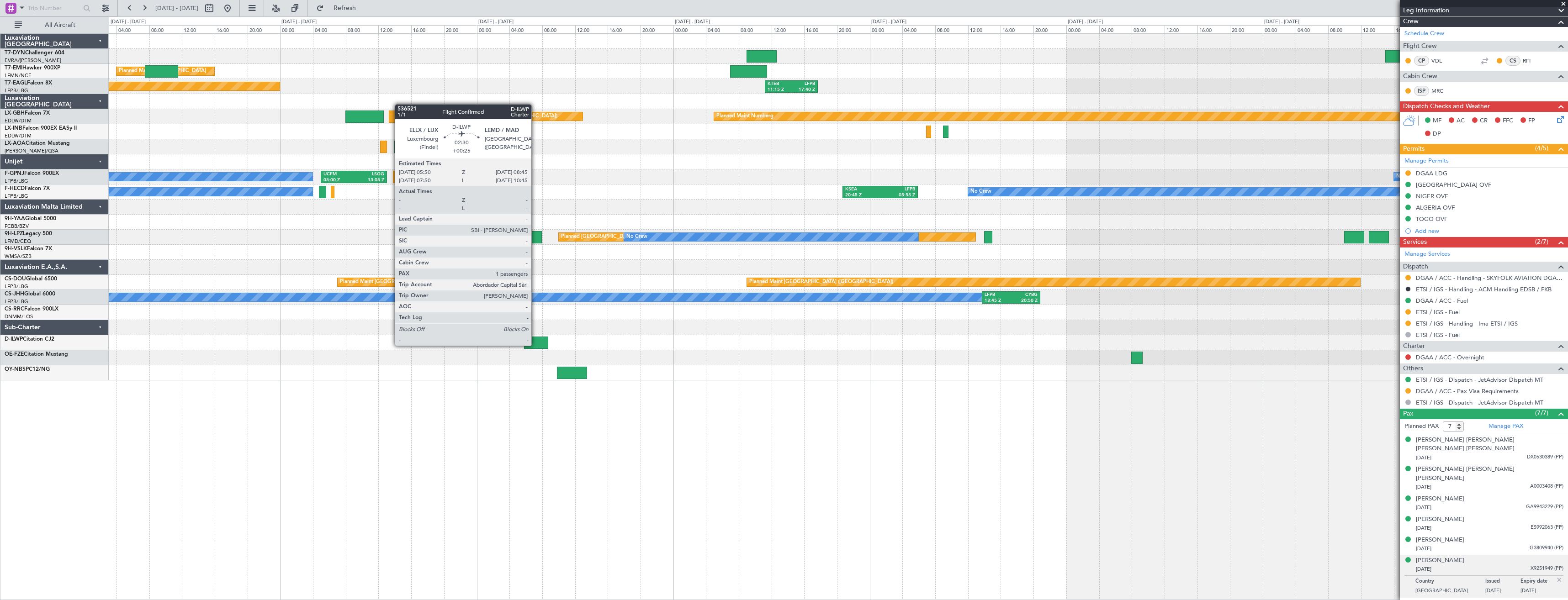
click at [536, 345] on div at bounding box center [536, 343] width 24 height 12
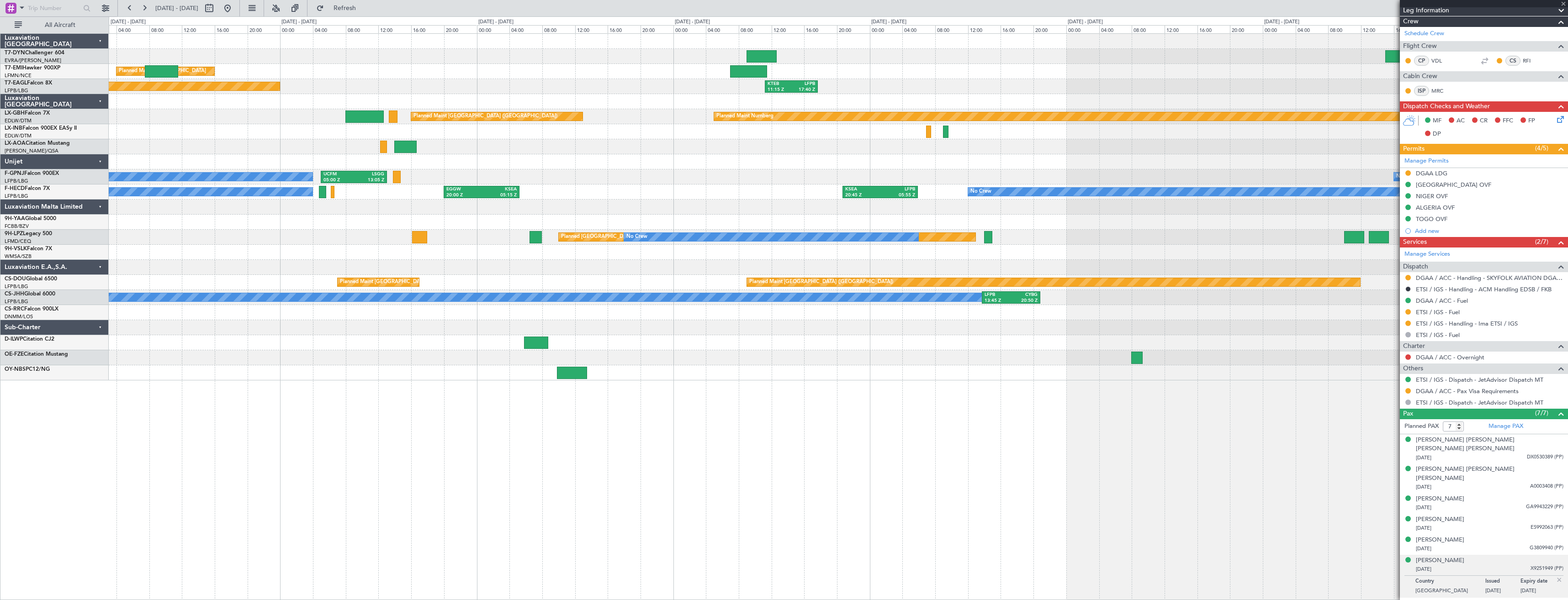
type input "+00:25"
type input "1"
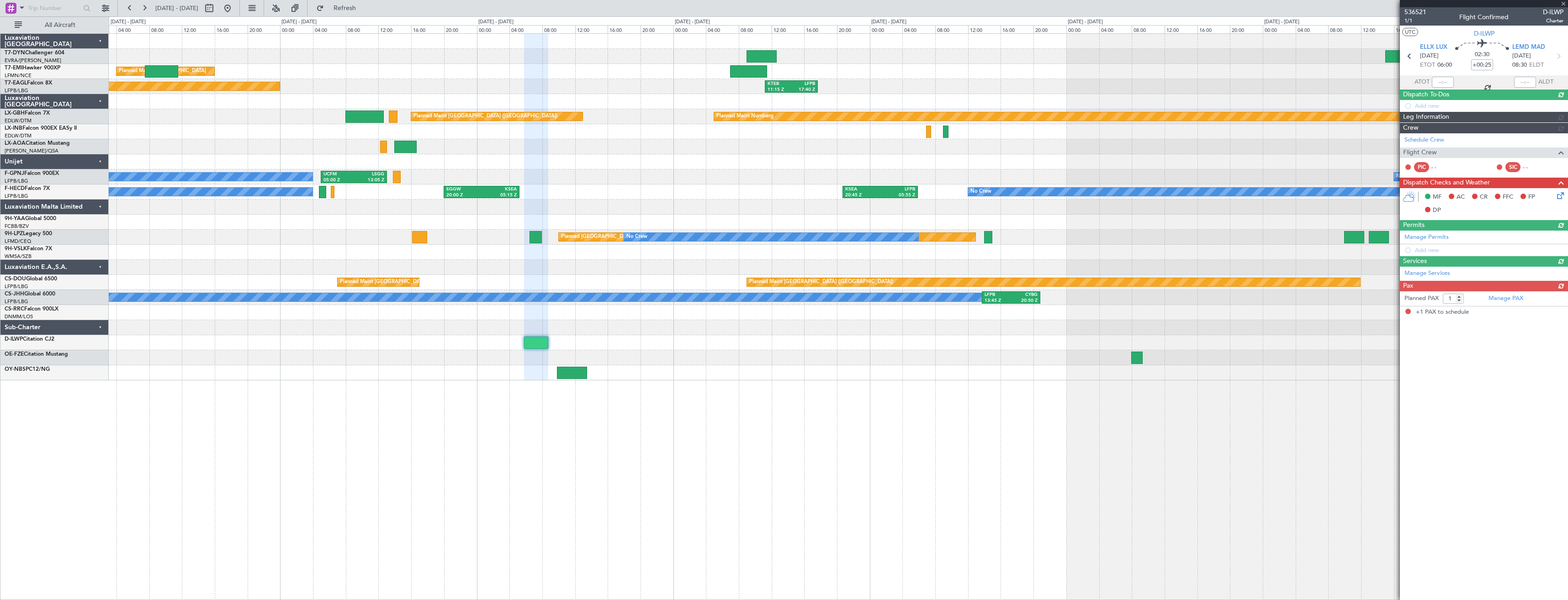
scroll to position [0, 0]
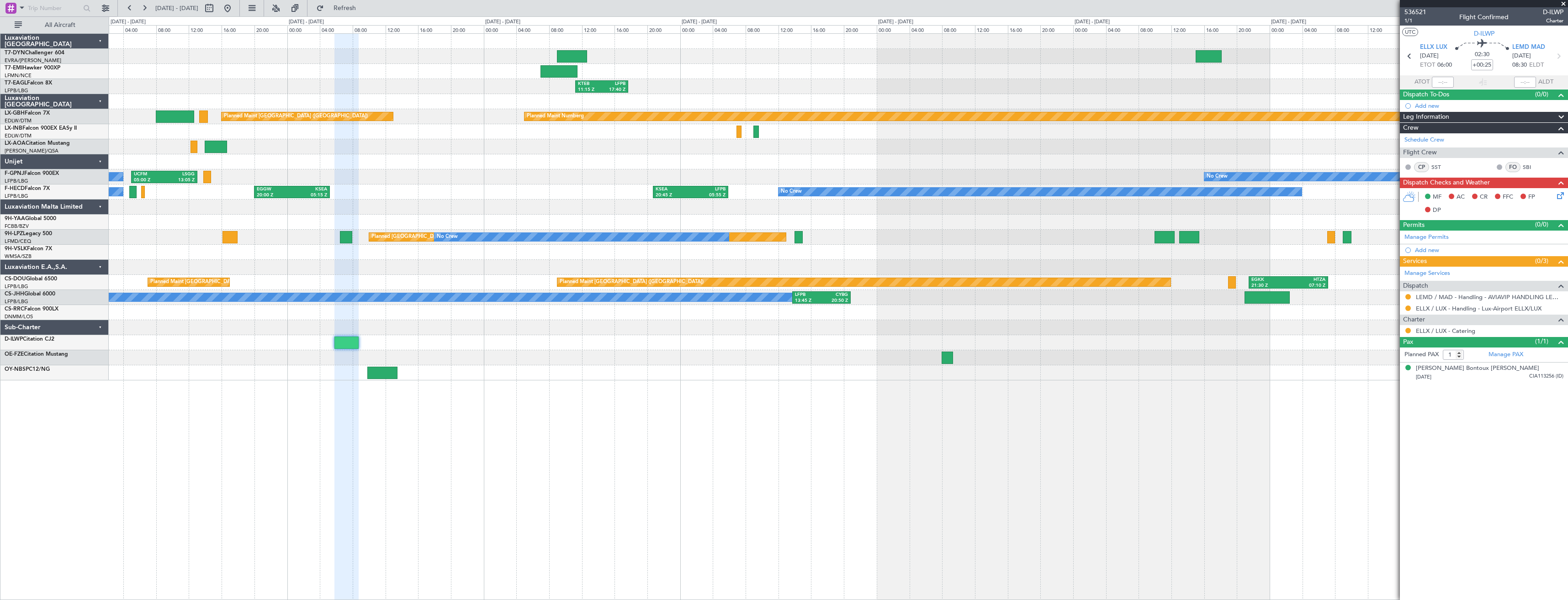
click at [532, 345] on div at bounding box center [838, 343] width 1459 height 15
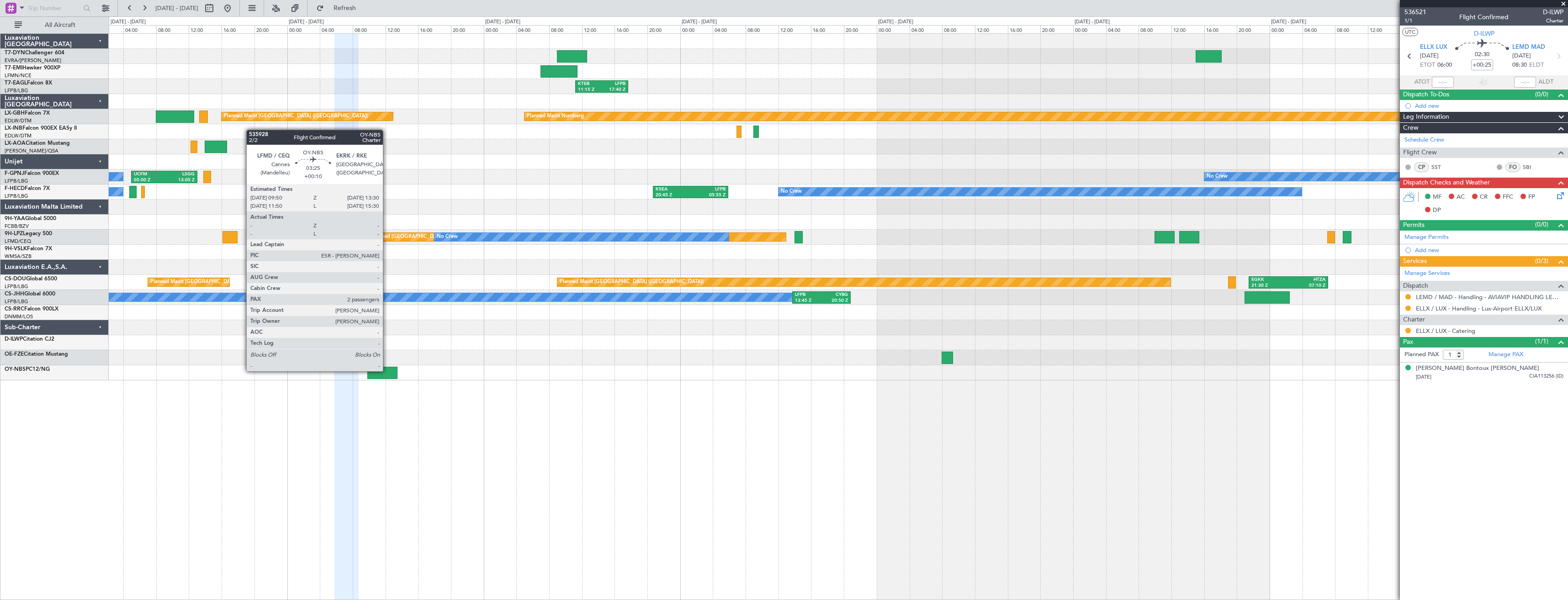
click at [387, 371] on div at bounding box center [382, 373] width 30 height 12
type input "+00:10"
type input "2"
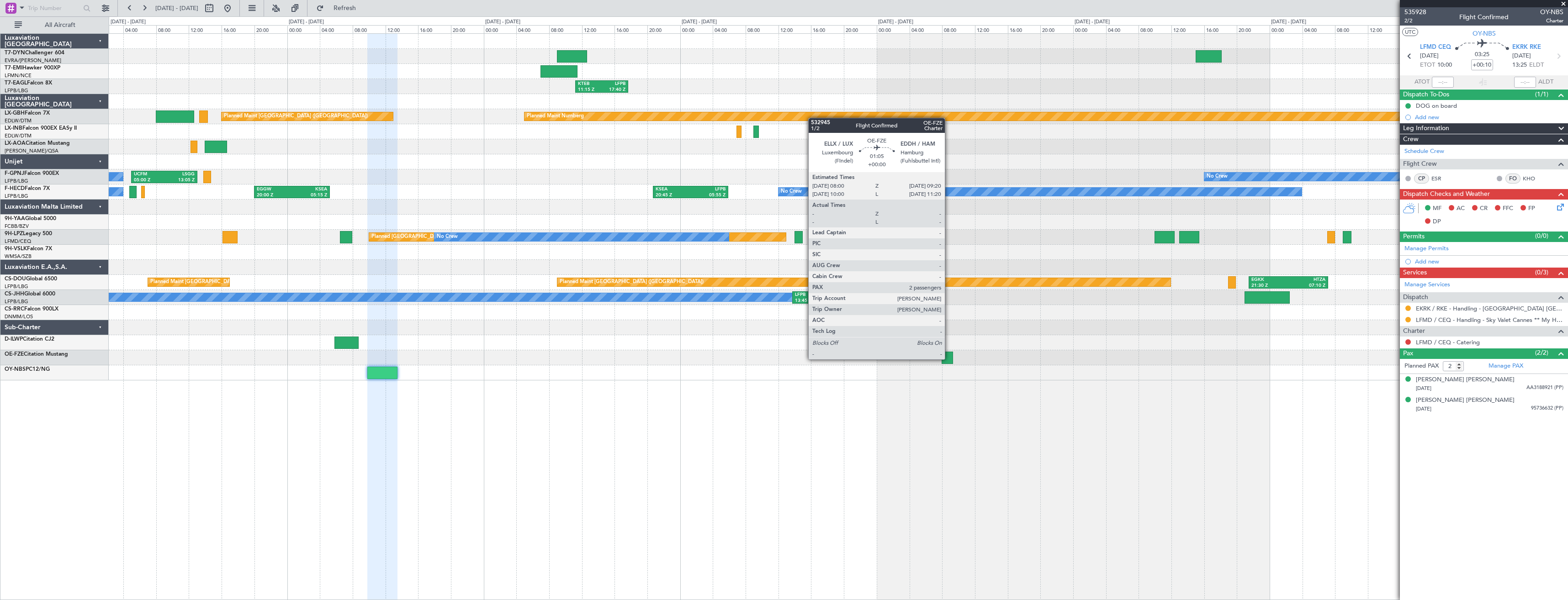
click at [949, 358] on div at bounding box center [947, 358] width 11 height 12
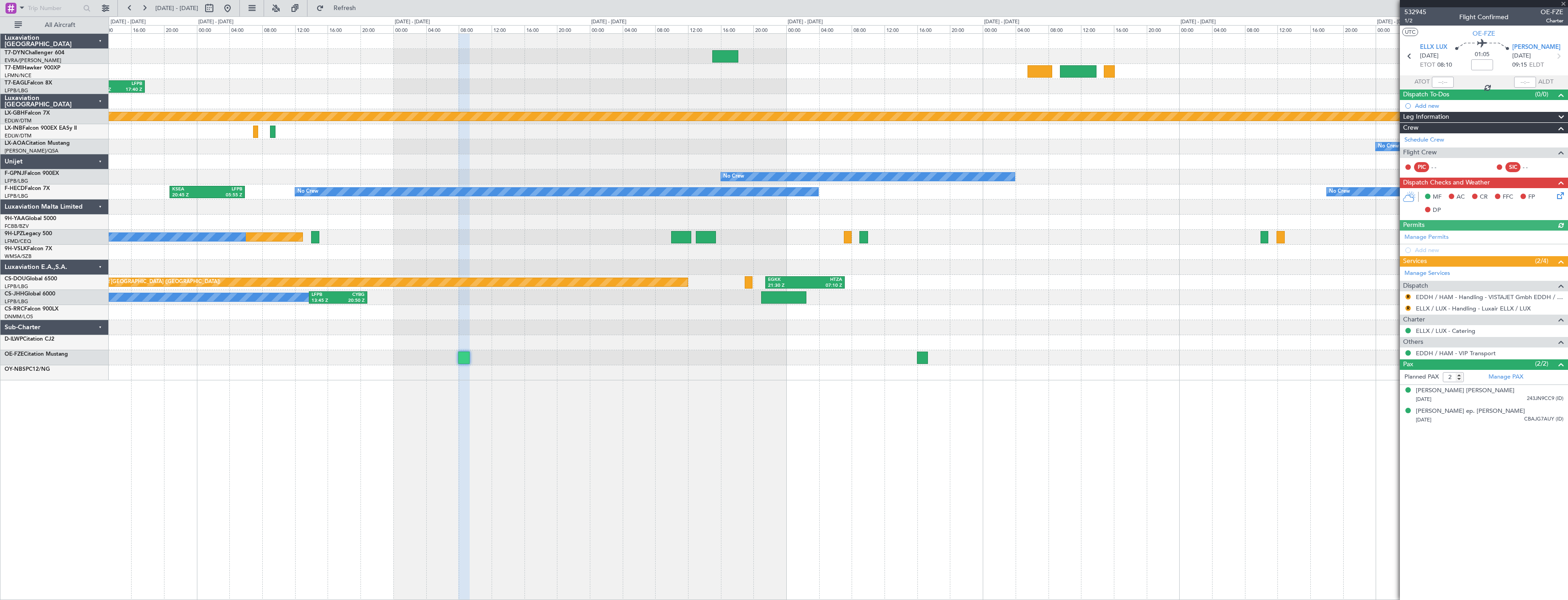
click at [603, 357] on div "KTEB 11:15 Z LFPB 17:40 Z Planned Maint Nurnberg Planned Maint Paris (Le Bourge…" at bounding box center [838, 207] width 1459 height 347
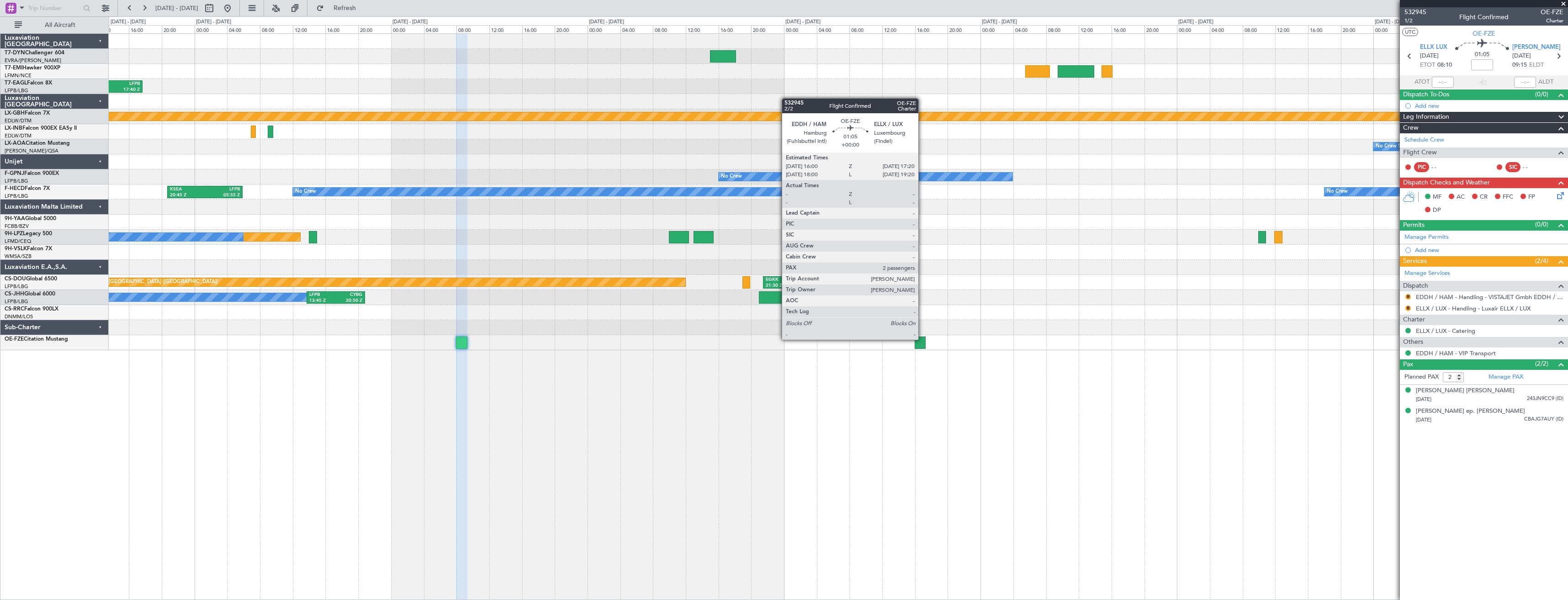
click at [923, 339] on div at bounding box center [920, 343] width 11 height 12
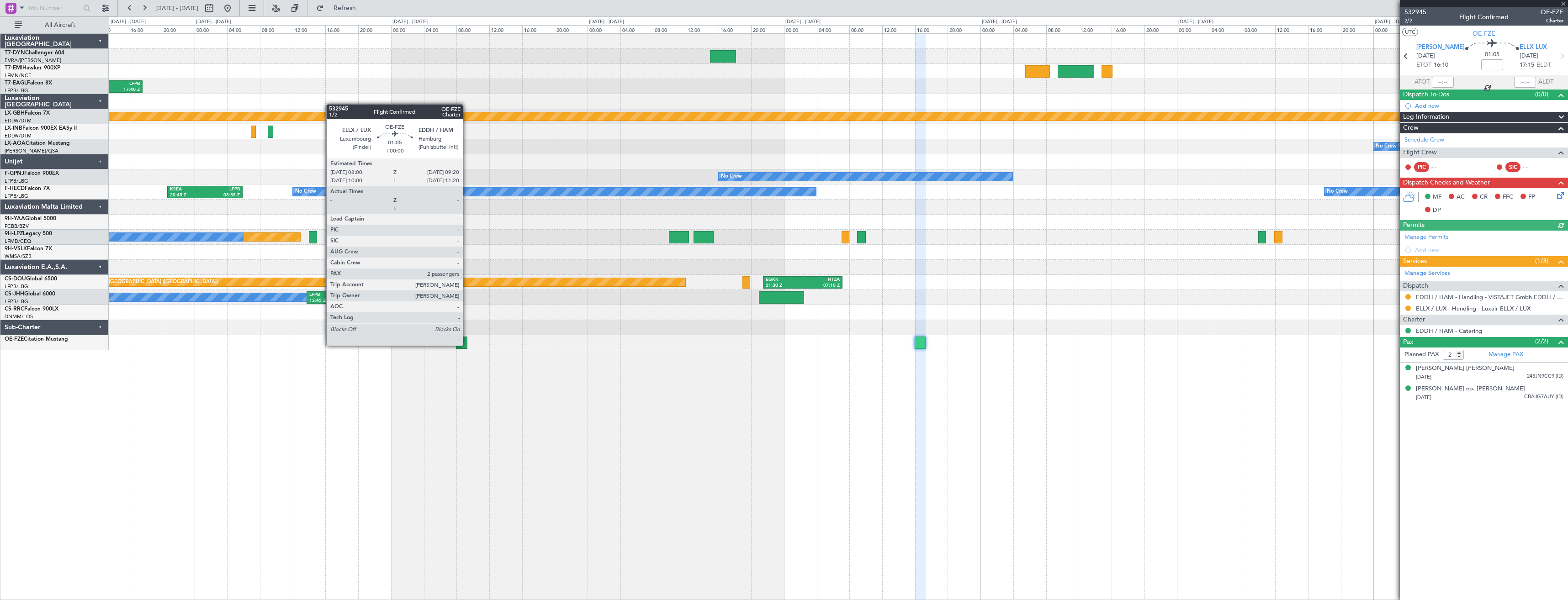
click at [467, 345] on div at bounding box center [462, 343] width 11 height 12
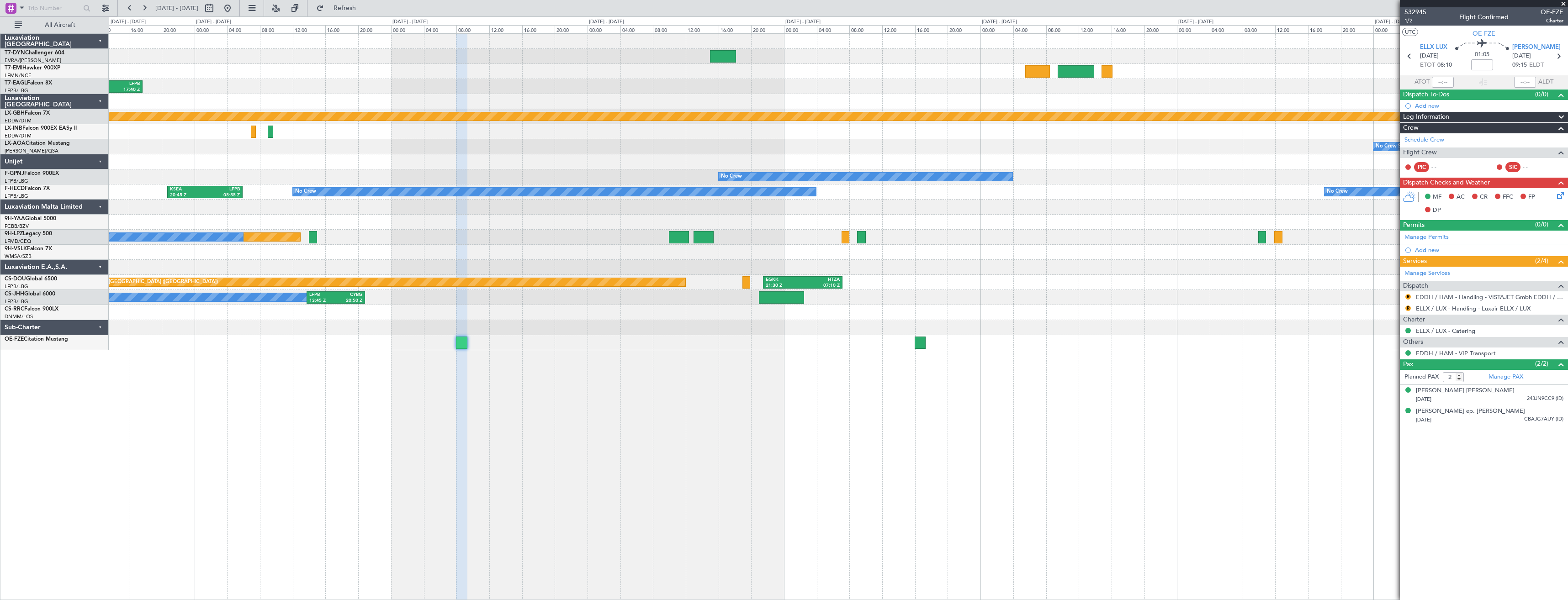
click at [719, 381] on div "KTEB 11:15 Z LFPB 17:40 Z Planned Maint Nurnberg Planned Maint Paris (Le Bourge…" at bounding box center [838, 316] width 1459 height 567
